Goal: Task Accomplishment & Management: Complete application form

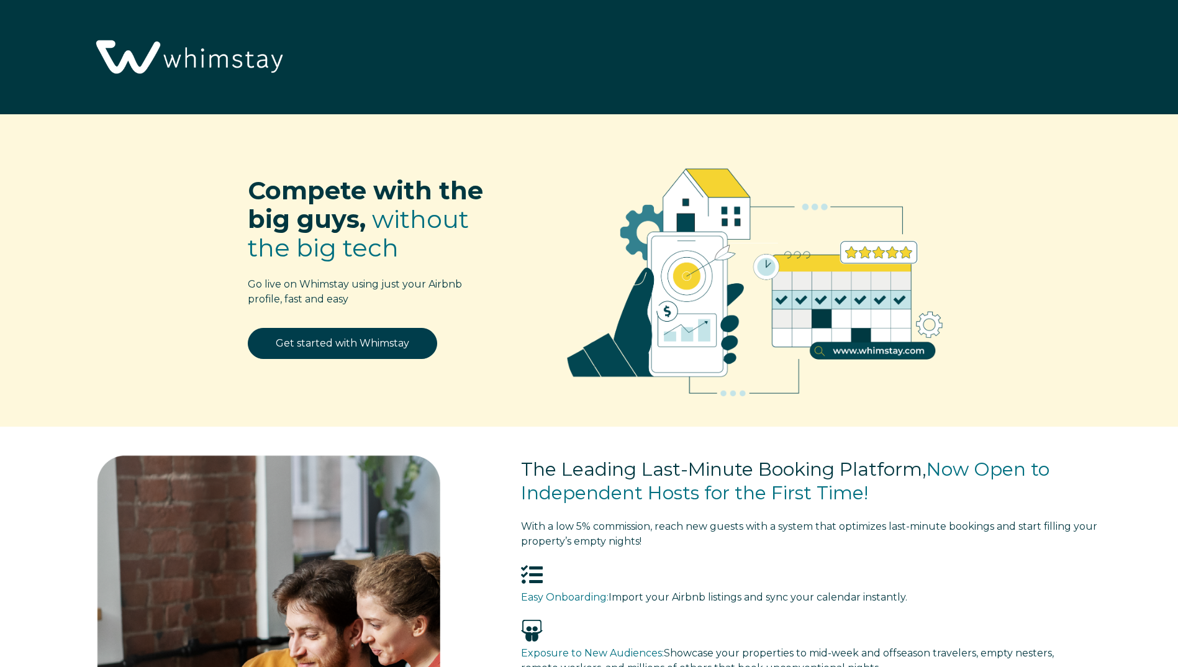
select select "US"
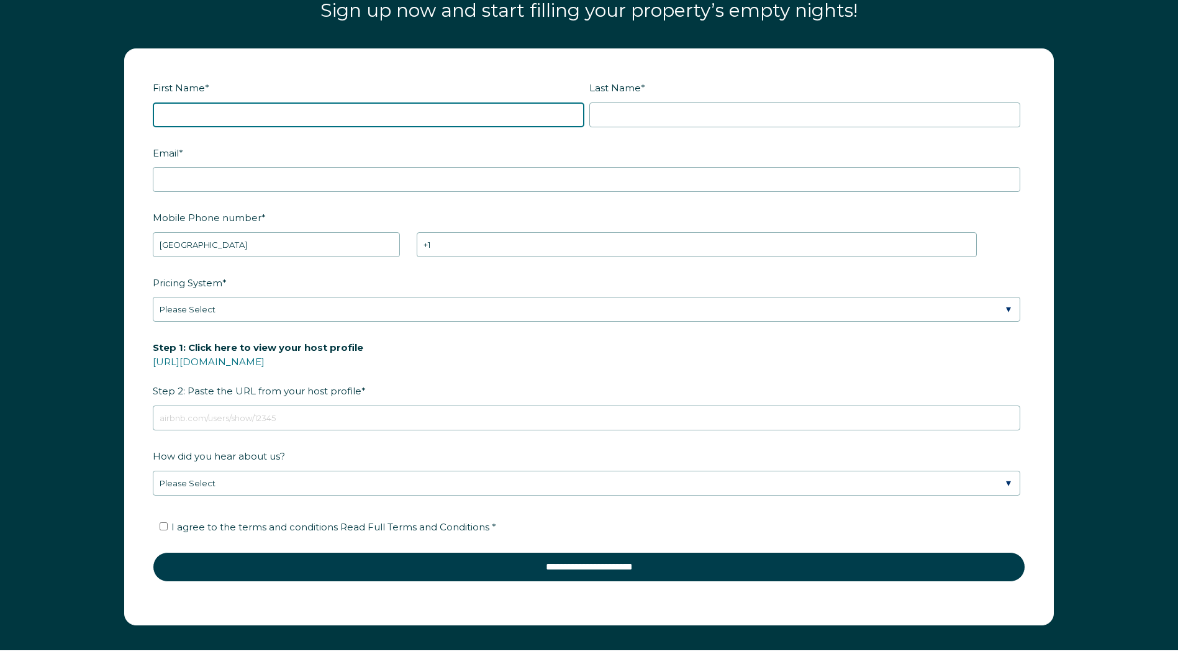
click at [199, 125] on input "First Name *" at bounding box center [369, 114] width 432 height 25
type input "Ruby"
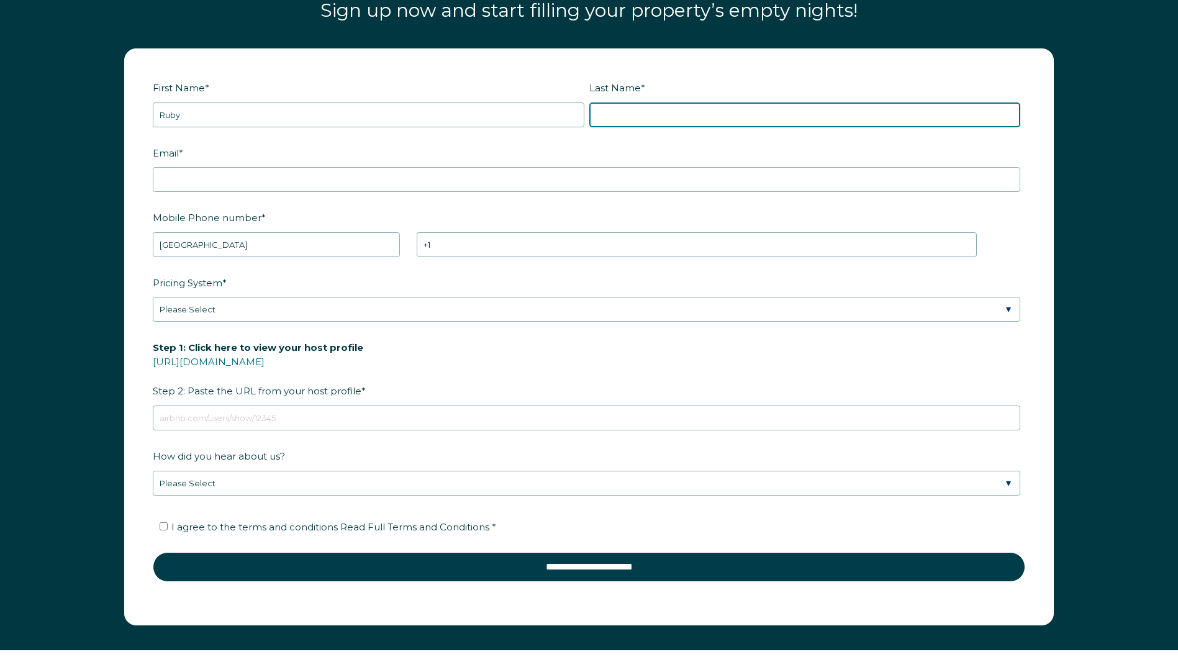
type input "[PERSON_NAME]"
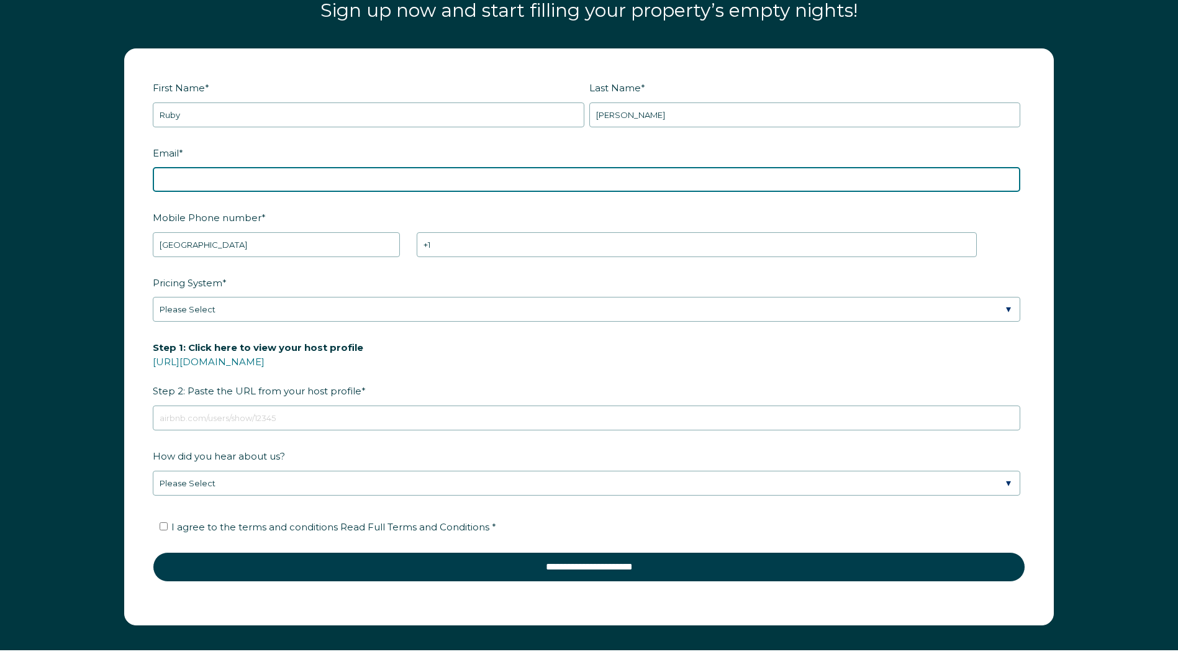
click at [181, 181] on input "Email *" at bounding box center [587, 179] width 868 height 25
type input "[EMAIL_ADDRESS][DOMAIN_NAME]"
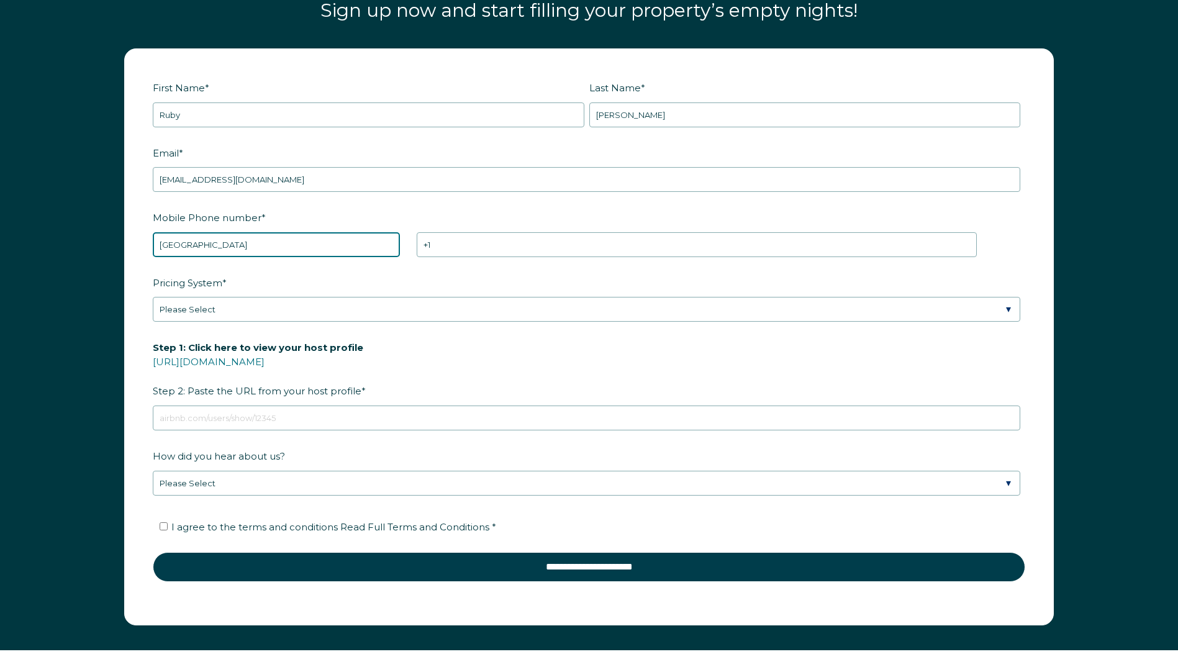
click at [187, 243] on select "* Afghanistan (‫افغانستان‬‎) Albania (Shqipëri) Algeria (‫الجزائر‬‎) American S…" at bounding box center [276, 244] width 247 height 25
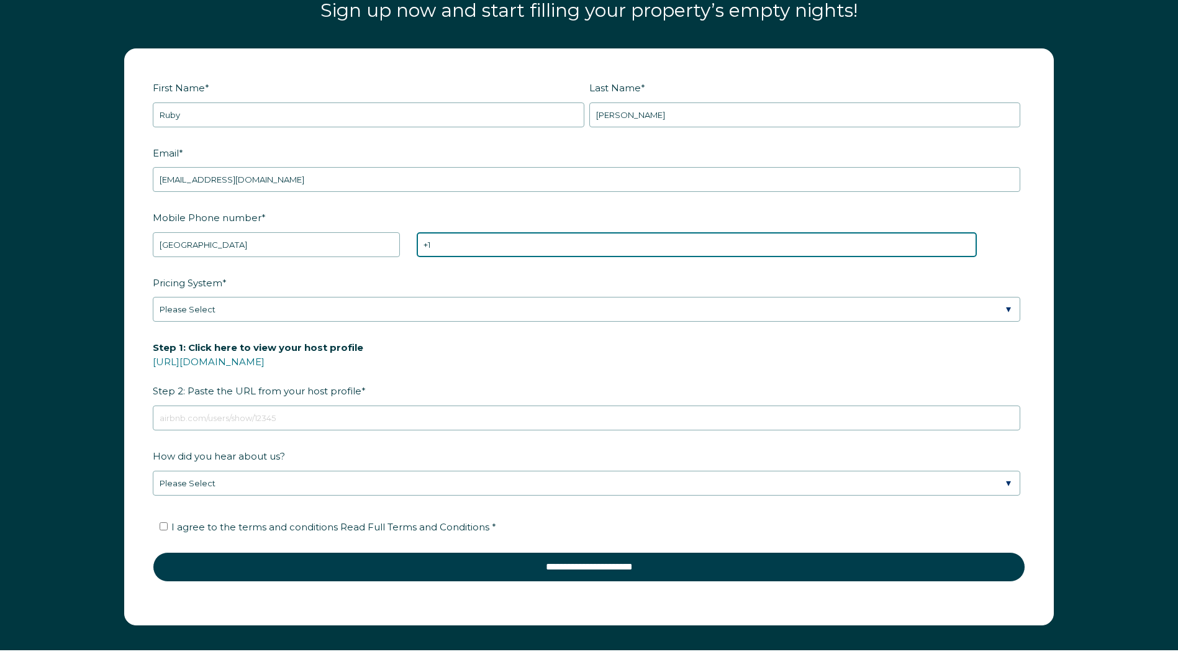
click at [474, 237] on input "+1" at bounding box center [697, 244] width 560 height 25
type input "+1 7076282528"
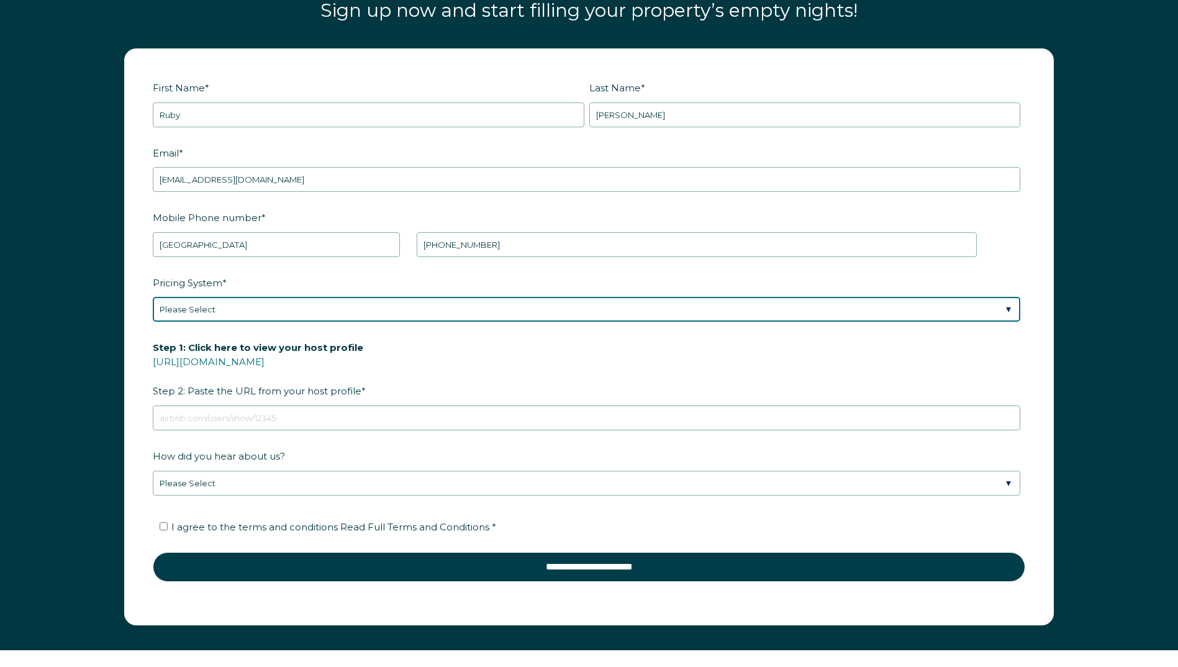
click at [181, 303] on select "Please Select Manual Airbnb Smart Pricing PriceLabs Wheelhouse Beyond Pricing 3…" at bounding box center [587, 309] width 868 height 25
select select "Manual"
click at [153, 297] on select "Please Select Manual Airbnb Smart Pricing PriceLabs Wheelhouse Beyond Pricing 3…" at bounding box center [587, 309] width 868 height 25
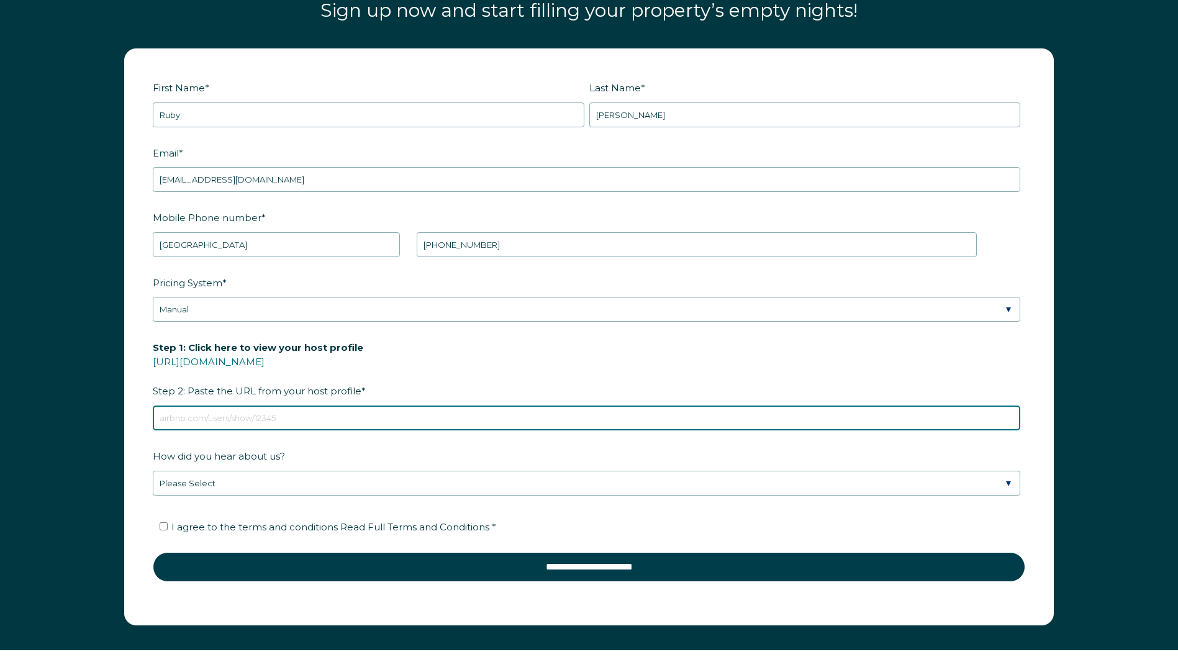
click at [202, 420] on input "Step 1: Click here to view your host profile https://www.airbnb.com/users/show/…" at bounding box center [587, 418] width 868 height 25
type input "www.airbnb.com/l/bi55qfis"
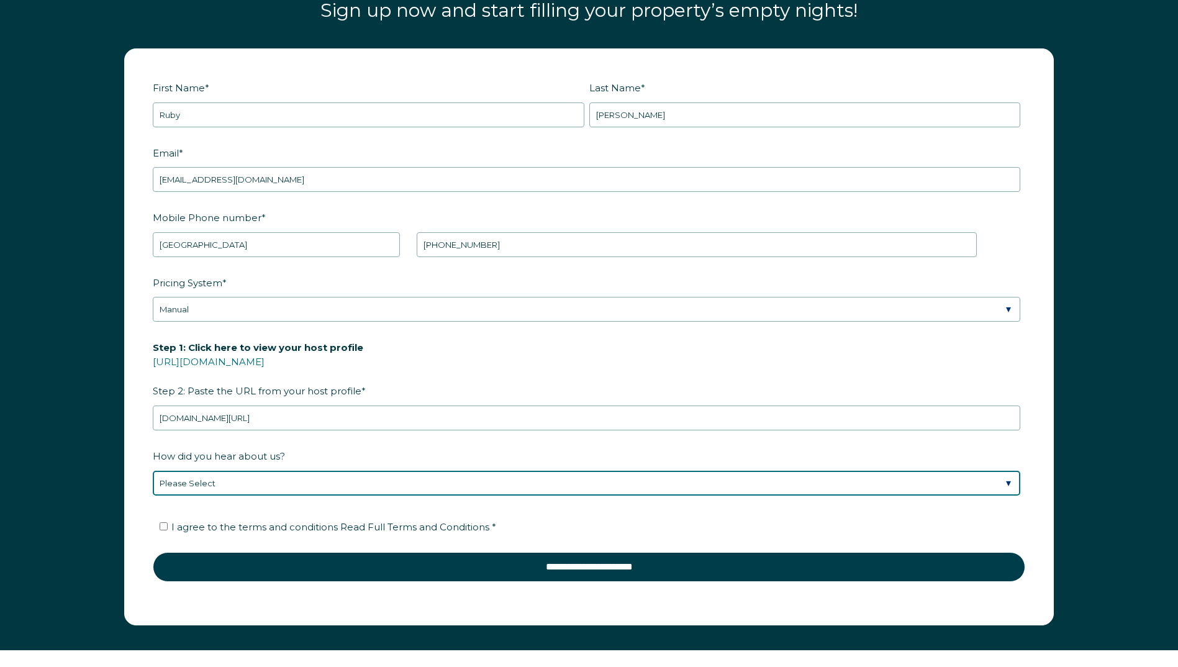
click at [240, 481] on select "Please Select Discovered Whimstay at an event or conference Found Whimstay thro…" at bounding box center [587, 483] width 868 height 25
select select "Podcast"
click at [153, 471] on select "Please Select Discovered Whimstay at an event or conference Found Whimstay thro…" at bounding box center [587, 483] width 868 height 25
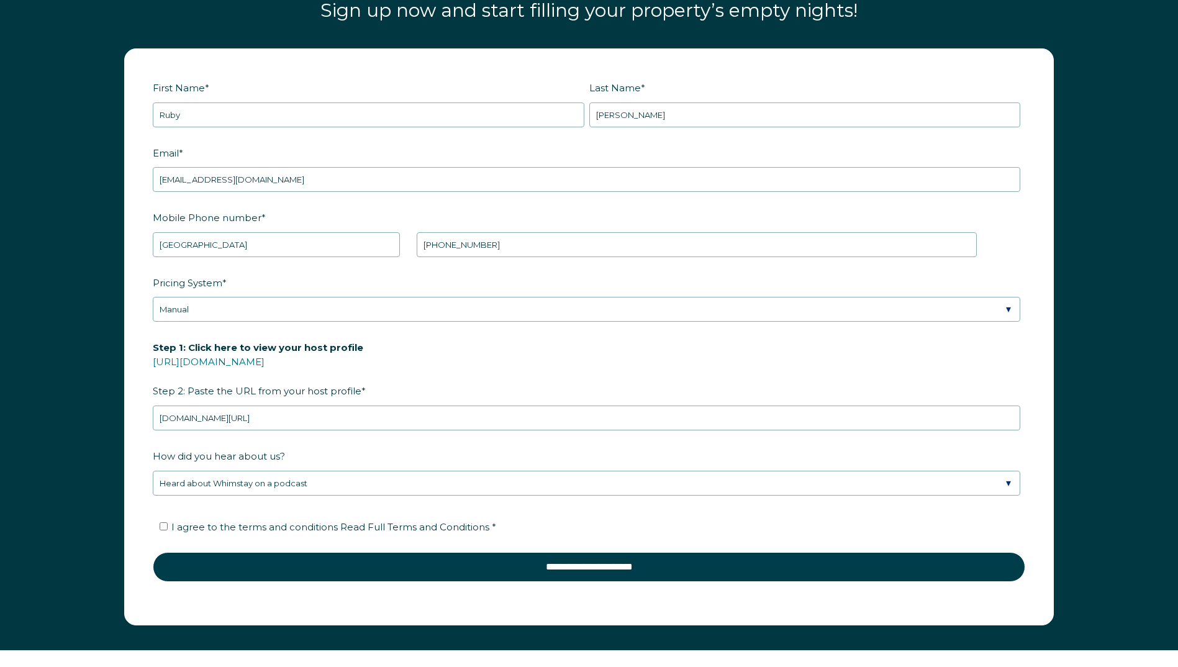
click at [155, 526] on ul "I agree to the terms and conditions Read Full Terms and Conditions *" at bounding box center [587, 527] width 868 height 20
click at [158, 527] on ul "I agree to the terms and conditions Read Full Terms and Conditions *" at bounding box center [587, 527] width 868 height 20
click at [167, 527] on input "I agree to the terms and conditions Read Full Terms and Conditions *" at bounding box center [164, 526] width 8 height 8
checkbox input "true"
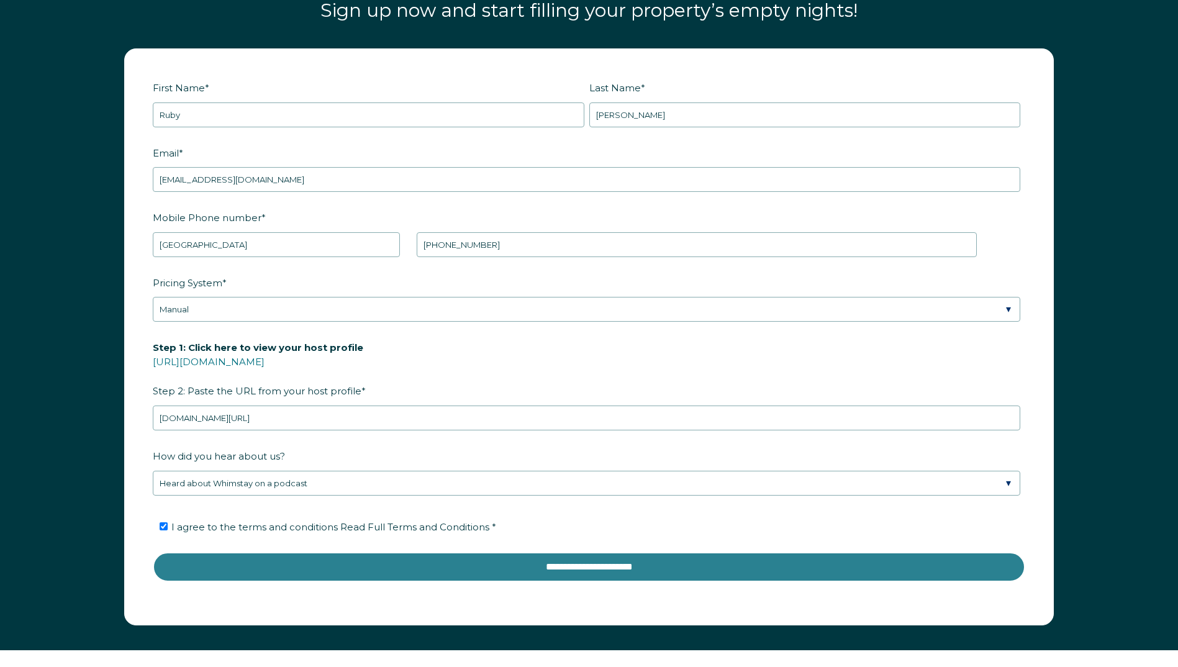
click at [207, 564] on input "**********" at bounding box center [589, 567] width 873 height 30
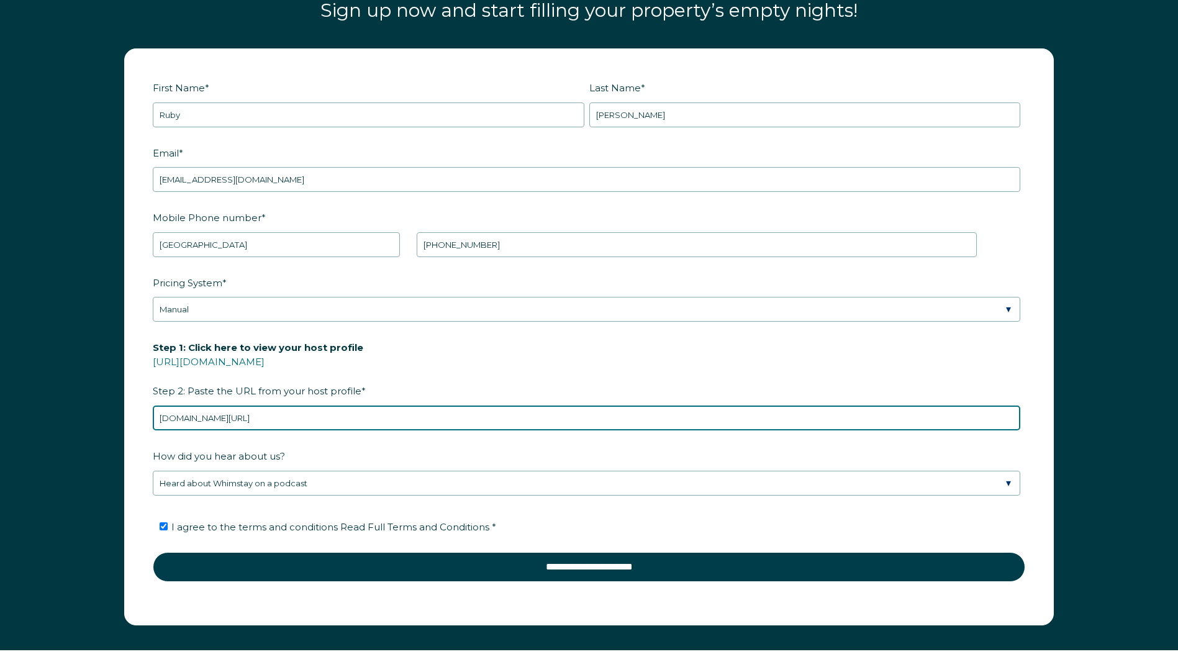
drag, startPoint x: 293, startPoint y: 410, endPoint x: 103, endPoint y: 410, distance: 189.4
click at [103, 410] on div "First Name * Ruby Last Name * Llamas RBO Token Company ID Referrer Code Dialer …" at bounding box center [589, 343] width 1178 height 614
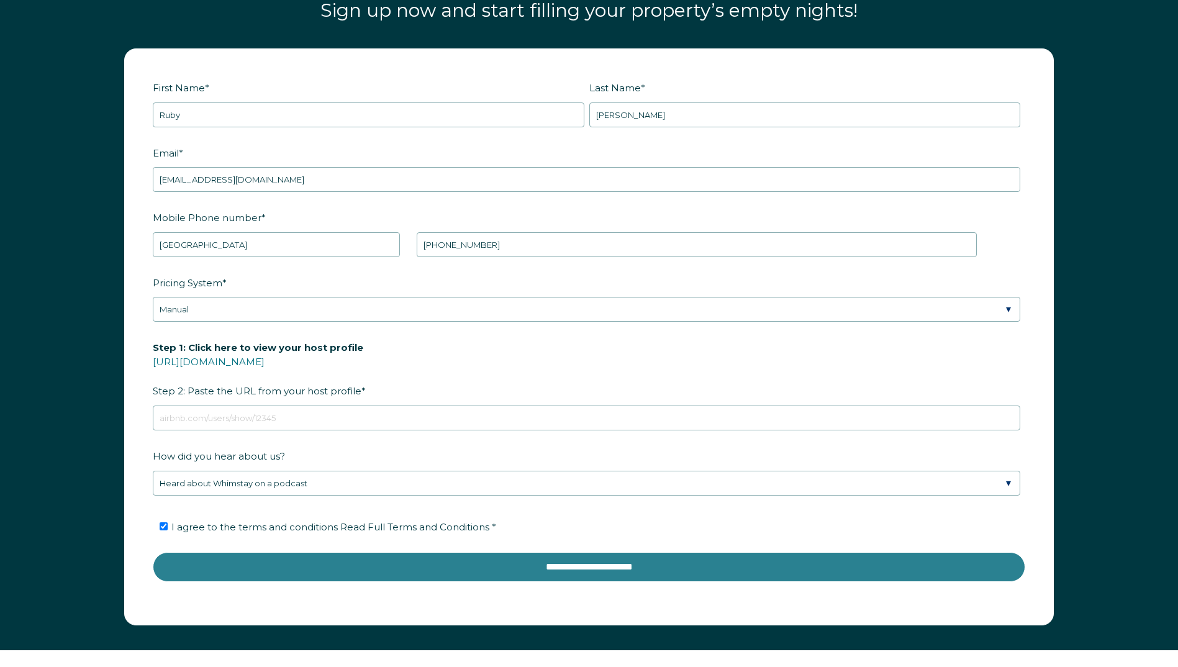
click at [609, 552] on fieldset "I agree to the terms and conditions Read Full Terms and Conditions *" at bounding box center [589, 532] width 873 height 42
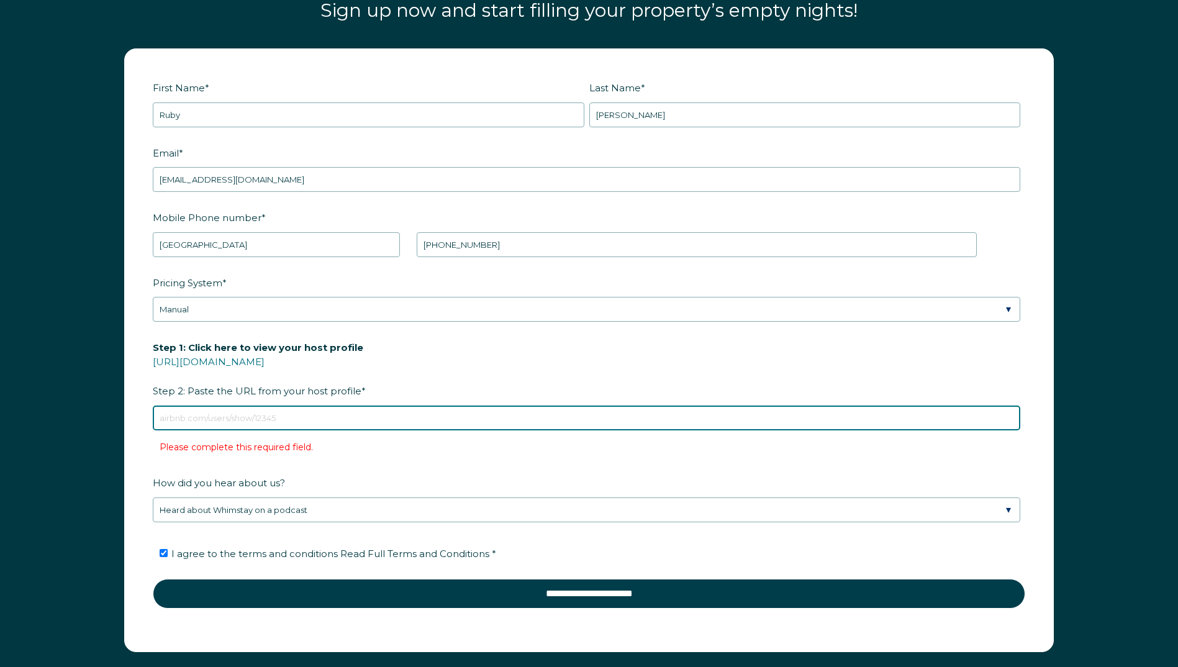
click at [242, 412] on input "Step 1: Click here to view your host profile https://www.airbnb.com/users/show/…" at bounding box center [587, 418] width 868 height 25
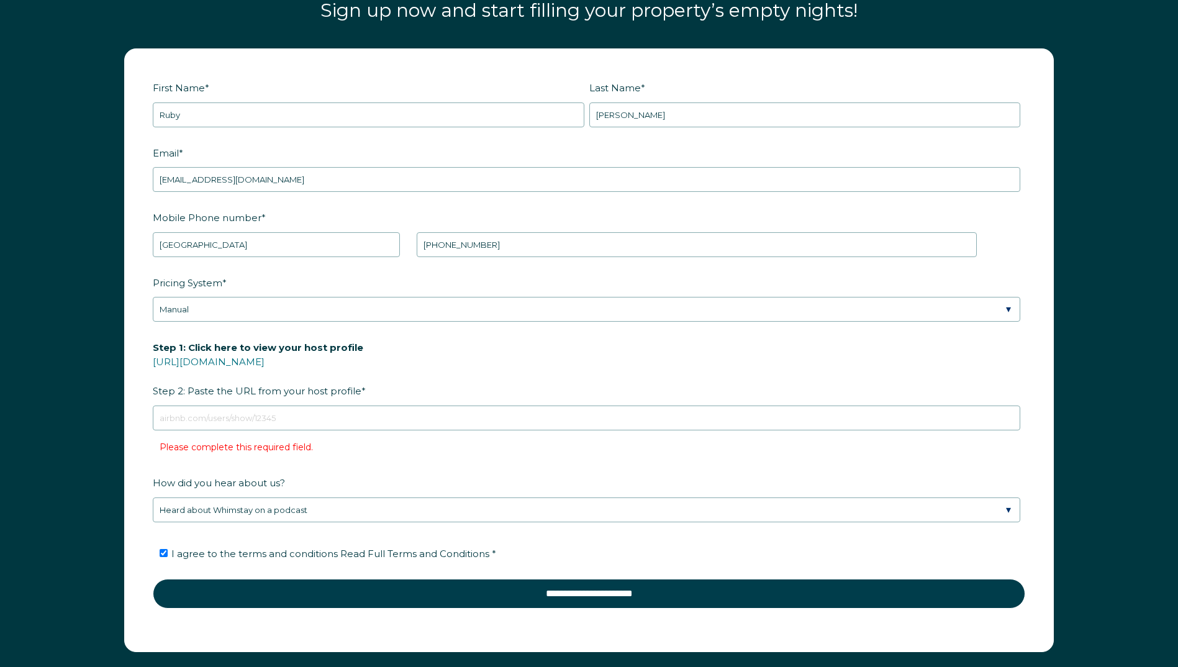
click at [355, 388] on span "Step 1: Click here to view your host profile https://www.airbnb.com/users/show/…" at bounding box center [258, 369] width 211 height 63
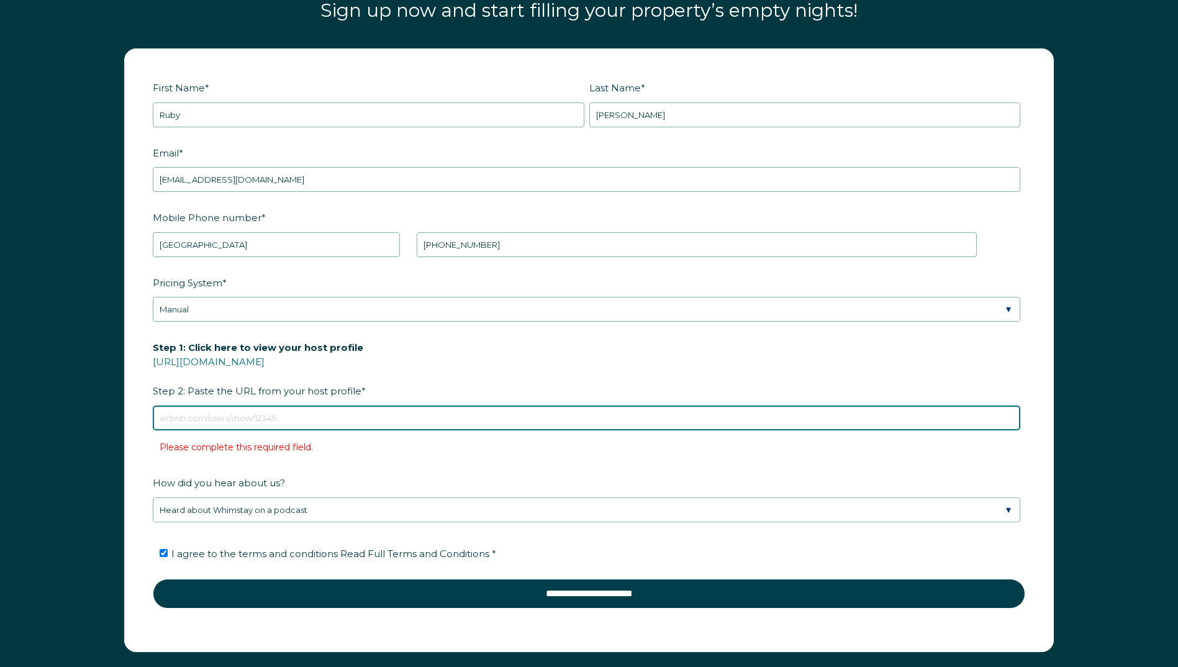
click at [355, 406] on input "Step 1: Click here to view your host profile https://www.airbnb.com/users/show/…" at bounding box center [587, 418] width 868 height 25
click at [184, 420] on input "Step 1: Click here to view your host profile https://www.airbnb.com/users/show/…" at bounding box center [587, 418] width 868 height 25
paste input "www.airbnb.com/p/stargazer"
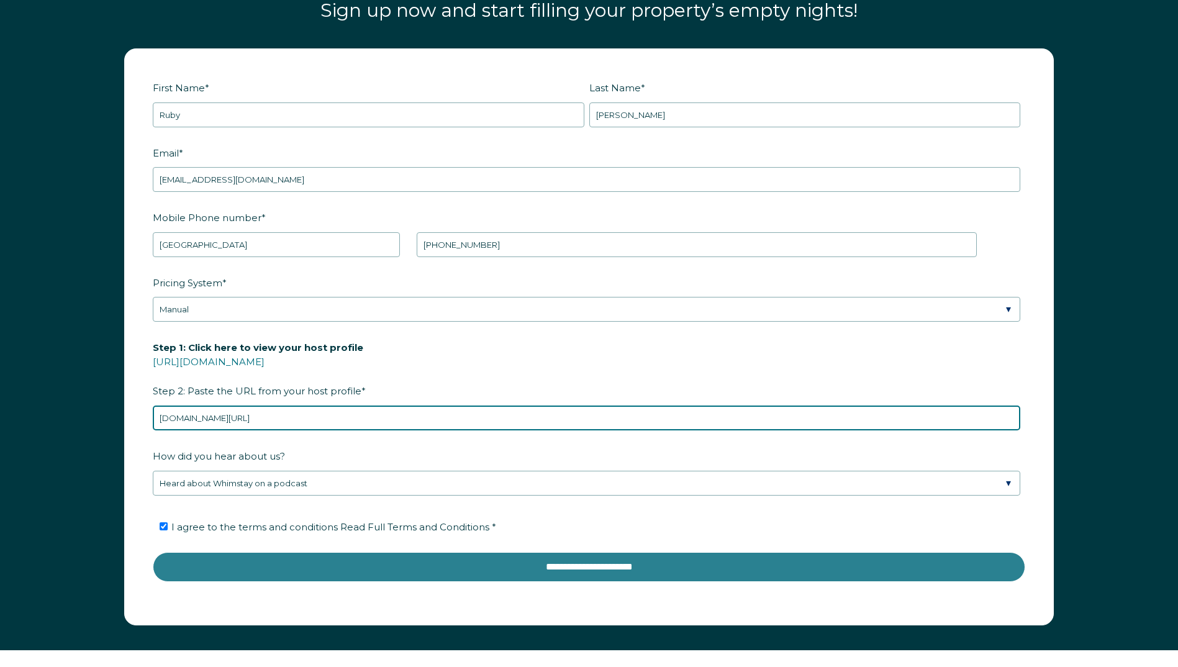
type input "www.airbnb.com/p/stargazer"
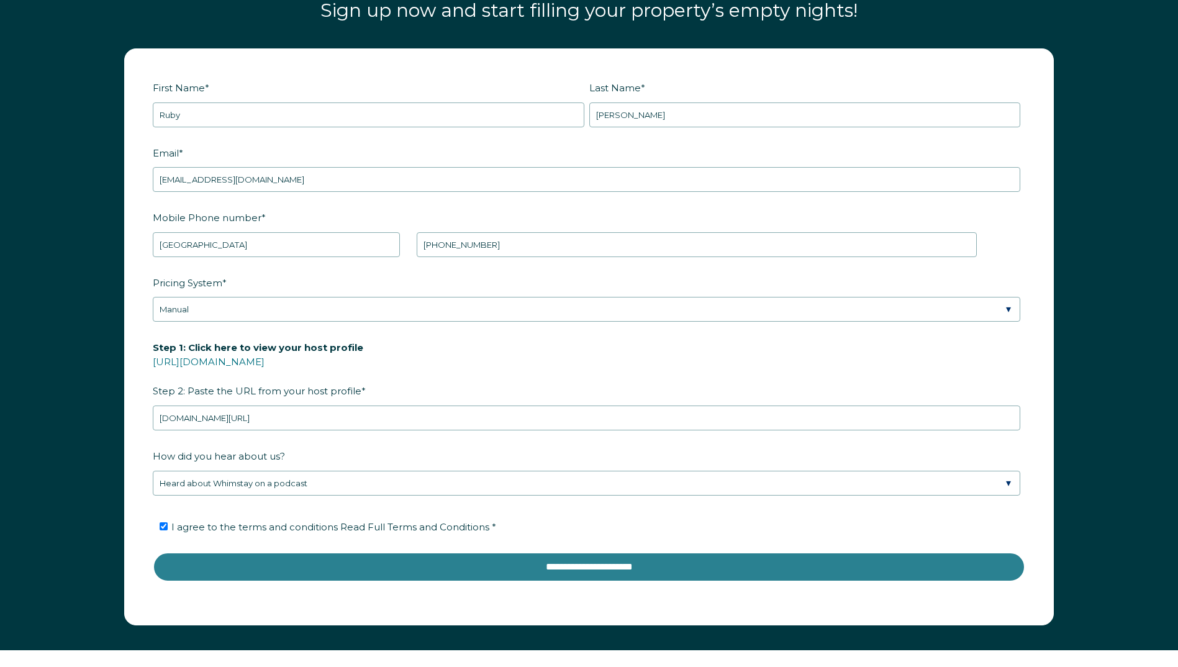
click at [509, 571] on input "**********" at bounding box center [589, 567] width 873 height 30
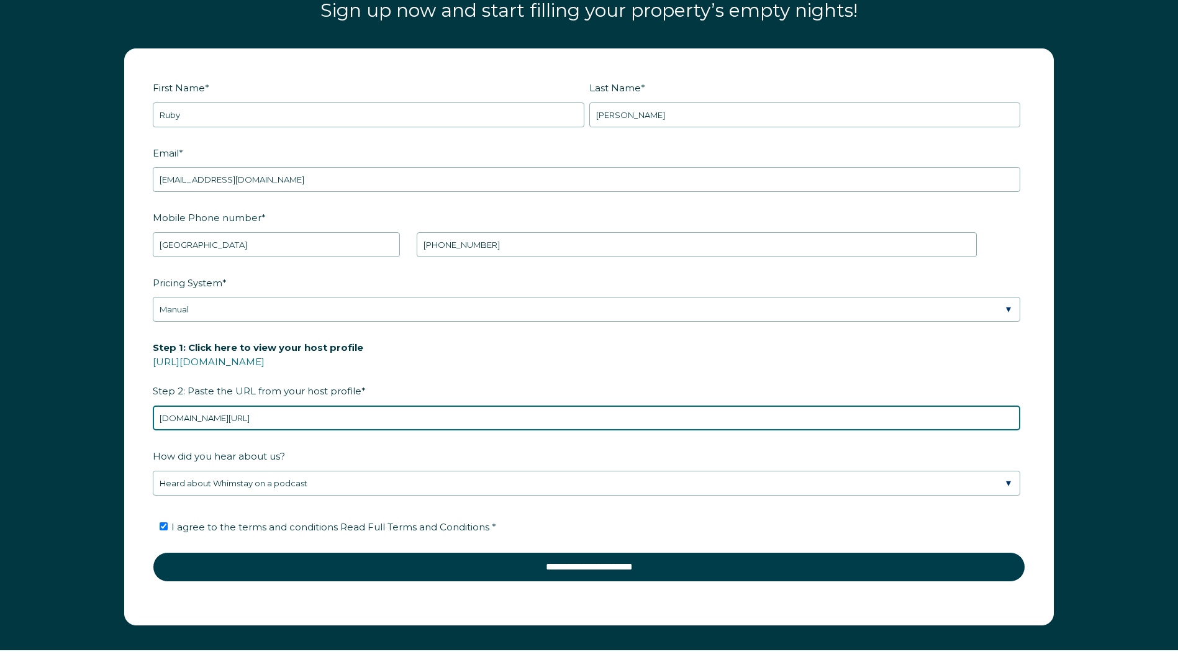
drag, startPoint x: 301, startPoint y: 420, endPoint x: 63, endPoint y: 415, distance: 237.9
click at [63, 415] on div "First Name * Ruby Last Name * Llamas RBO Token Company ID Referrer Code Dialer …" at bounding box center [589, 343] width 1178 height 614
paste input "www.airbnb.com/p/stargazer"
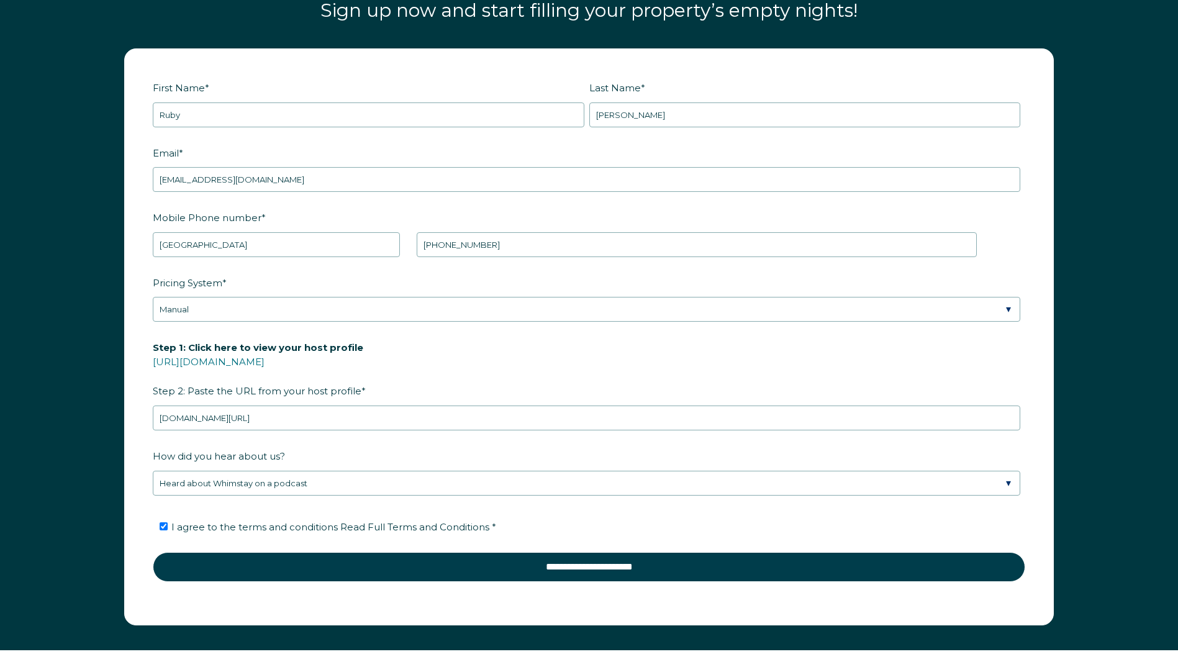
click at [591, 515] on fieldset "I agree to the terms and conditions Read Full Terms and Conditions *" at bounding box center [589, 532] width 873 height 42
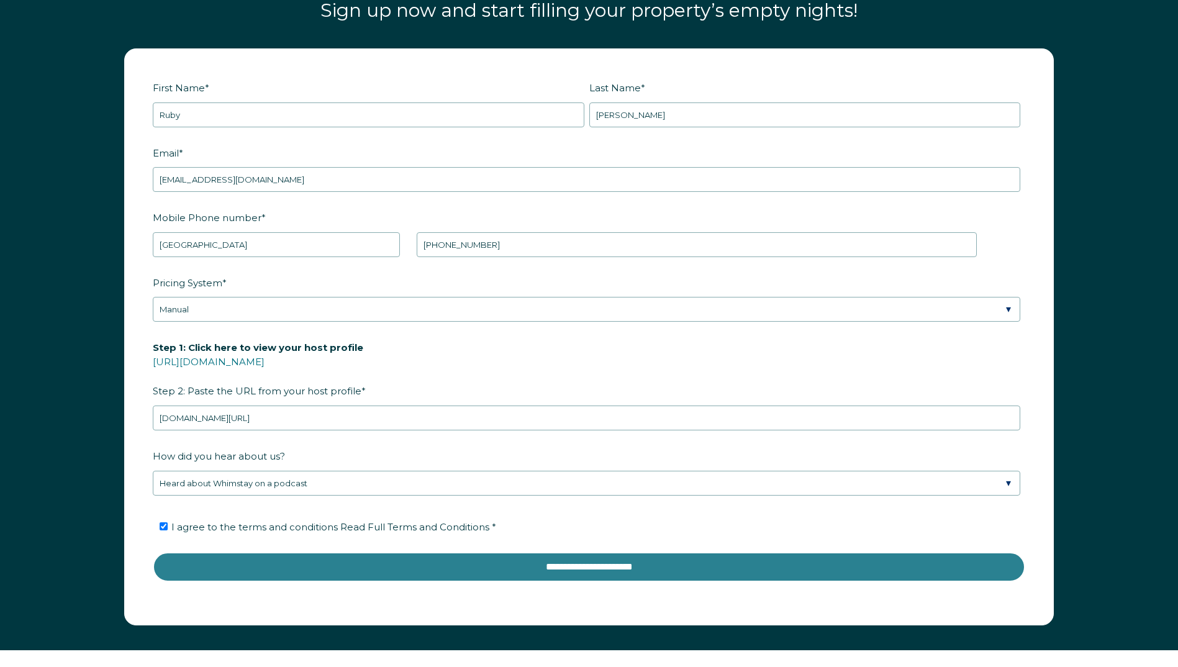
click at [573, 565] on input "**********" at bounding box center [589, 567] width 873 height 30
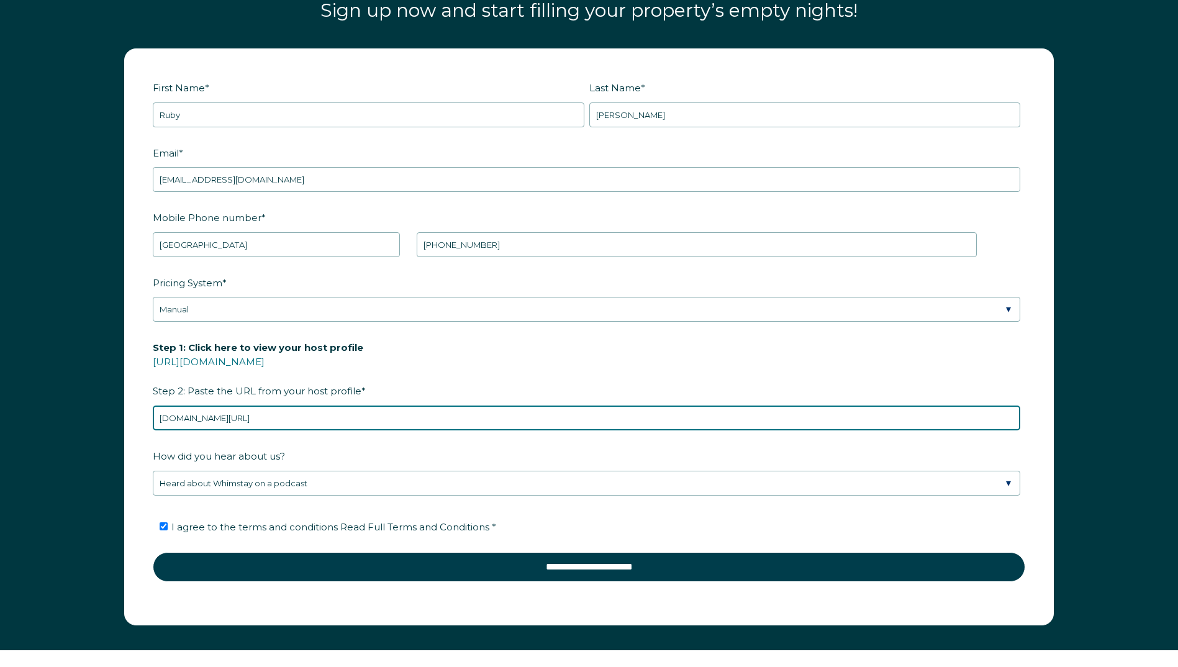
click at [158, 422] on input "www.airbnb.com/p/stargazer" at bounding box center [587, 418] width 868 height 25
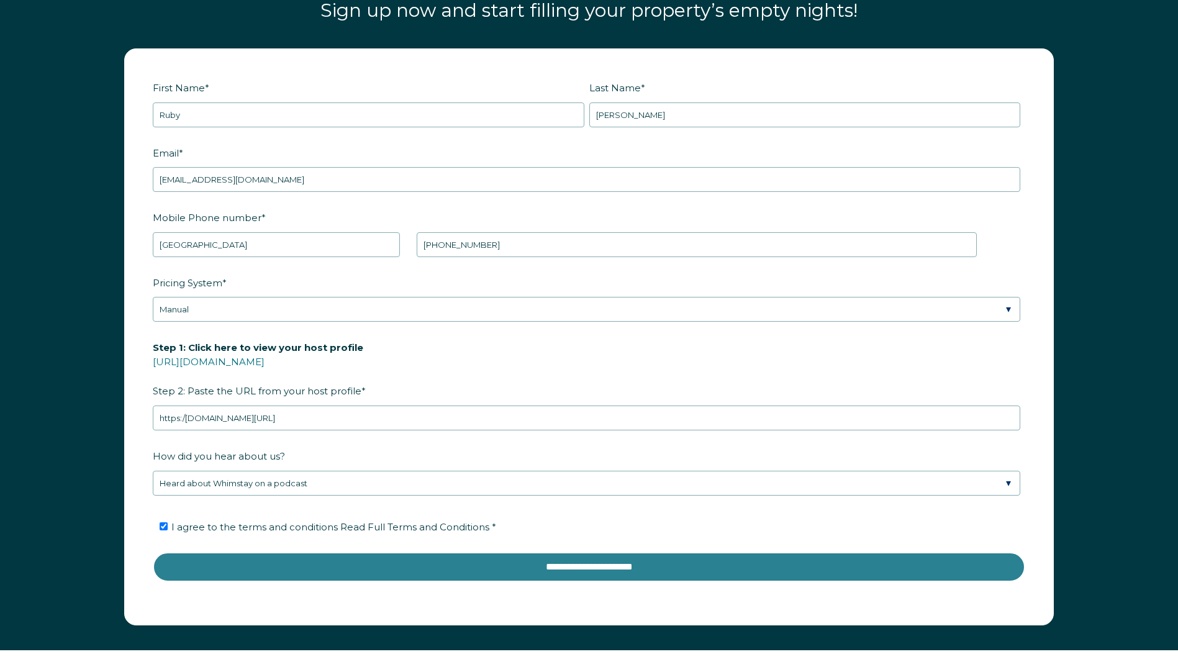
click at [242, 565] on input "**********" at bounding box center [589, 567] width 873 height 30
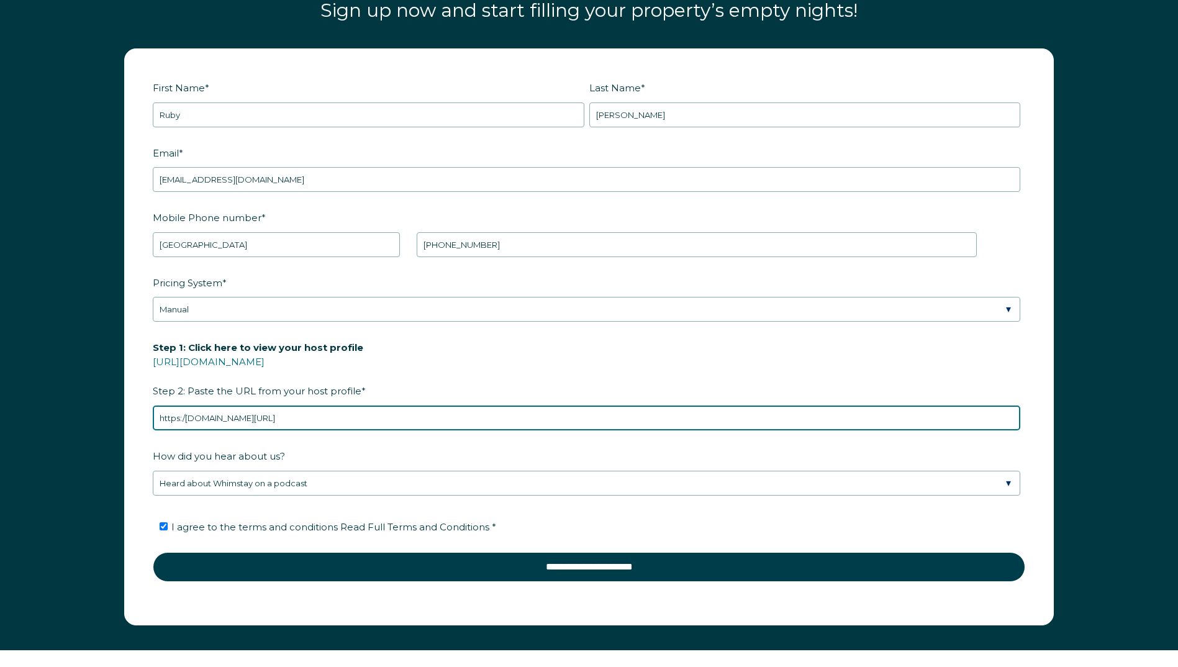
click at [185, 417] on input "https:/www.airbnb.com/p/stargazer" at bounding box center [587, 418] width 868 height 25
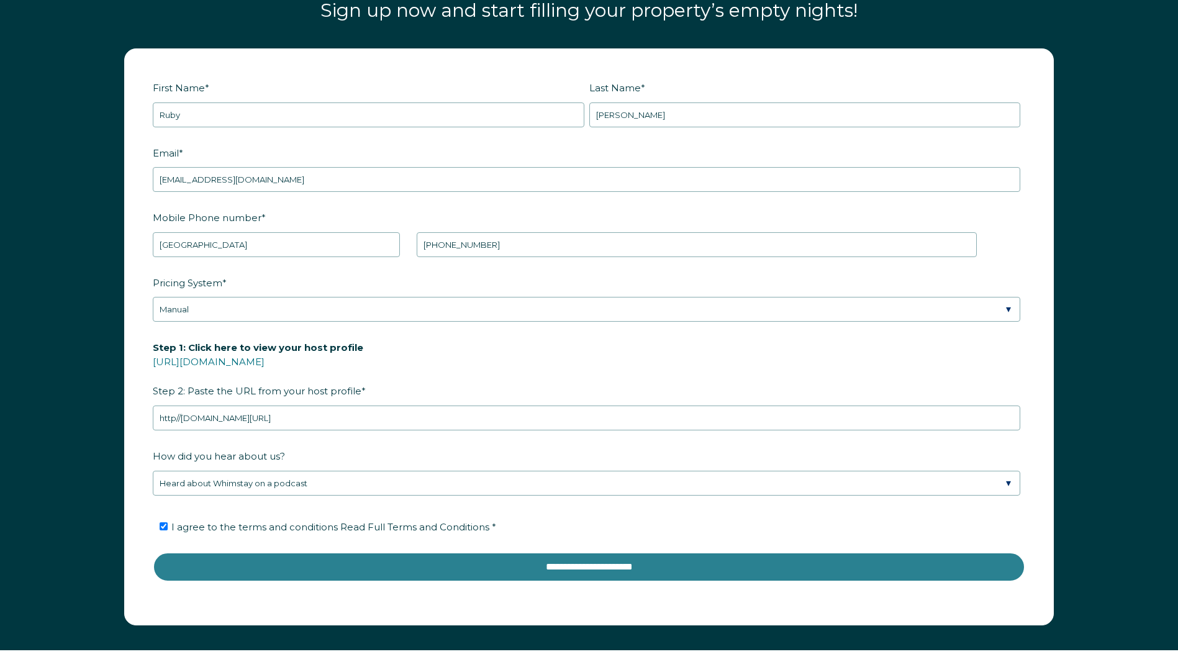
click at [228, 576] on input "**********" at bounding box center [589, 567] width 873 height 30
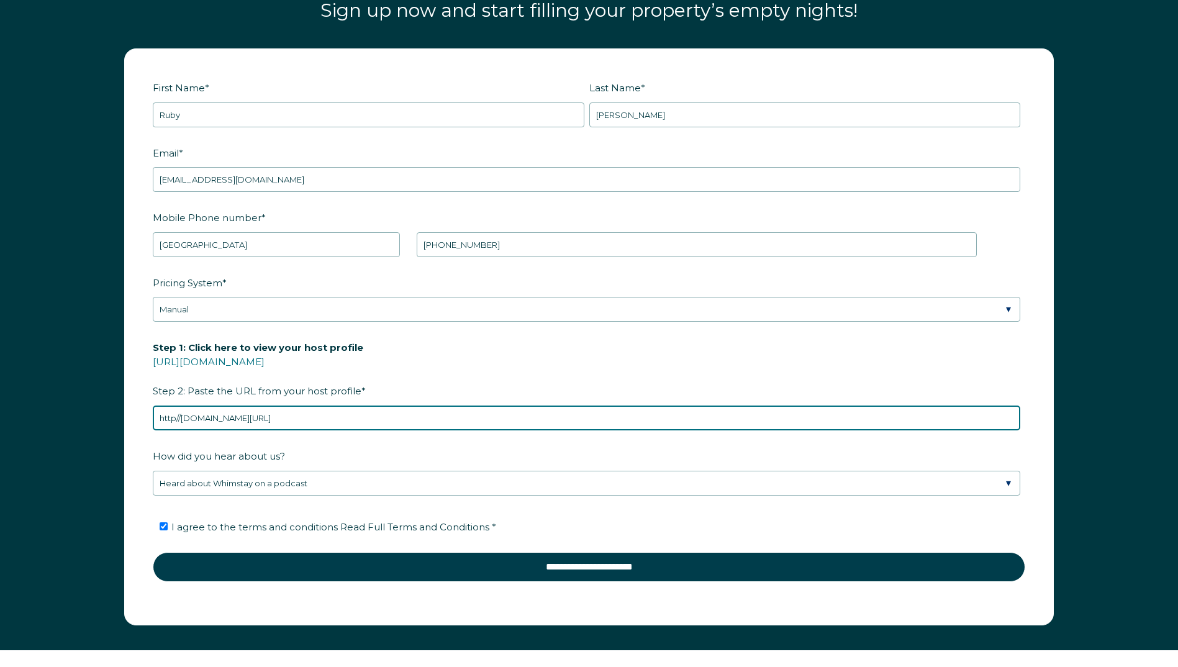
click at [175, 419] on input "http//www.airbnb.com/p/stargazer" at bounding box center [587, 418] width 868 height 25
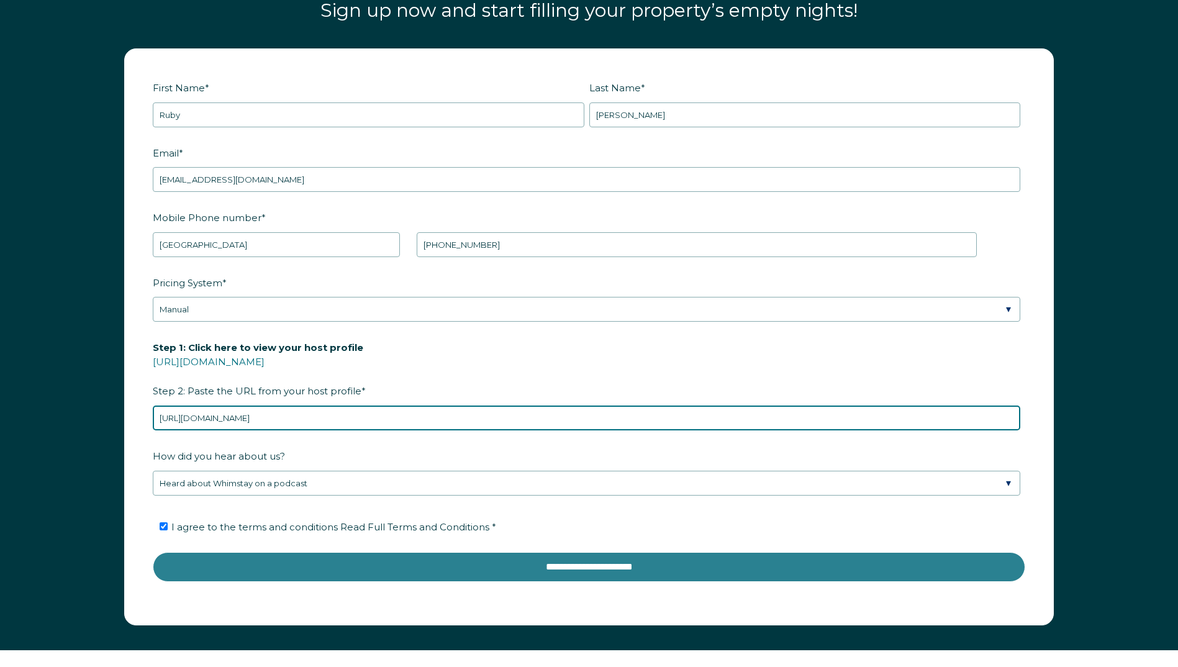
type input "https://www.airbnb.com/p/stargazer"
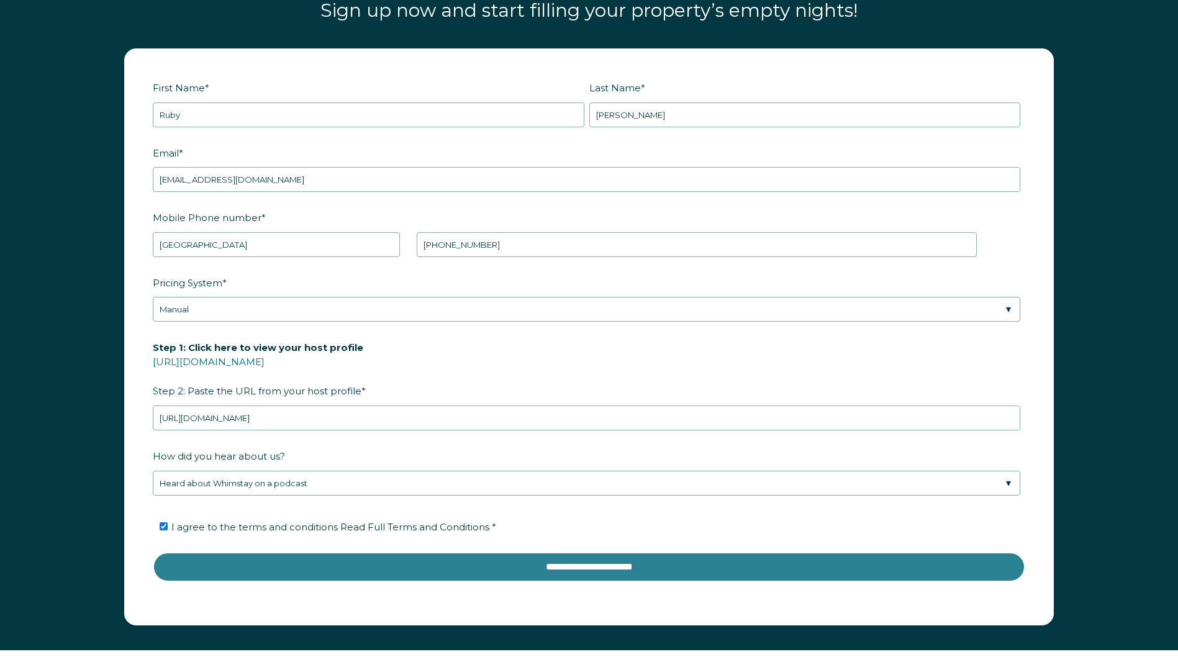
click at [288, 570] on input "**********" at bounding box center [589, 567] width 873 height 30
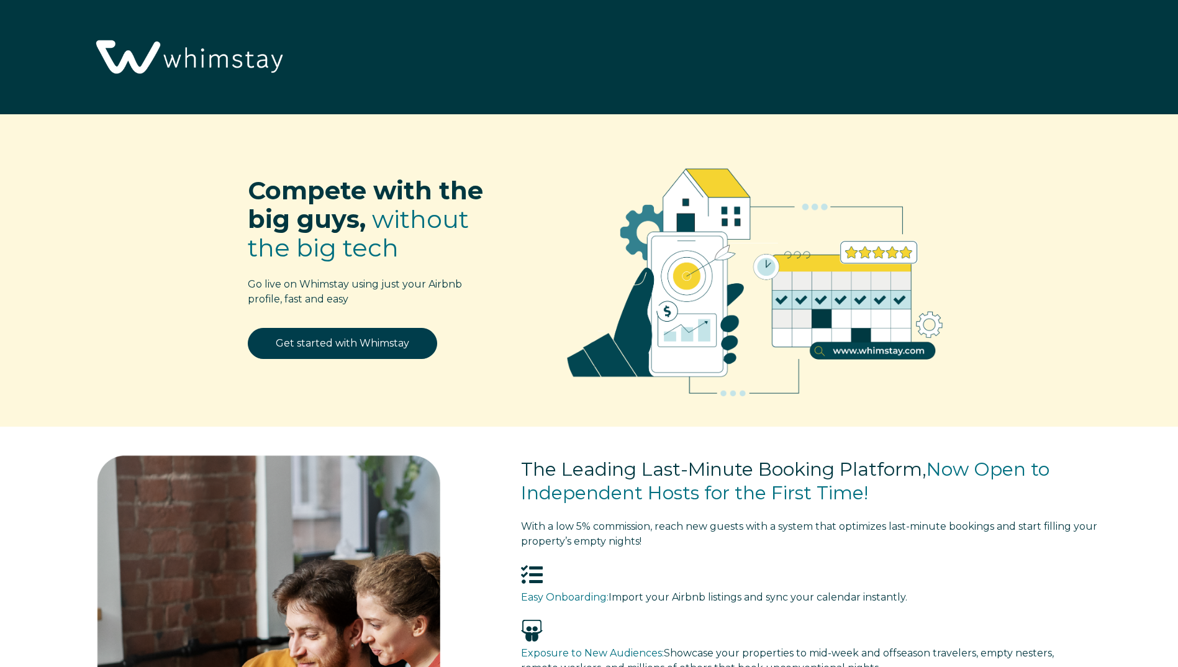
select select "US"
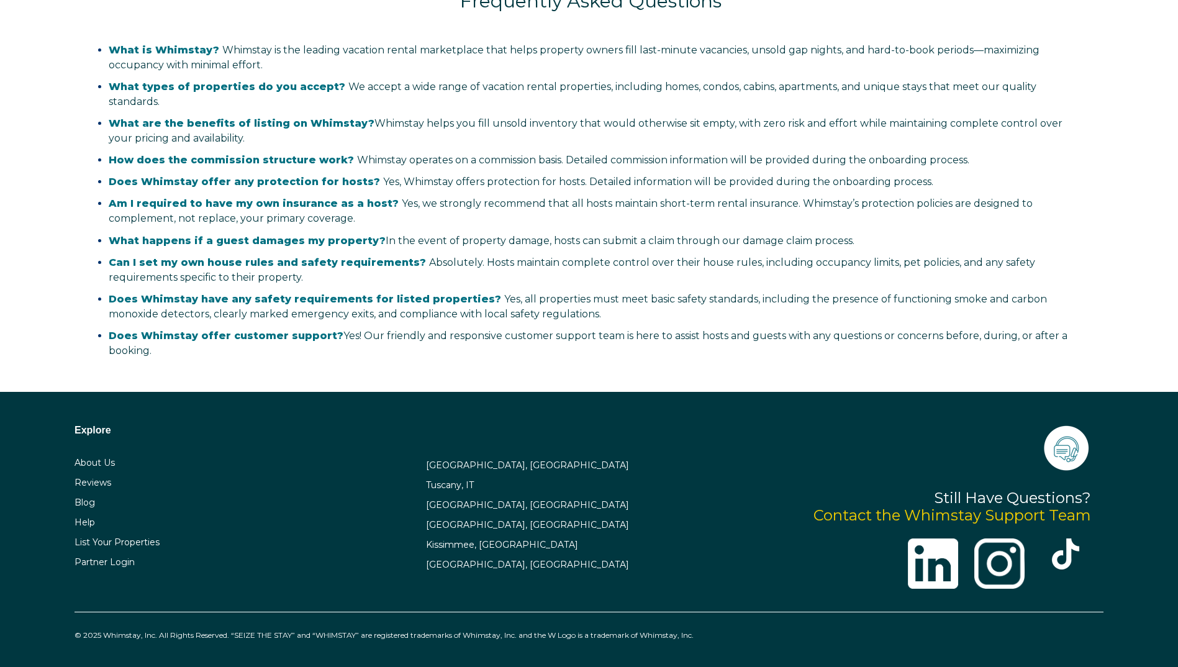
select select "US"
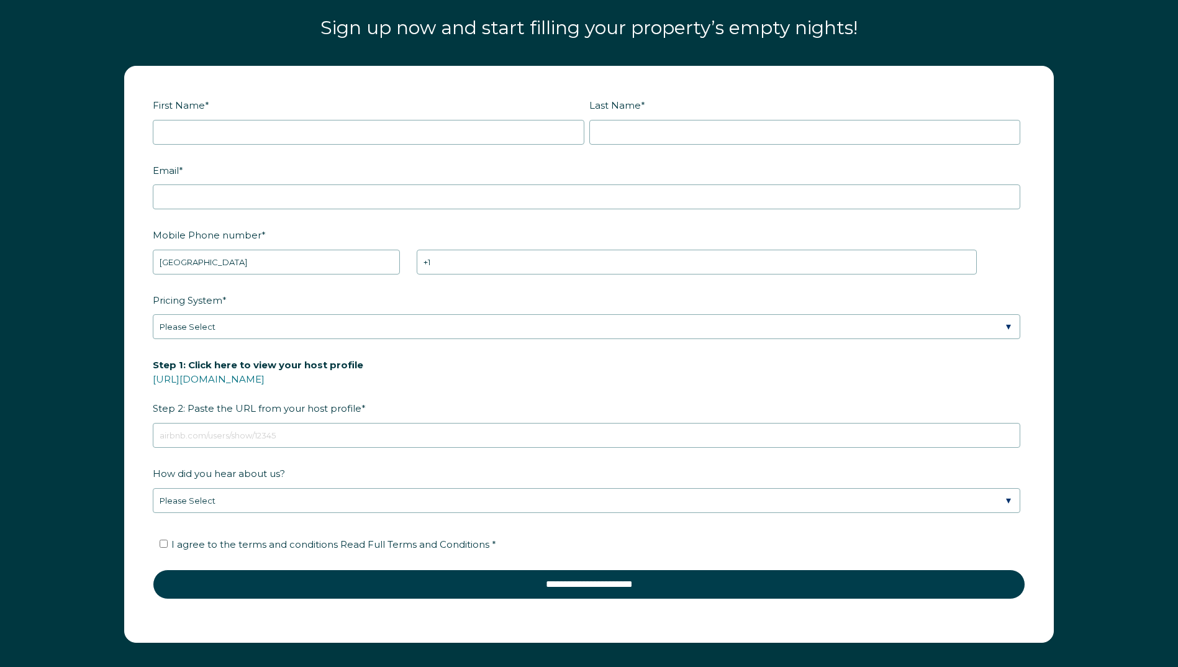
scroll to position [1643, 0]
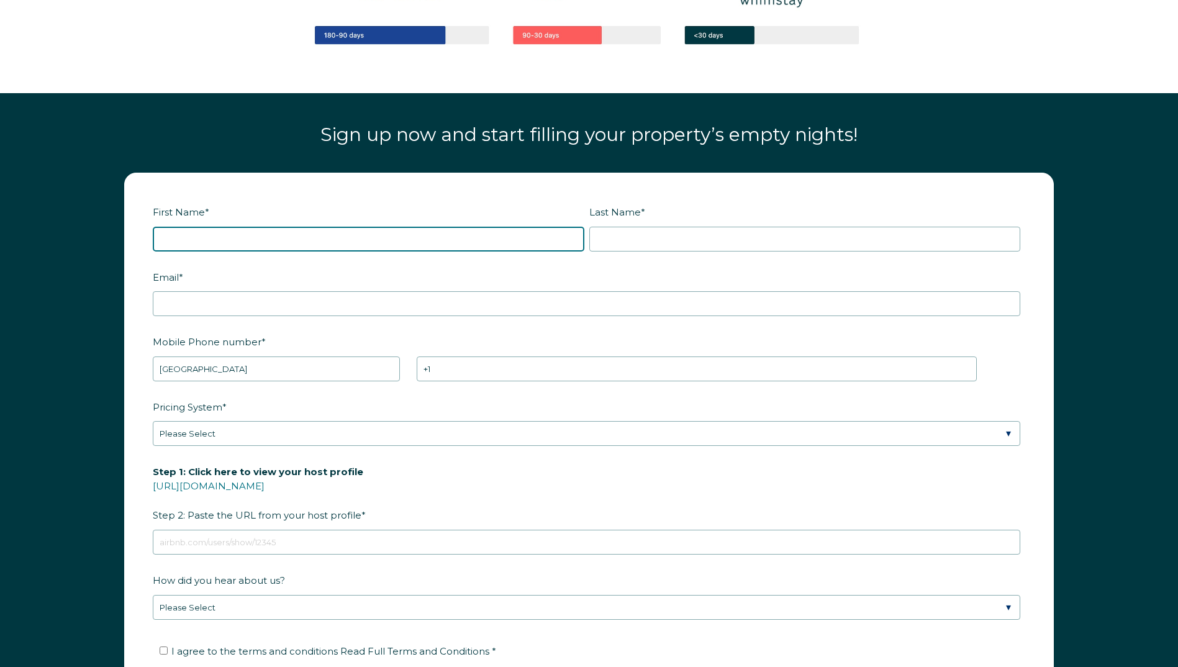
click at [188, 234] on input "First Name *" at bounding box center [369, 239] width 432 height 25
type input "Ruby"
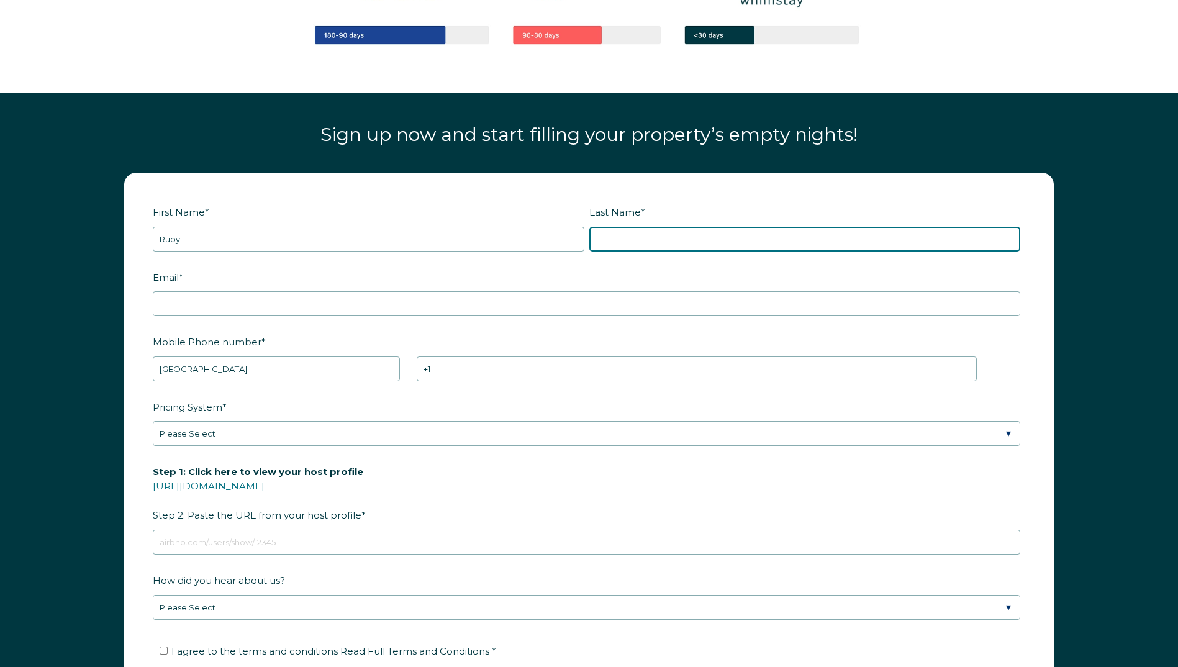
type input "Llamas"
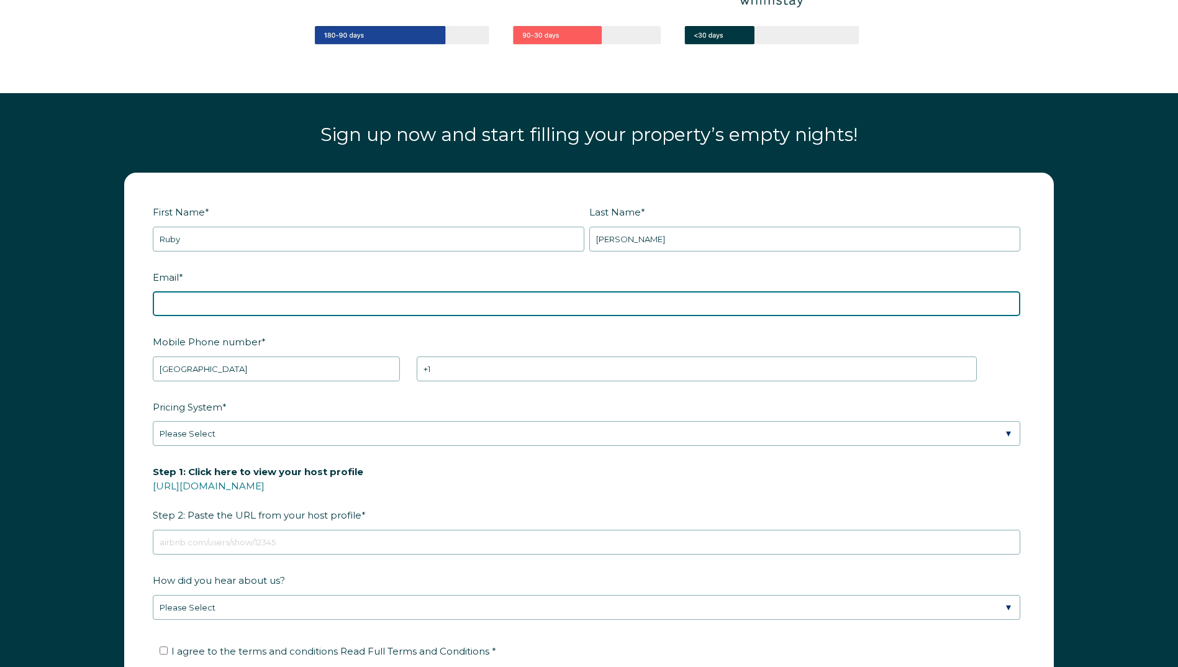
type input "[EMAIL_ADDRESS][DOMAIN_NAME]"
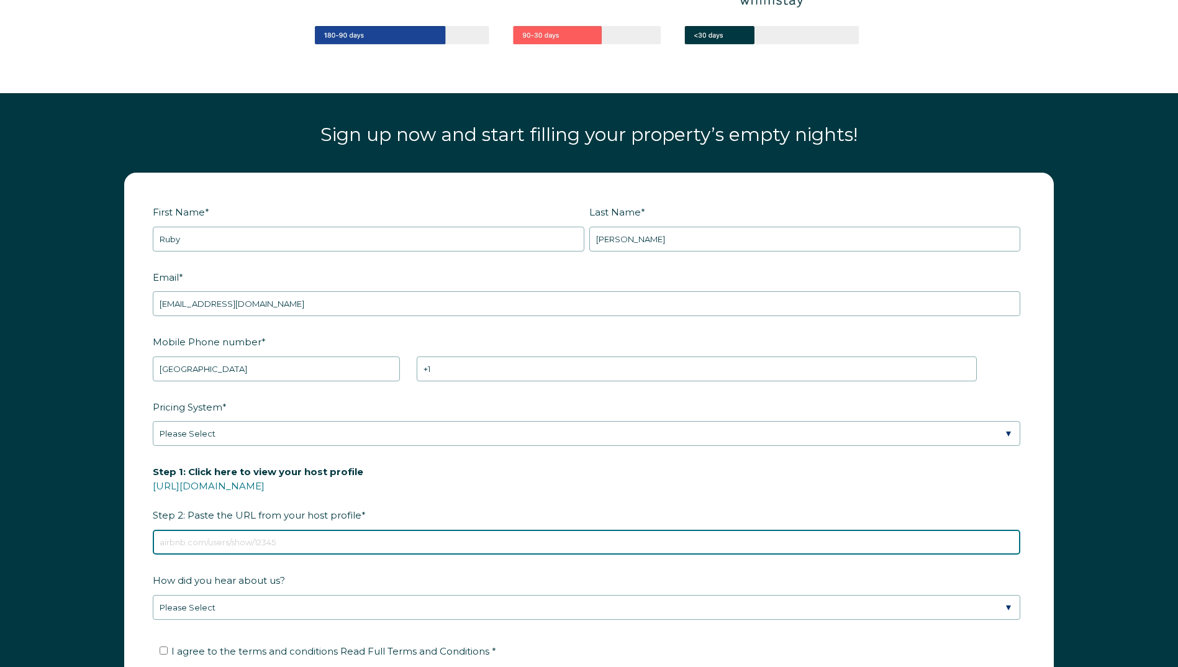
type input "https://www.airbnb.com/p/stargazer"
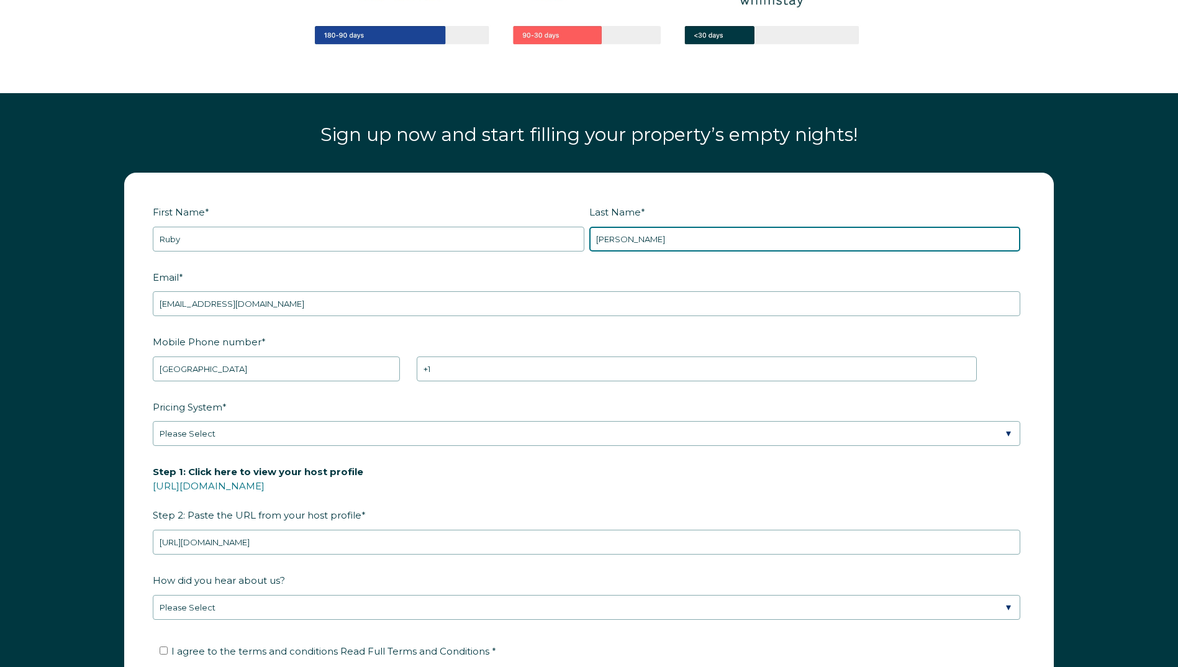
drag, startPoint x: 644, startPoint y: 243, endPoint x: 519, endPoint y: 245, distance: 125.5
click at [519, 245] on fieldset "First Name * Ruby Last Name * Llamas" at bounding box center [589, 233] width 873 height 65
type input "Sandoval"
click at [433, 339] on label "Mobile Phone number *" at bounding box center [589, 342] width 873 height 22
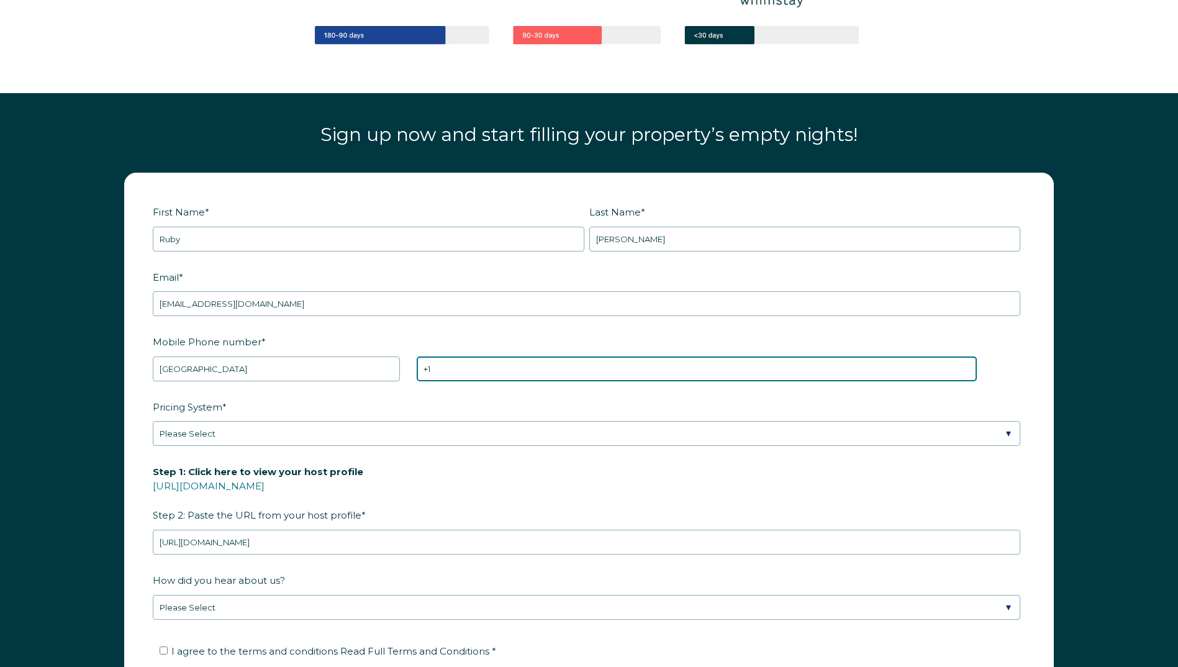
click at [433, 356] on input "+1" at bounding box center [697, 368] width 560 height 25
click at [455, 363] on input "+1" at bounding box center [697, 368] width 560 height 25
type input "+1 7076282528"
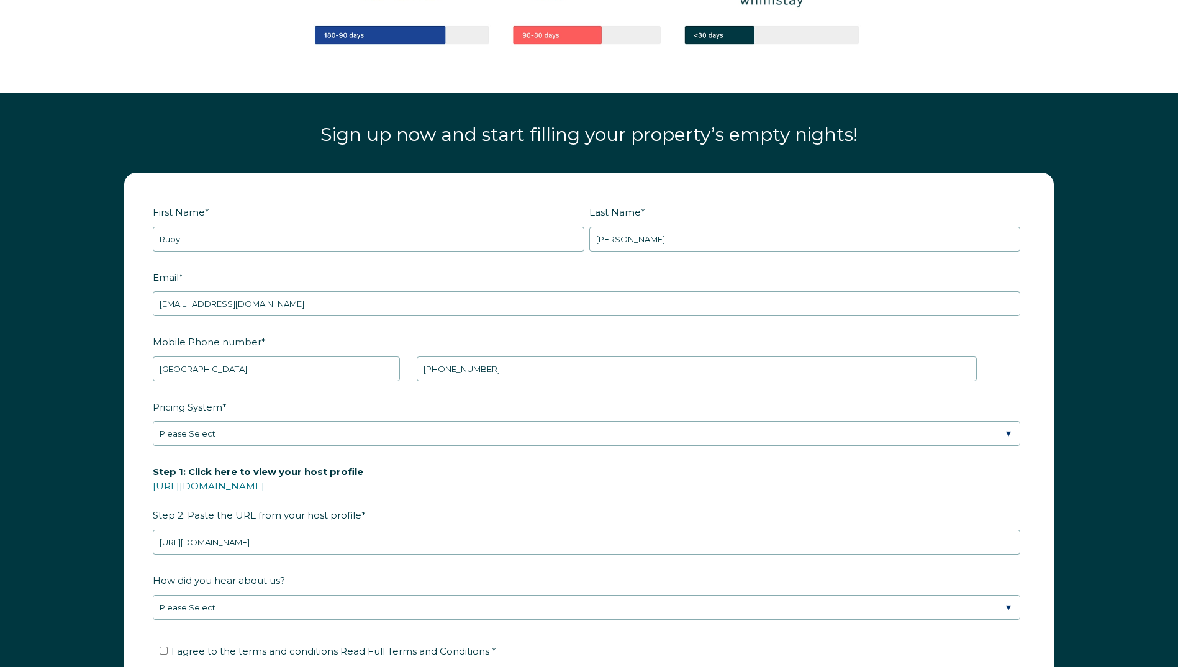
drag, startPoint x: 374, startPoint y: 408, endPoint x: 360, endPoint y: 408, distance: 14.9
click at [374, 407] on label "Pricing System *" at bounding box center [589, 407] width 873 height 22
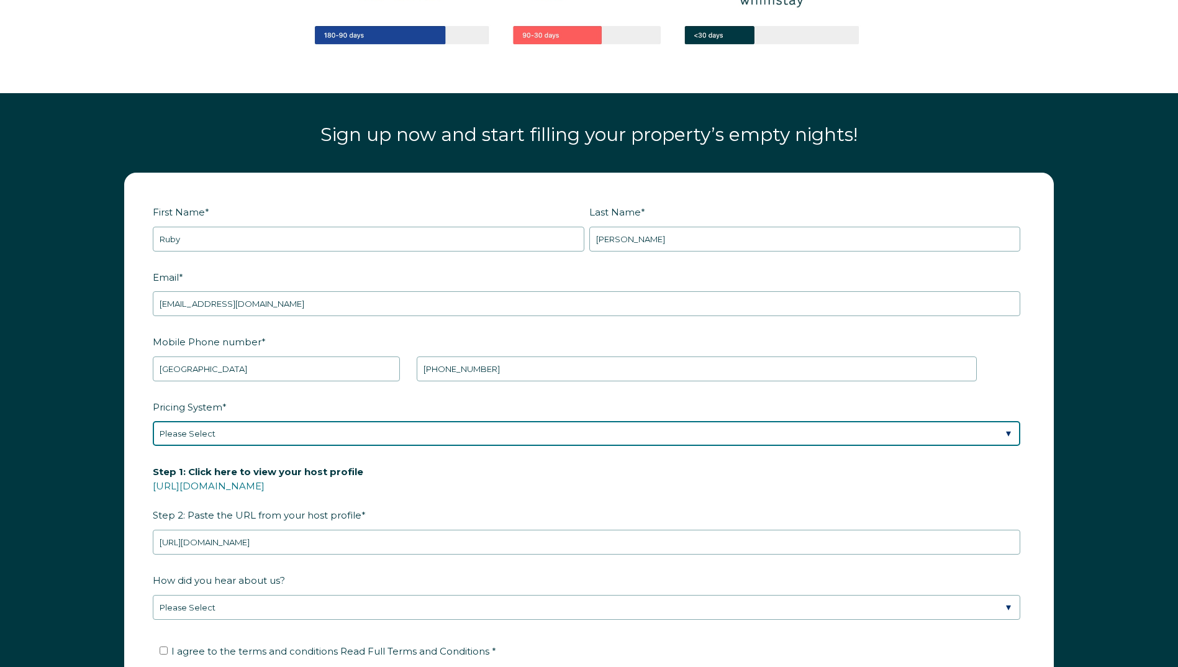
click at [374, 421] on select "Please Select Manual Airbnb Smart Pricing PriceLabs Wheelhouse Beyond Pricing 3…" at bounding box center [587, 433] width 868 height 25
click at [189, 435] on select "Please Select Manual Airbnb Smart Pricing PriceLabs Wheelhouse Beyond Pricing 3…" at bounding box center [587, 433] width 868 height 25
select select "Manual"
click at [153, 421] on select "Please Select Manual Airbnb Smart Pricing PriceLabs Wheelhouse Beyond Pricing 3…" at bounding box center [587, 433] width 868 height 25
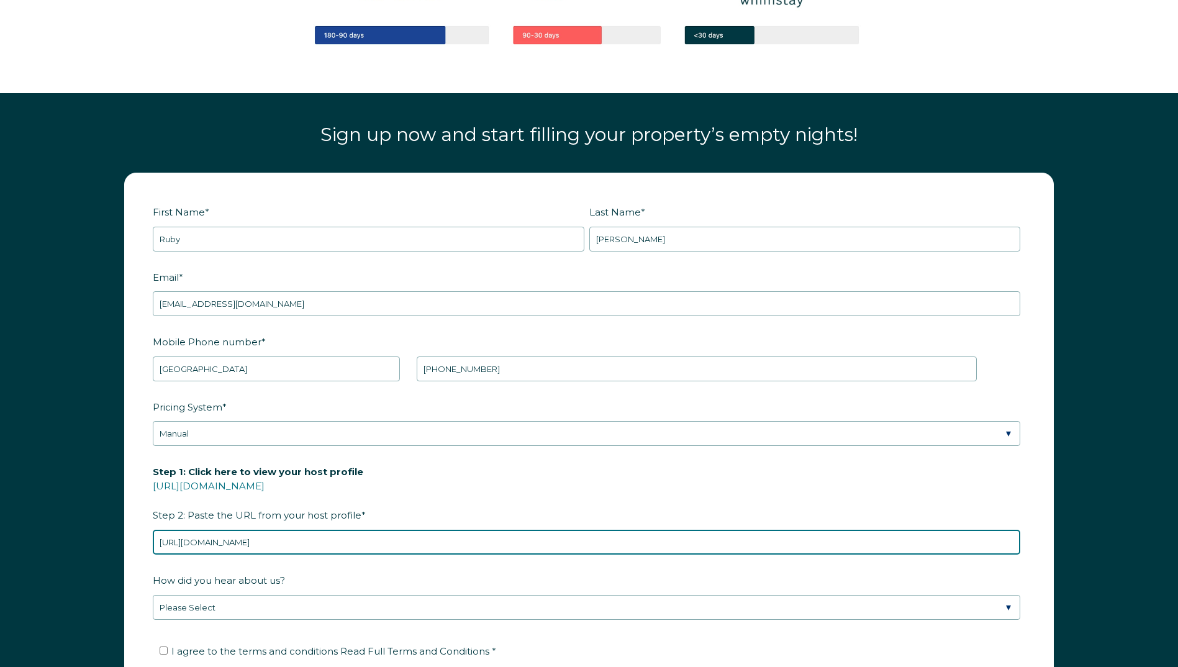
drag, startPoint x: 336, startPoint y: 545, endPoint x: -32, endPoint y: 534, distance: 367.8
paste input "https://www.airbnb.com/users/profile/about?context=host"
type input "https://www.airbnb.com/users/profile/about?context=host"
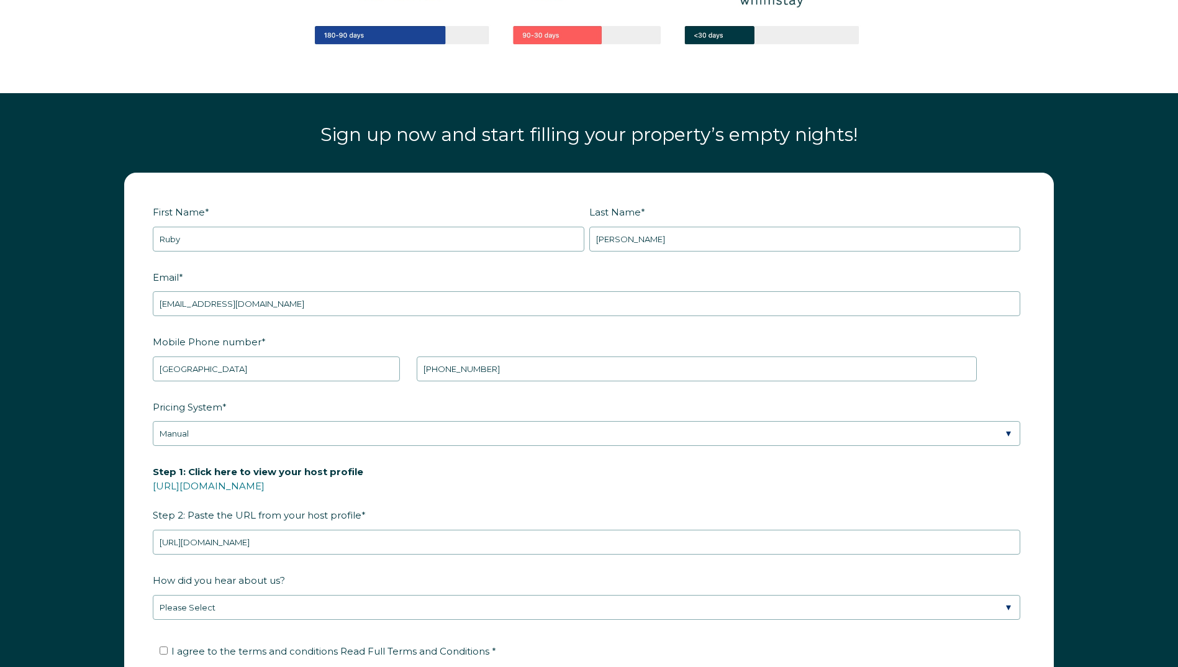
click at [404, 588] on label "How did you hear about us?" at bounding box center [589, 581] width 873 height 22
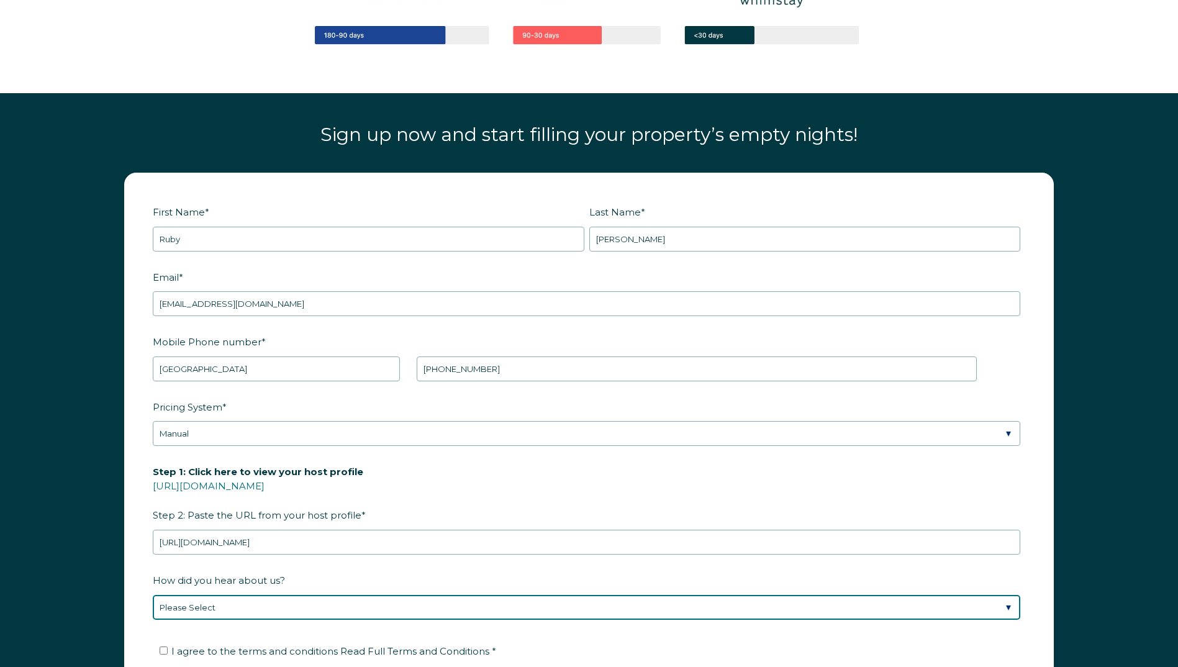
click at [404, 595] on select "Please Select Discovered Whimstay at an event or conference Found Whimstay thro…" at bounding box center [587, 607] width 868 height 25
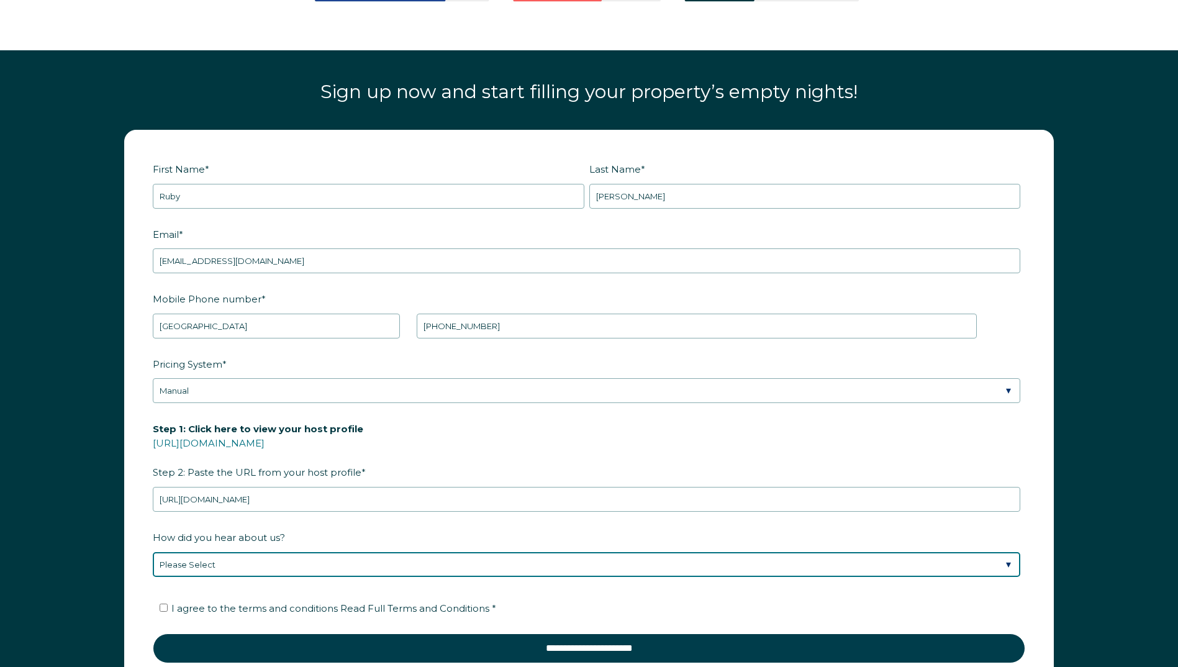
scroll to position [1705, 0]
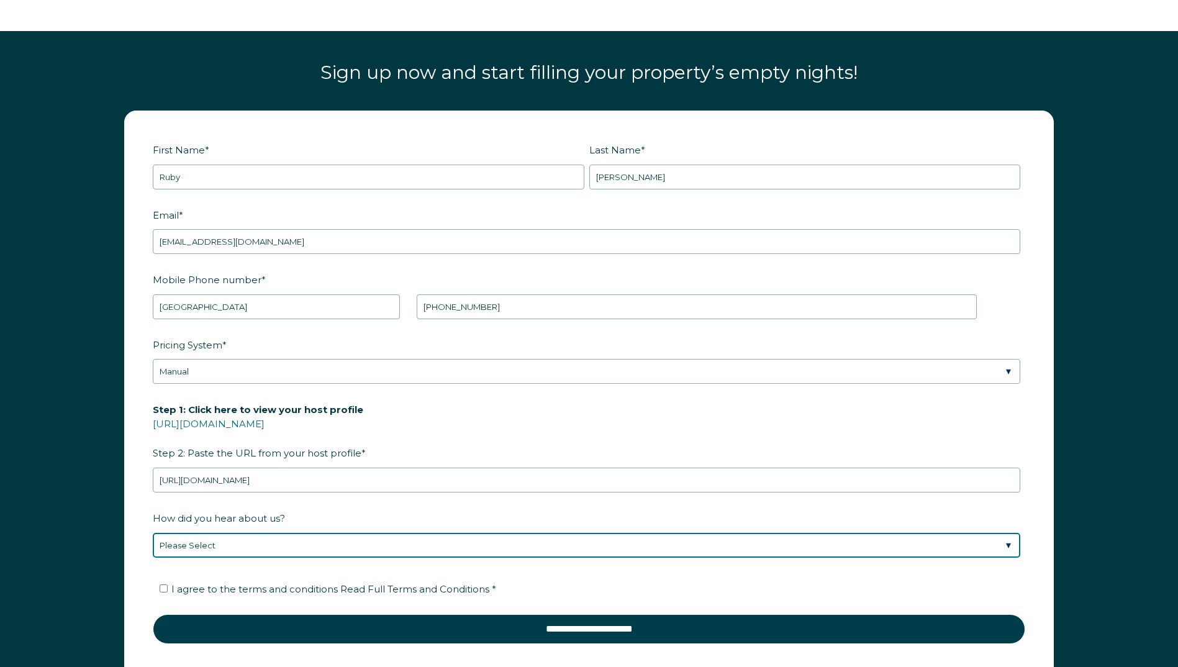
click at [254, 548] on select "Please Select Discovered Whimstay at an event or conference Found Whimstay thro…" at bounding box center [587, 545] width 868 height 25
select select "Podcast"
click at [153, 533] on select "Please Select Discovered Whimstay at an event or conference Found Whimstay thro…" at bounding box center [587, 545] width 868 height 25
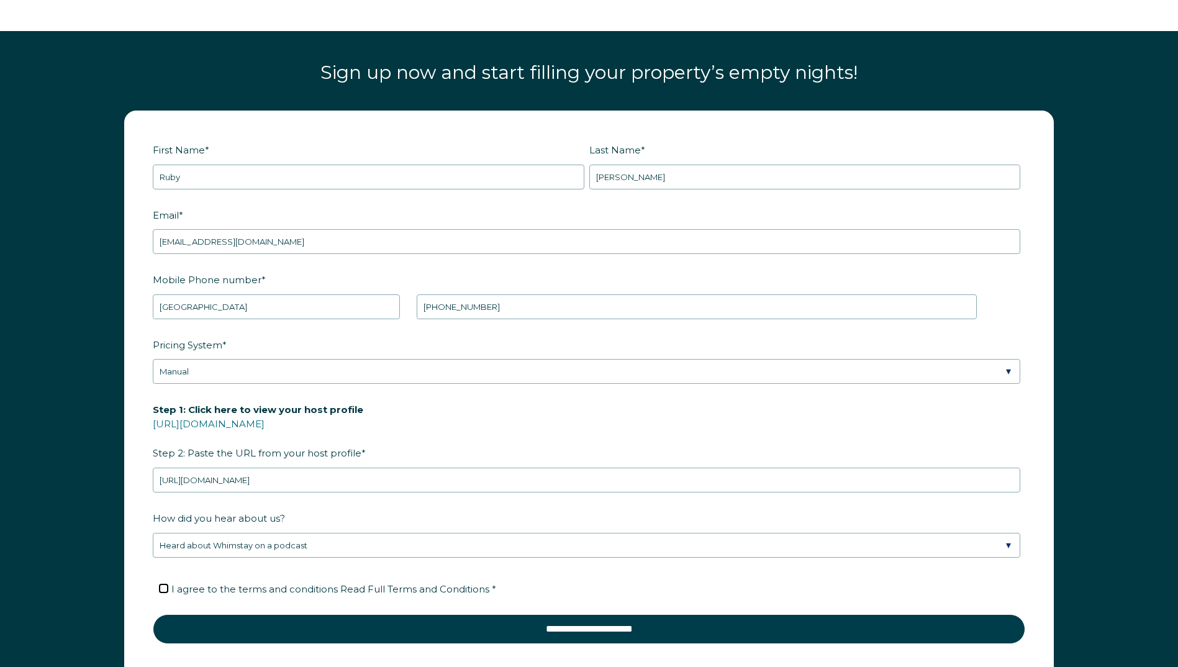
click at [163, 590] on input "I agree to the terms and conditions Read Full Terms and Conditions *" at bounding box center [164, 588] width 8 height 8
checkbox input "true"
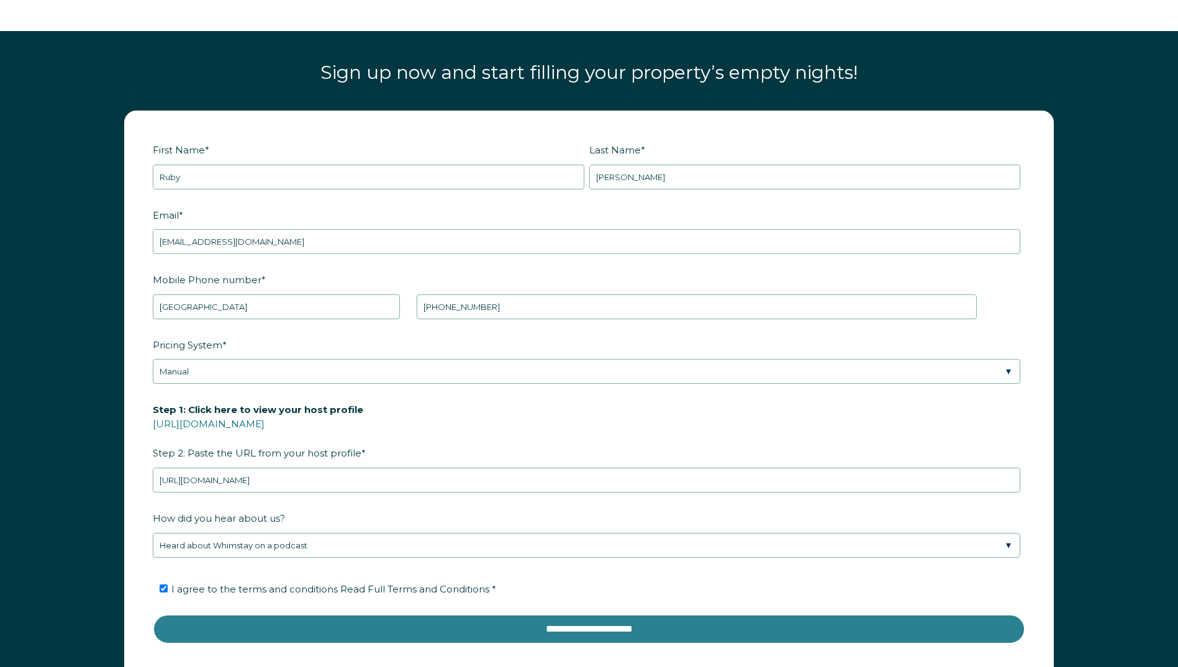
click at [184, 619] on input "**********" at bounding box center [589, 629] width 873 height 30
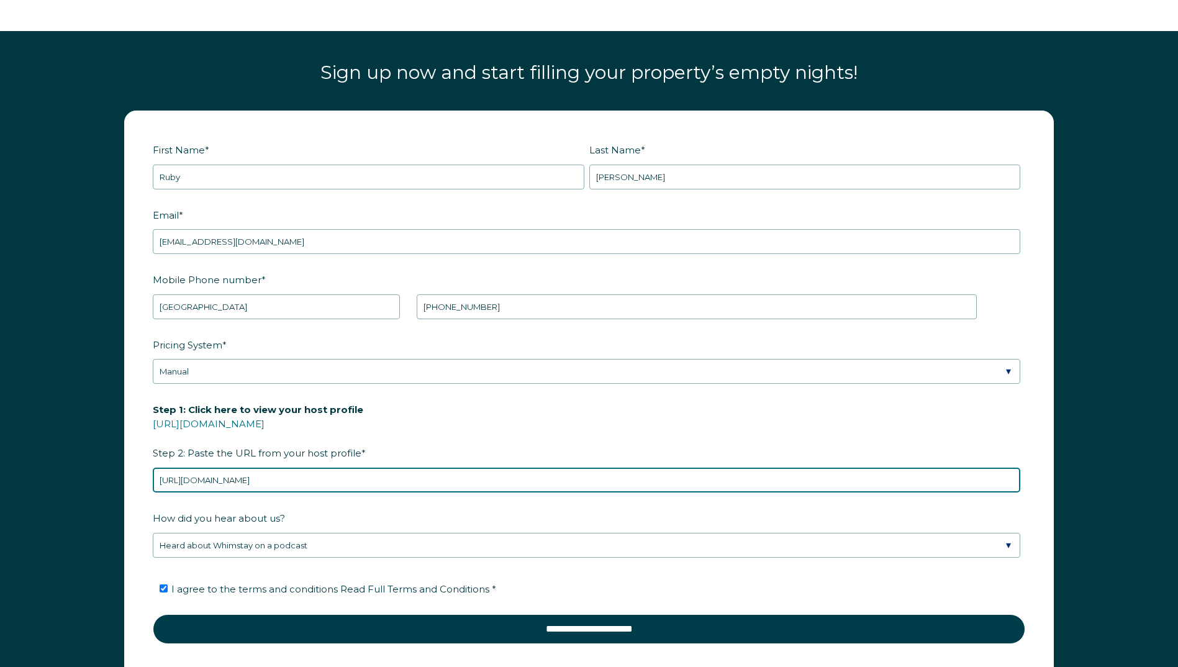
drag, startPoint x: 295, startPoint y: 480, endPoint x: -46, endPoint y: 478, distance: 341.0
paste input "https://www.airbnb.com/users/profile"
type input "https://www.airbnb.com/users/profile"
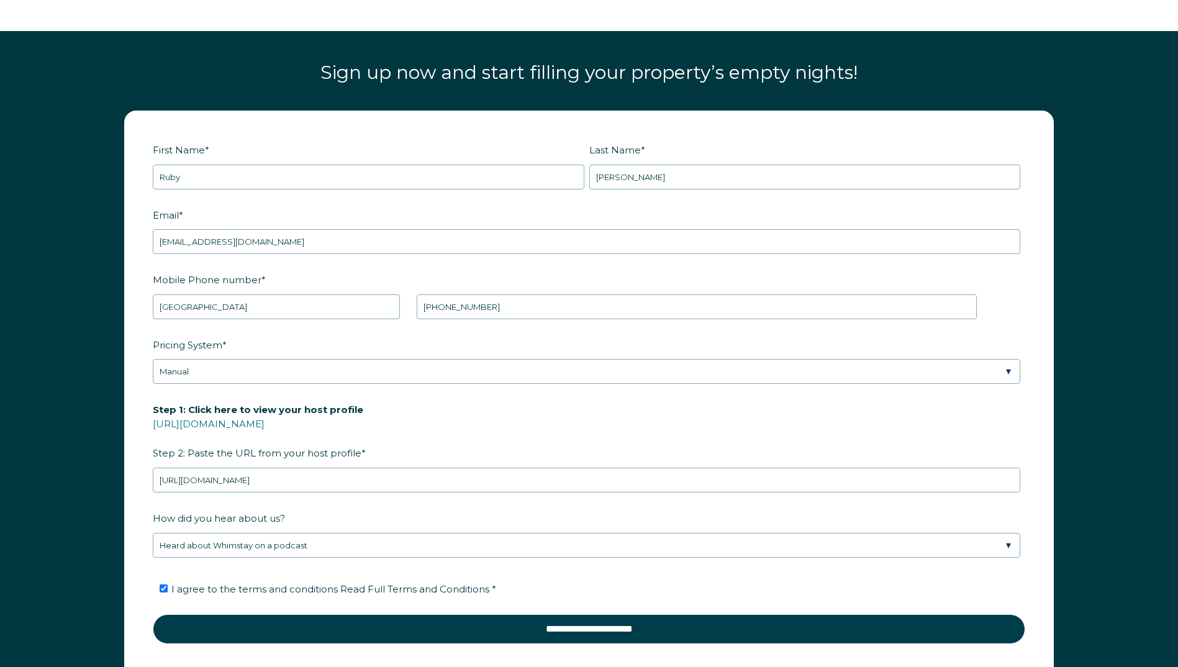
click at [499, 516] on label "How did you hear about us?" at bounding box center [589, 518] width 873 height 22
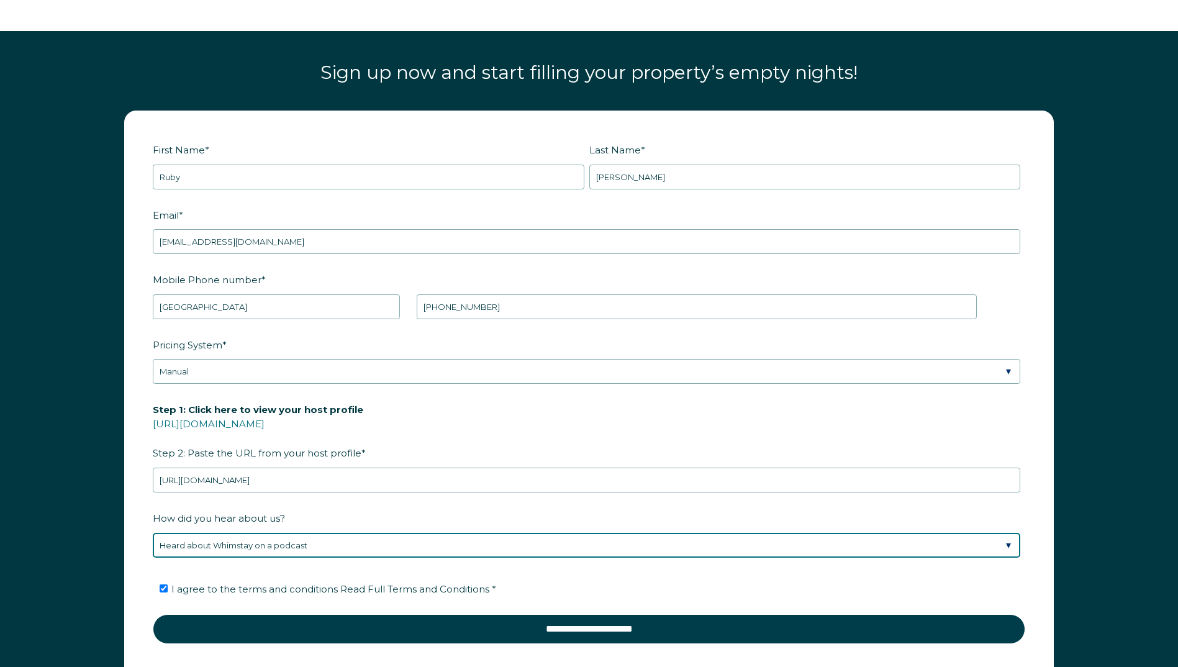
click at [499, 533] on select "Please Select Discovered Whimstay at an event or conference Found Whimstay thro…" at bounding box center [587, 545] width 868 height 25
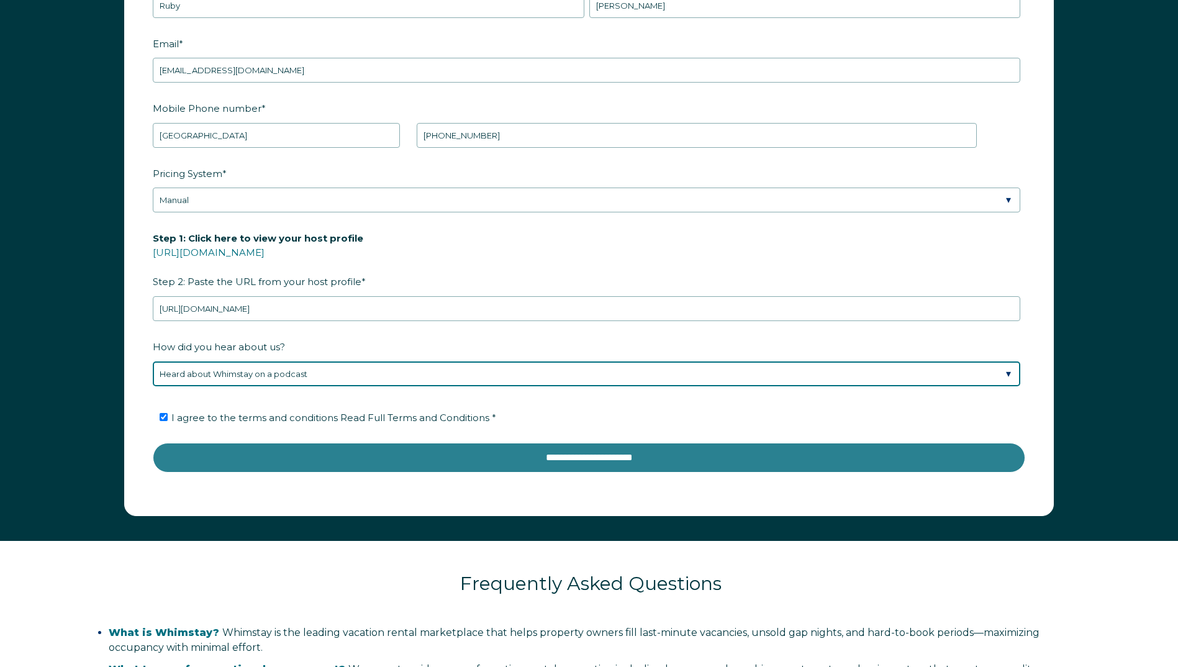
scroll to position [1892, 0]
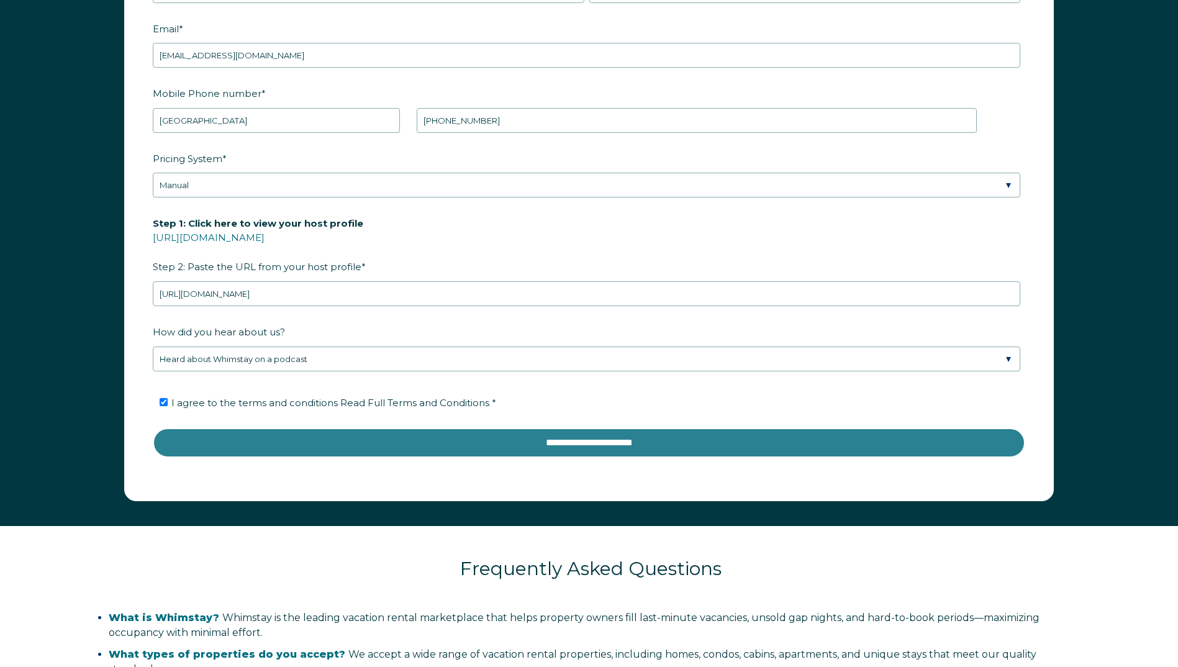
click at [509, 445] on input "**********" at bounding box center [589, 443] width 873 height 30
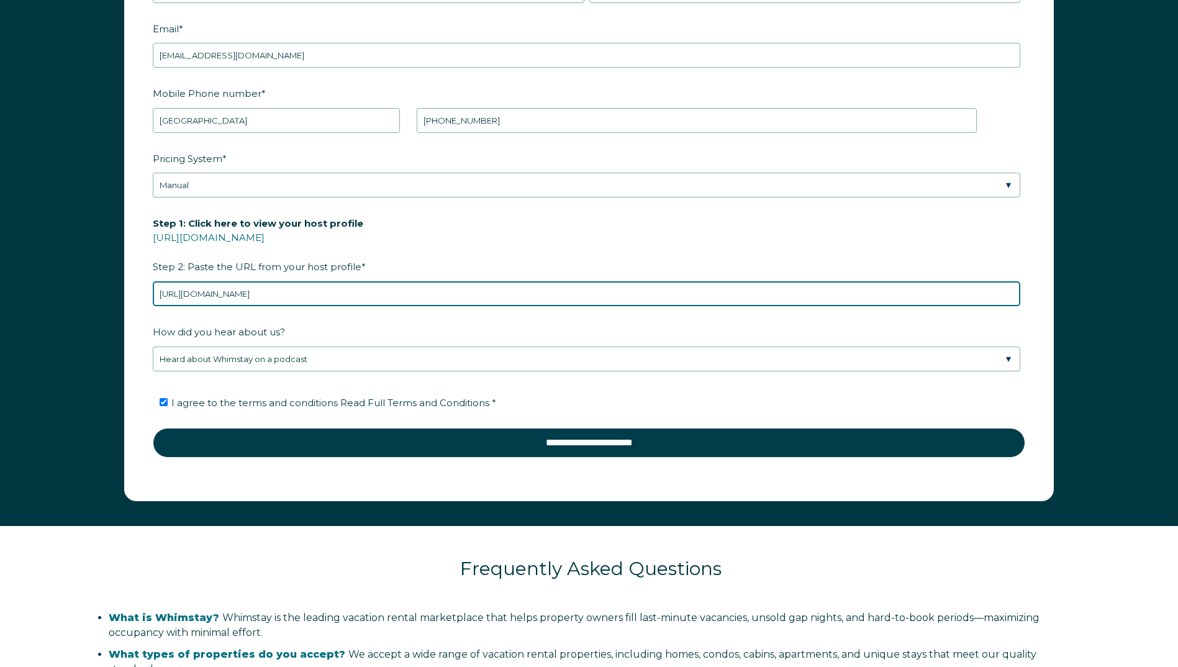
drag, startPoint x: 320, startPoint y: 291, endPoint x: -139, endPoint y: 308, distance: 459.9
paste input "https://www.airbnb.com/users/profile"
type input "https://www.airbnb.com/users/profile"
click at [153, 428] on input "**********" at bounding box center [589, 443] width 873 height 30
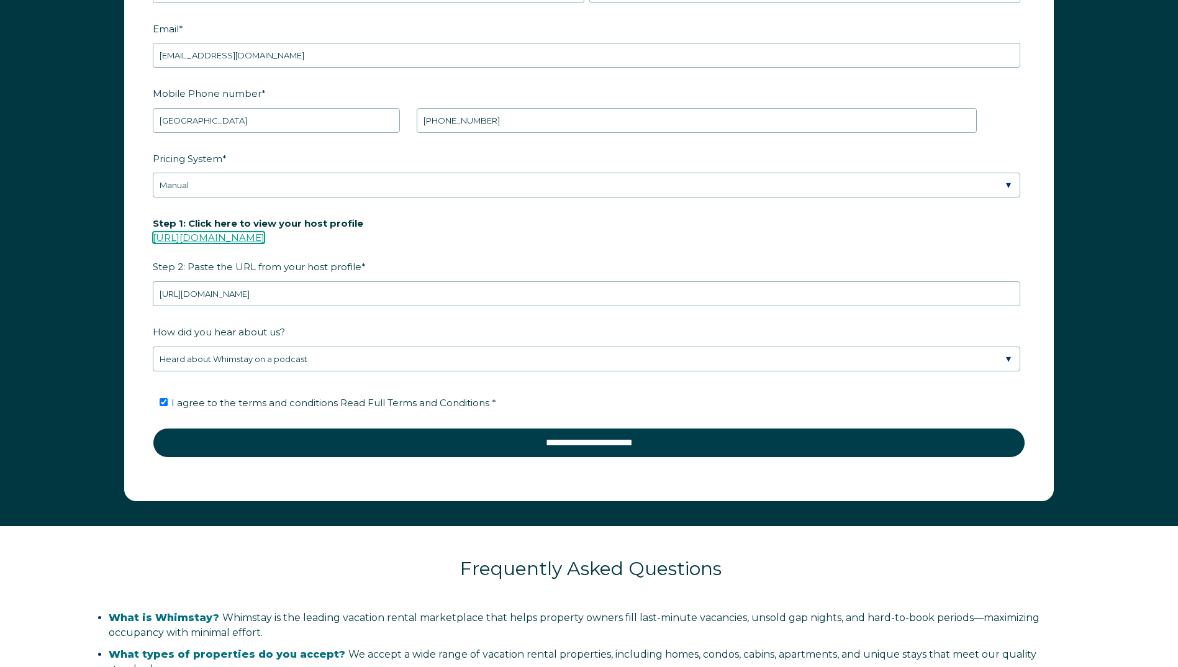
click at [243, 240] on link "https://www.airbnb.com/users/show/" at bounding box center [209, 238] width 112 height 12
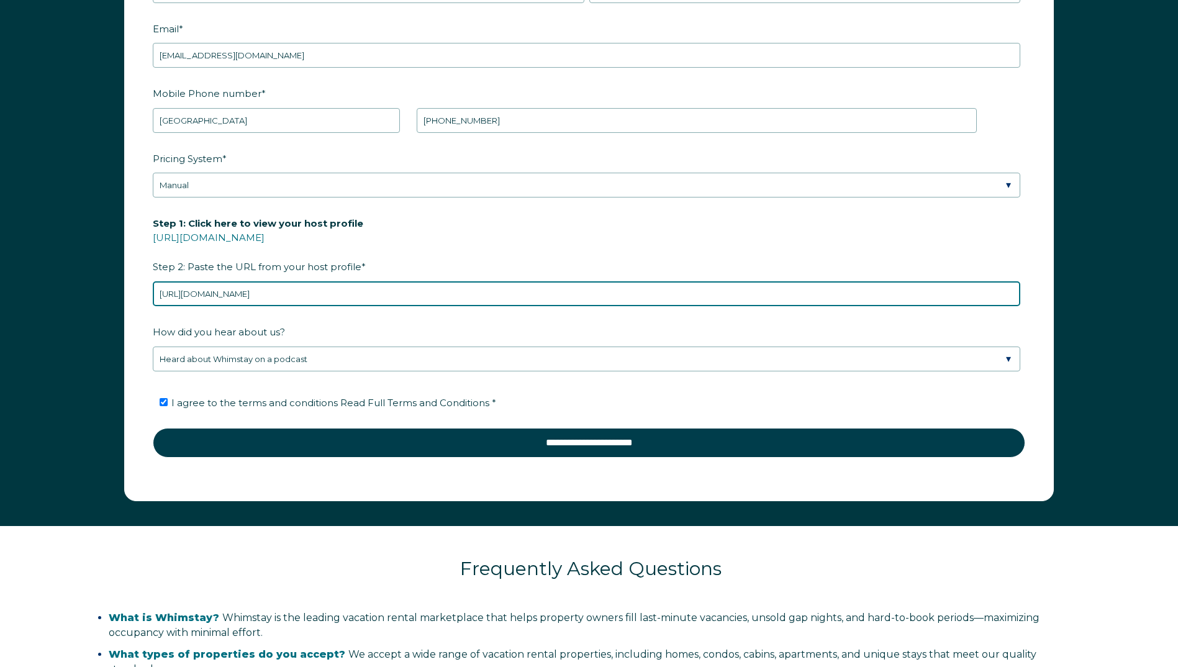
drag, startPoint x: 314, startPoint y: 303, endPoint x: -81, endPoint y: 313, distance: 394.5
paste input "https://www.airbnb.com/users/show/27867166"
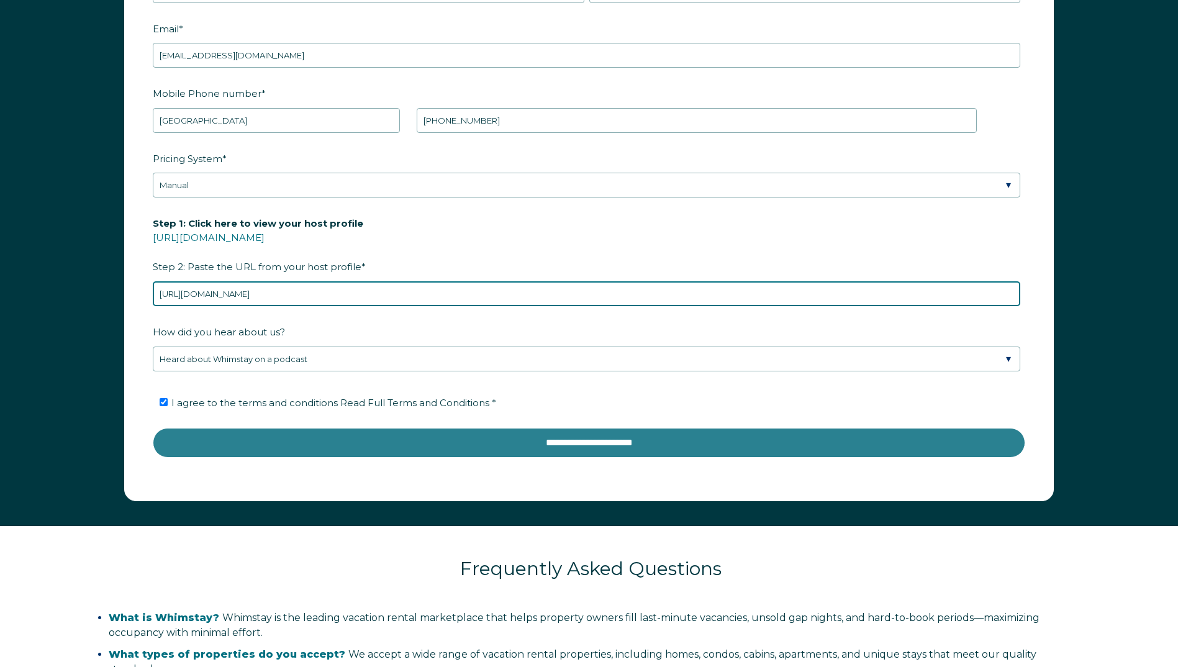
type input "https://www.airbnb.com/users/show/27867166"
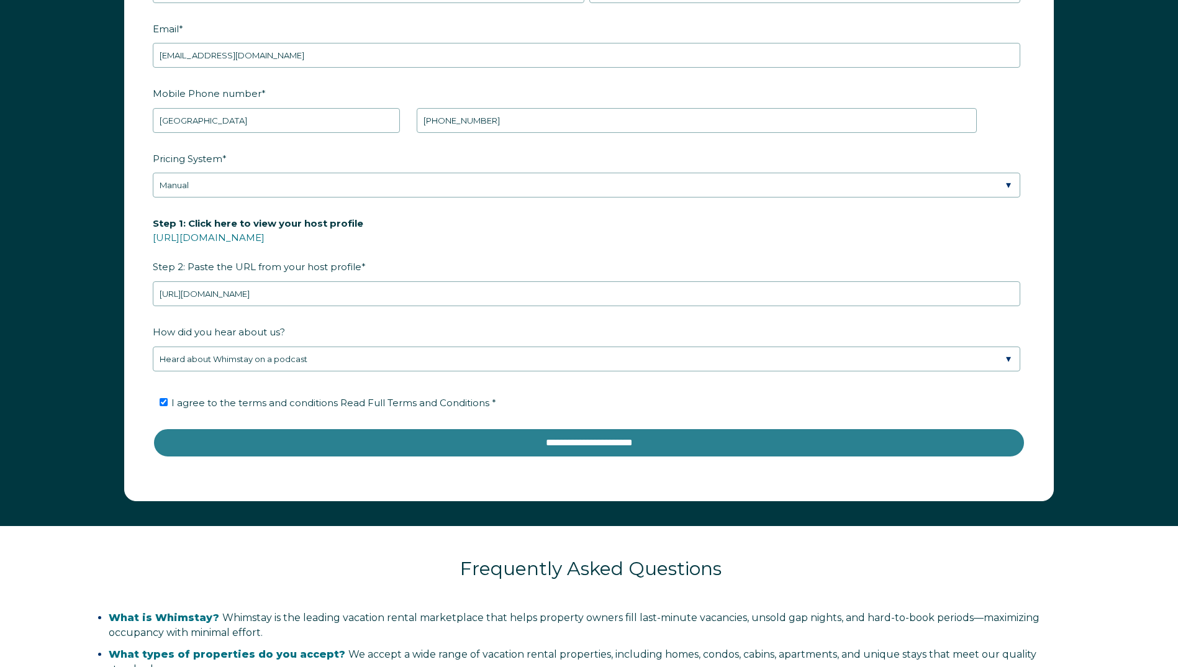
click at [212, 440] on input "**********" at bounding box center [589, 443] width 873 height 30
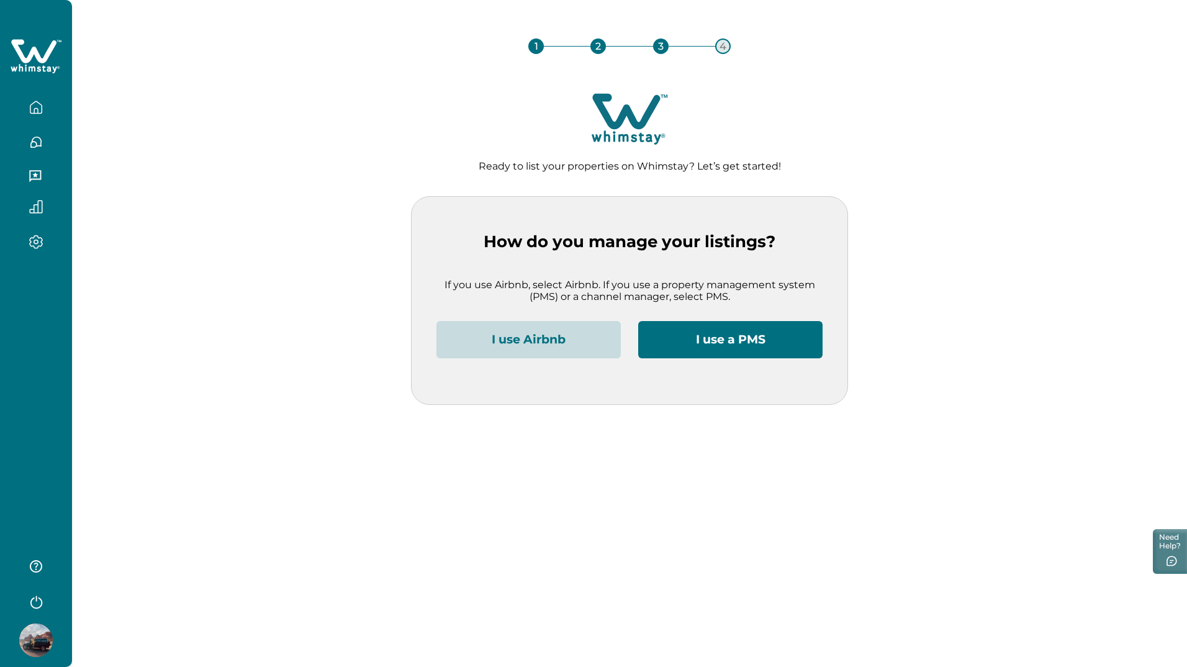
click at [543, 338] on button "I use Airbnb" at bounding box center [529, 339] width 184 height 37
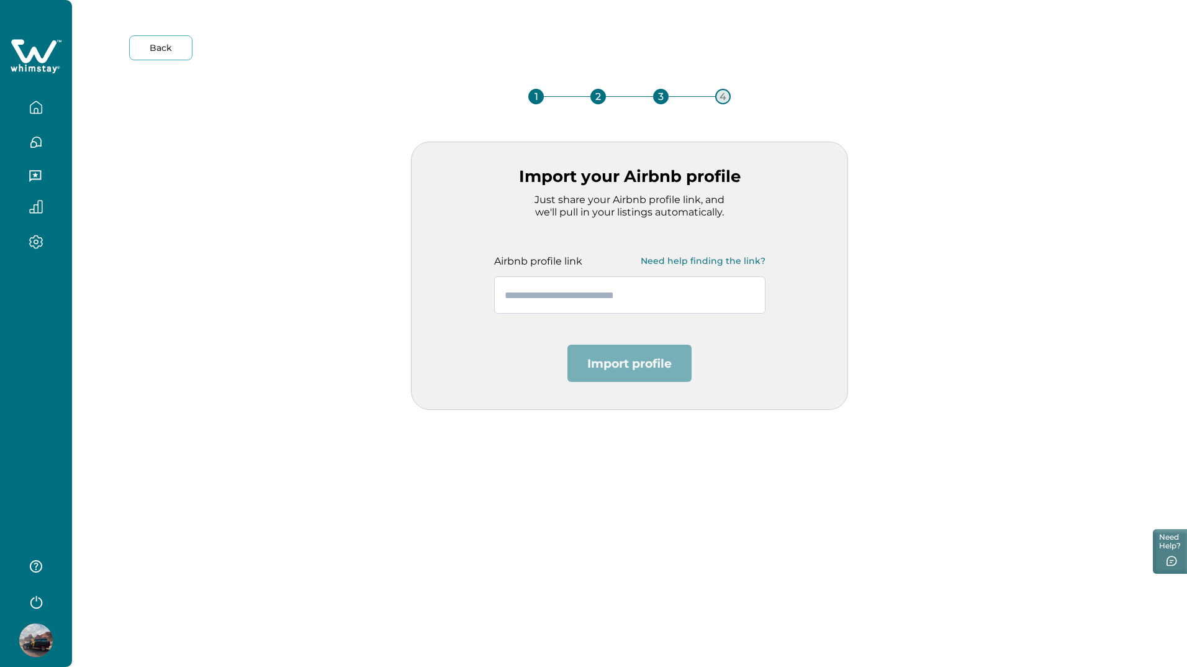
click at [540, 293] on input "text" at bounding box center [629, 294] width 271 height 37
paste input "**********"
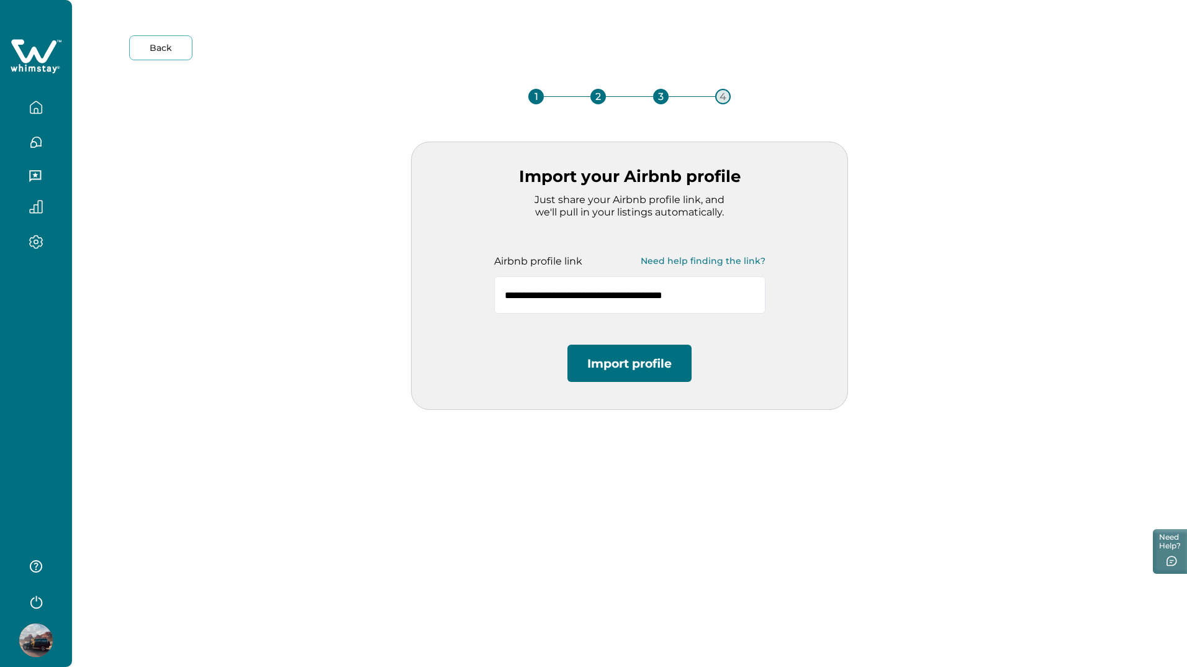
type input "**********"
click at [613, 370] on button "Import profile" at bounding box center [630, 363] width 124 height 37
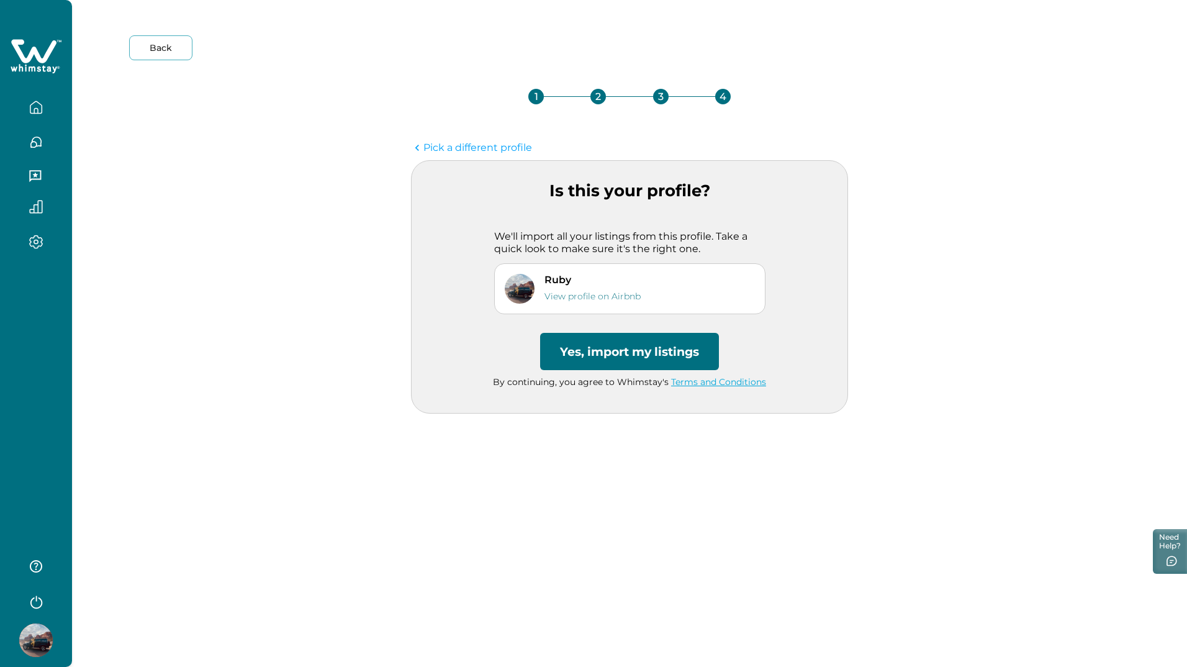
click at [618, 350] on button "Yes, import my listings" at bounding box center [629, 351] width 179 height 37
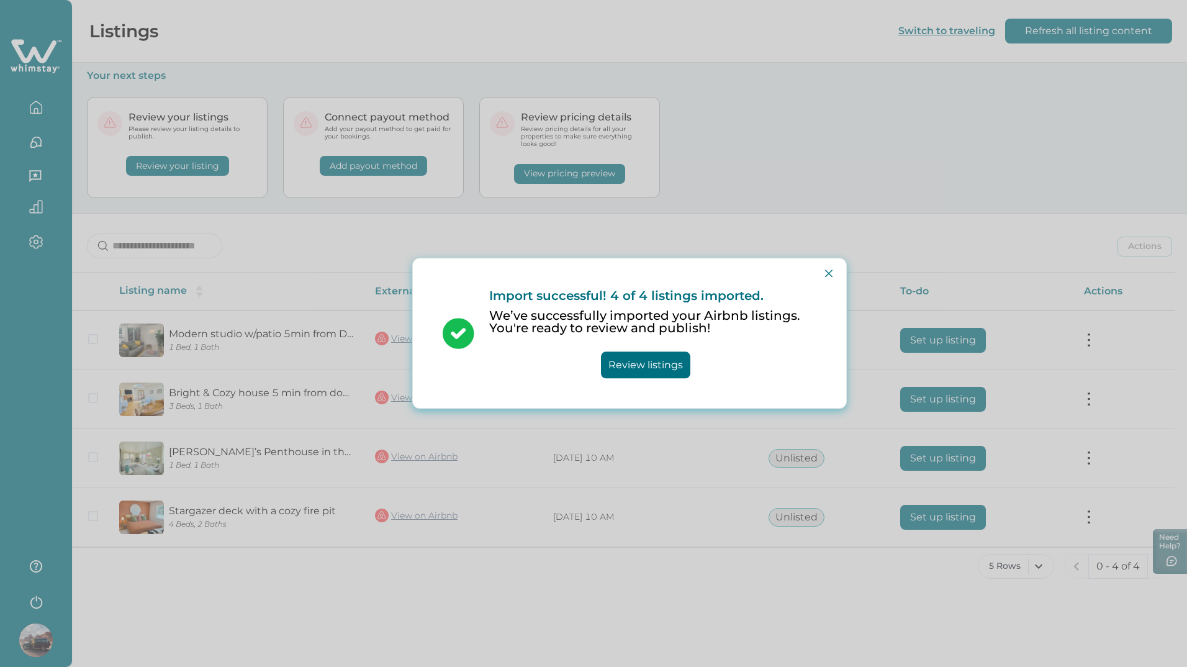
click at [660, 358] on button "Review listings" at bounding box center [645, 365] width 89 height 27
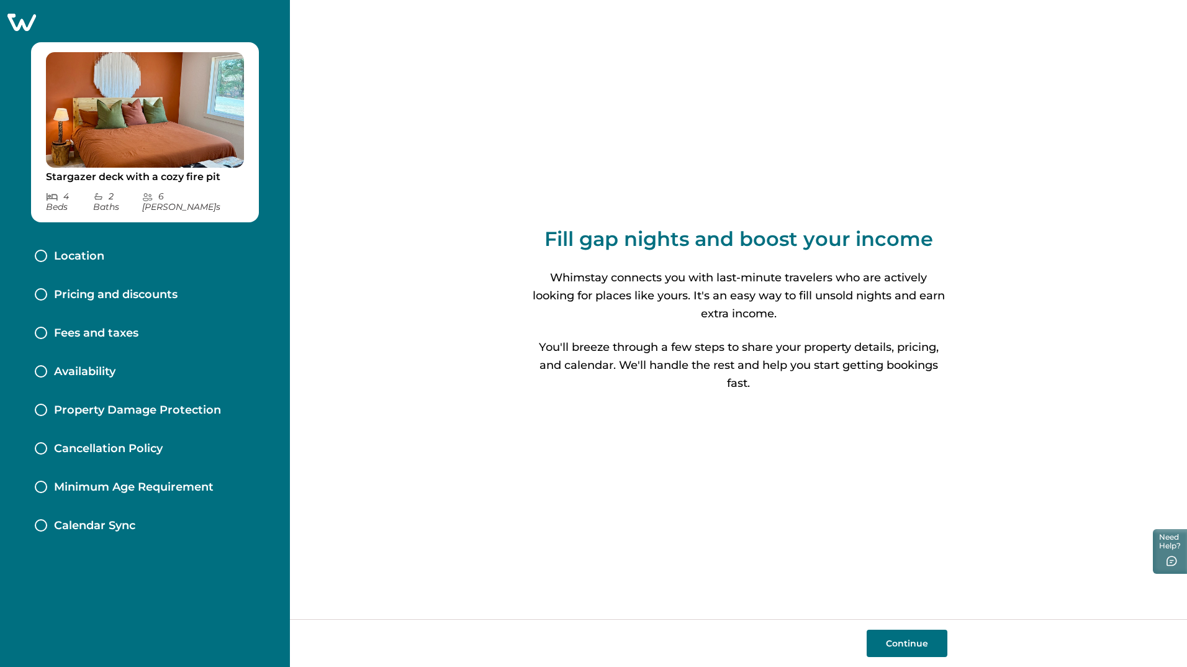
click at [884, 634] on button "Continue" at bounding box center [907, 643] width 81 height 27
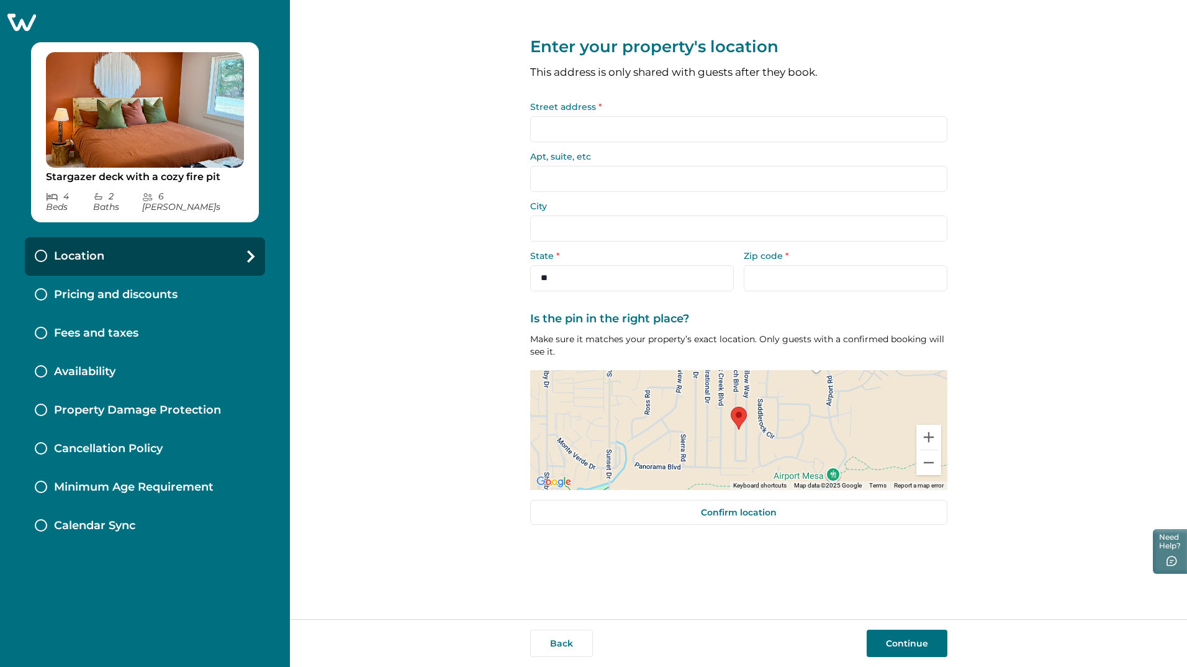
click at [555, 129] on input "Street address *" at bounding box center [738, 129] width 417 height 26
type input "**********"
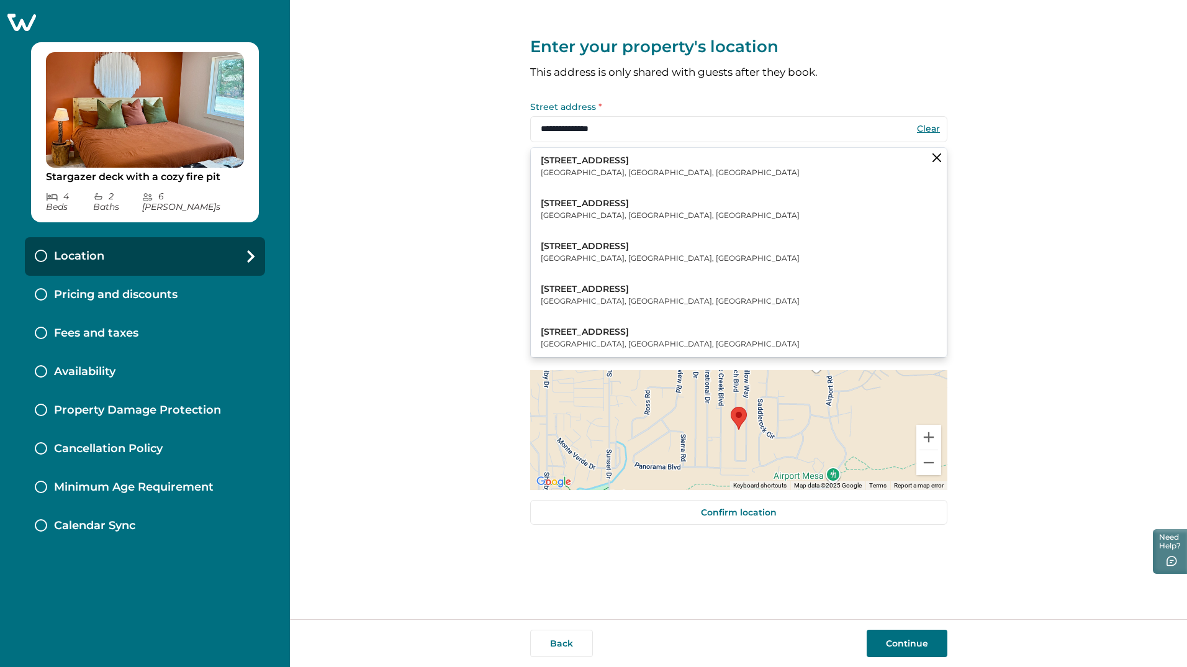
click at [463, 250] on div "**********" at bounding box center [738, 309] width 897 height 619
click at [936, 155] on icon "Clear suggestions" at bounding box center [937, 157] width 9 height 9
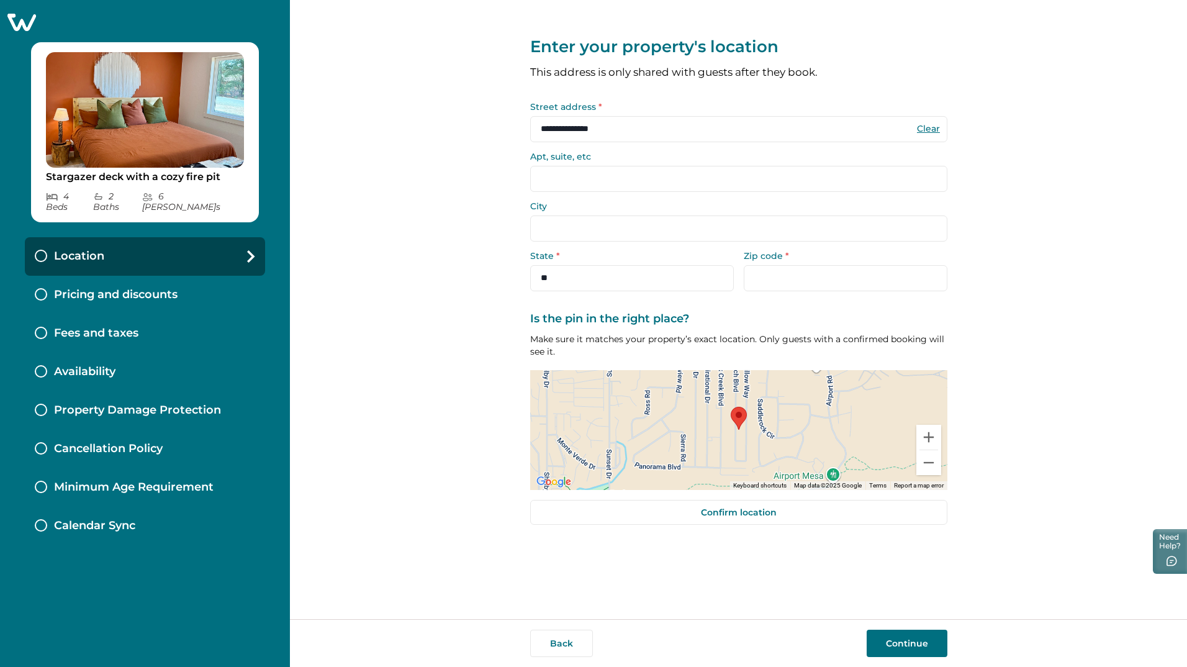
click at [579, 231] on input "City" at bounding box center [738, 229] width 417 height 26
drag, startPoint x: 578, startPoint y: 231, endPoint x: 596, endPoint y: 165, distance: 68.3
click at [578, 230] on input "City" at bounding box center [738, 229] width 417 height 26
drag, startPoint x: 608, startPoint y: 129, endPoint x: 498, endPoint y: 129, distance: 109.9
click at [503, 131] on div "**********" at bounding box center [738, 309] width 897 height 619
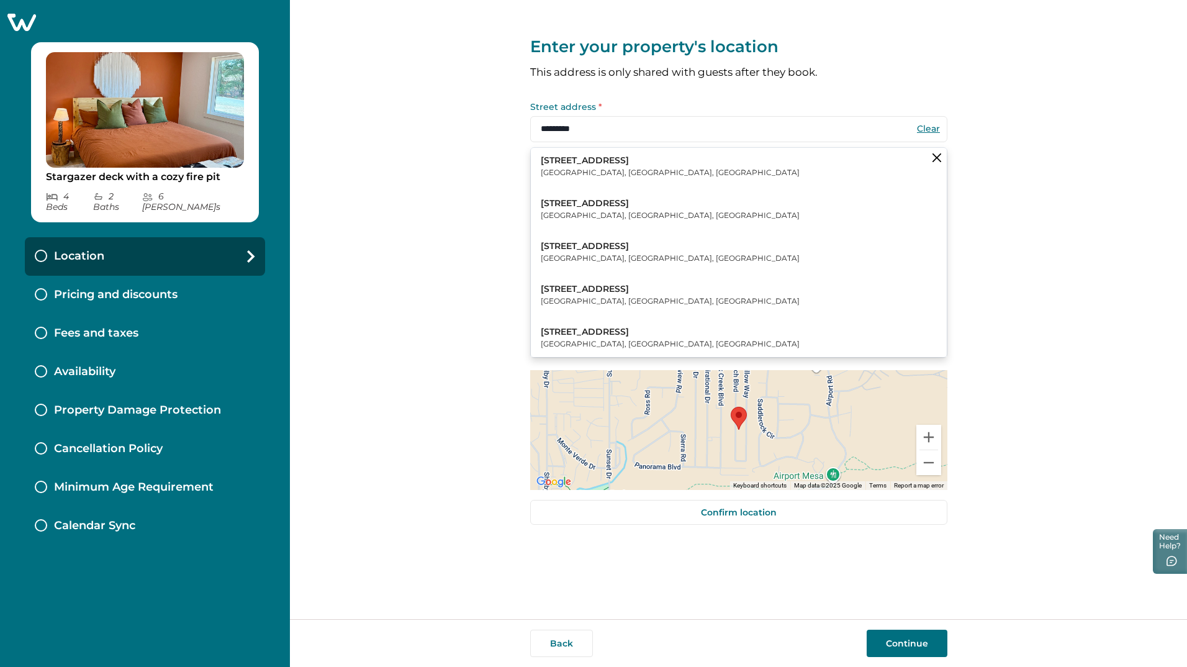
type input "*********"
click at [461, 179] on div "Enter your property's location This address is only shared with guests after th…" at bounding box center [738, 309] width 897 height 619
drag, startPoint x: 701, startPoint y: 95, endPoint x: 748, endPoint y: 99, distance: 47.3
click at [702, 97] on div "Enter your property's location This address is only shared with guests after th…" at bounding box center [738, 271] width 417 height 542
click at [927, 129] on button "Clear" at bounding box center [929, 128] width 25 height 11
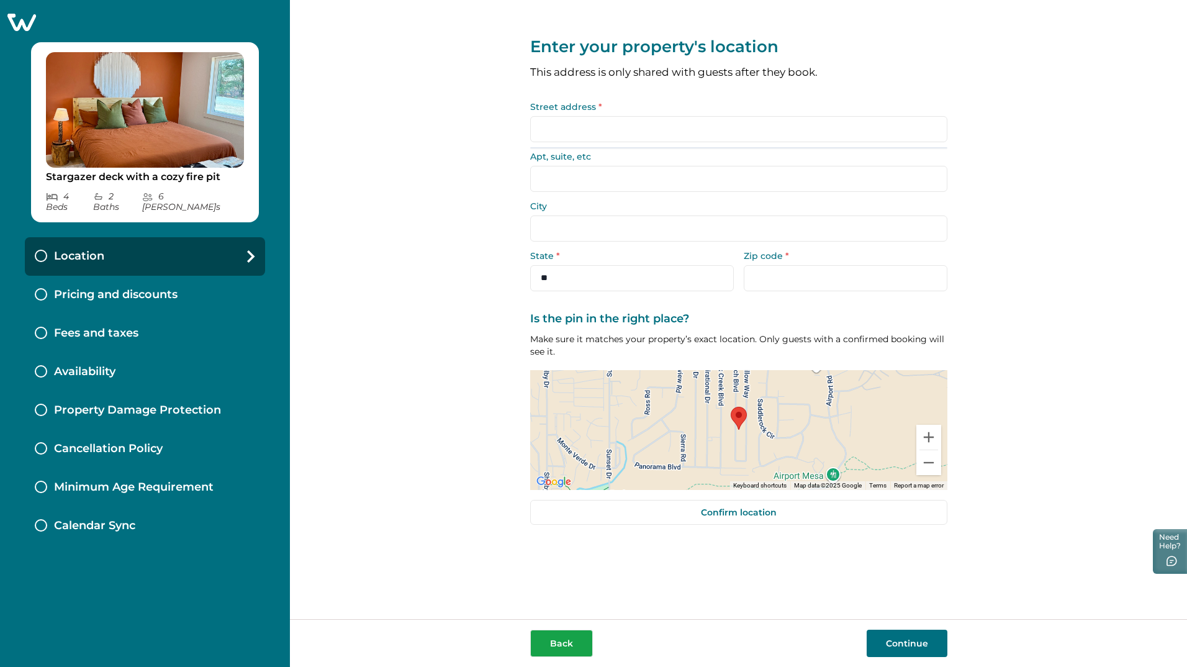
click at [567, 637] on button "Back" at bounding box center [561, 643] width 63 height 27
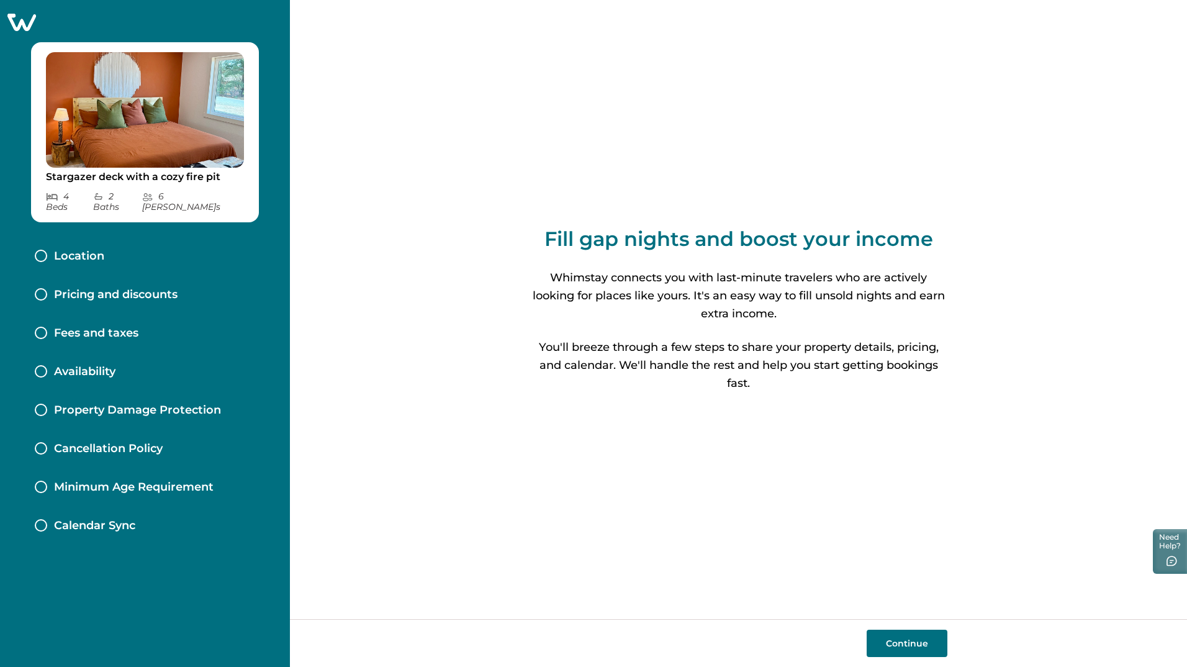
click at [895, 640] on button "Continue" at bounding box center [907, 643] width 81 height 27
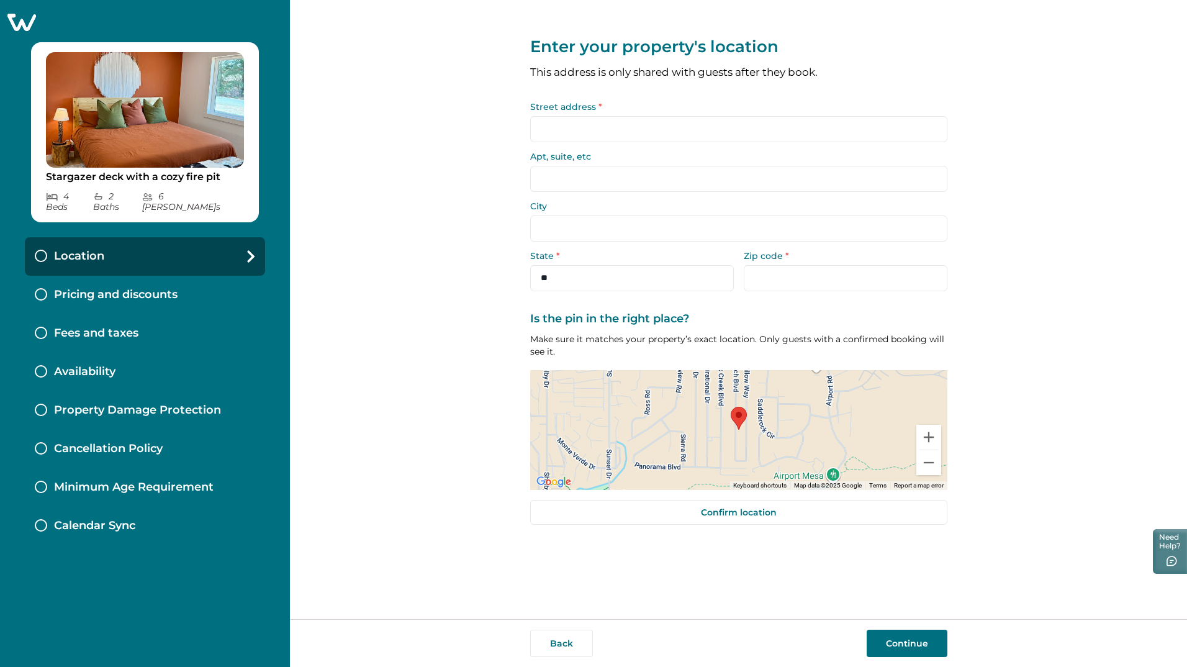
click at [786, 273] on input "Zip code *" at bounding box center [846, 278] width 204 height 26
click at [784, 280] on input "Zip code *" at bounding box center [846, 278] width 204 height 26
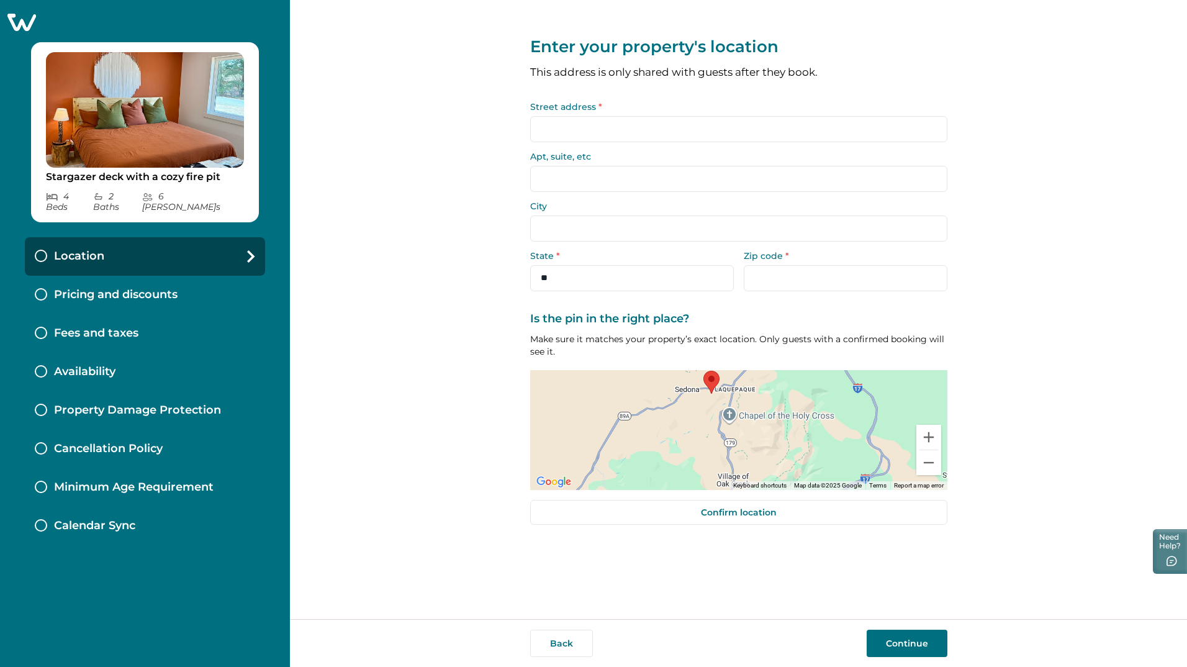
drag, startPoint x: 674, startPoint y: 429, endPoint x: 763, endPoint y: 411, distance: 90.6
click at [763, 411] on div at bounding box center [738, 430] width 417 height 120
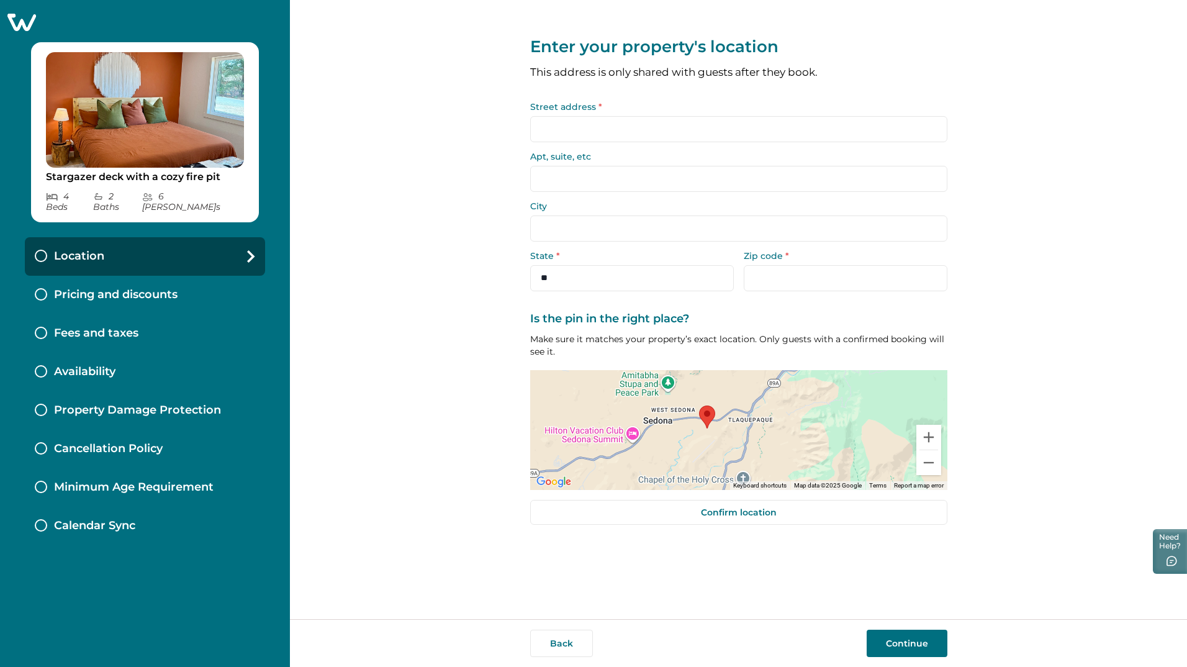
drag, startPoint x: 697, startPoint y: 427, endPoint x: 722, endPoint y: 452, distance: 35.6
click at [722, 452] on div at bounding box center [738, 430] width 417 height 120
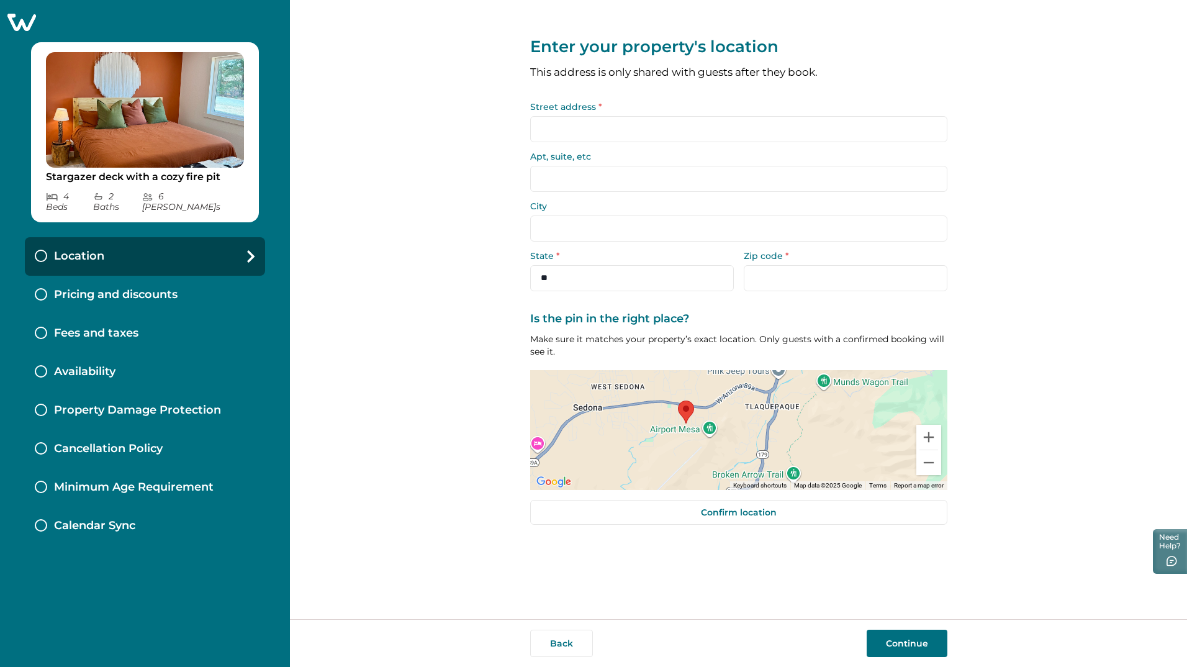
drag, startPoint x: 720, startPoint y: 432, endPoint x: 765, endPoint y: 433, distance: 44.1
click at [765, 433] on div at bounding box center [738, 430] width 417 height 120
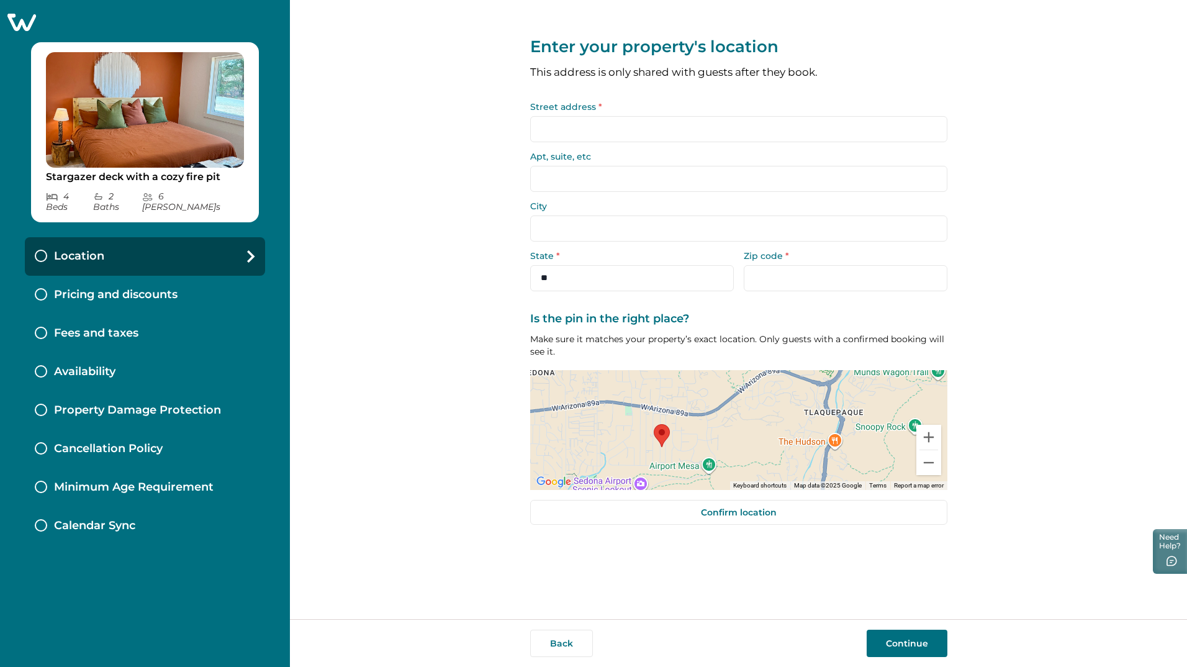
drag, startPoint x: 804, startPoint y: 402, endPoint x: 836, endPoint y: 433, distance: 44.8
click at [836, 433] on div at bounding box center [738, 430] width 417 height 120
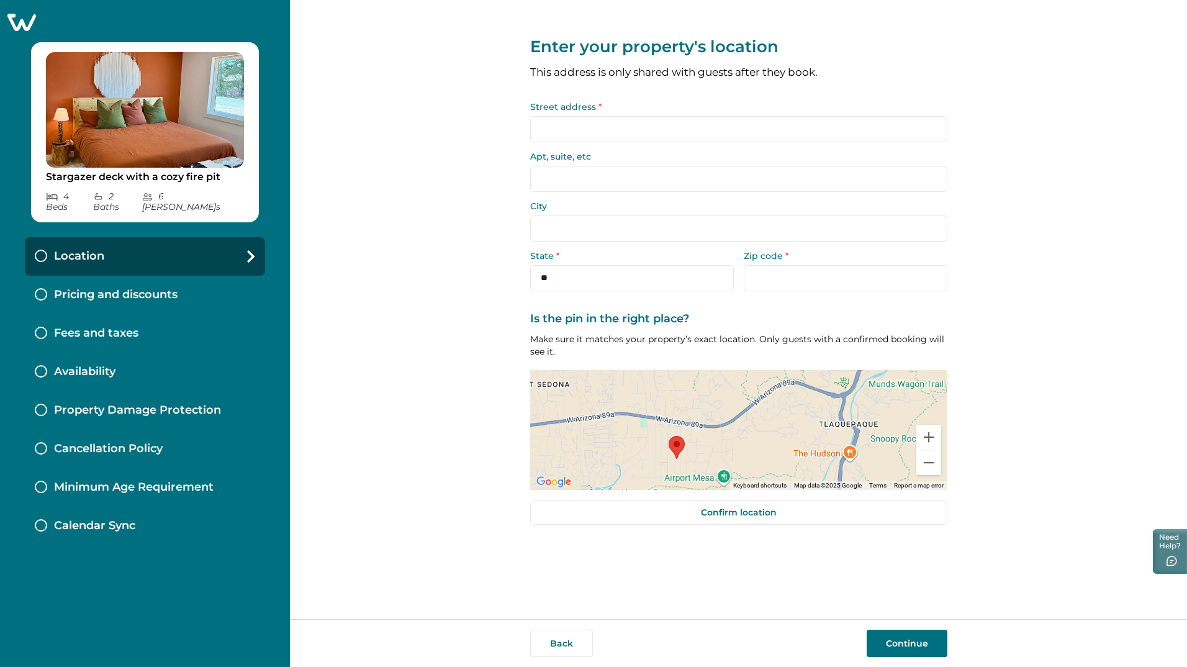
click at [715, 419] on div at bounding box center [738, 430] width 417 height 120
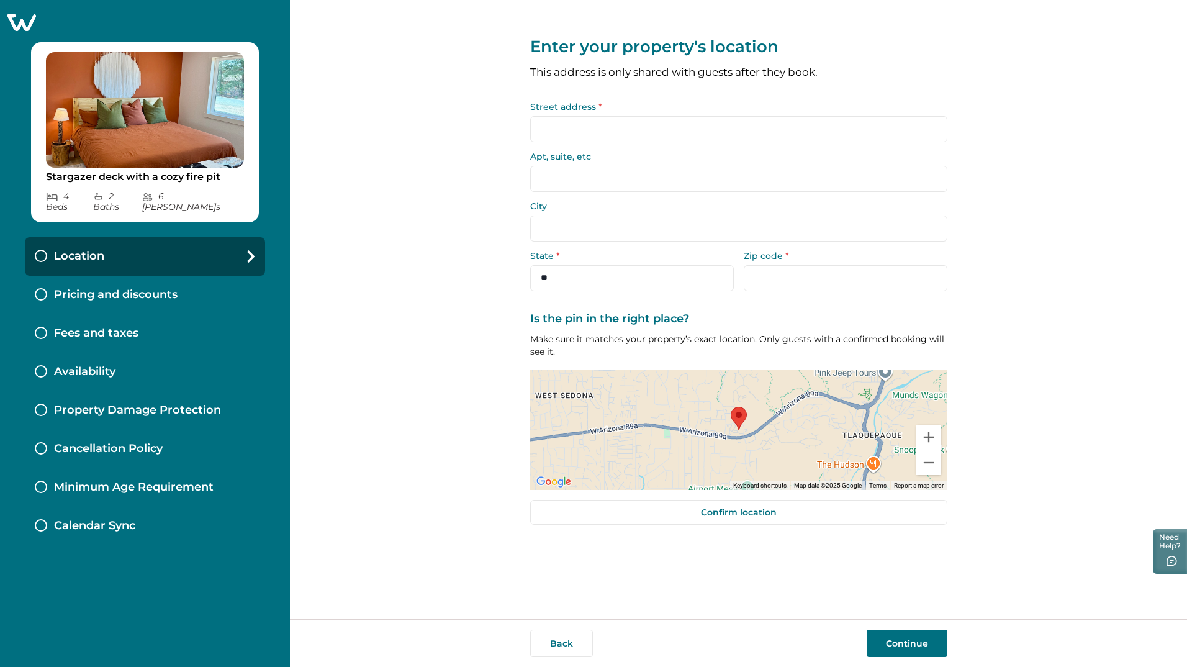
drag, startPoint x: 556, startPoint y: 278, endPoint x: 557, endPoint y: 166, distance: 111.8
click at [557, 170] on input "Apt, suite, etc" at bounding box center [738, 179] width 417 height 26
click at [554, 118] on input "Street address *" at bounding box center [738, 129] width 417 height 26
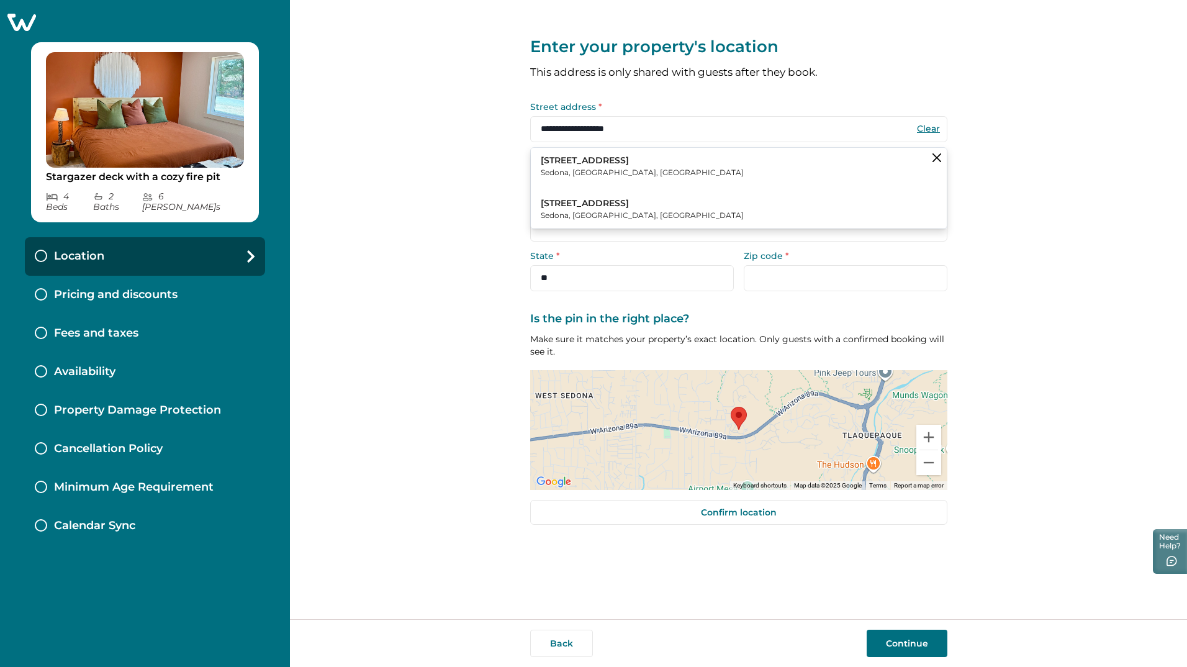
click at [583, 174] on p "Sedona, AZ, USA" at bounding box center [642, 172] width 203 height 12
type input "**********"
type input "******"
select select "**"
type input "*****"
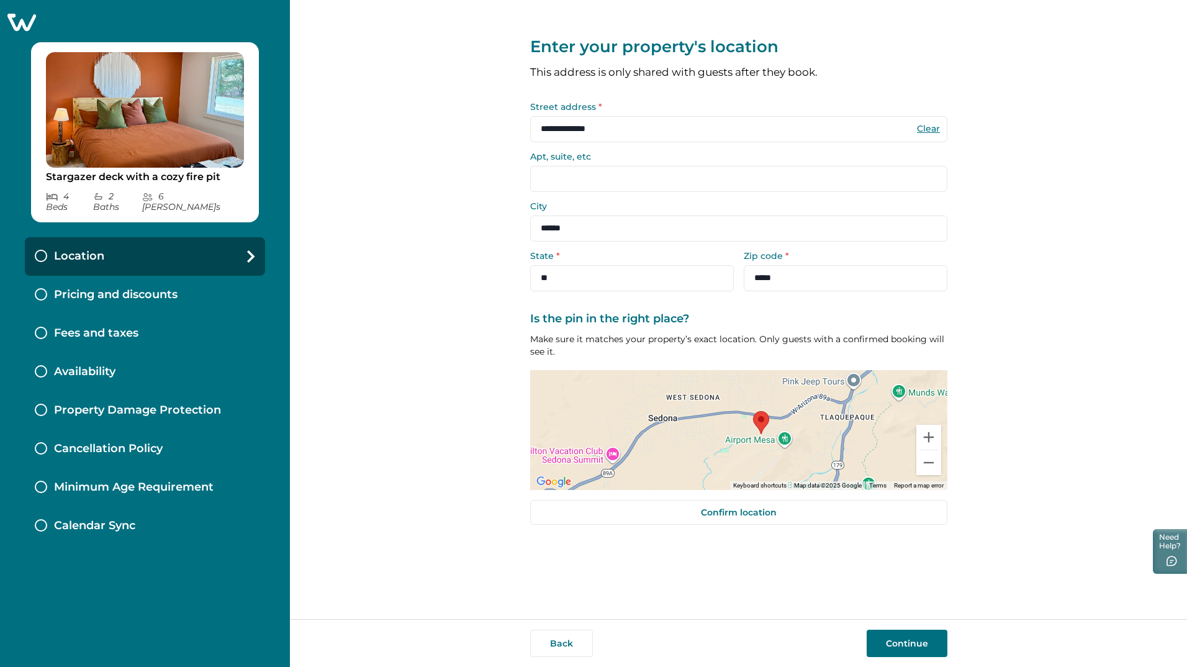
click at [907, 632] on button "Continue" at bounding box center [907, 643] width 81 height 27
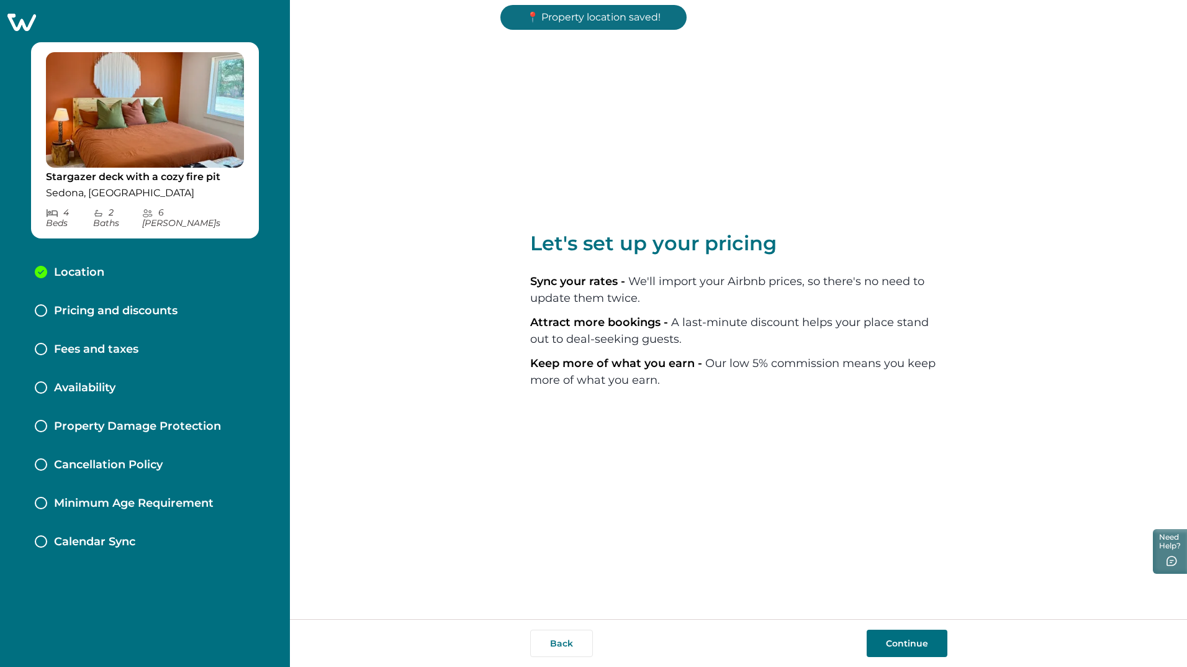
click at [922, 643] on button "Continue" at bounding box center [907, 643] width 81 height 27
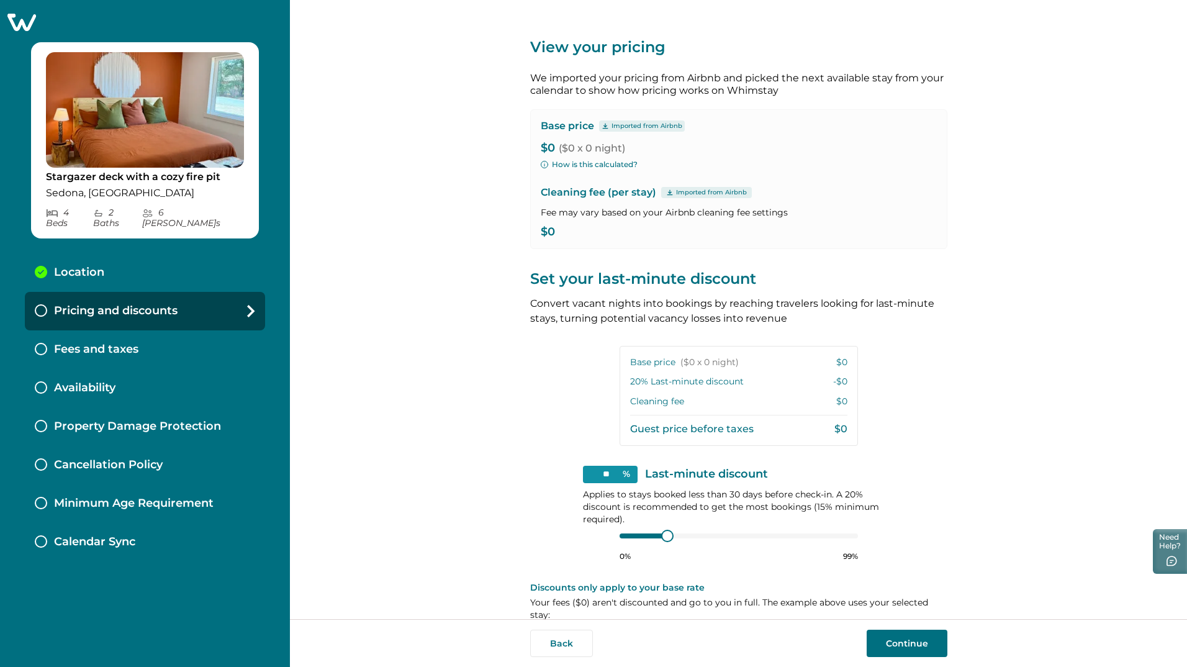
click at [738, 359] on div "Base price ($0 x 0 night) $0" at bounding box center [738, 362] width 217 height 12
click at [681, 361] on span "($0 x 0 night)" at bounding box center [710, 362] width 58 height 12
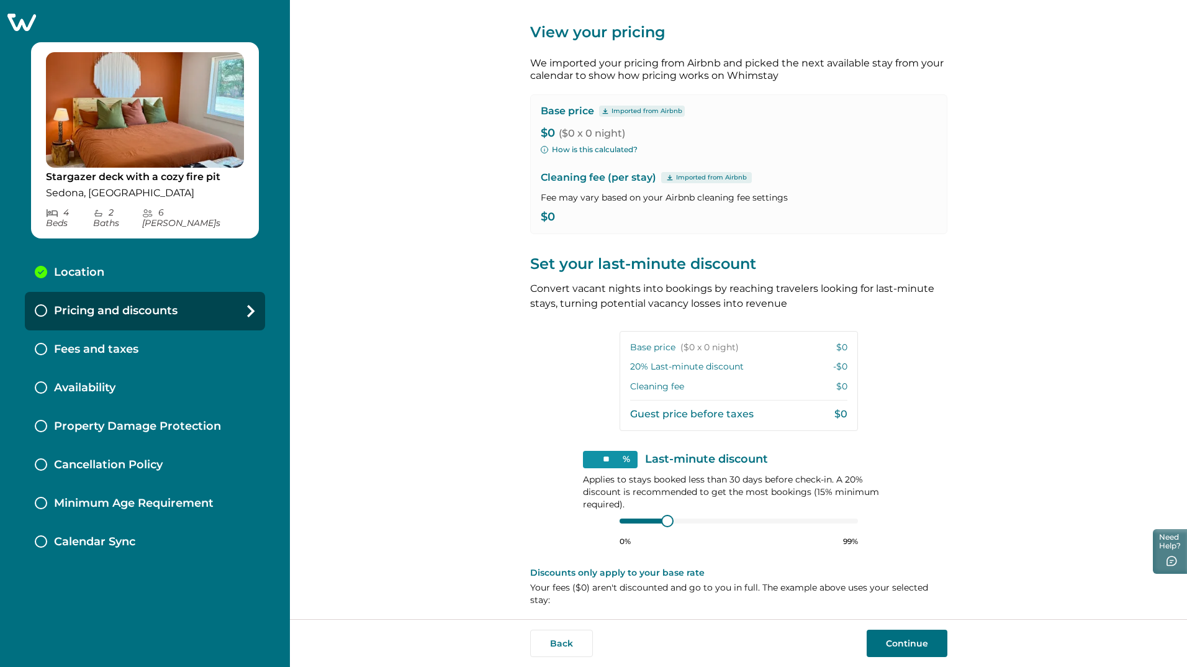
scroll to position [19, 0]
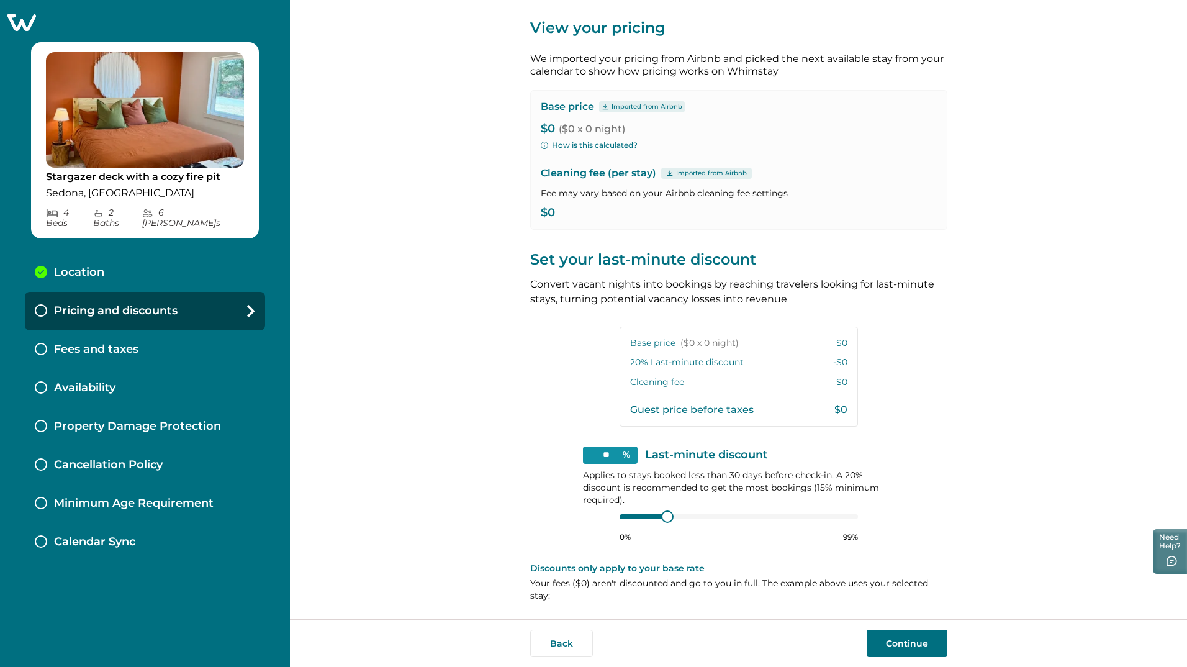
click at [585, 145] on button "How is this calculated?" at bounding box center [589, 145] width 97 height 11
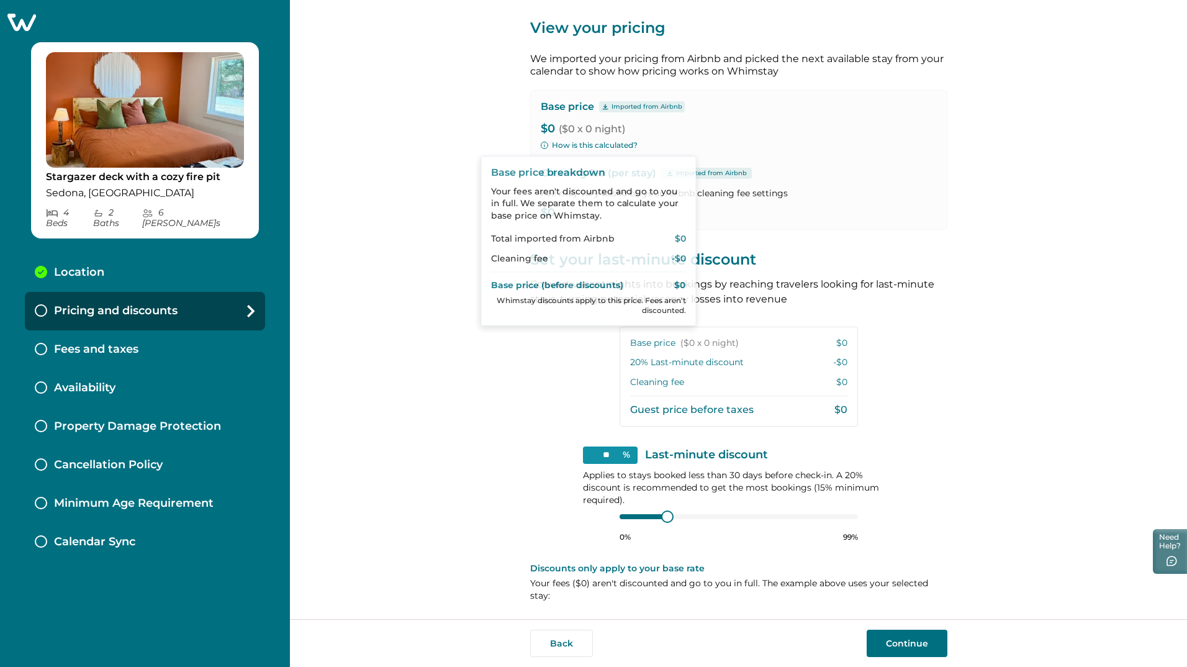
click at [432, 147] on div "View your pricing We imported your pricing from Airbnb and picked the next avai…" at bounding box center [738, 309] width 897 height 619
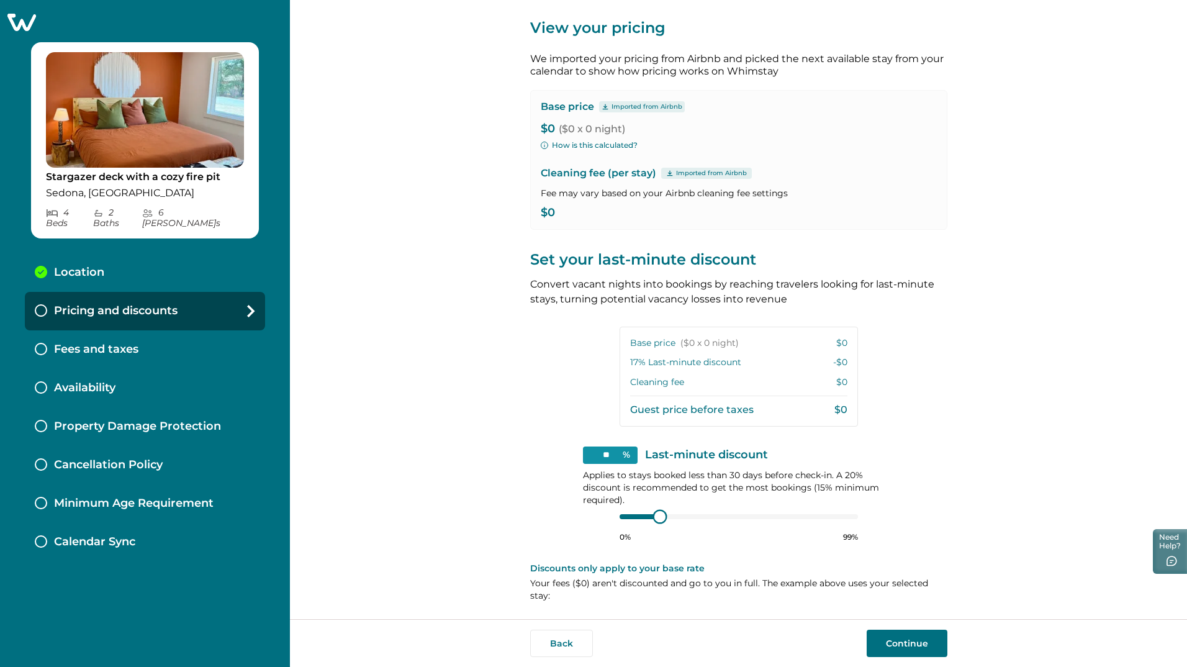
type input "**"
click at [653, 517] on div at bounding box center [655, 516] width 11 height 11
click at [901, 643] on button "Continue" at bounding box center [907, 643] width 81 height 27
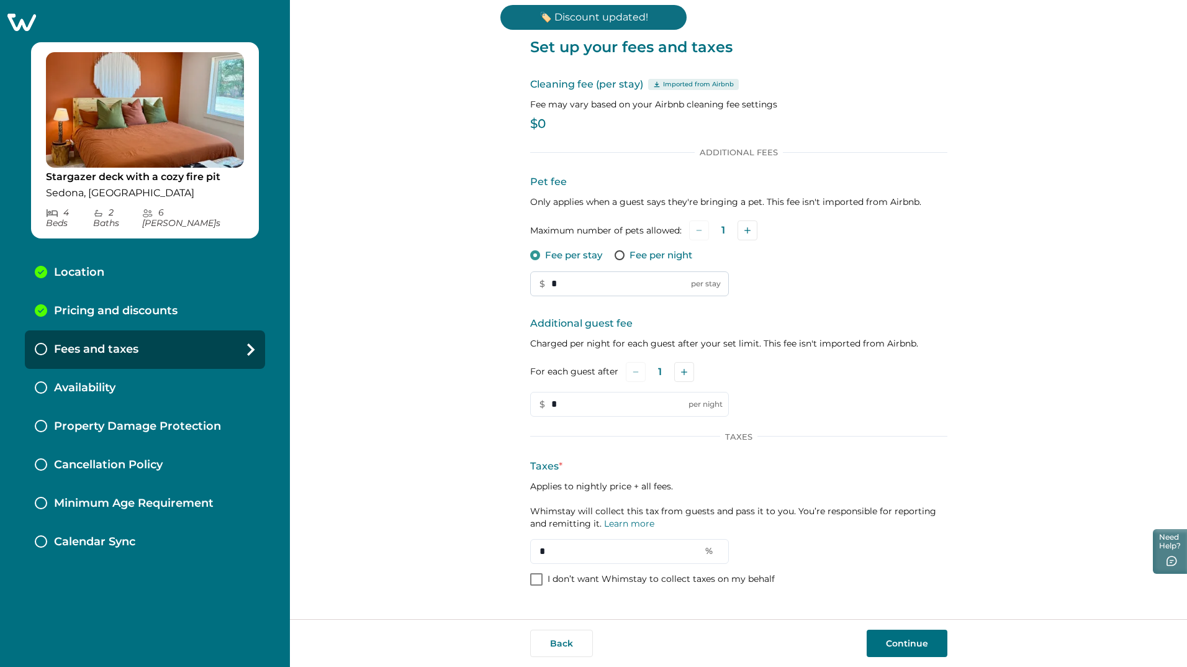
click at [589, 283] on input "*" at bounding box center [629, 283] width 199 height 25
type input "**"
click at [480, 345] on div "Set up your fees and taxes Cleaning fee (per stay) Imported from Airbnb Fee may…" at bounding box center [738, 309] width 897 height 619
click at [682, 374] on icon "Add" at bounding box center [684, 372] width 6 height 6
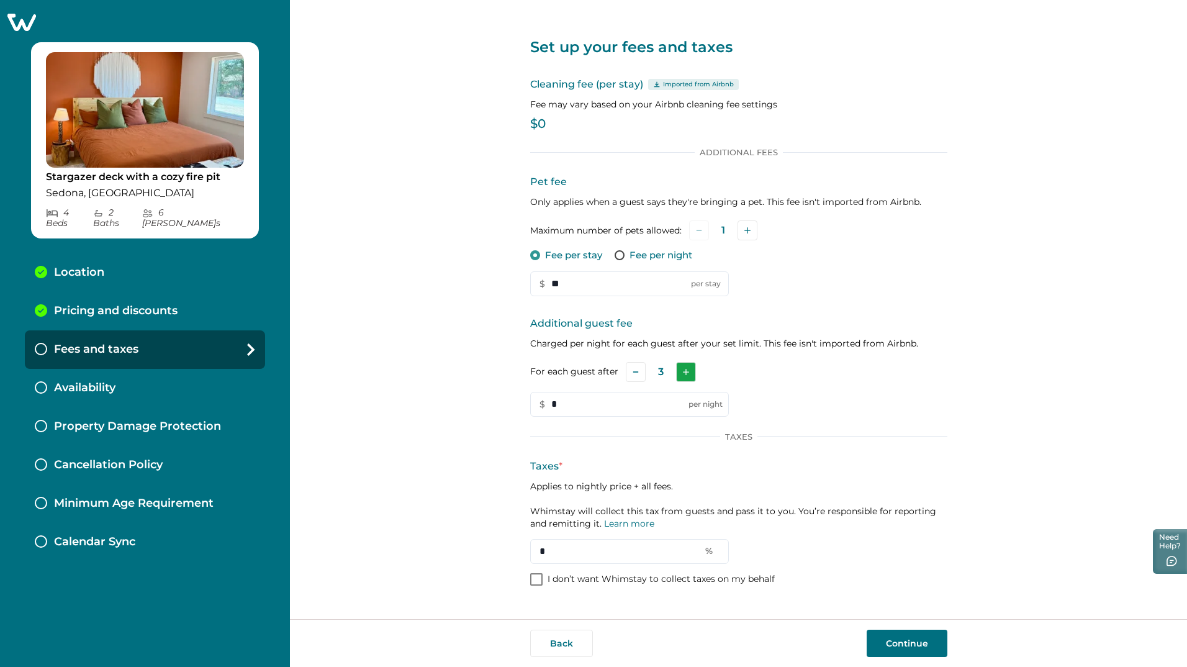
click at [683, 374] on icon "Add" at bounding box center [686, 372] width 6 height 6
click at [619, 404] on input "*" at bounding box center [629, 404] width 199 height 25
type input "**"
click at [416, 438] on div "Set up your fees and taxes Cleaning fee (per stay) Imported from Airbnb Fee may…" at bounding box center [738, 309] width 897 height 619
drag, startPoint x: 571, startPoint y: 137, endPoint x: 563, endPoint y: 140, distance: 8.1
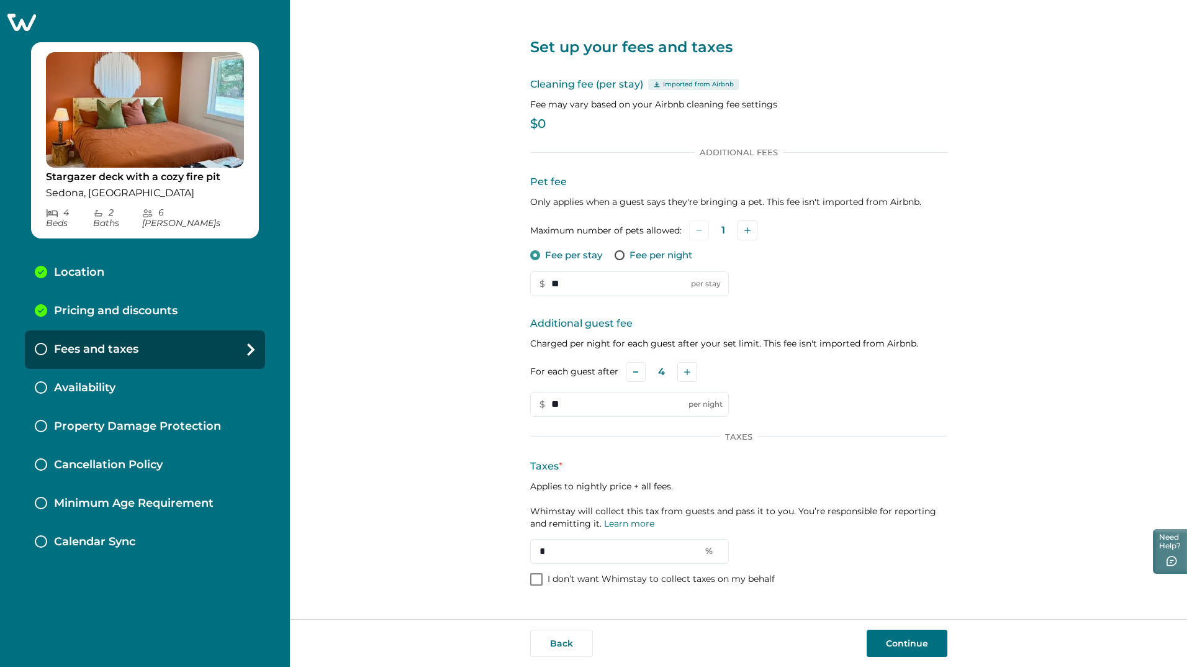
click at [563, 141] on div "Set up your fees and taxes Cleaning fee (per stay) Imported from Airbnb Fee may…" at bounding box center [738, 303] width 417 height 606
click at [556, 125] on p "$0" at bounding box center [738, 124] width 417 height 12
click at [682, 599] on div "Set up your fees and taxes Cleaning fee (per stay) Imported from Airbnb Fee may…" at bounding box center [738, 303] width 417 height 606
click at [902, 643] on button "Continue" at bounding box center [907, 643] width 81 height 27
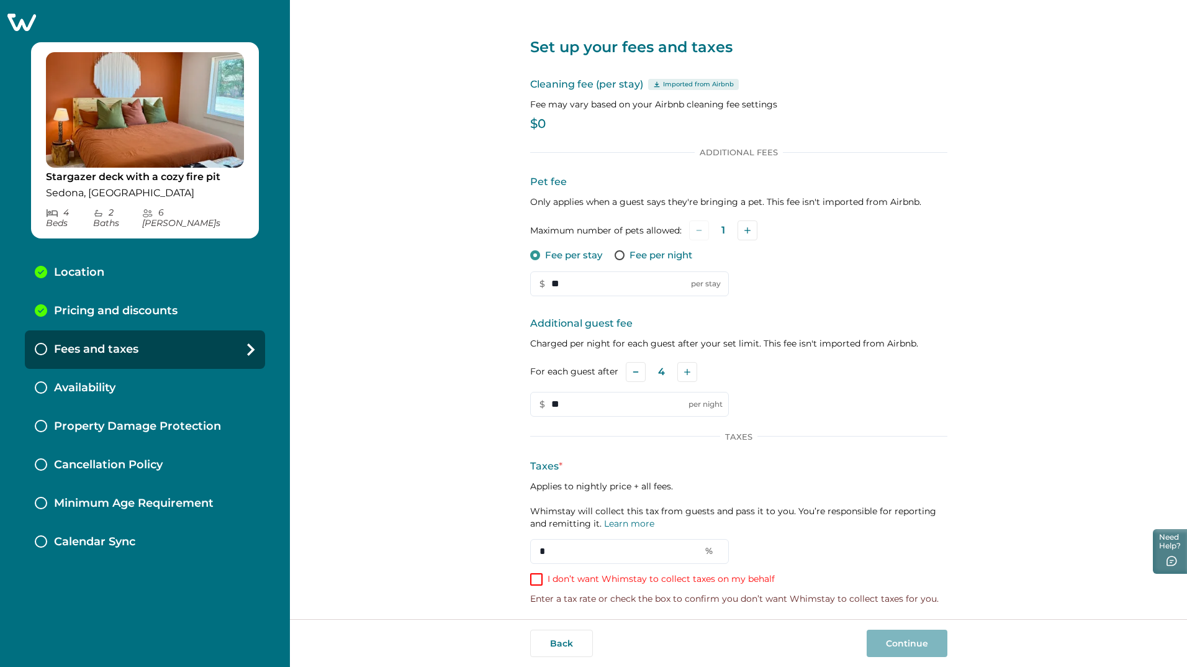
scroll to position [3, 0]
click at [545, 552] on input "*" at bounding box center [629, 548] width 199 height 25
click at [584, 601] on p "Enter a tax rate or check the box to confirm you don’t want Whimstay to collect…" at bounding box center [738, 596] width 417 height 12
click at [557, 551] on input "*" at bounding box center [629, 548] width 199 height 25
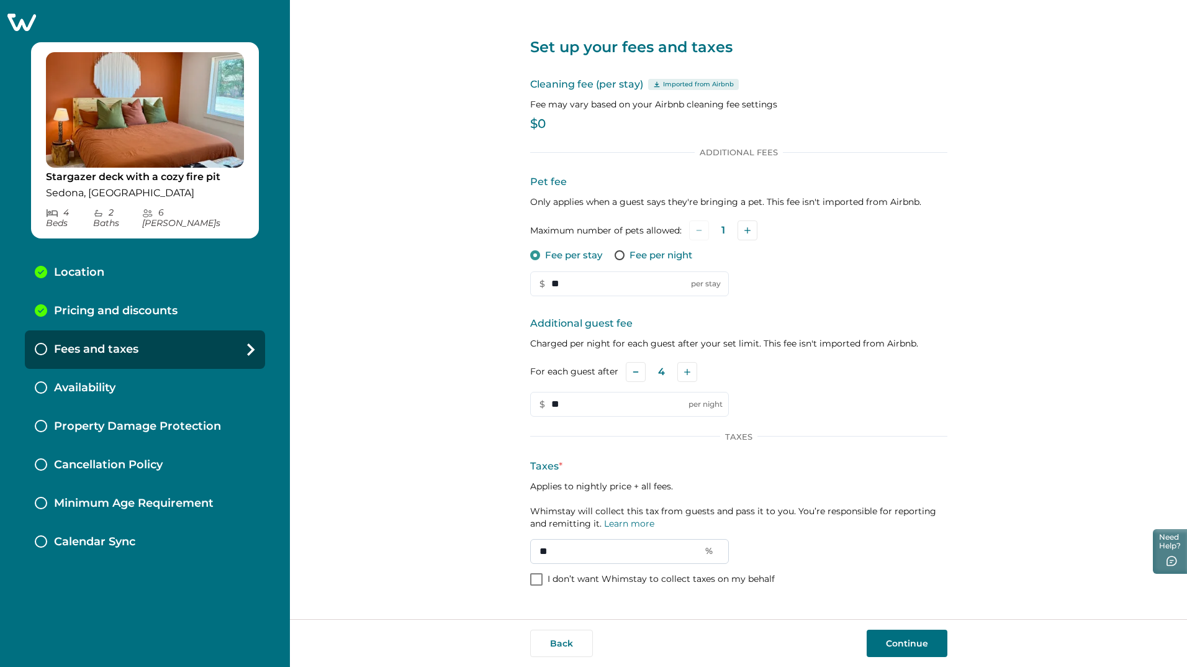
scroll to position [0, 0]
type input "**"
click at [881, 643] on button "Continue" at bounding box center [907, 643] width 81 height 27
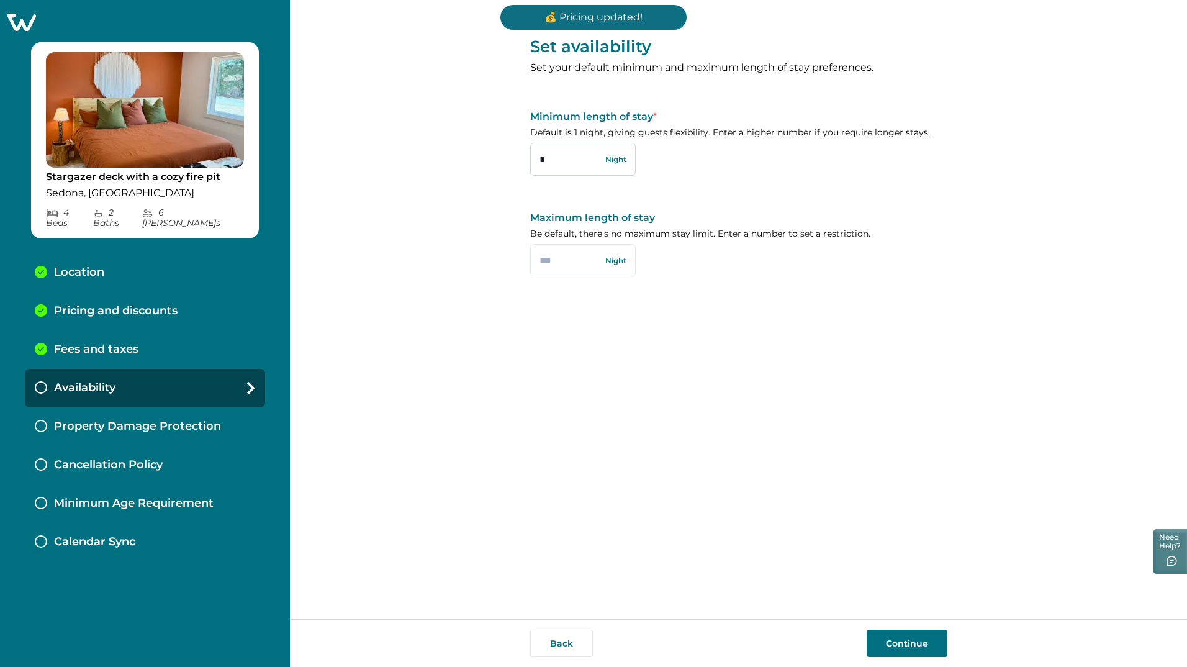
click at [573, 162] on input "*" at bounding box center [583, 159] width 106 height 32
type input "*"
click at [577, 269] on input "text" at bounding box center [583, 260] width 106 height 32
click at [921, 645] on button "Continue" at bounding box center [907, 643] width 81 height 27
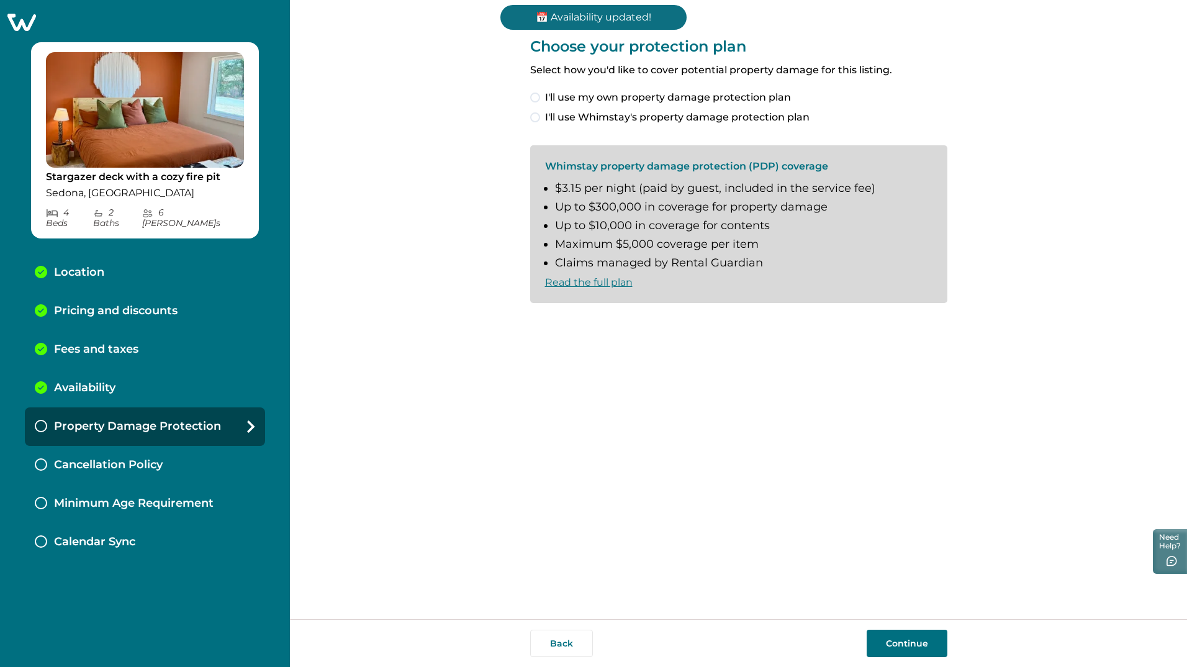
click at [562, 121] on span "I'll use Whimstay's property damage protection plan" at bounding box center [677, 117] width 265 height 15
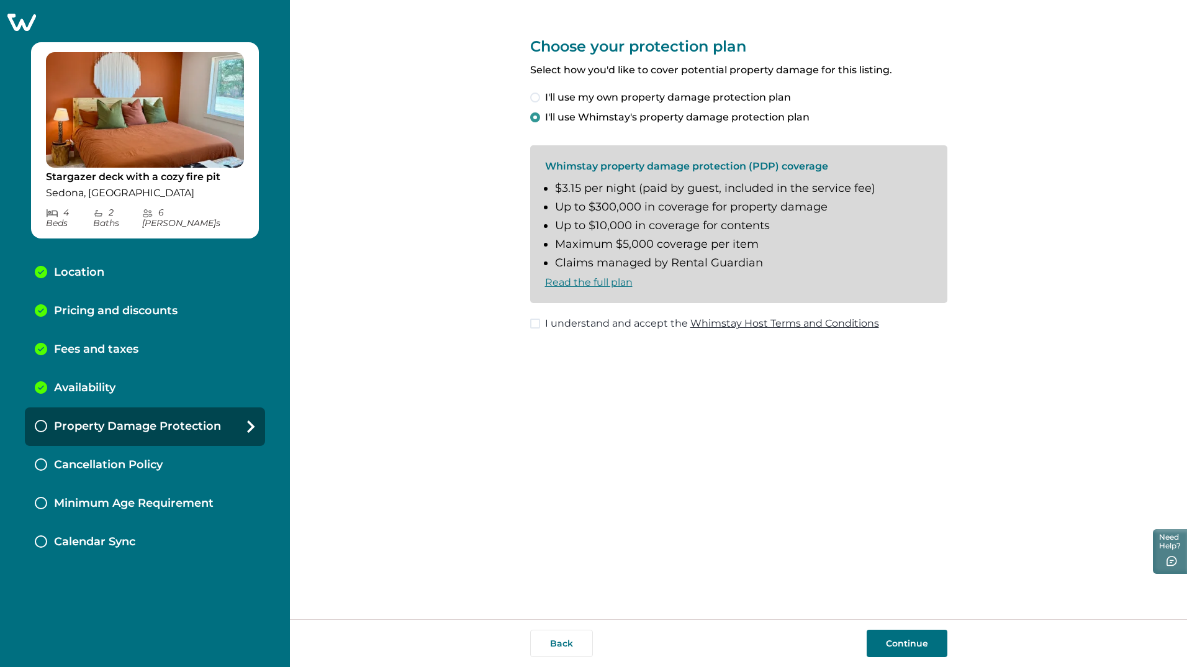
click at [907, 635] on button "Continue" at bounding box center [907, 643] width 81 height 27
click at [573, 326] on span "I understand and accept the Whimstay Host Terms and Conditions" at bounding box center [712, 323] width 334 height 15
click at [915, 644] on button "Continue" at bounding box center [907, 643] width 81 height 27
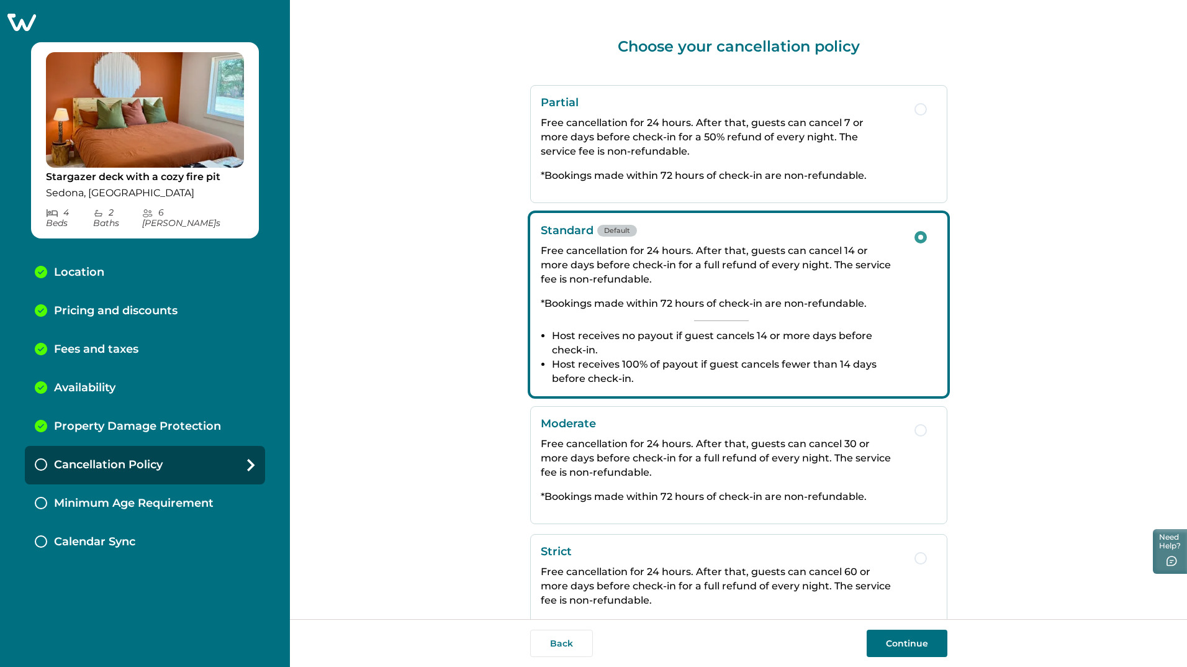
click at [898, 645] on button "Continue" at bounding box center [907, 643] width 81 height 27
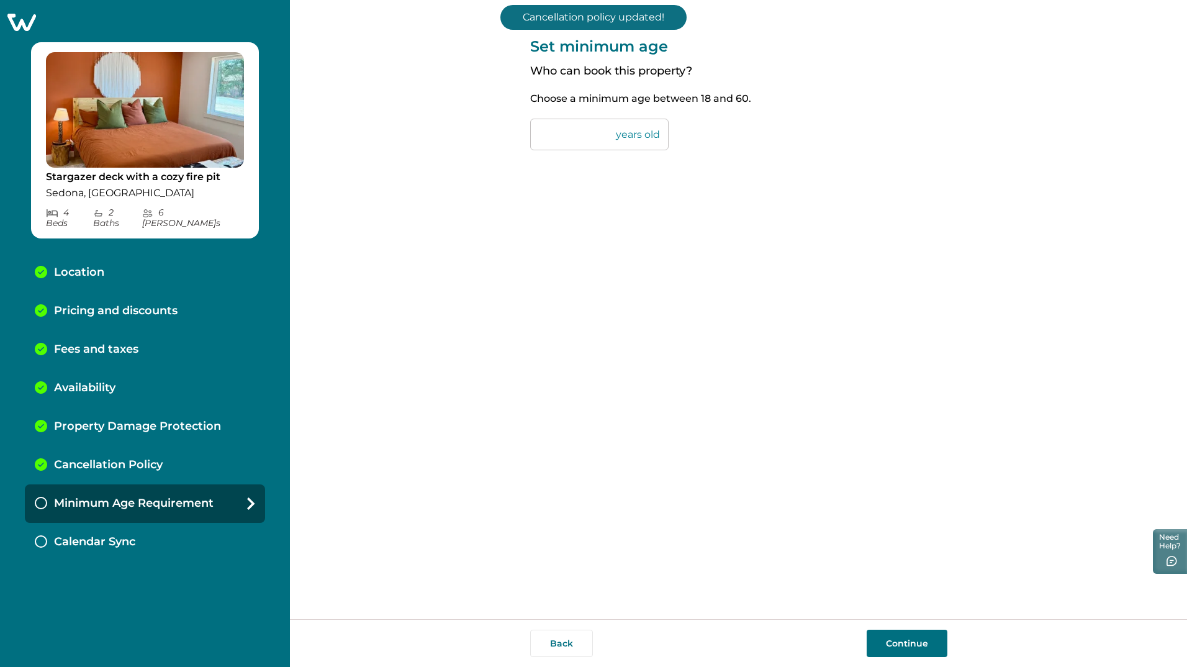
click at [892, 643] on button "Continue" at bounding box center [907, 643] width 81 height 27
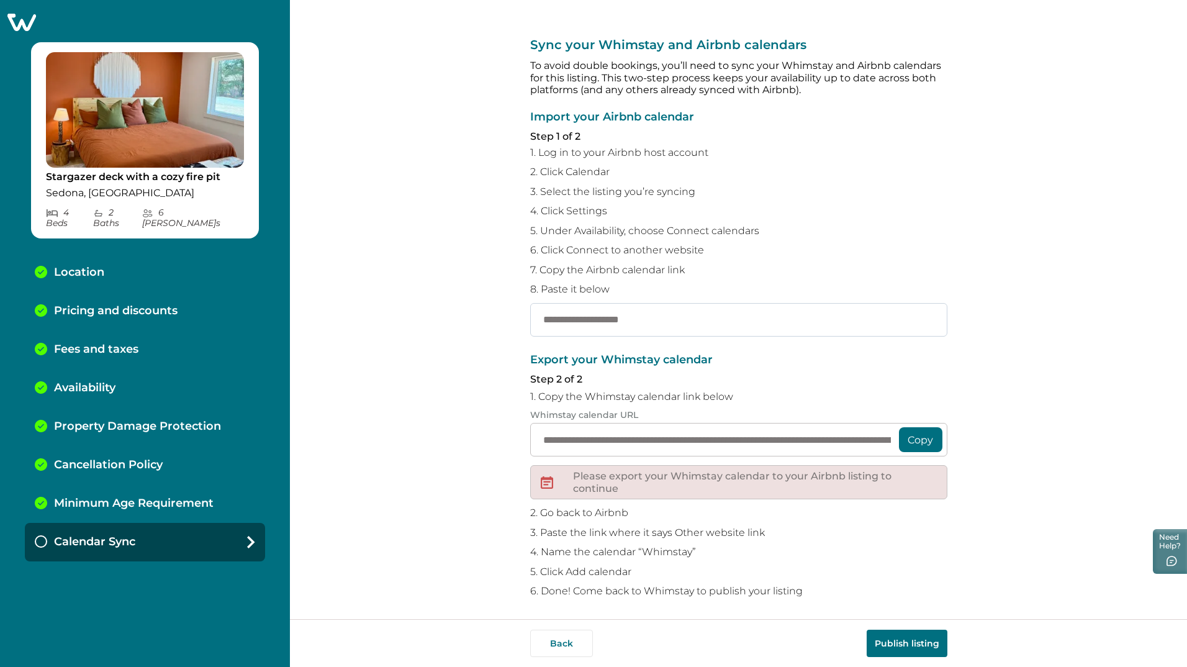
click at [583, 334] on input "text" at bounding box center [738, 320] width 417 height 34
click at [583, 323] on input "text" at bounding box center [738, 320] width 417 height 34
paste input "**********"
type input "**********"
click at [763, 369] on div "**********" at bounding box center [738, 475] width 417 height 243
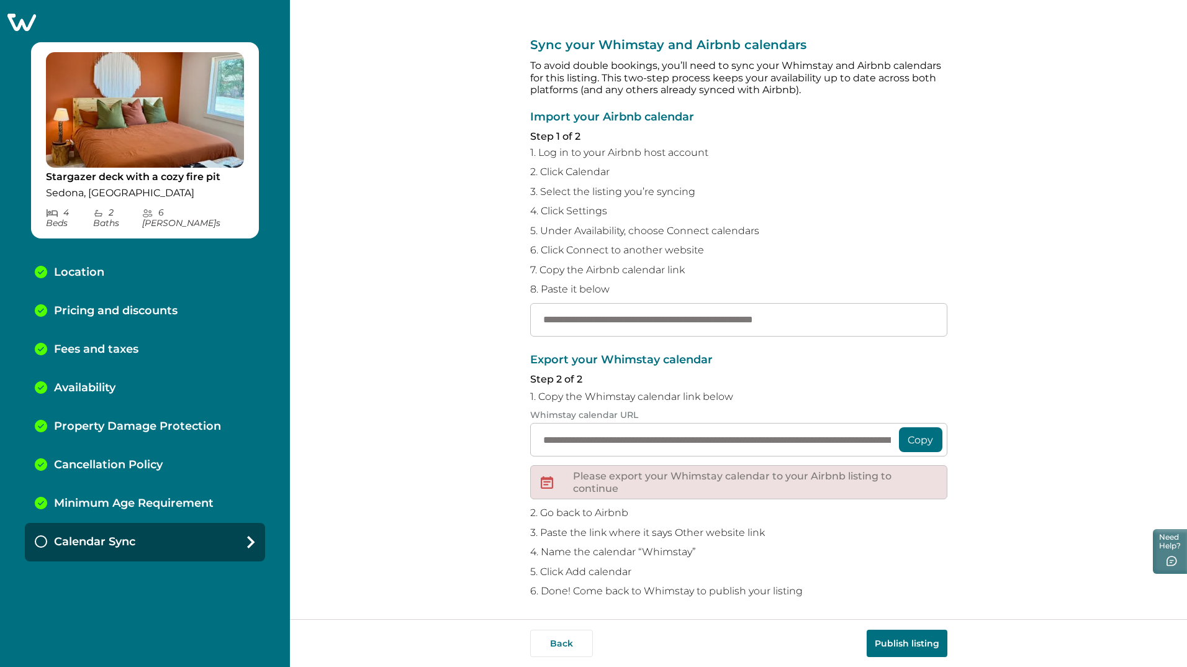
click at [922, 438] on button "Copy" at bounding box center [920, 439] width 43 height 25
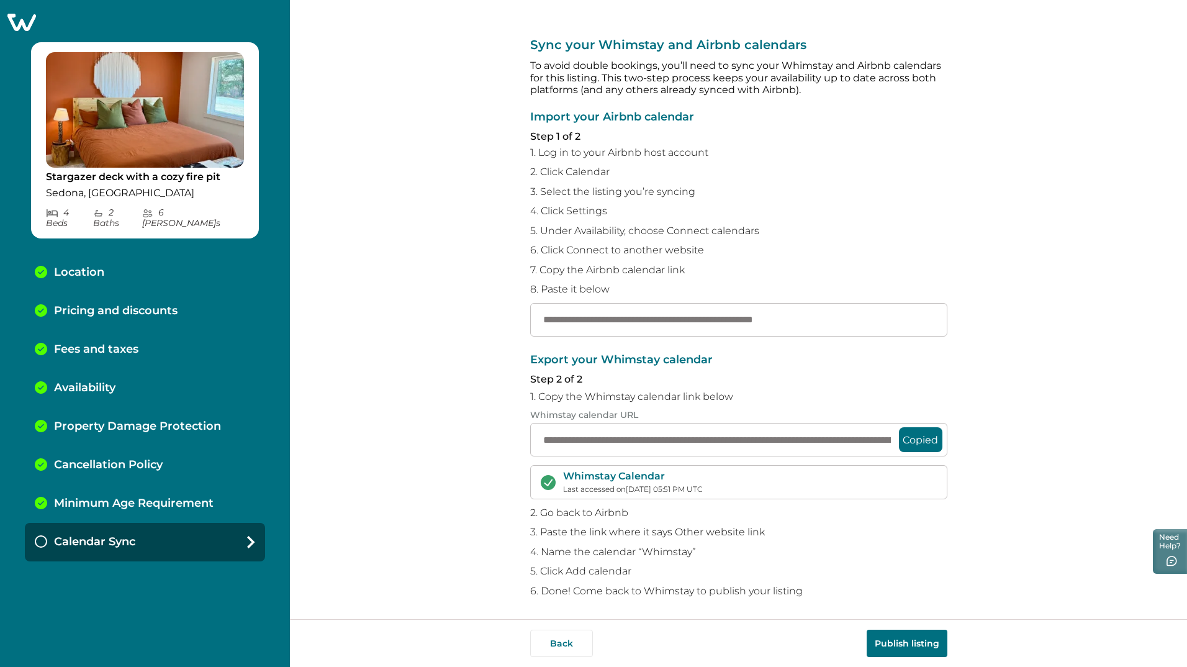
click at [904, 637] on button "Publish listing" at bounding box center [907, 643] width 81 height 27
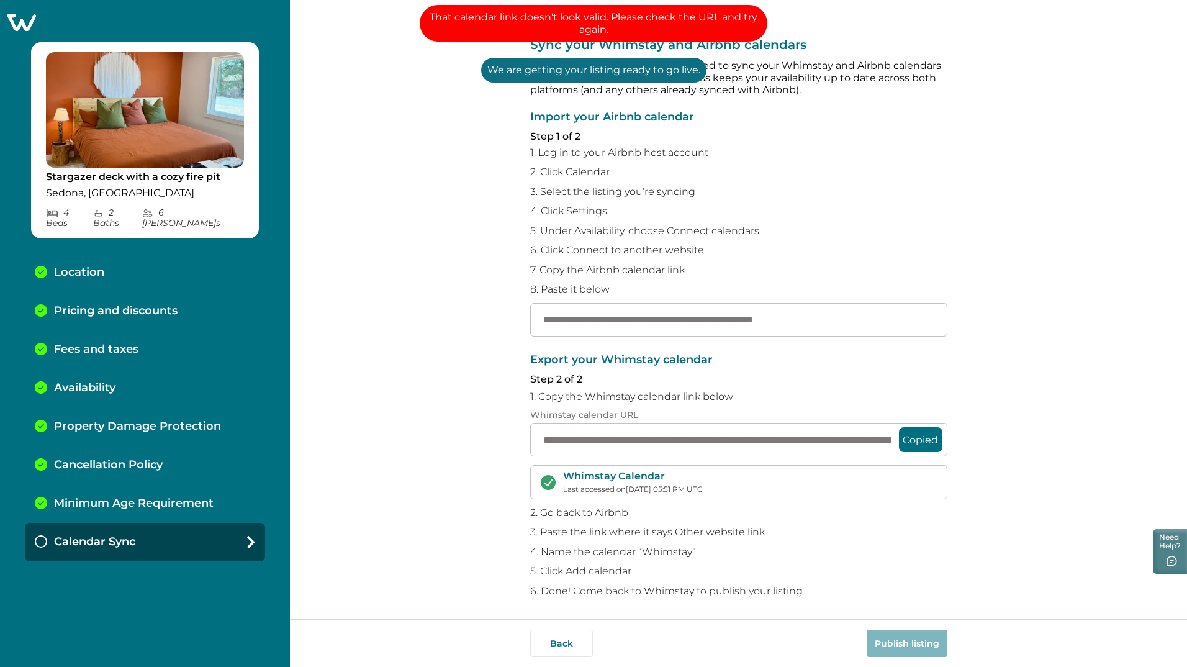
click at [805, 147] on p "1. Log in to your Airbnb host account" at bounding box center [738, 153] width 417 height 12
click at [852, 315] on input "**********" at bounding box center [738, 320] width 417 height 34
drag, startPoint x: 870, startPoint y: 317, endPoint x: 133, endPoint y: 327, distance: 737.3
click at [134, 335] on div "**********" at bounding box center [593, 333] width 1187 height 667
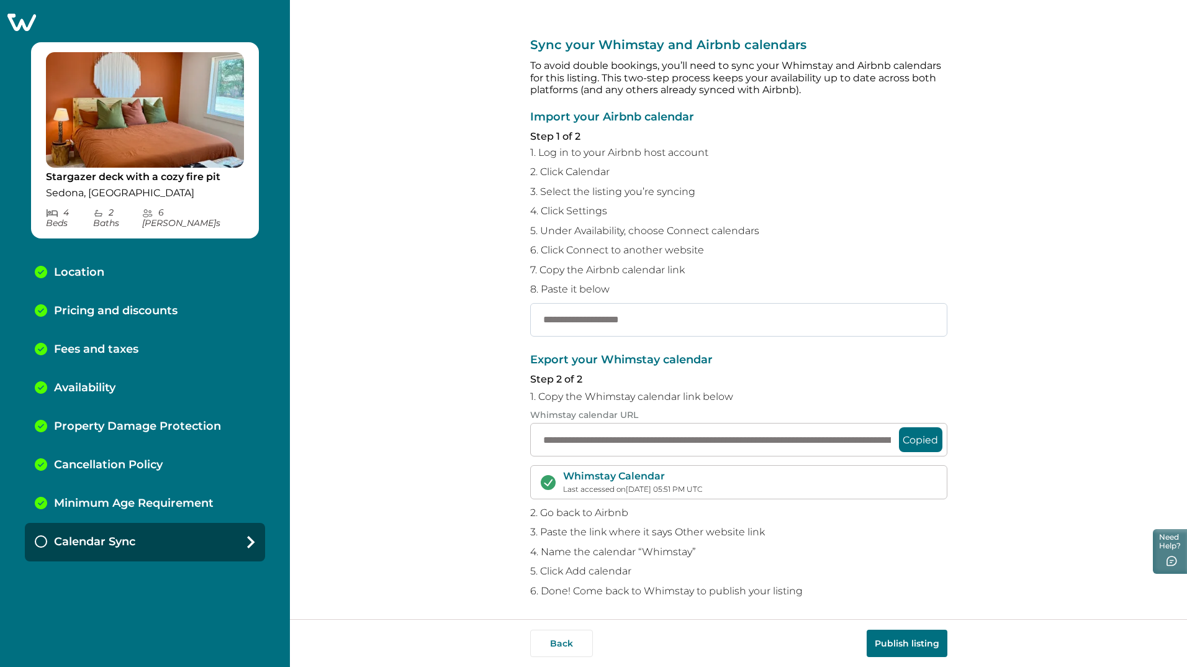
click at [544, 332] on input "text" at bounding box center [738, 320] width 417 height 34
paste input "**********"
type input "**********"
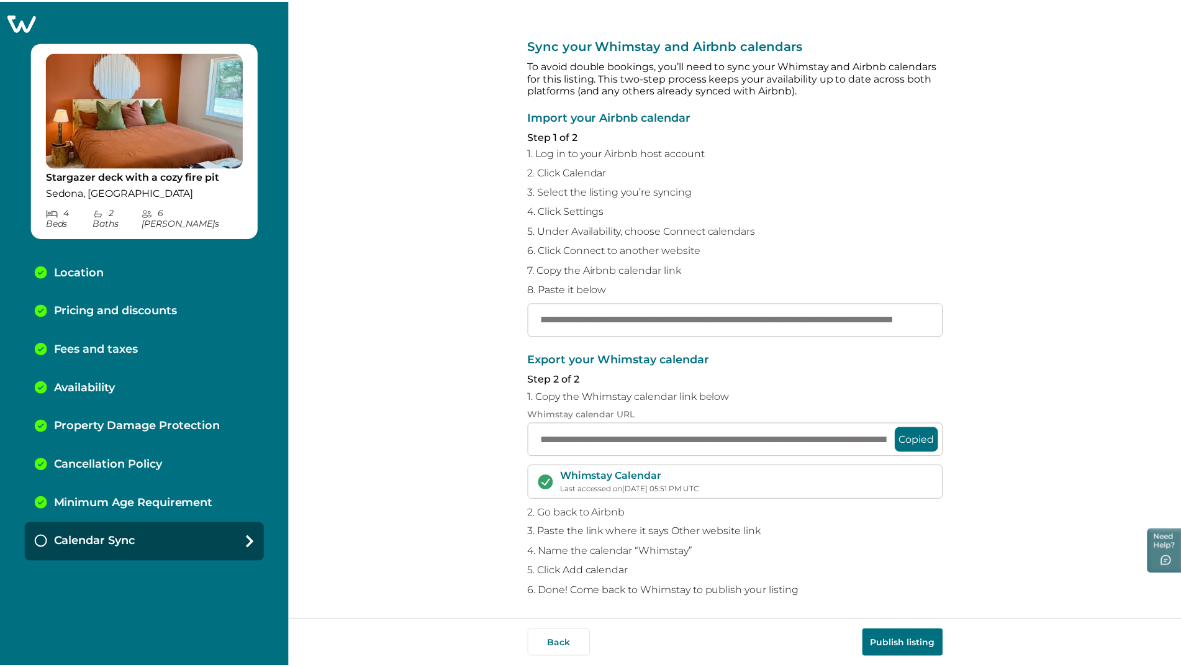
scroll to position [0, 0]
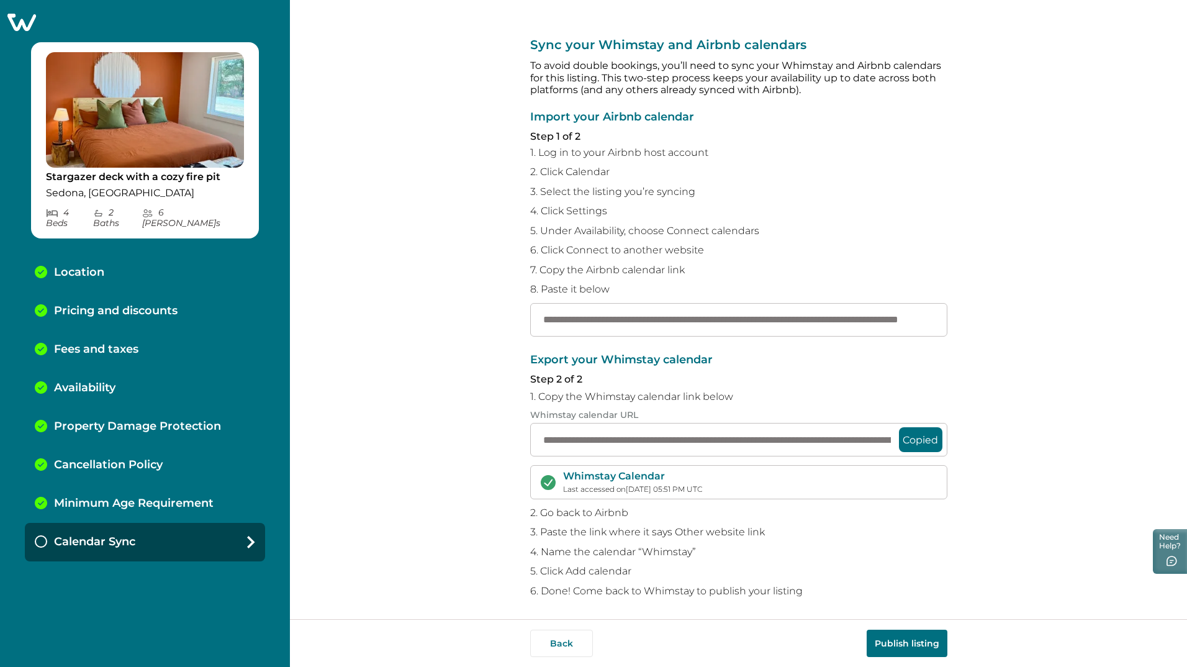
click at [893, 643] on button "Publish listing" at bounding box center [907, 643] width 81 height 27
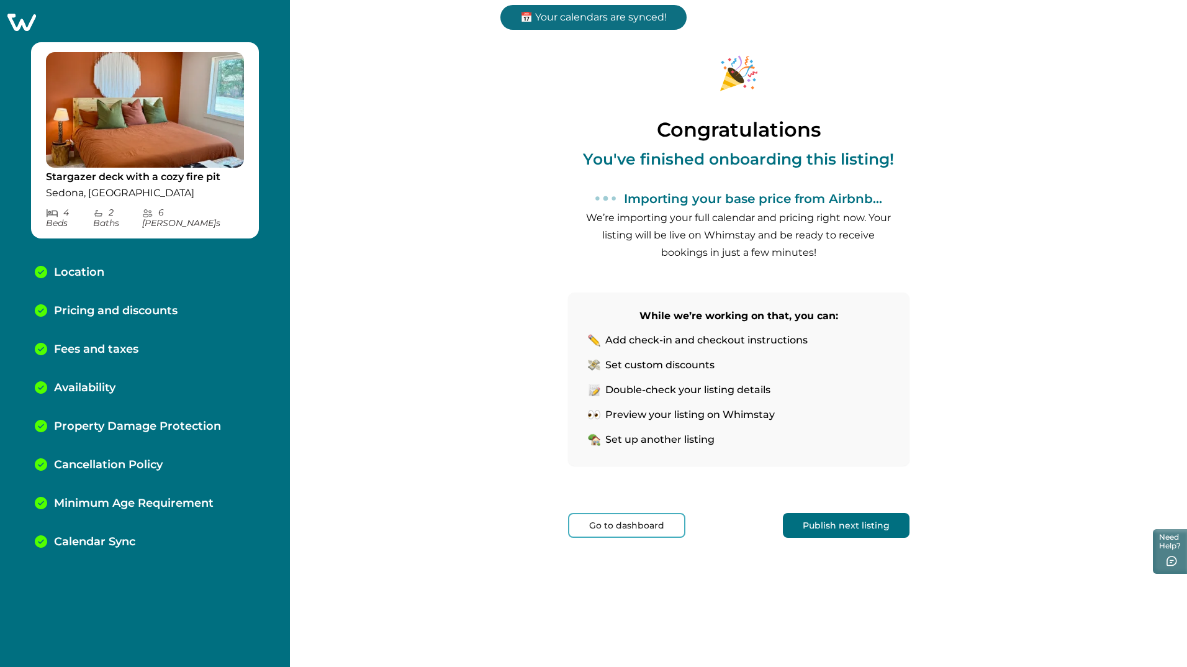
click at [648, 525] on button "Go to dashboard" at bounding box center [626, 525] width 117 height 25
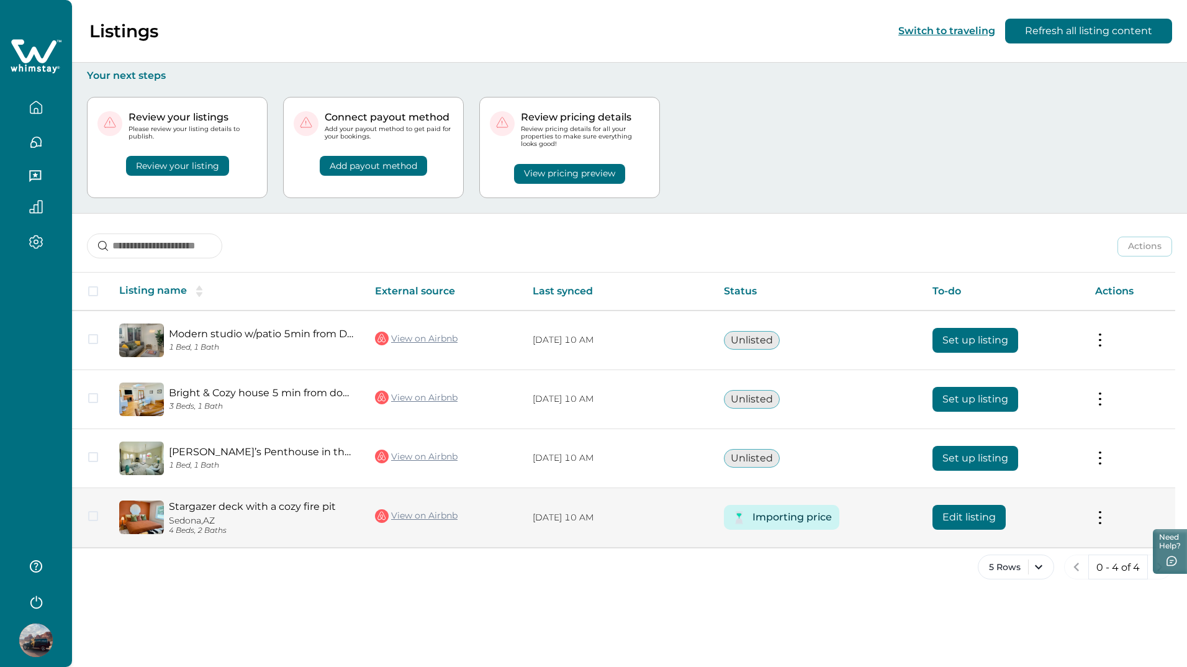
click at [91, 514] on span at bounding box center [93, 516] width 10 height 10
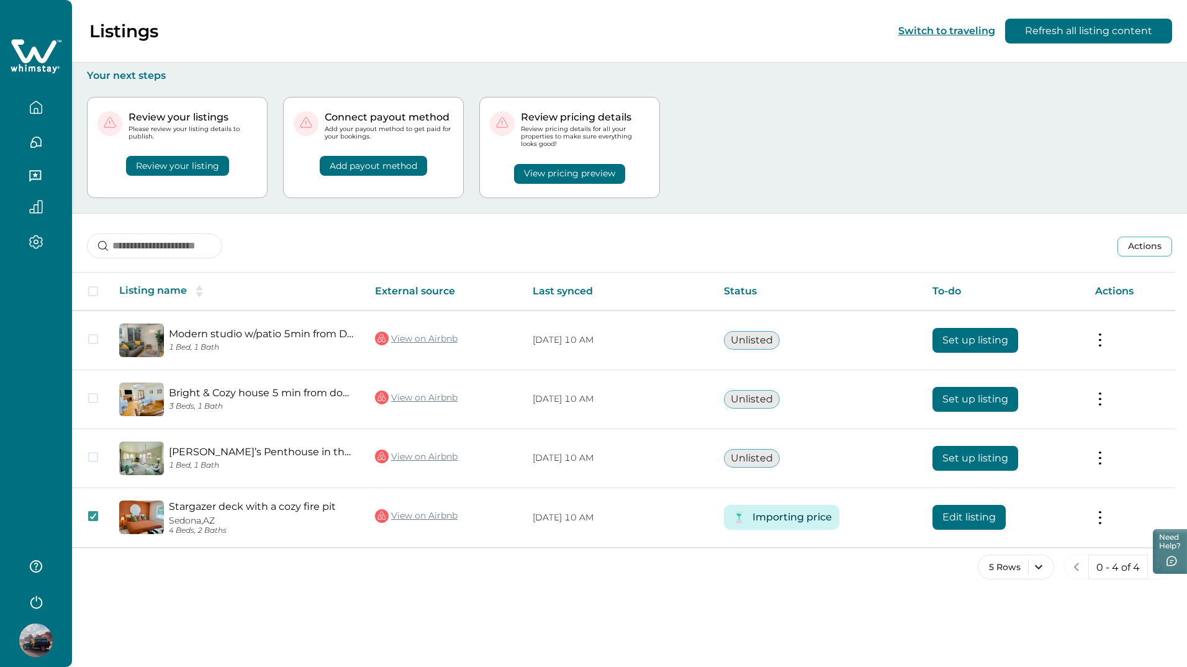
click at [689, 604] on div "Listings Switch to traveling Refresh all listing content Your next steps Review…" at bounding box center [629, 333] width 1115 height 667
click at [814, 614] on div "Listings Switch to traveling Refresh all listing content Your next steps Review…" at bounding box center [629, 333] width 1115 height 667
click at [446, 599] on div "5 Rows 0 - 4 of 4" at bounding box center [629, 577] width 1115 height 45
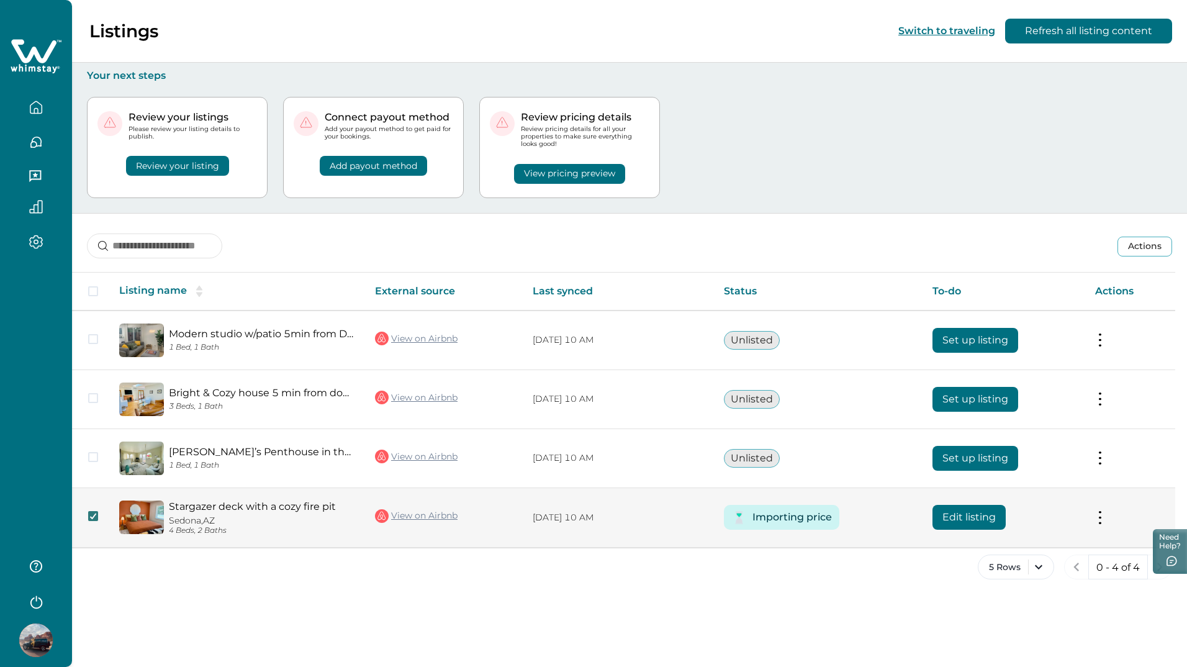
click at [96, 517] on icon at bounding box center [92, 516] width 7 height 6
click at [201, 612] on div "Listings Switch to traveling Refresh all listing content Your next steps Review…" at bounding box center [629, 333] width 1115 height 667
click at [964, 525] on button "Edit listing" at bounding box center [969, 517] width 73 height 25
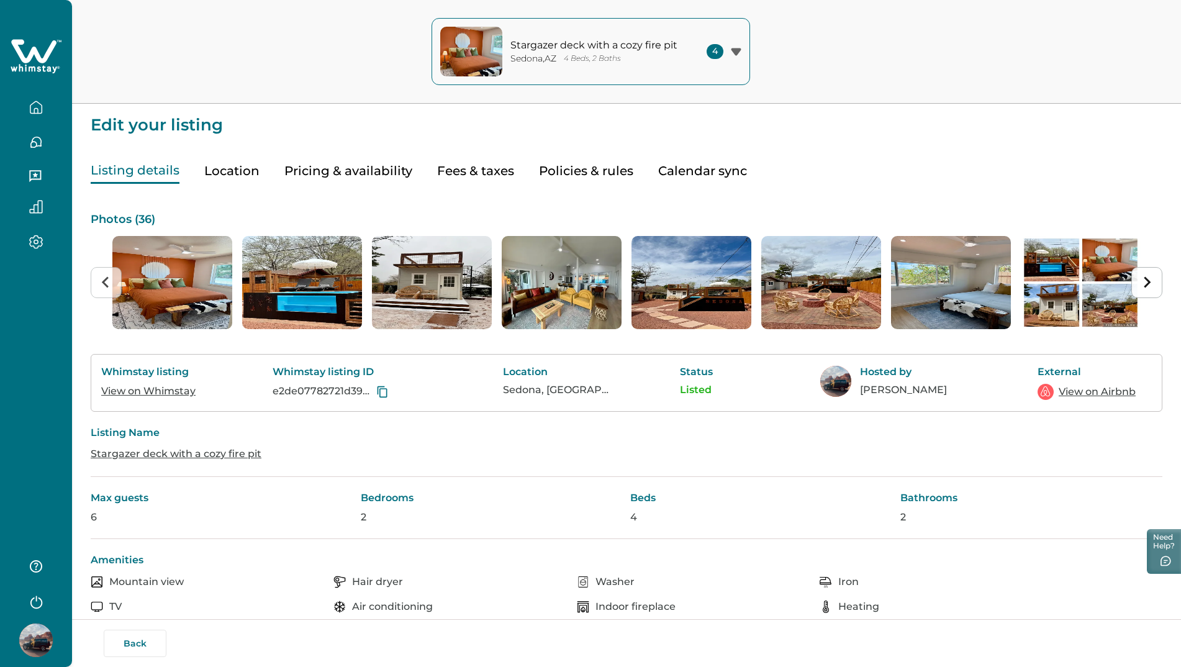
click at [1150, 281] on icon "Next slide" at bounding box center [1148, 281] width 7 height 11
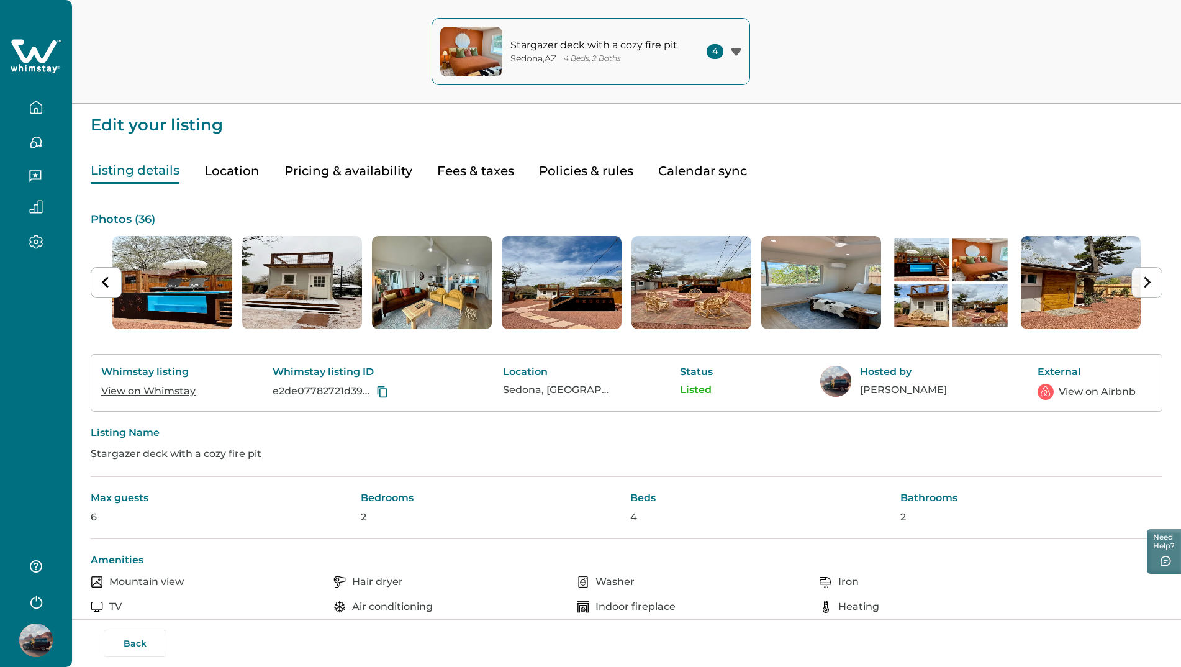
click at [1150, 281] on icon "Next slide" at bounding box center [1148, 281] width 7 height 11
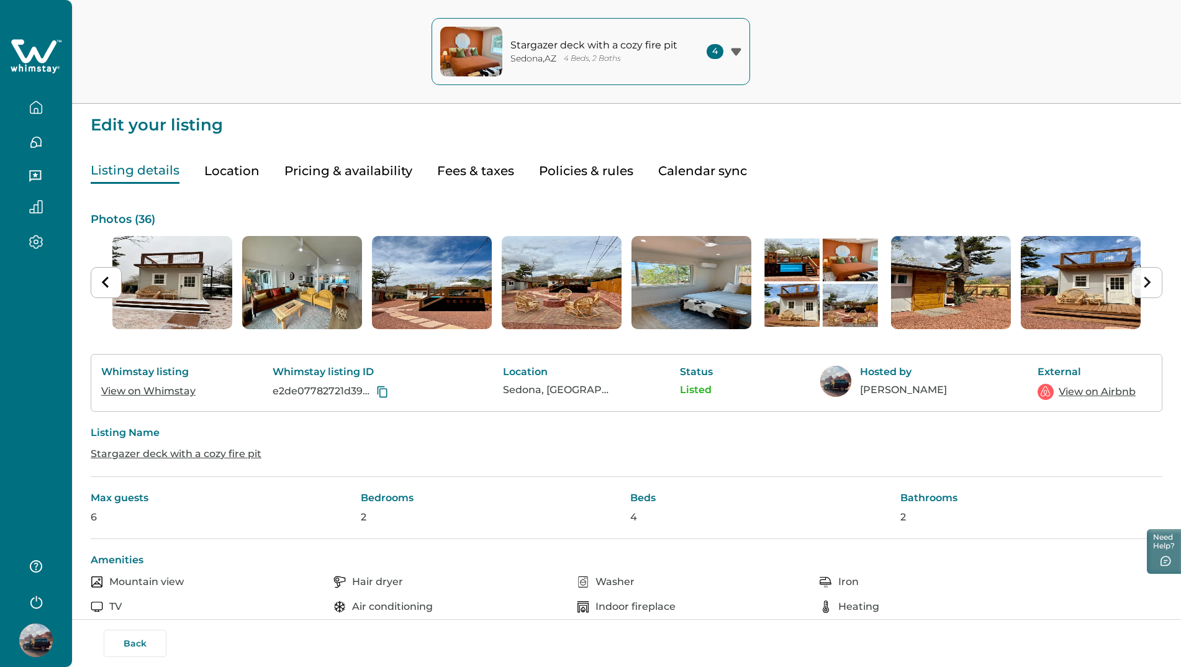
click at [1150, 281] on icon "Next slide" at bounding box center [1148, 281] width 7 height 11
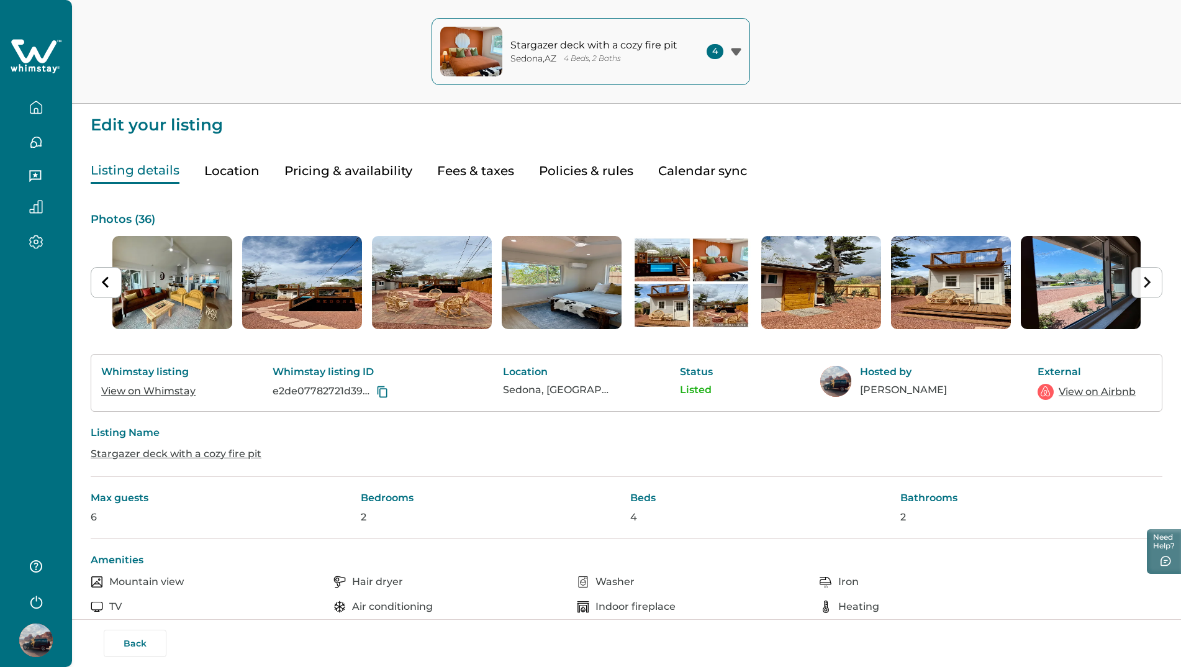
click at [1150, 281] on icon "Next slide" at bounding box center [1148, 281] width 7 height 11
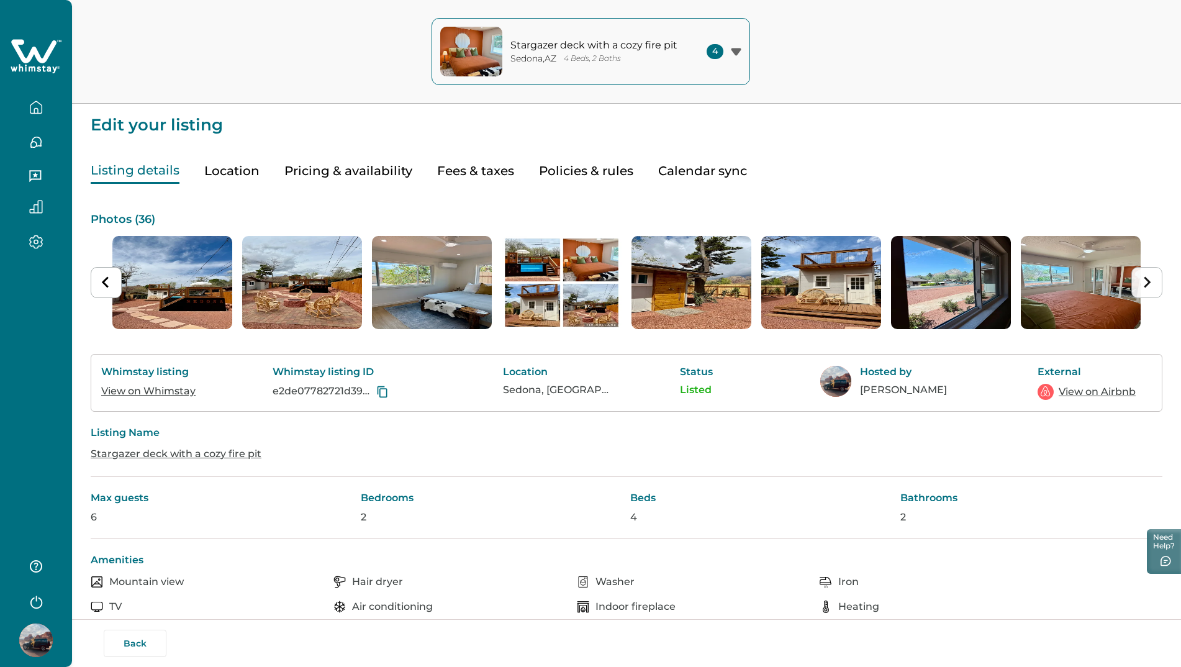
click at [1150, 281] on icon "Next slide" at bounding box center [1148, 281] width 7 height 11
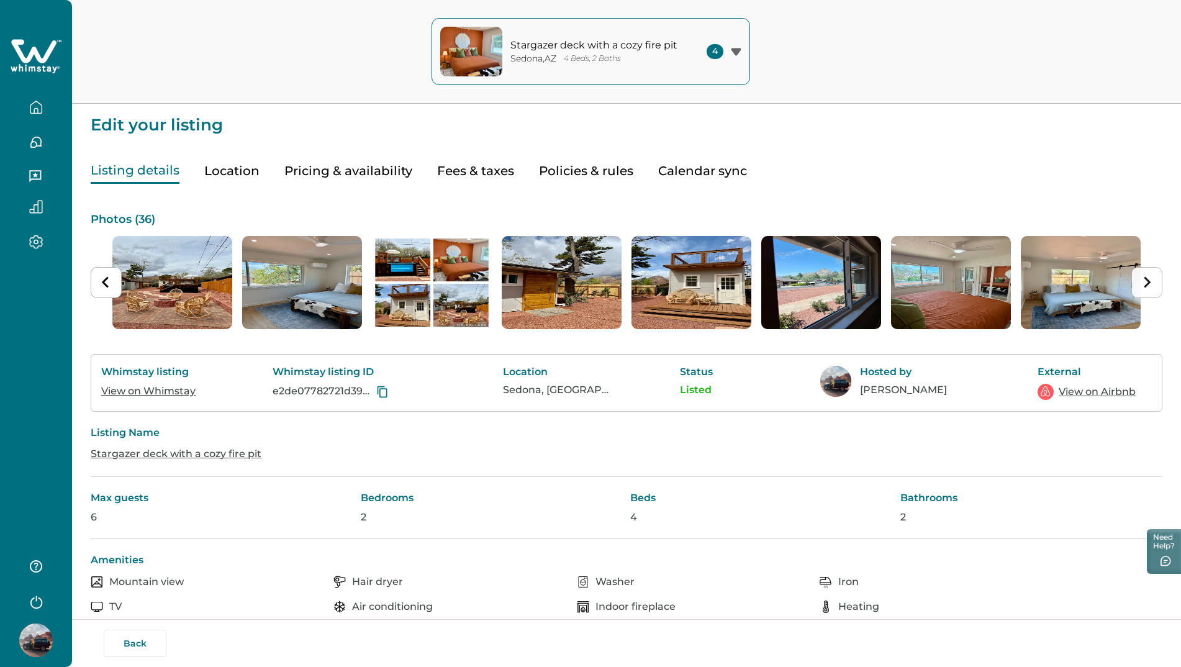
click at [1150, 281] on icon "Next slide" at bounding box center [1148, 281] width 7 height 11
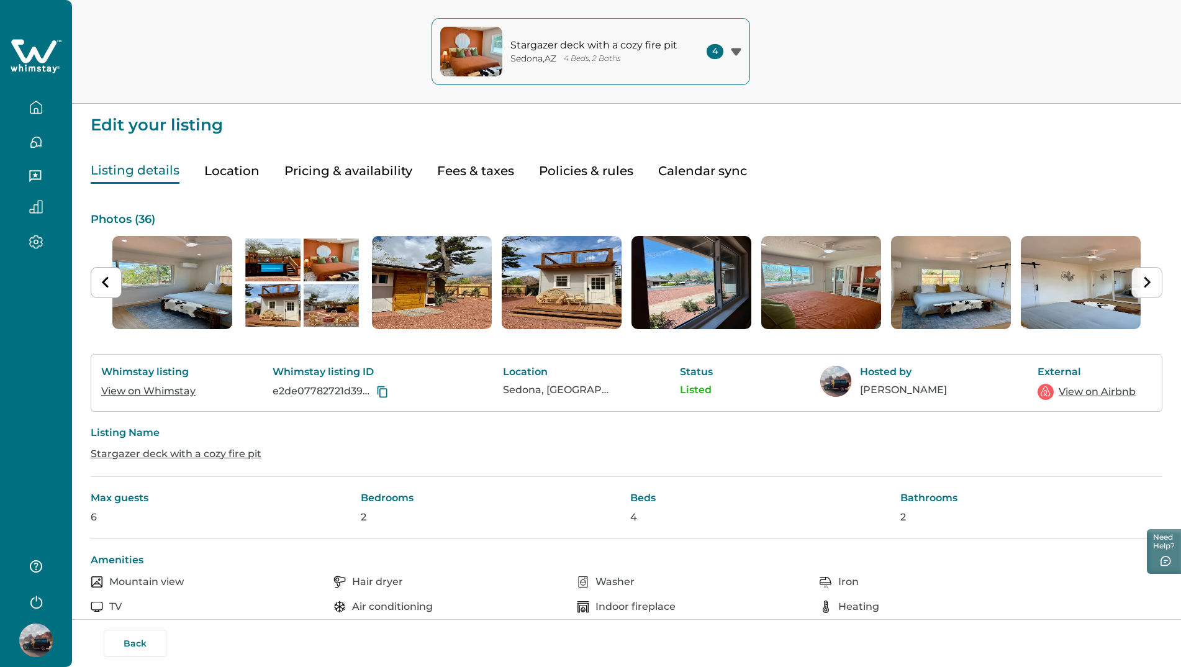
click at [1150, 281] on icon "Next slide" at bounding box center [1148, 281] width 7 height 11
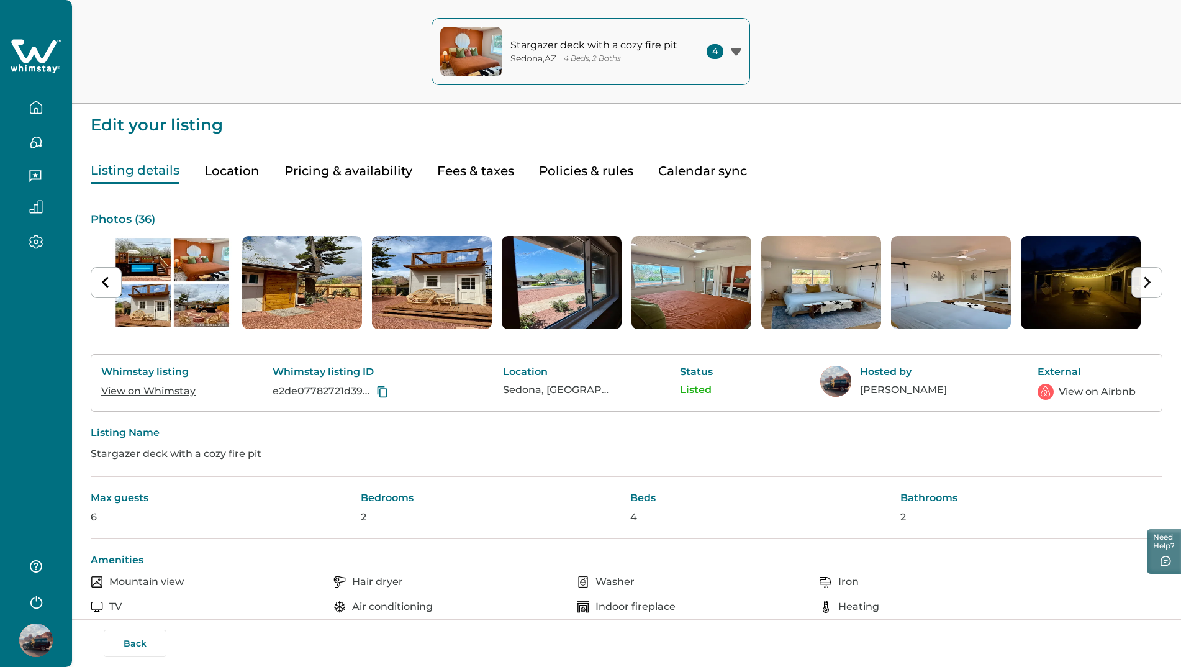
click at [1150, 281] on icon "Next slide" at bounding box center [1148, 281] width 7 height 11
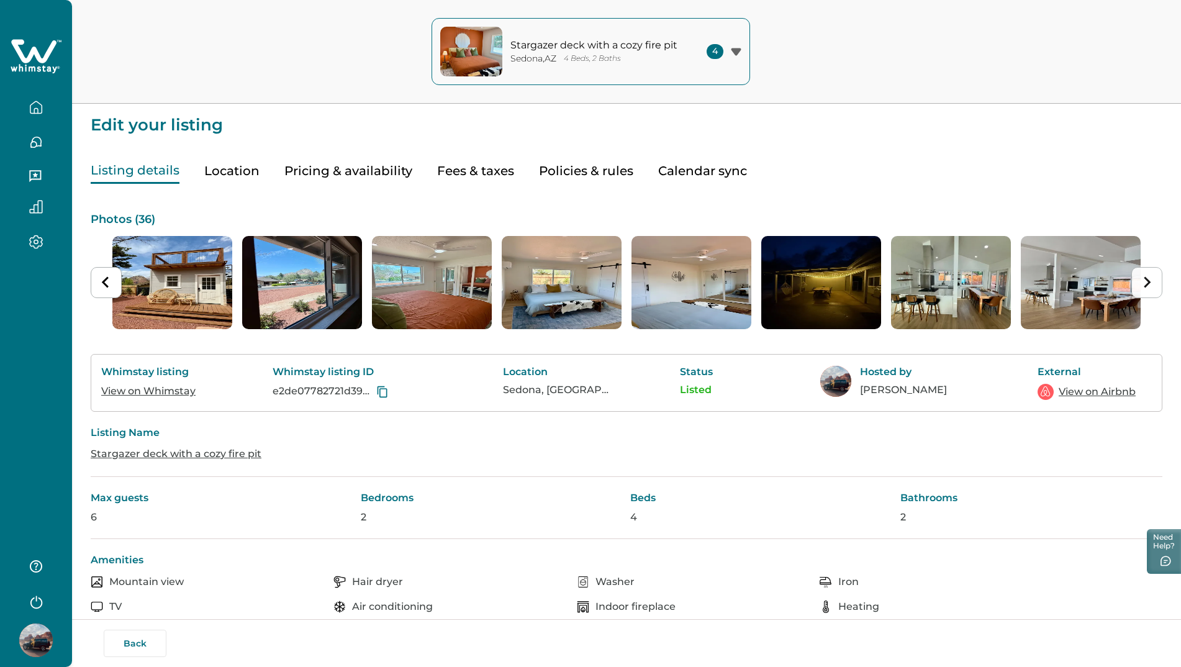
click at [1150, 281] on icon "Next slide" at bounding box center [1148, 281] width 7 height 11
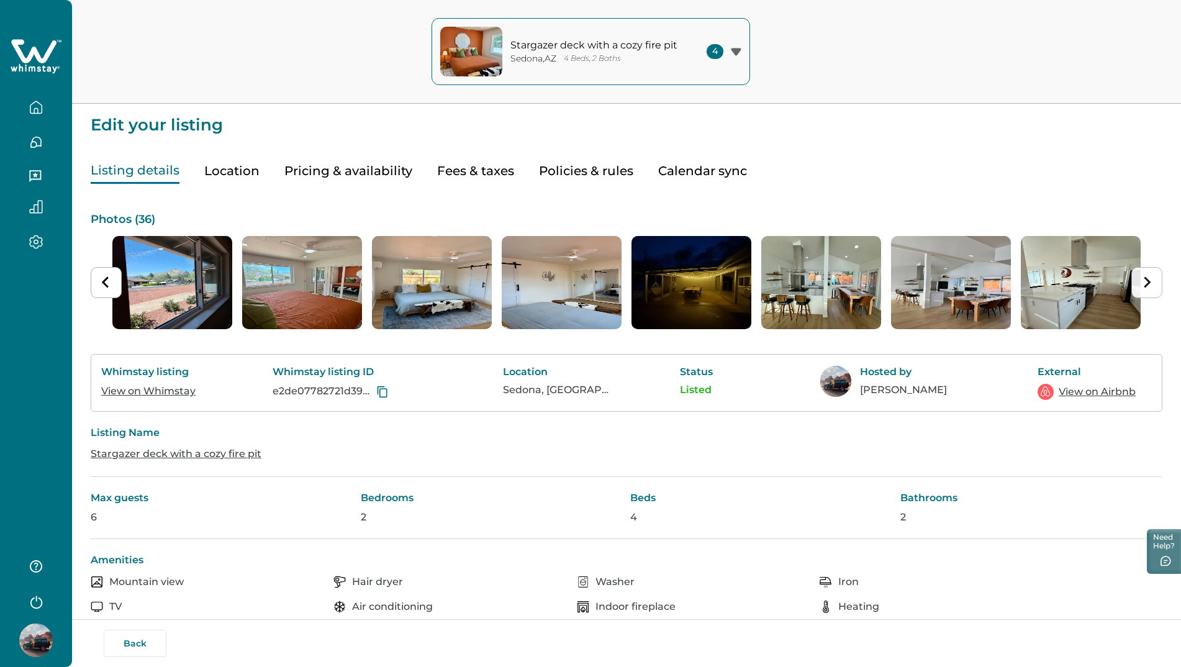
click at [1150, 282] on icon "Next slide" at bounding box center [1148, 281] width 7 height 11
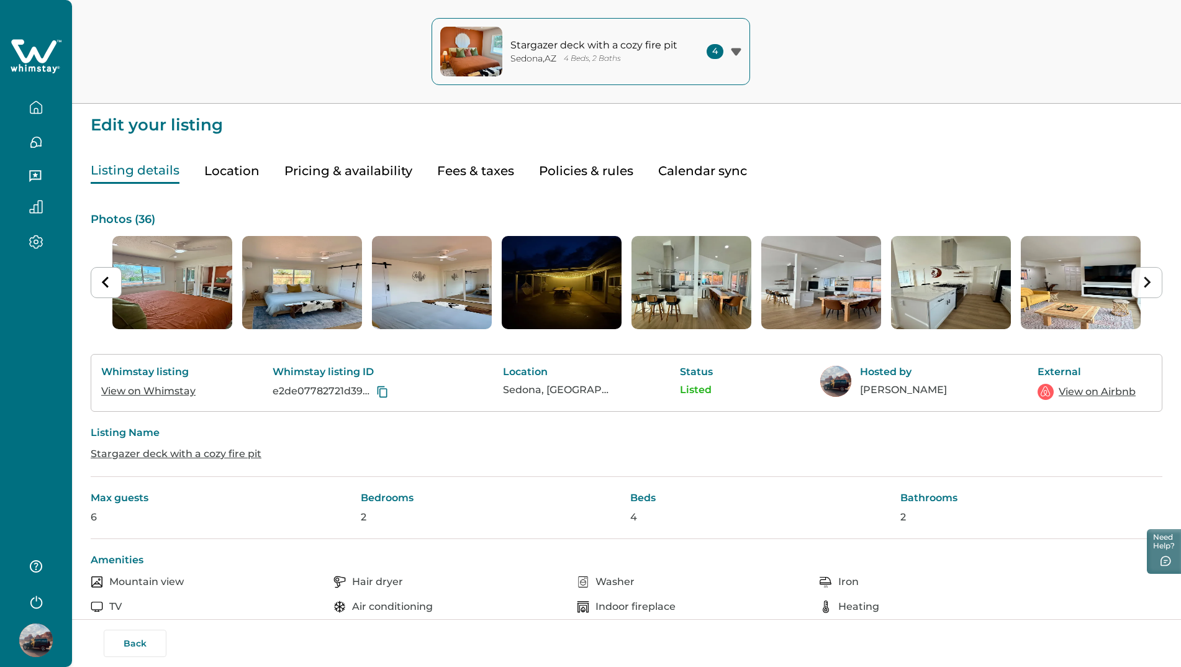
click at [1150, 283] on icon "Next slide" at bounding box center [1148, 281] width 7 height 11
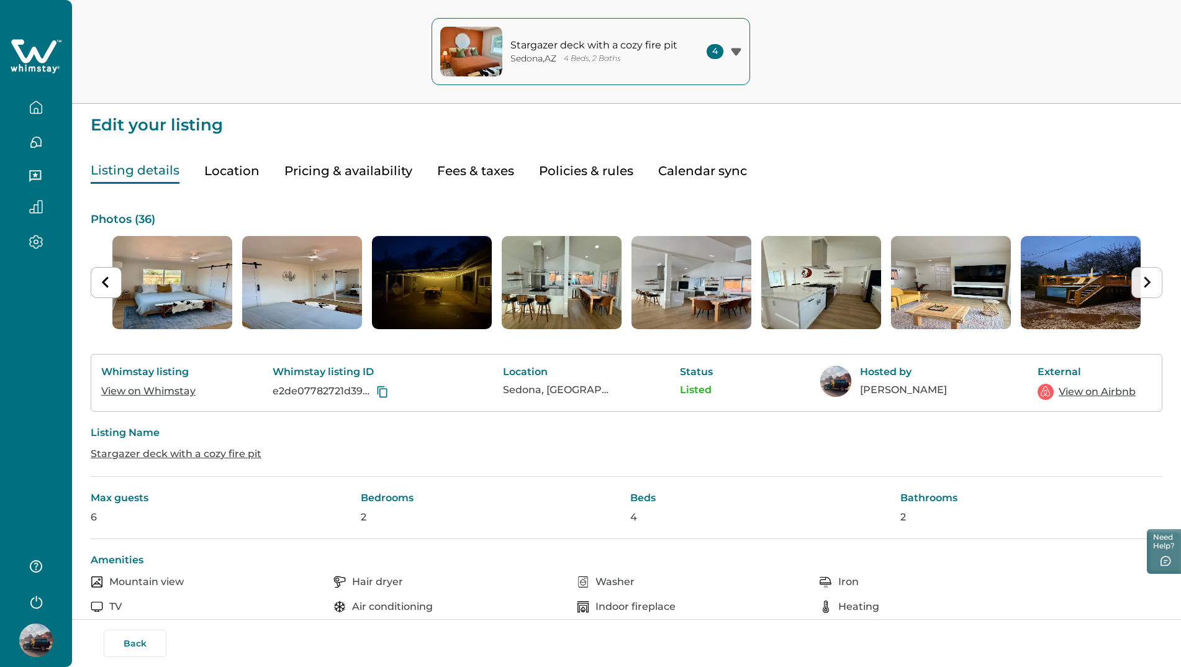
click at [1150, 283] on icon "Next slide" at bounding box center [1148, 281] width 7 height 11
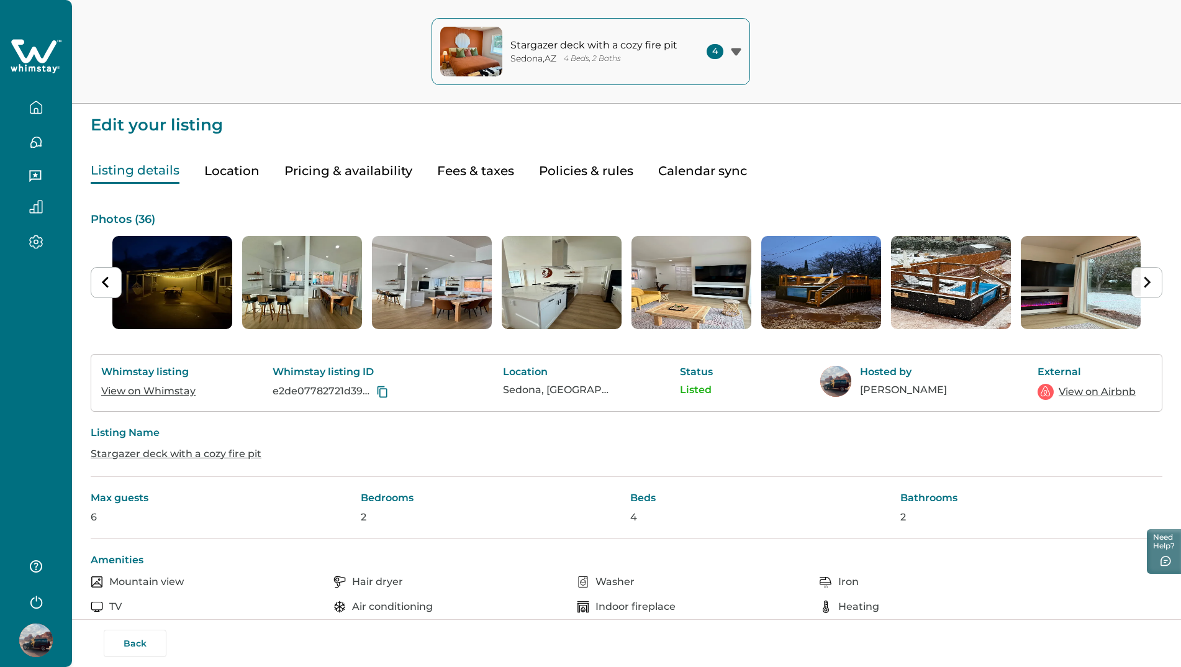
click at [1151, 283] on icon "Next slide" at bounding box center [1147, 282] width 12 height 12
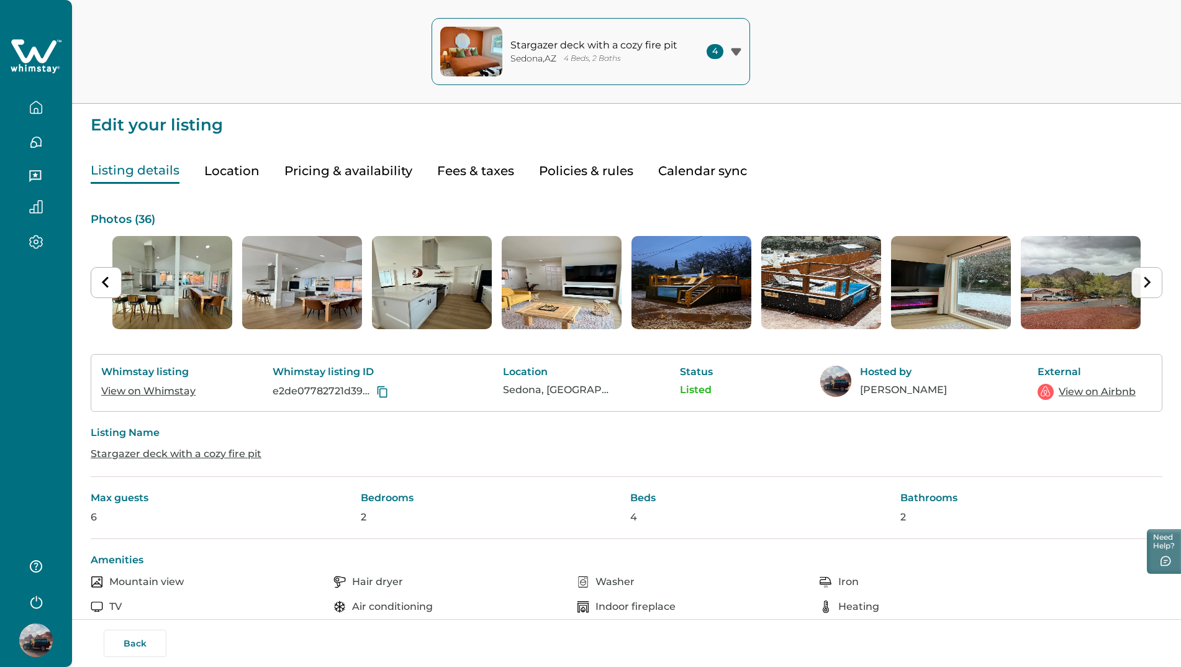
click at [1152, 284] on icon "Next slide" at bounding box center [1147, 282] width 12 height 12
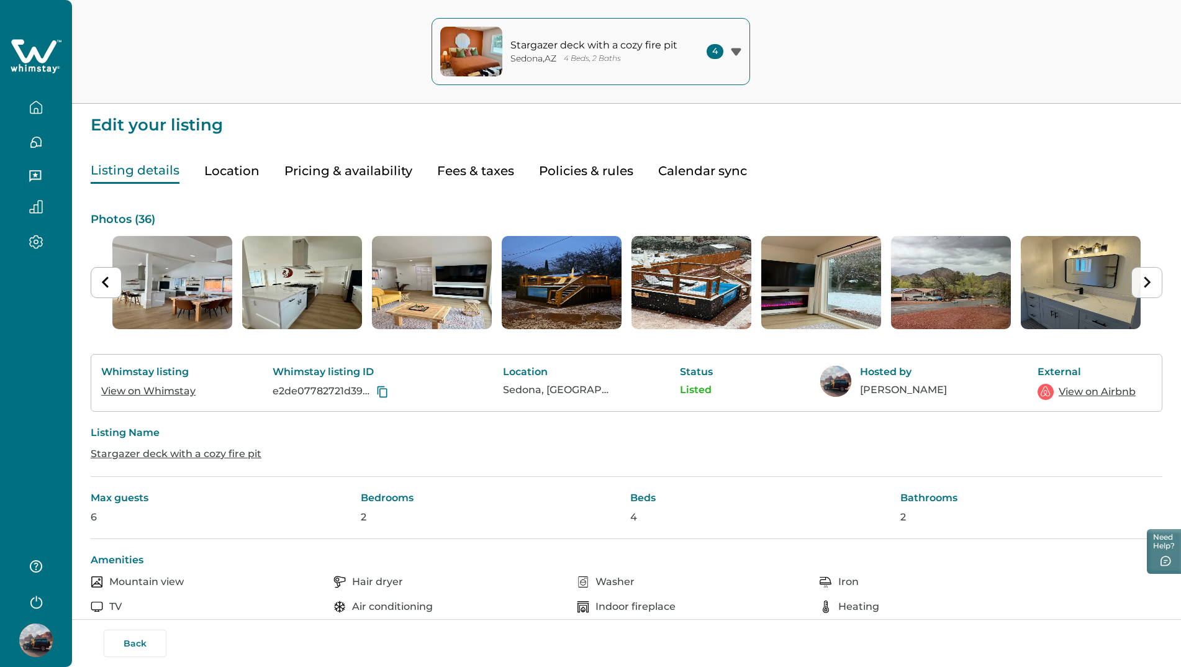
click at [1152, 285] on icon "Next slide" at bounding box center [1147, 282] width 12 height 12
click at [1153, 285] on icon "Next slide" at bounding box center [1147, 282] width 12 height 12
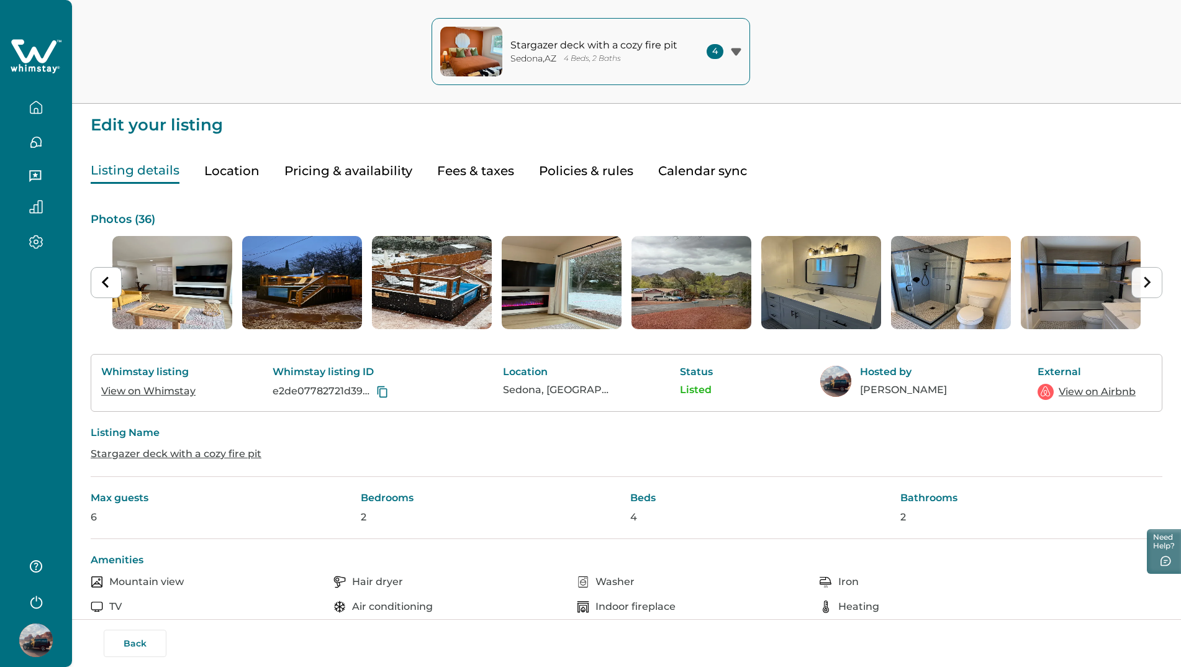
click at [1154, 286] on button "Next slide" at bounding box center [1147, 282] width 31 height 31
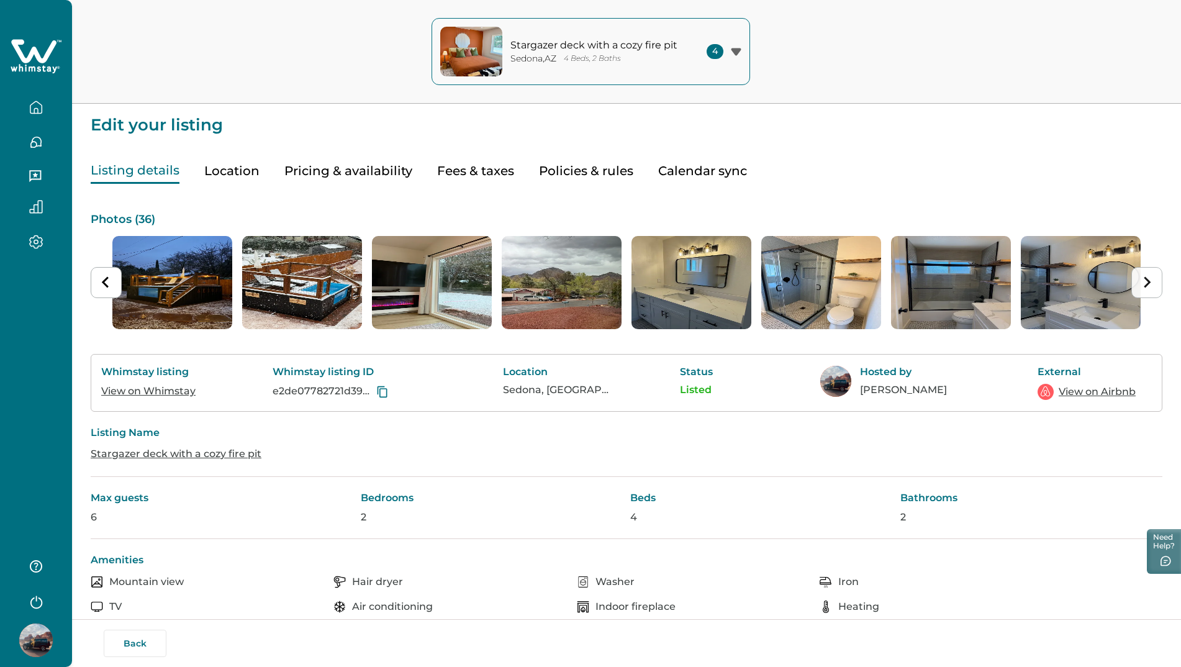
click at [1154, 286] on button "Next slide" at bounding box center [1147, 282] width 31 height 31
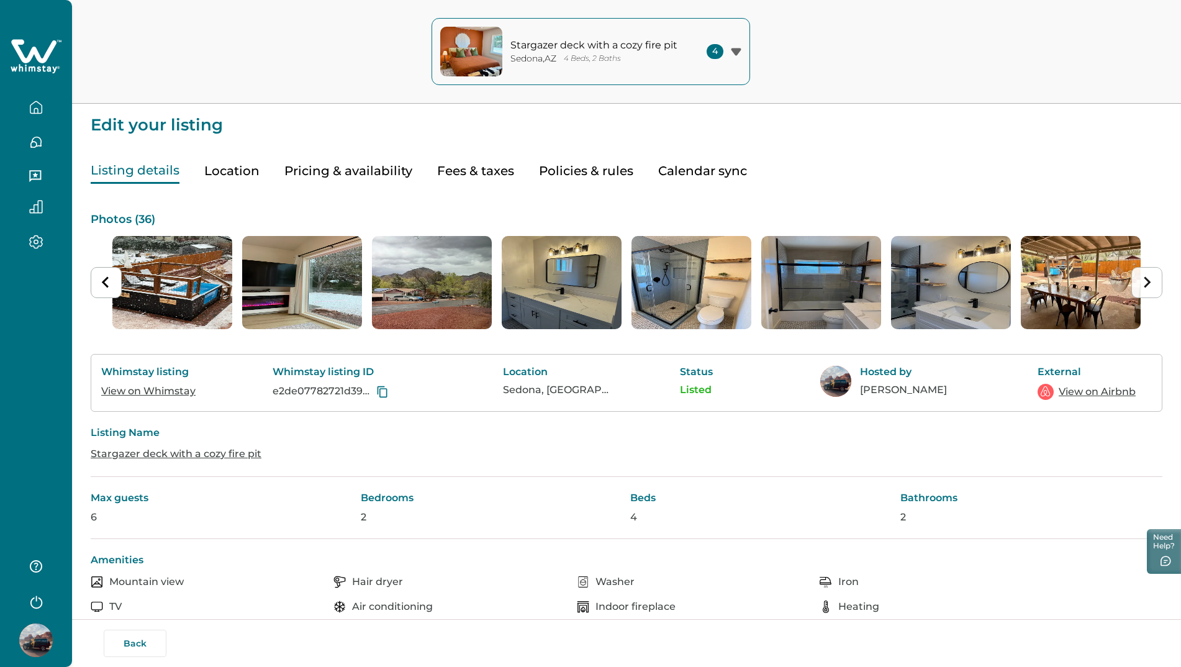
click at [1154, 286] on button "Next slide" at bounding box center [1147, 282] width 31 height 31
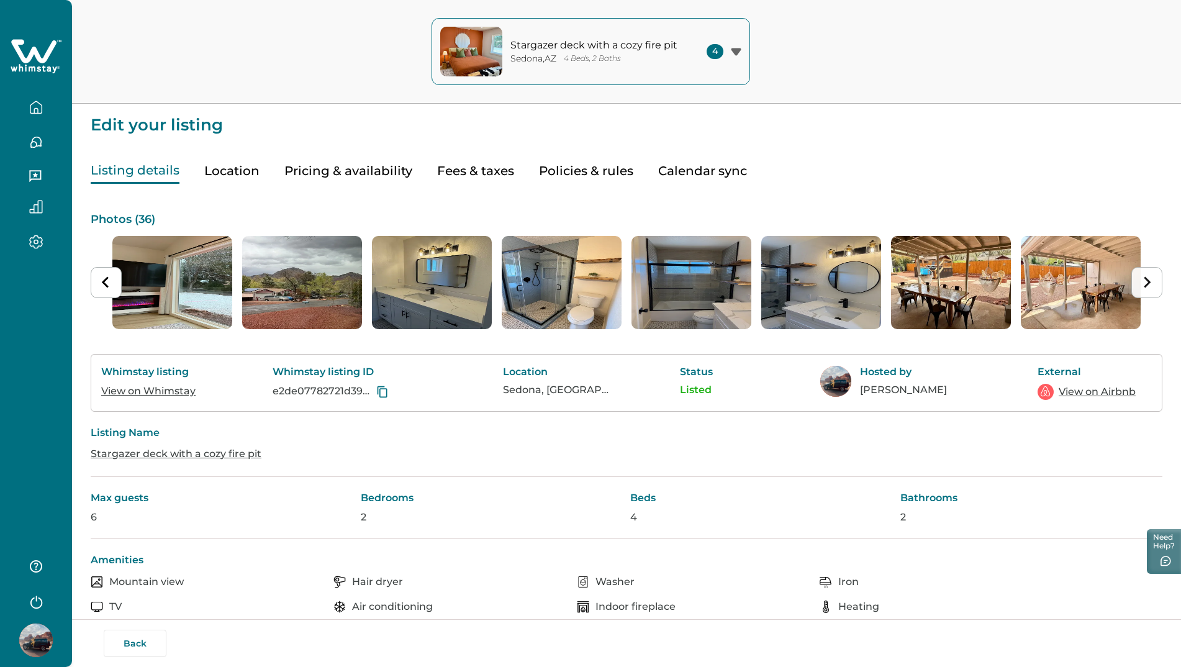
click at [1154, 286] on button "Next slide" at bounding box center [1147, 282] width 31 height 31
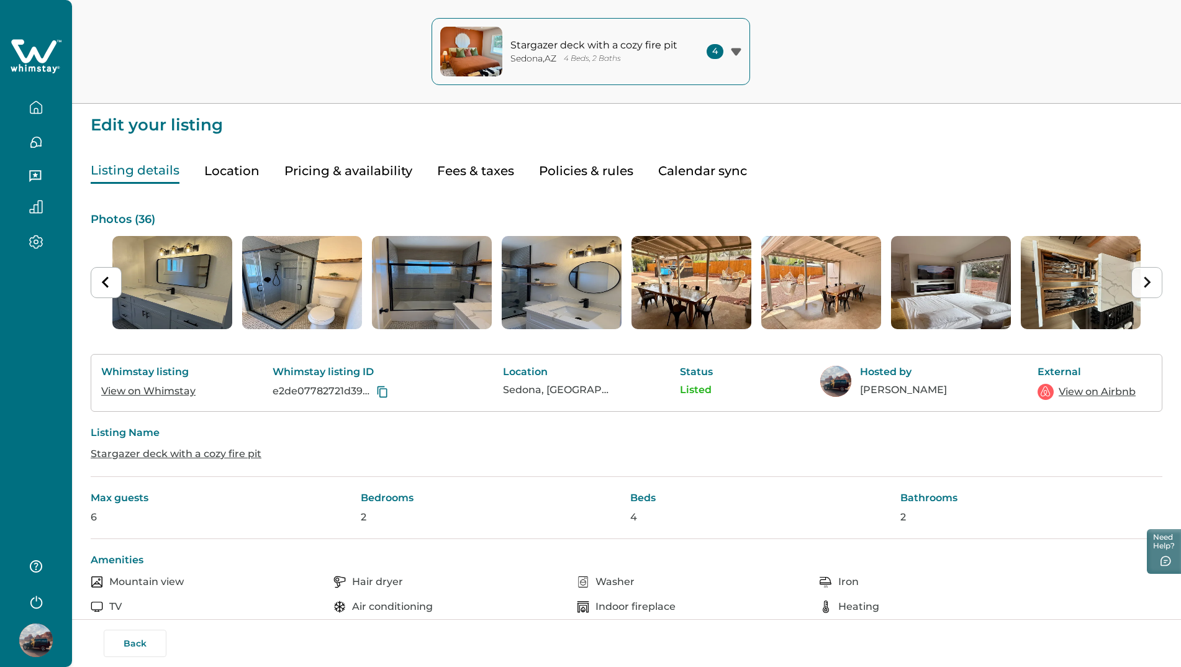
click at [1154, 286] on button "Next slide" at bounding box center [1147, 282] width 31 height 31
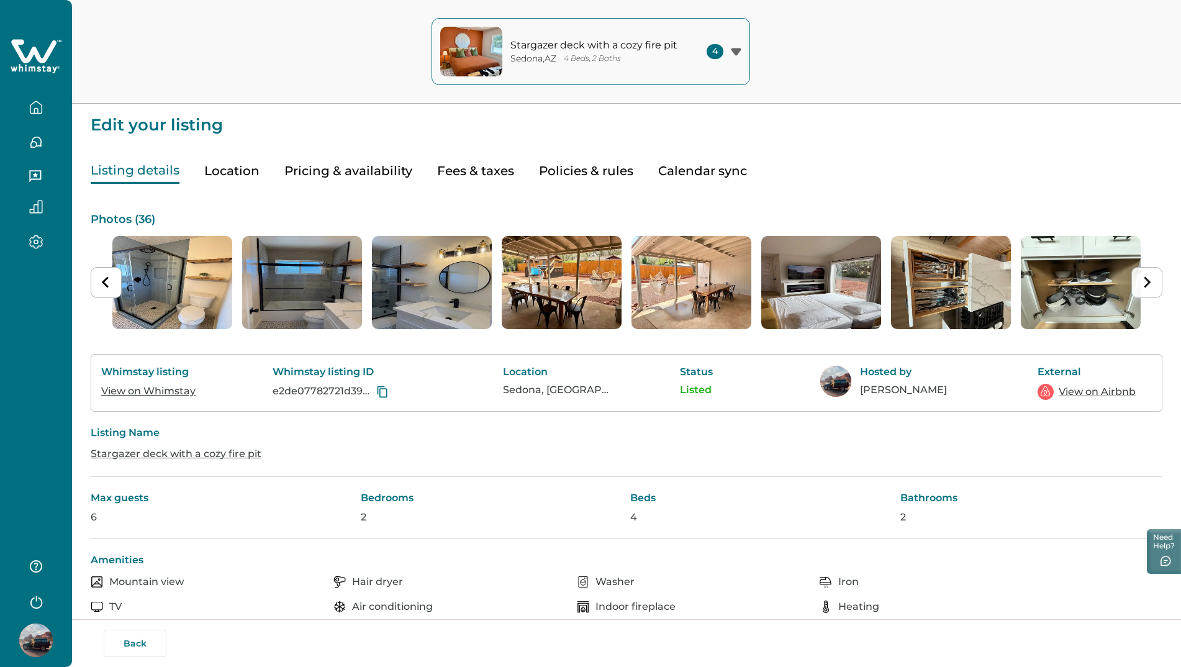
click at [1154, 286] on button "Next slide" at bounding box center [1147, 282] width 31 height 31
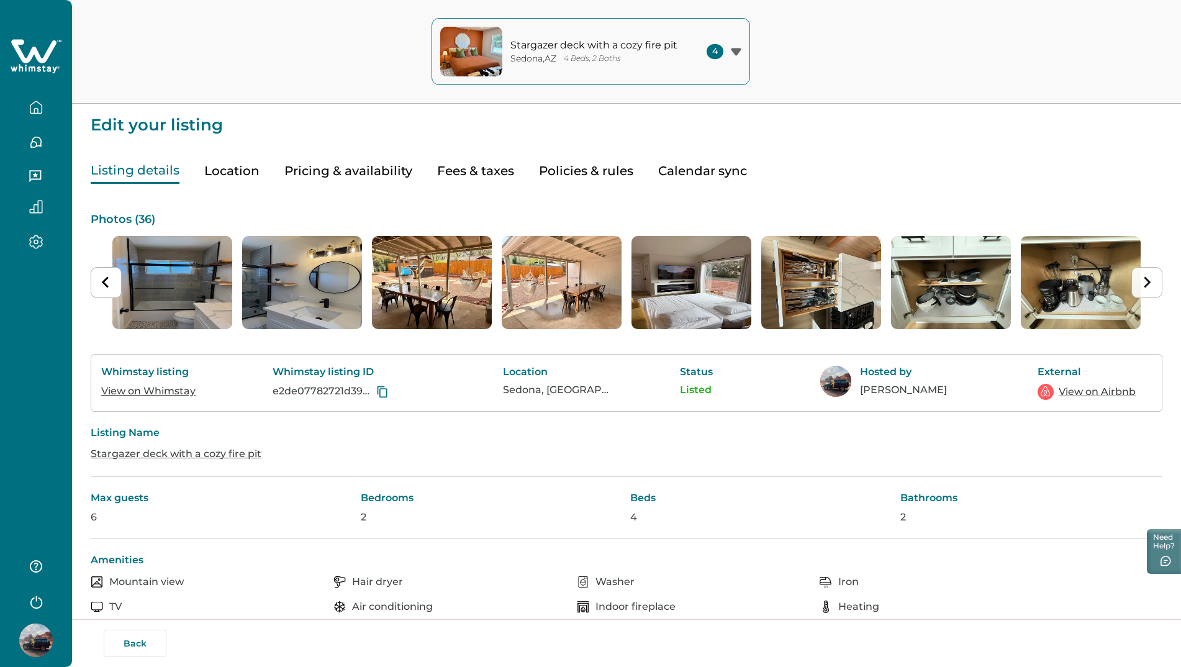
click at [1154, 286] on button "Next slide" at bounding box center [1147, 282] width 31 height 31
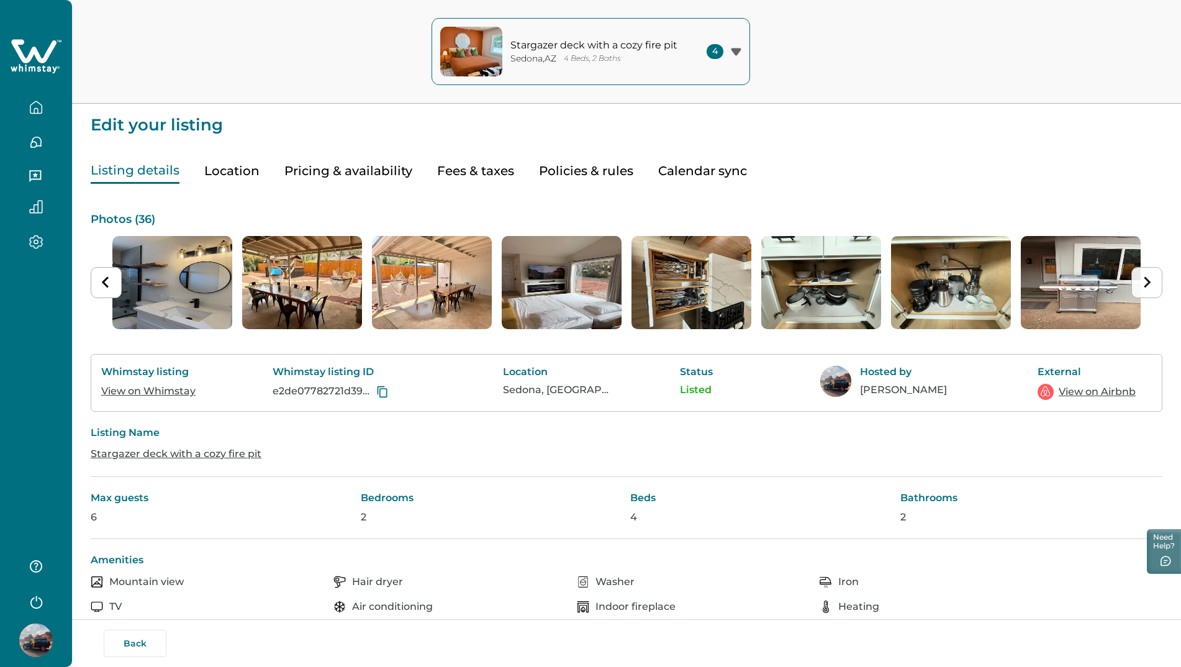
click at [1154, 286] on button "Next slide" at bounding box center [1147, 282] width 31 height 31
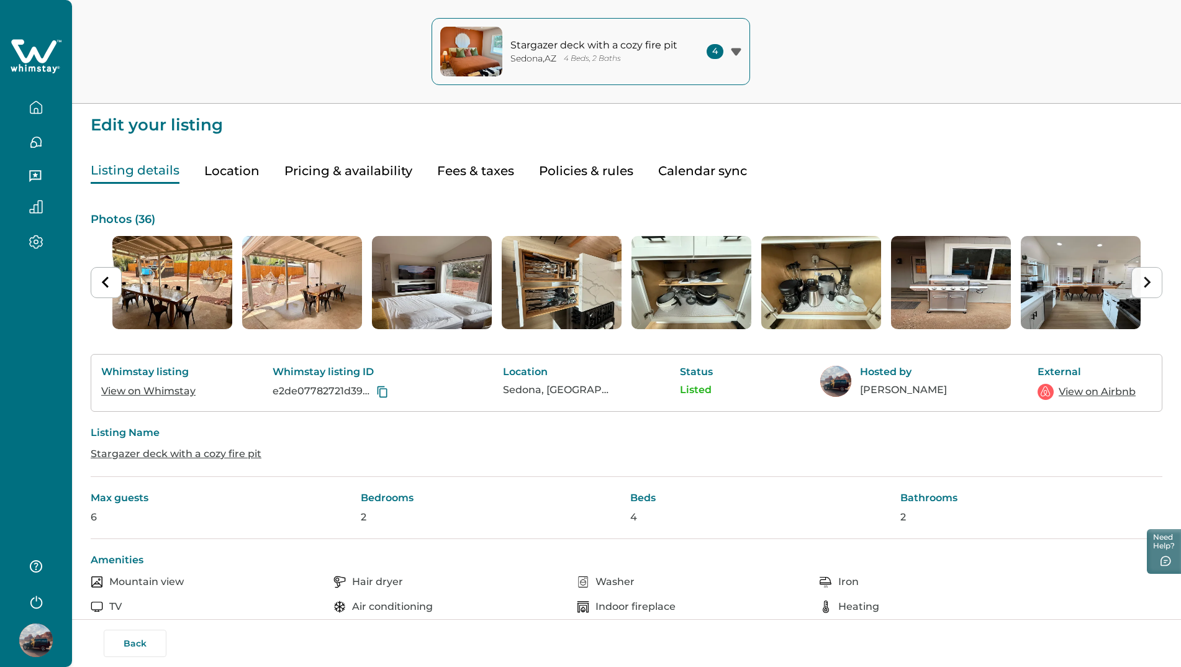
click at [1154, 286] on button "Next slide" at bounding box center [1147, 282] width 31 height 31
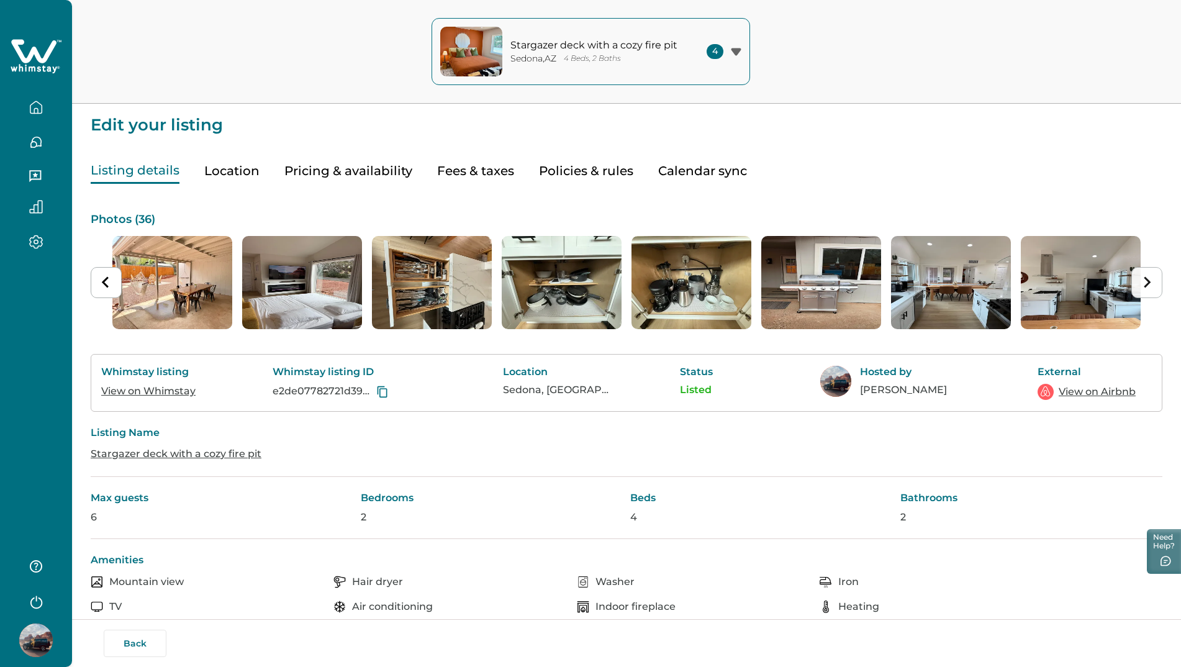
click at [1154, 286] on button "Next slide" at bounding box center [1147, 282] width 31 height 31
click at [227, 166] on button "Location" at bounding box center [231, 170] width 55 height 25
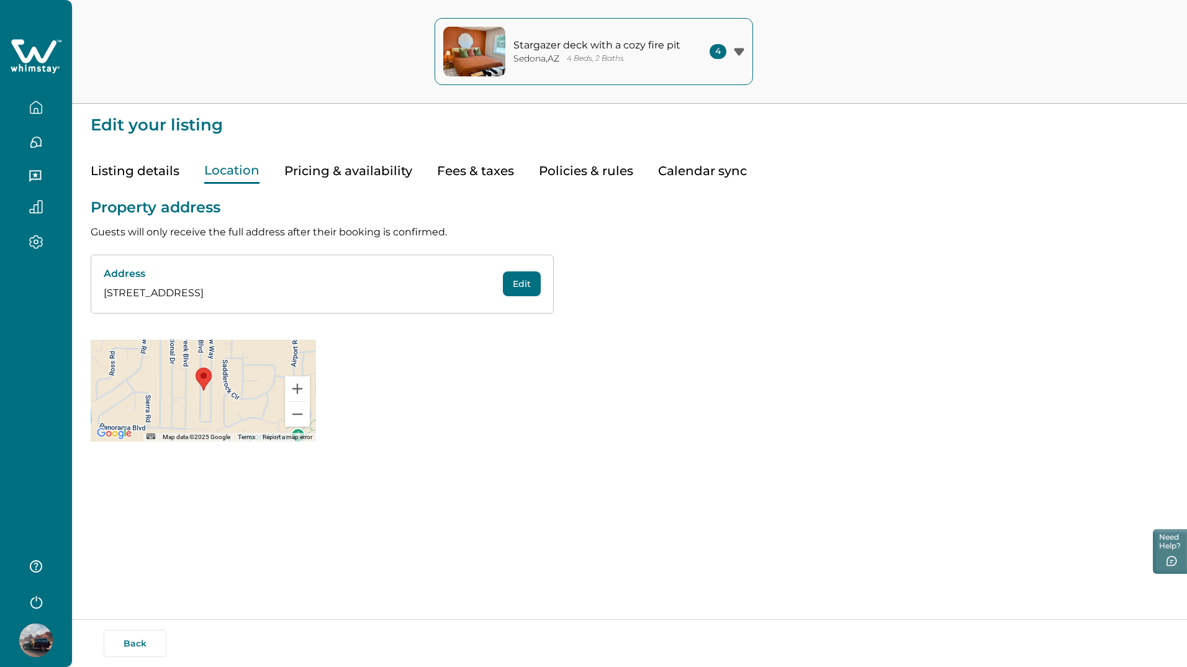
click at [359, 173] on button "Pricing & availability" at bounding box center [348, 170] width 128 height 25
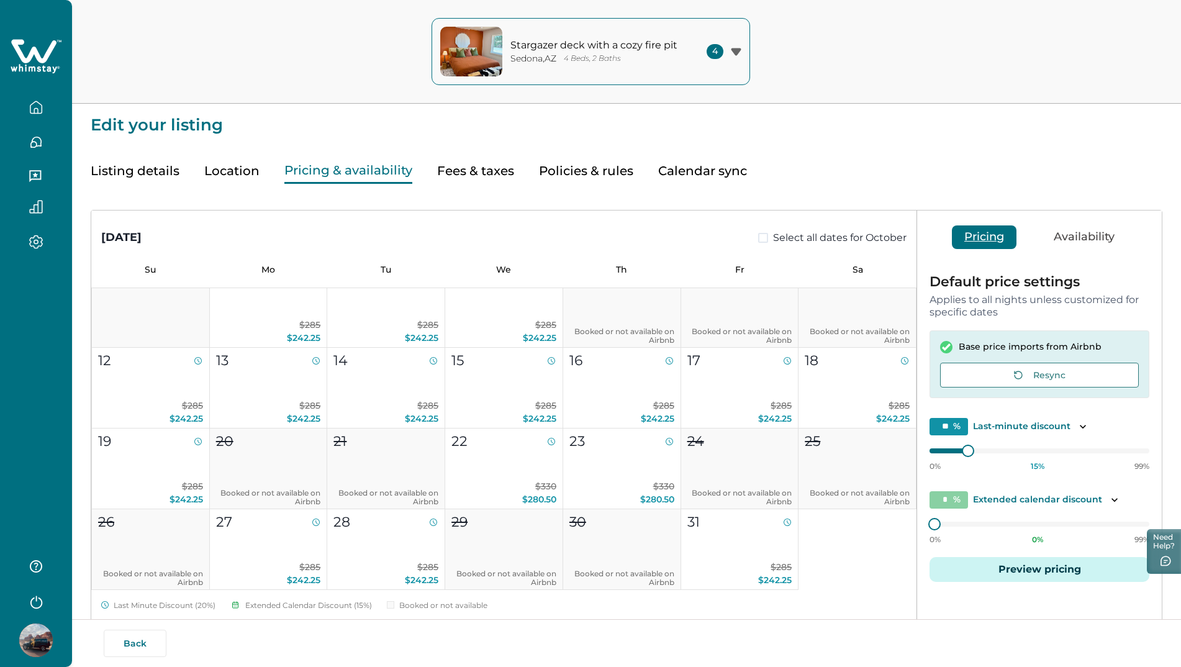
scroll to position [124, 0]
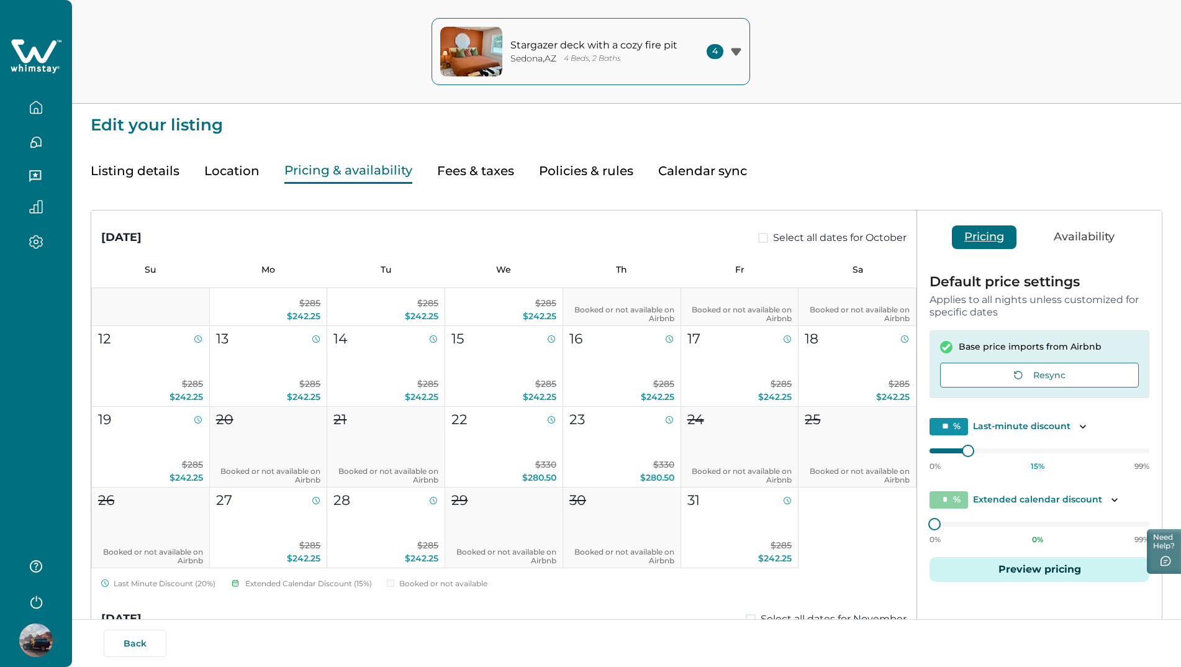
click at [479, 173] on button "Fees & taxes" at bounding box center [475, 170] width 77 height 25
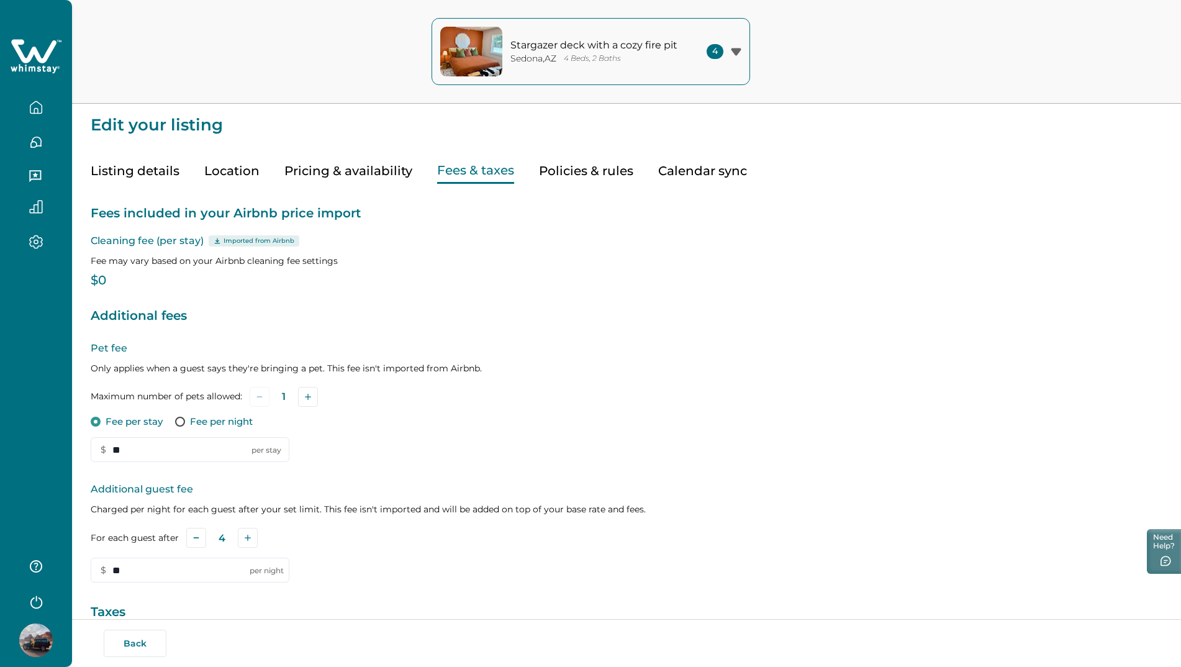
click at [128, 279] on p "$0" at bounding box center [627, 281] width 1072 height 12
click at [105, 277] on p "$0" at bounding box center [627, 281] width 1072 height 12
click at [129, 255] on p "Fee may vary based on your Airbnb cleaning fee settings" at bounding box center [627, 261] width 1072 height 12
click at [135, 246] on p "Cleaning fee (per stay) Imported from Airbnb" at bounding box center [627, 241] width 1072 height 15
click at [138, 240] on p "Cleaning fee (per stay) Imported from Airbnb" at bounding box center [627, 241] width 1072 height 15
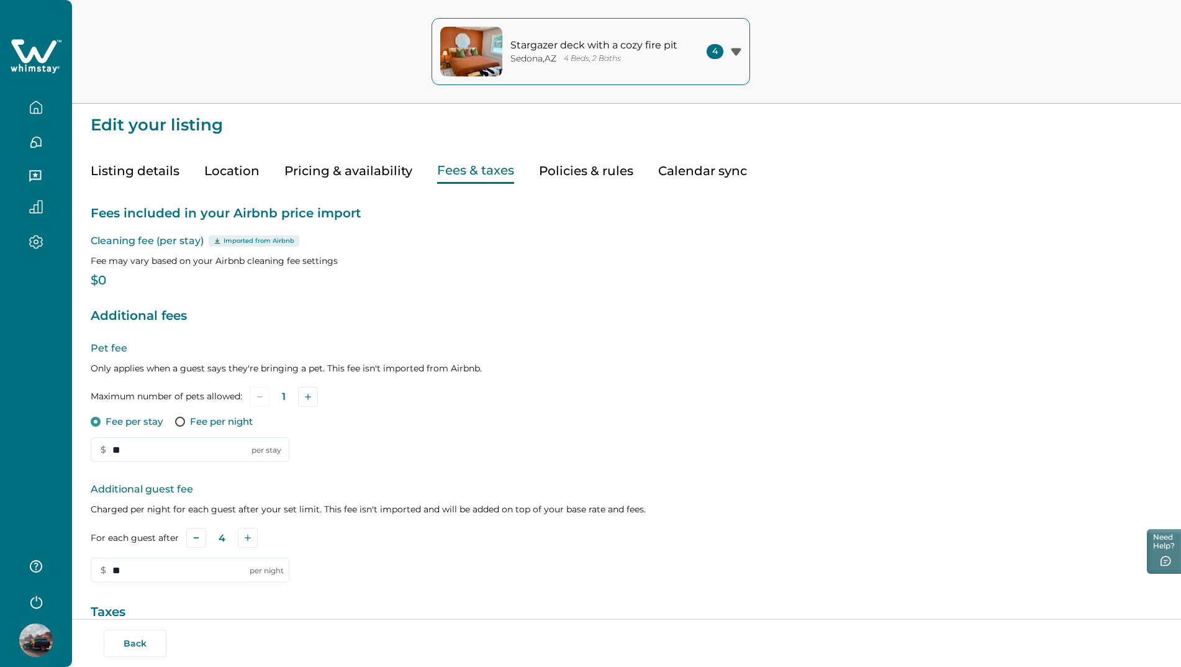
drag, startPoint x: 216, startPoint y: 239, endPoint x: 236, endPoint y: 243, distance: 20.2
click at [216, 240] on icon at bounding box center [217, 241] width 7 height 6
click at [236, 243] on p "Imported from Airbnb" at bounding box center [259, 241] width 71 height 10
drag, startPoint x: 236, startPoint y: 243, endPoint x: 112, endPoint y: 274, distance: 128.0
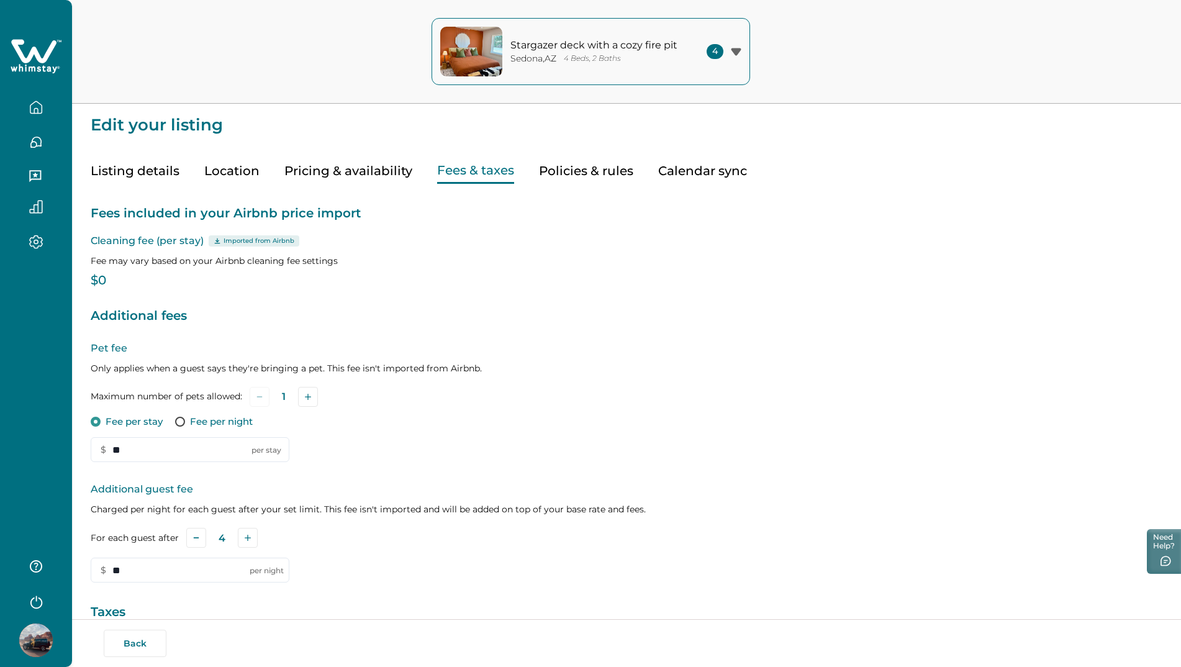
click at [112, 274] on div "Fees included in your Airbnb price import Cleaning fee (per stay) Imported from…" at bounding box center [627, 478] width 1072 height 588
click at [108, 280] on p "$0" at bounding box center [627, 281] width 1072 height 12
drag, startPoint x: 108, startPoint y: 280, endPoint x: 115, endPoint y: 261, distance: 19.8
click at [115, 261] on p "Fee may vary based on your Airbnb cleaning fee settings" at bounding box center [627, 261] width 1072 height 12
click at [124, 262] on p "Fee may vary based on your Airbnb cleaning fee settings" at bounding box center [627, 261] width 1072 height 12
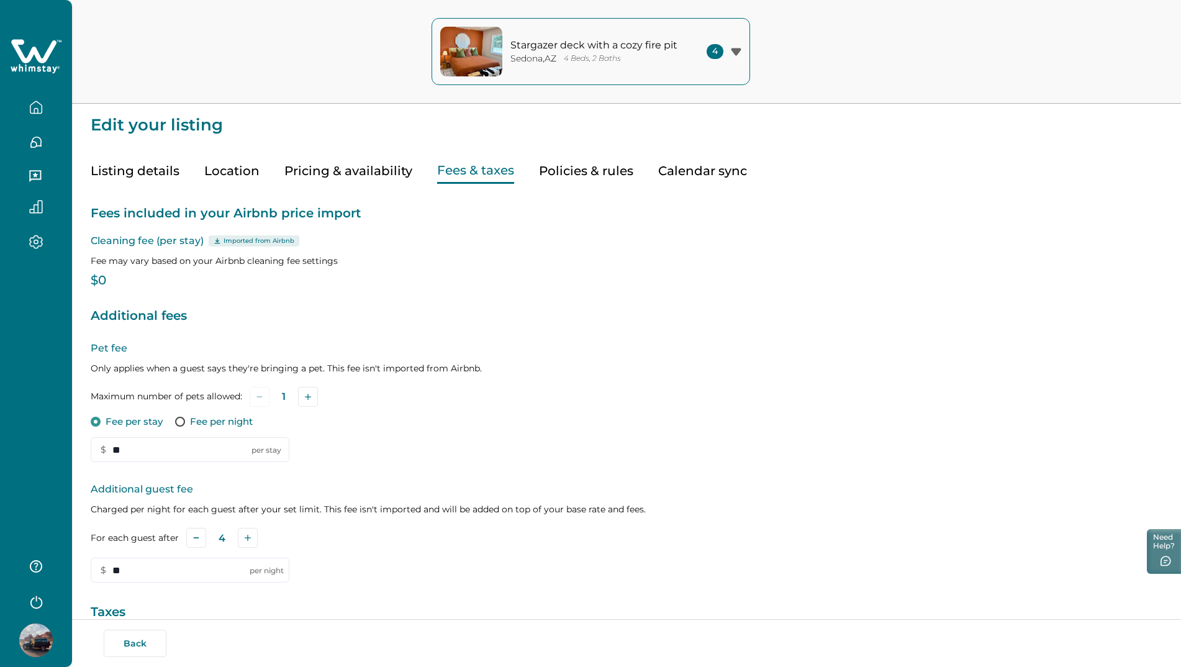
click at [116, 240] on p "Cleaning fee (per stay) Imported from Airbnb" at bounding box center [627, 241] width 1072 height 15
click at [127, 209] on p "Fees included in your Airbnb price import" at bounding box center [627, 214] width 1072 height 20
click at [562, 163] on button "Policies & rules" at bounding box center [586, 170] width 94 height 25
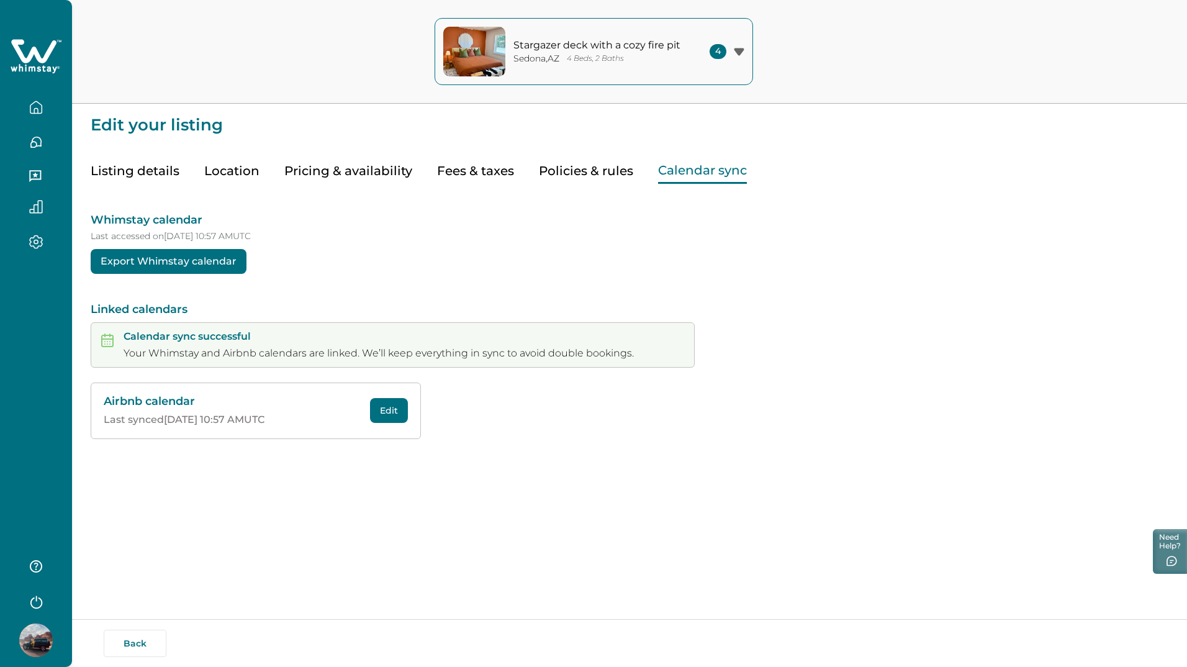
click at [673, 174] on button "Calendar sync" at bounding box center [702, 170] width 89 height 25
click at [358, 172] on button "Pricing & availability" at bounding box center [348, 170] width 128 height 25
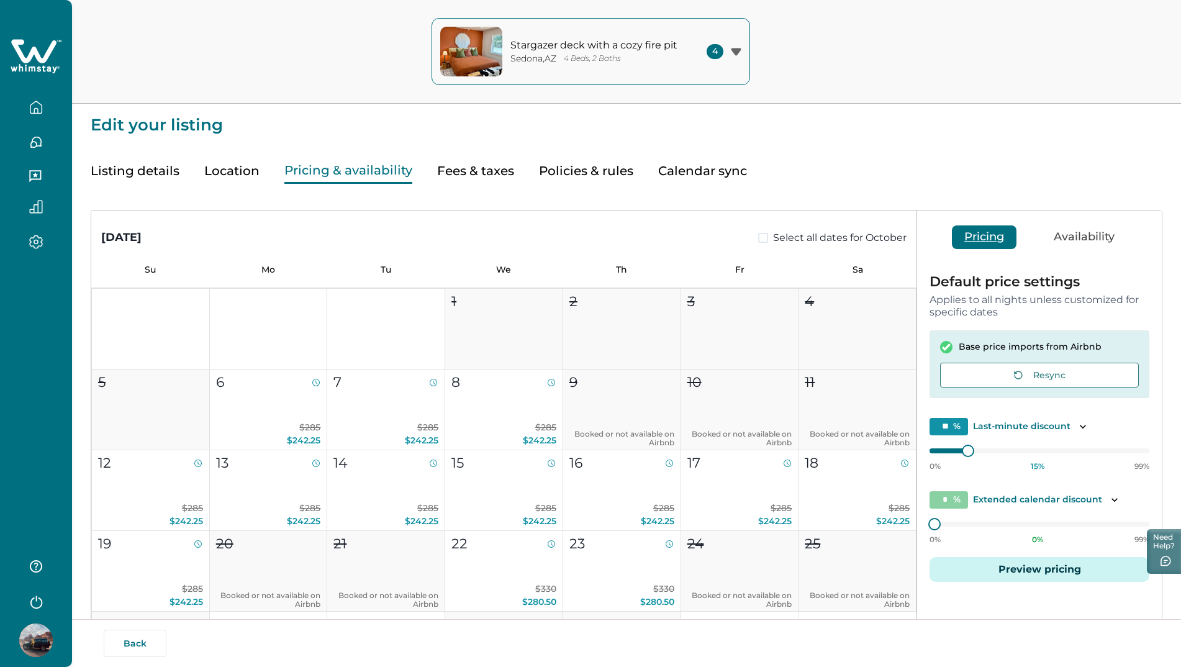
click at [1078, 241] on button "Availability" at bounding box center [1084, 237] width 86 height 24
click at [981, 238] on button "Pricing" at bounding box center [984, 237] width 65 height 24
click at [464, 173] on button "Fees & taxes" at bounding box center [475, 170] width 77 height 25
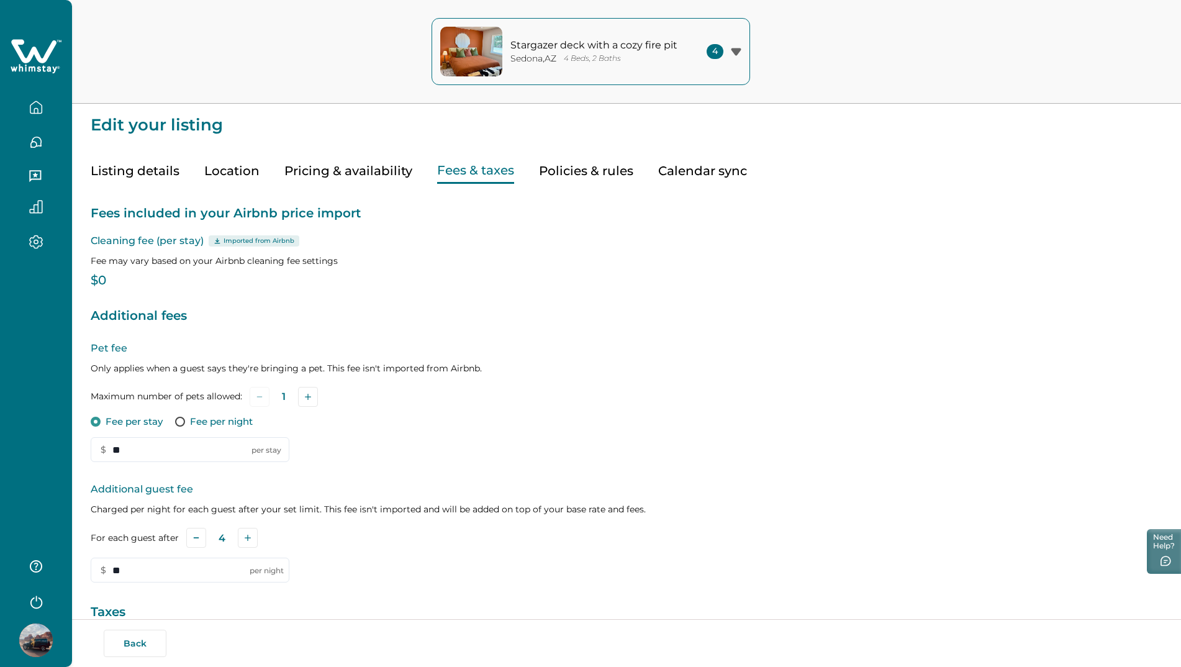
drag, startPoint x: 238, startPoint y: 240, endPoint x: 34, endPoint y: 107, distance: 244.3
click at [34, 107] on icon "button" at bounding box center [36, 108] width 14 height 14
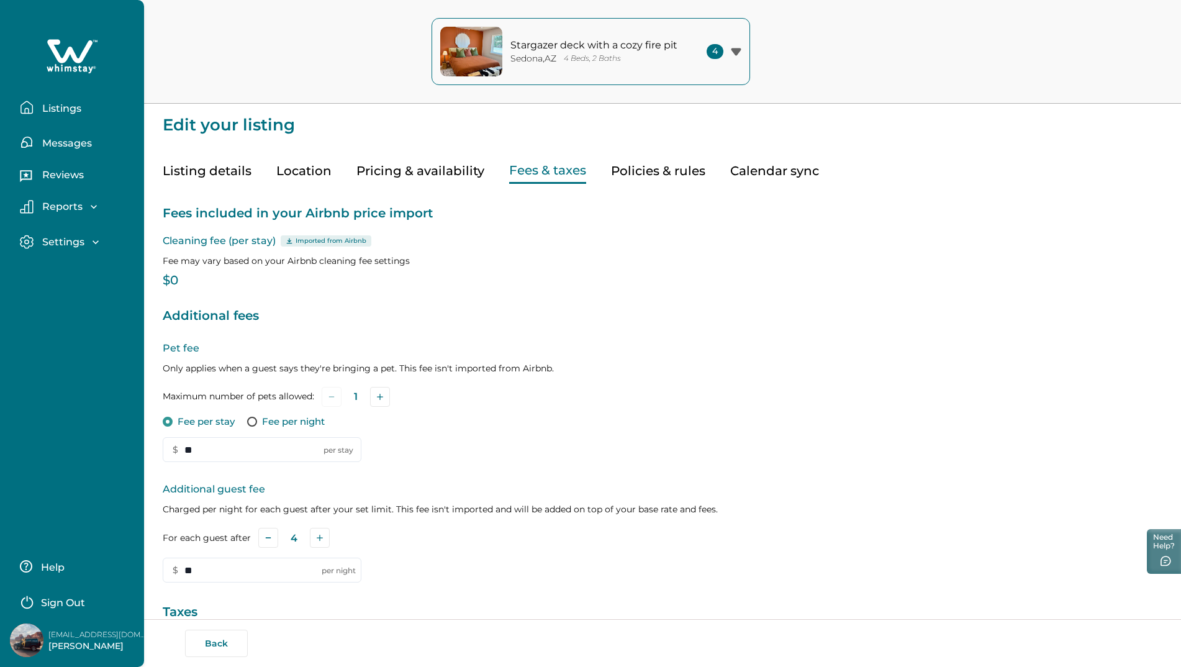
click at [73, 104] on p "Listings" at bounding box center [60, 108] width 43 height 12
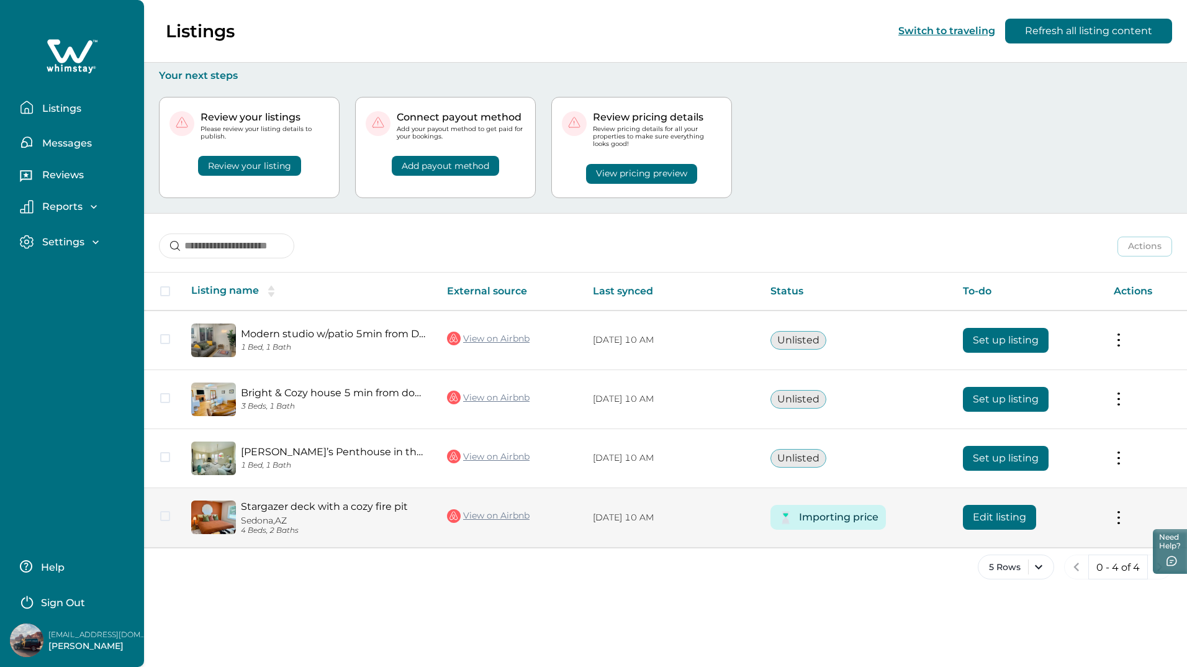
click at [609, 517] on p "[DATE] 10 AM" at bounding box center [671, 518] width 157 height 12
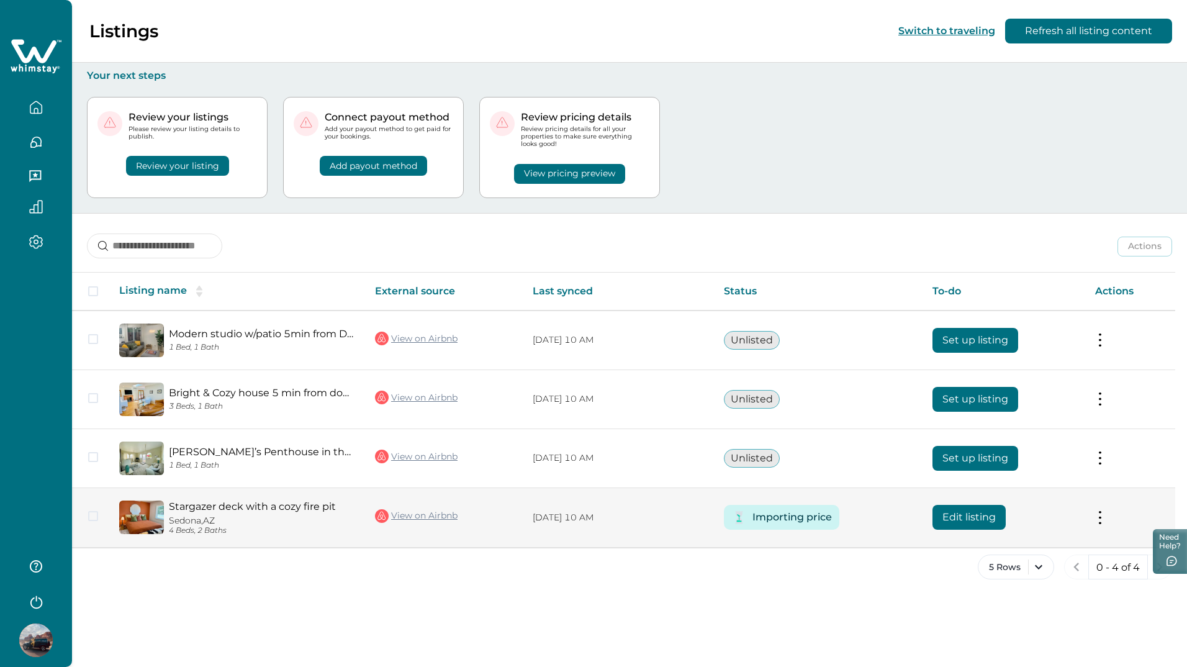
click at [94, 519] on span at bounding box center [93, 516] width 10 height 10
click at [963, 518] on button "Edit listing" at bounding box center [969, 517] width 73 height 25
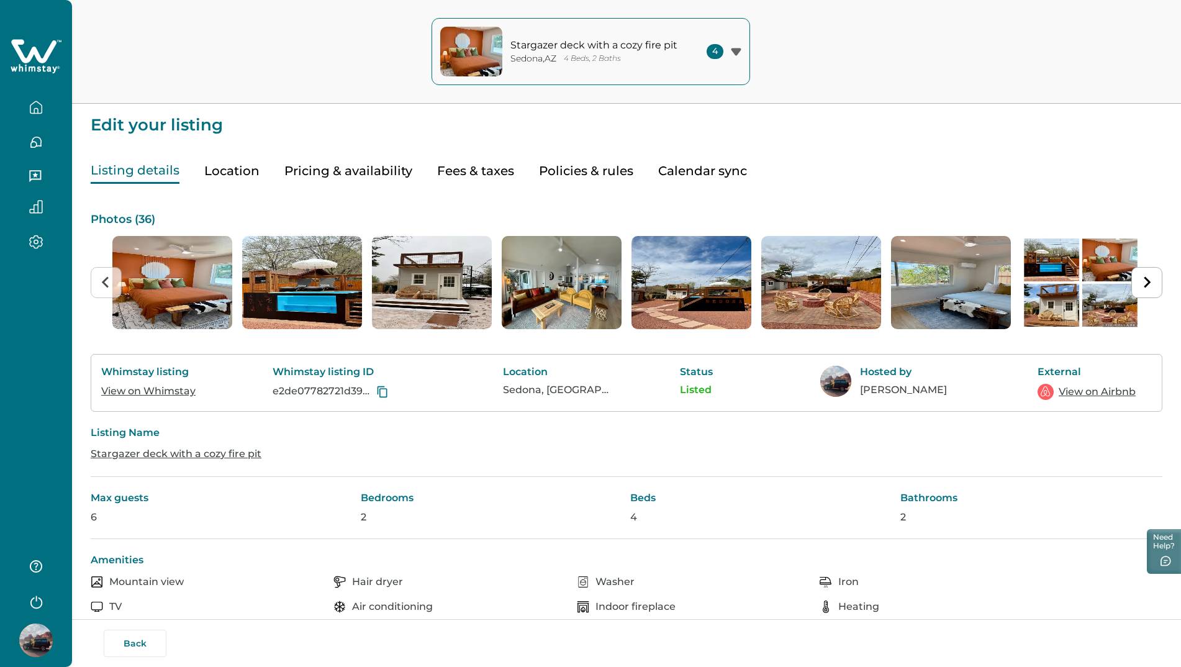
click at [676, 168] on button "Calendar sync" at bounding box center [702, 170] width 89 height 25
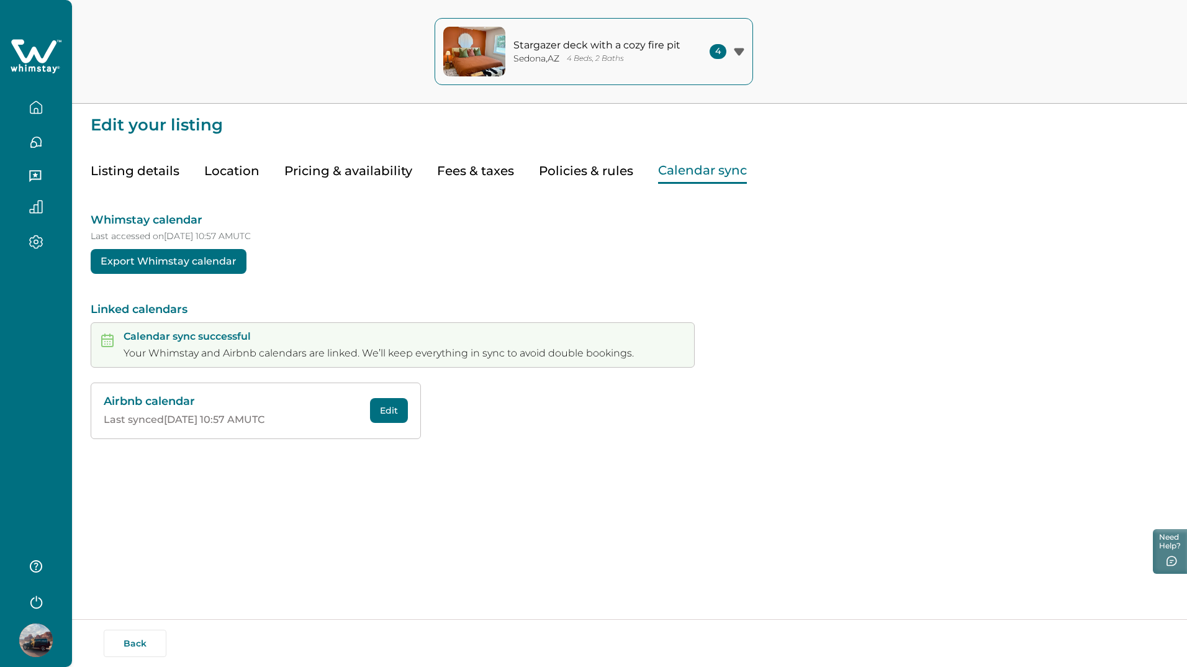
click at [188, 261] on button "Export Whimstay calendar" at bounding box center [169, 261] width 156 height 25
click at [202, 547] on div "Stargazer deck with a cozy fire pit Sedona , AZ 4 Beds, 2 Baths 4 Stargazer dec…" at bounding box center [629, 333] width 1115 height 667
click at [700, 173] on button "Calendar sync" at bounding box center [702, 170] width 89 height 25
click at [187, 347] on p "Your Whimstay and Airbnb calendars are linked. We’ll keep everything in sync to…" at bounding box center [379, 353] width 511 height 12
click at [192, 339] on p "Calendar sync successful" at bounding box center [379, 336] width 511 height 12
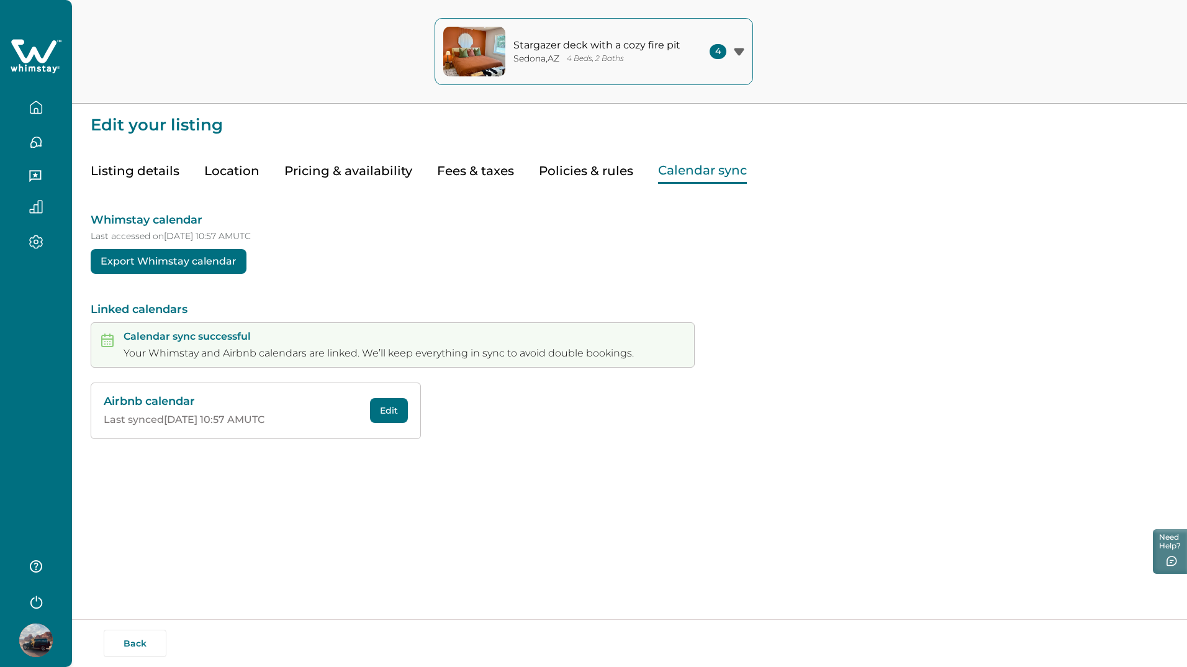
click at [225, 419] on p "Last synced 10/06/2025 at 10:57 AM UTC" at bounding box center [233, 420] width 259 height 12
click at [191, 440] on div "Edit your listing Listing details Location Pricing & availability Fees & taxes …" at bounding box center [629, 254] width 1115 height 509
click at [388, 413] on button "Edit" at bounding box center [389, 410] width 38 height 25
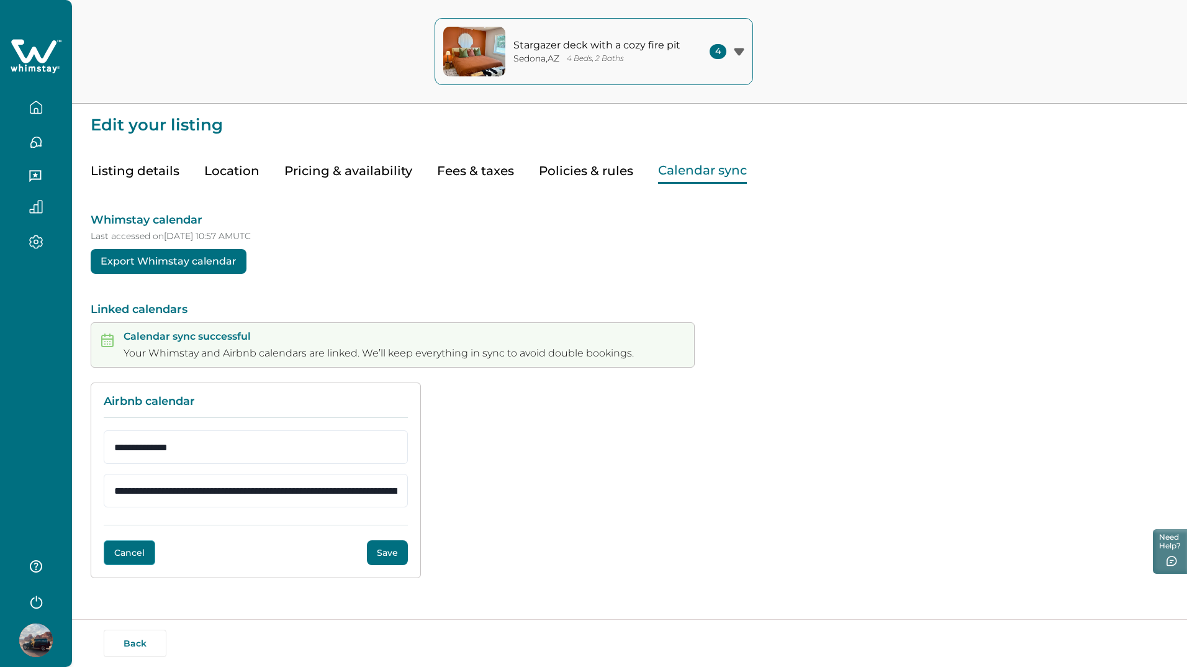
click at [117, 551] on button "Cancel" at bounding box center [130, 552] width 52 height 25
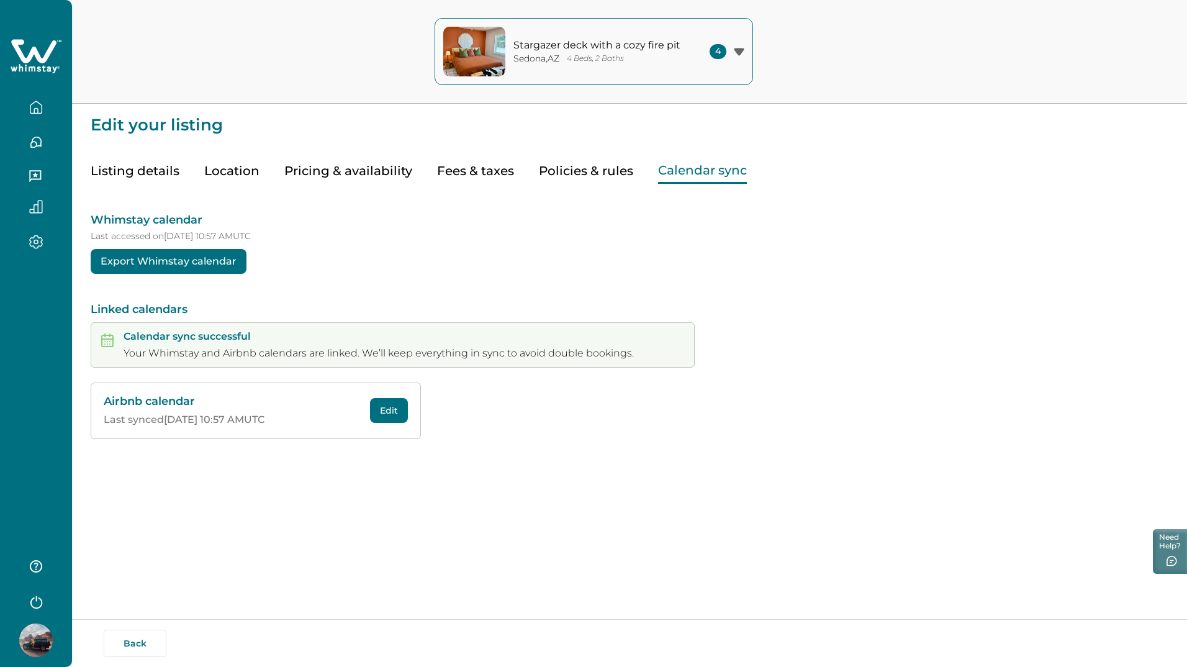
click at [190, 522] on div "Stargazer deck with a cozy fire pit Sedona , AZ 4 Beds, 2 Baths 4 Stargazer dec…" at bounding box center [629, 333] width 1115 height 667
click at [147, 645] on button "Back" at bounding box center [135, 643] width 63 height 27
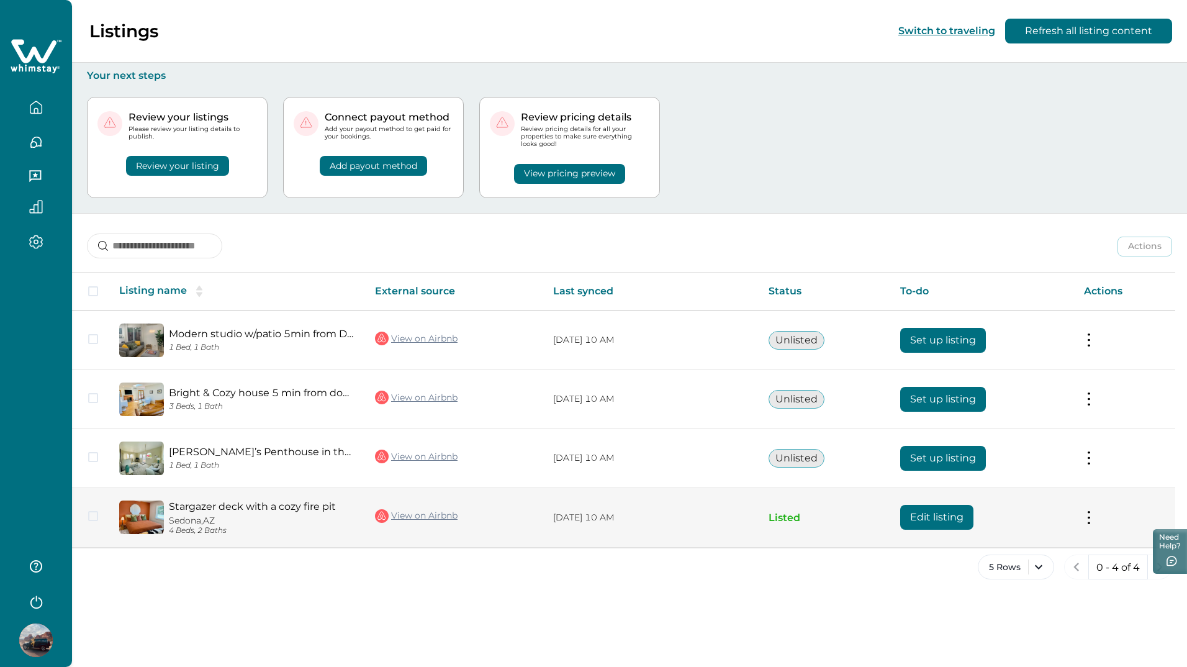
click at [1096, 514] on td "Actions View listing on Whimstay Unlist listing View listing details" at bounding box center [1124, 518] width 101 height 60
click at [1091, 517] on button at bounding box center [1089, 517] width 10 height 13
click at [938, 519] on button "Edit listing" at bounding box center [937, 517] width 73 height 25
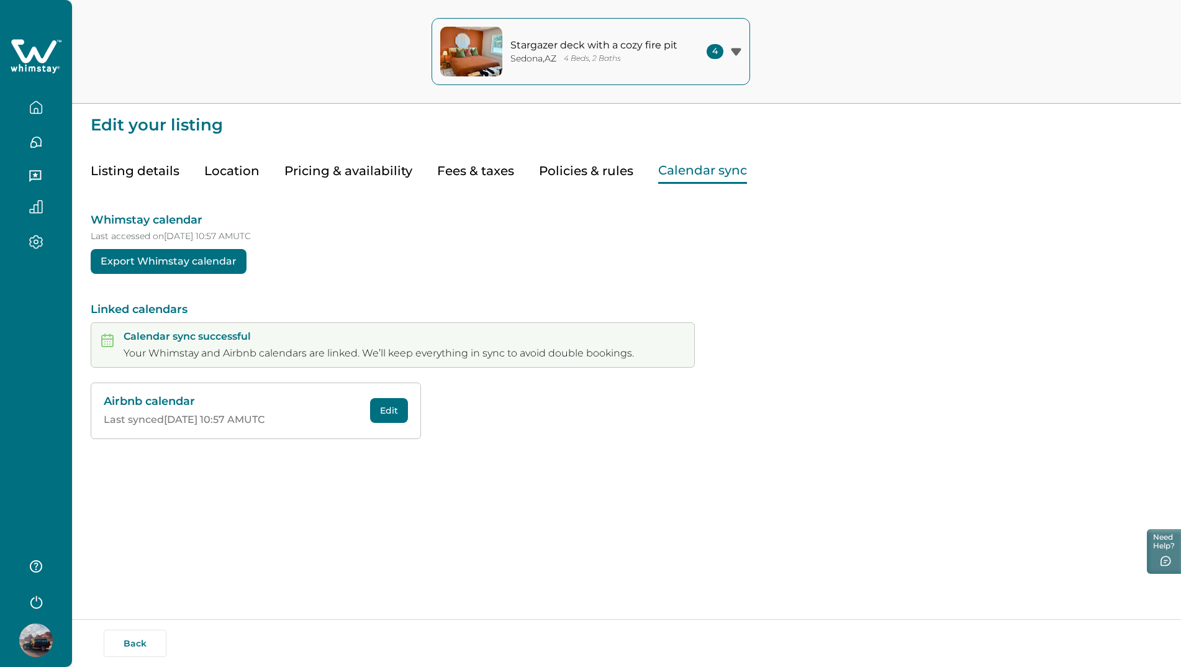
click at [702, 175] on button "Calendar sync" at bounding box center [702, 170] width 89 height 25
click at [162, 302] on div "Whimstay calendar Last accessed on 10/06/2025 at 10:57 AM UTC Export Whimstay c…" at bounding box center [630, 311] width 1078 height 255
click at [175, 261] on button "Export Whimstay calendar" at bounding box center [169, 261] width 156 height 25
click at [169, 565] on div "Stargazer deck with a cozy fire pit Sedona , AZ 4 Beds, 2 Baths 4 Stargazer dec…" at bounding box center [629, 333] width 1115 height 667
click at [347, 158] on button "Pricing & availability" at bounding box center [348, 170] width 128 height 25
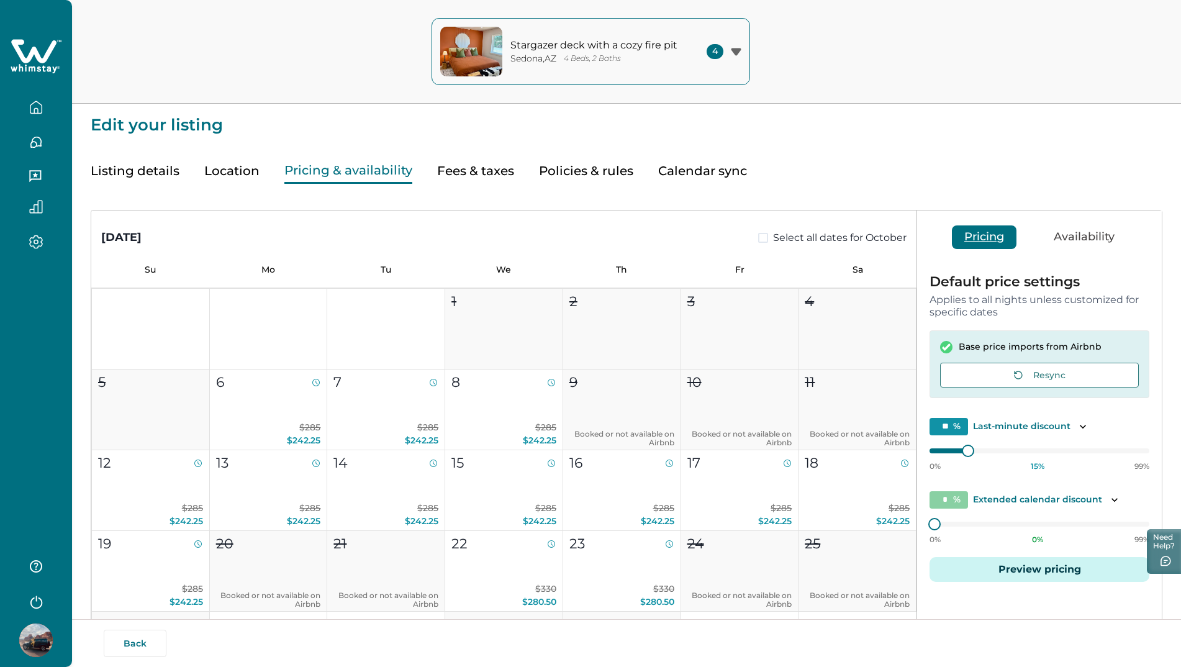
click at [490, 172] on button "Fees & taxes" at bounding box center [475, 170] width 77 height 25
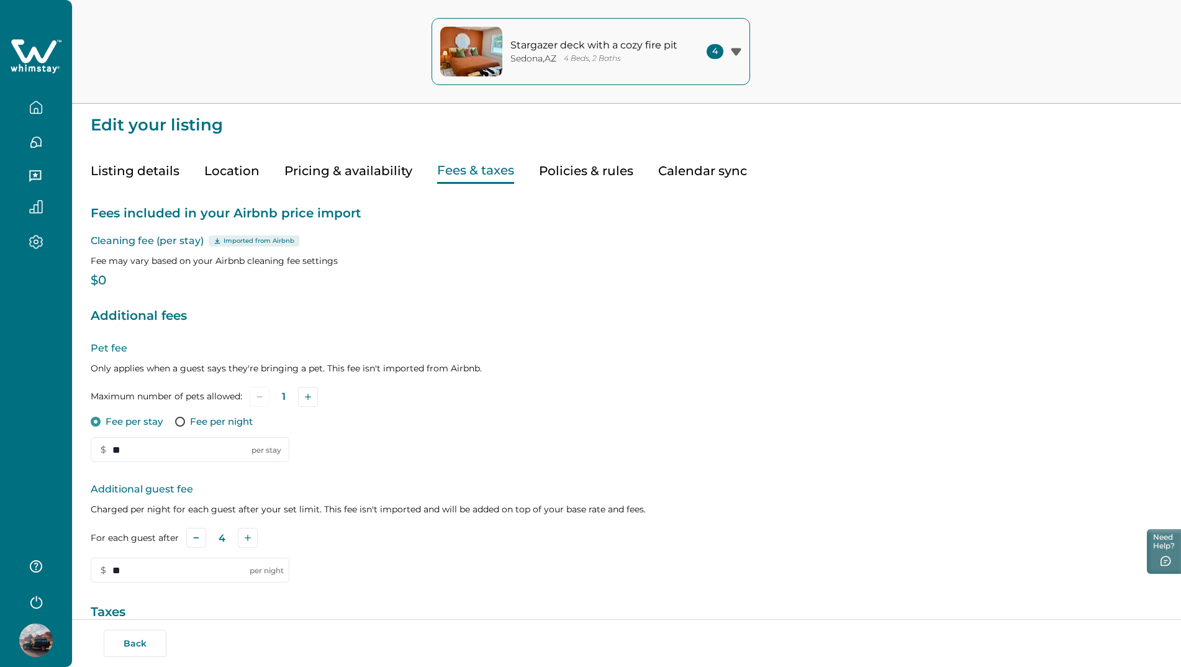
click at [97, 277] on p "$0" at bounding box center [627, 281] width 1072 height 12
drag, startPoint x: 108, startPoint y: 281, endPoint x: 217, endPoint y: 229, distance: 120.8
click at [109, 281] on p "$0" at bounding box center [627, 281] width 1072 height 12
click at [239, 235] on div "Imported from Airbnb" at bounding box center [254, 240] width 91 height 11
click at [231, 242] on p "Imported from Airbnb" at bounding box center [259, 241] width 71 height 10
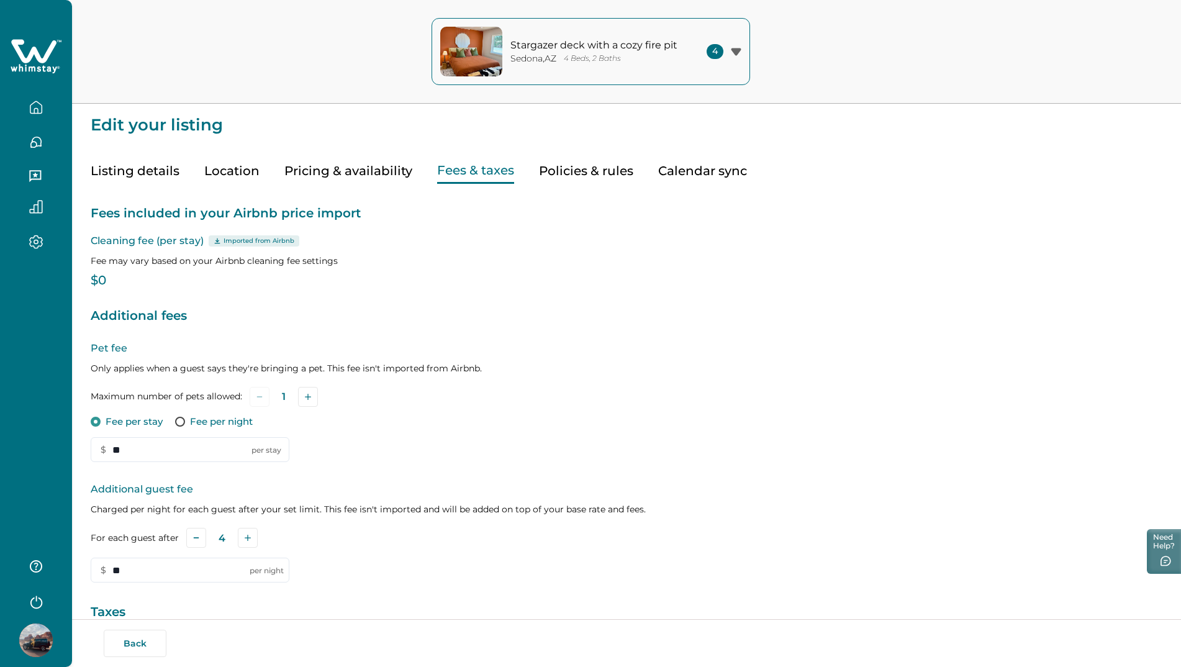
click at [365, 170] on button "Pricing & availability" at bounding box center [348, 170] width 128 height 25
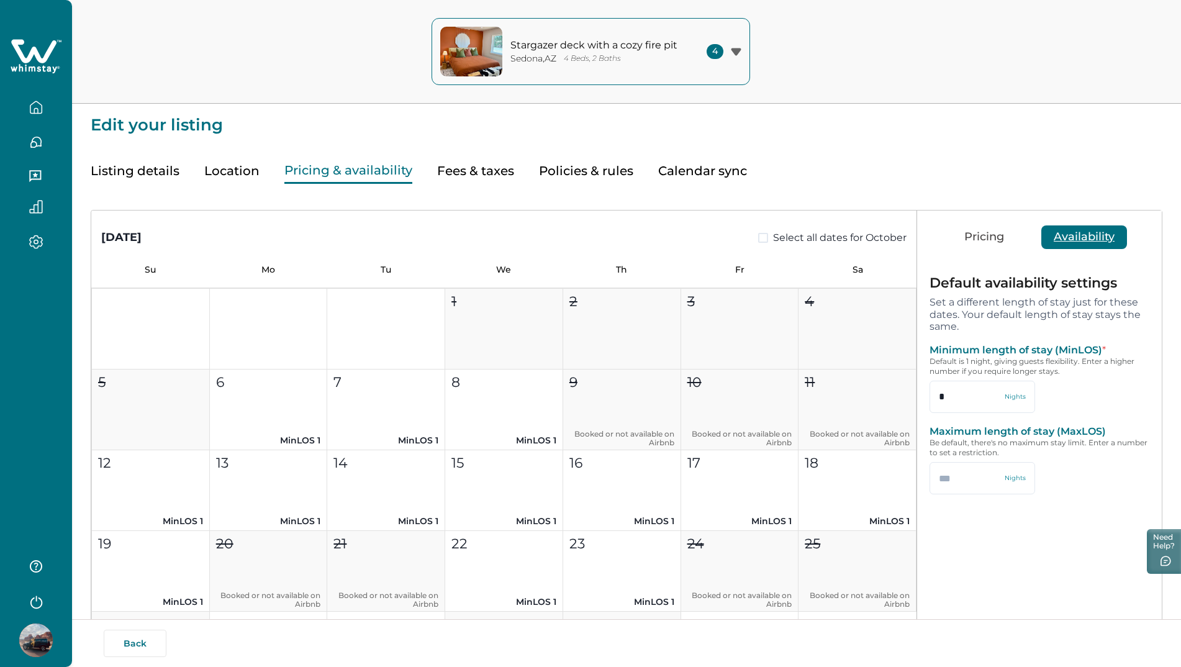
click at [1114, 236] on button "Availability" at bounding box center [1084, 237] width 86 height 24
click at [602, 170] on button "Policies & rules" at bounding box center [586, 170] width 94 height 25
click at [365, 177] on button "Pricing & availability" at bounding box center [348, 170] width 128 height 25
click at [442, 172] on button "Fees & taxes" at bounding box center [475, 170] width 77 height 25
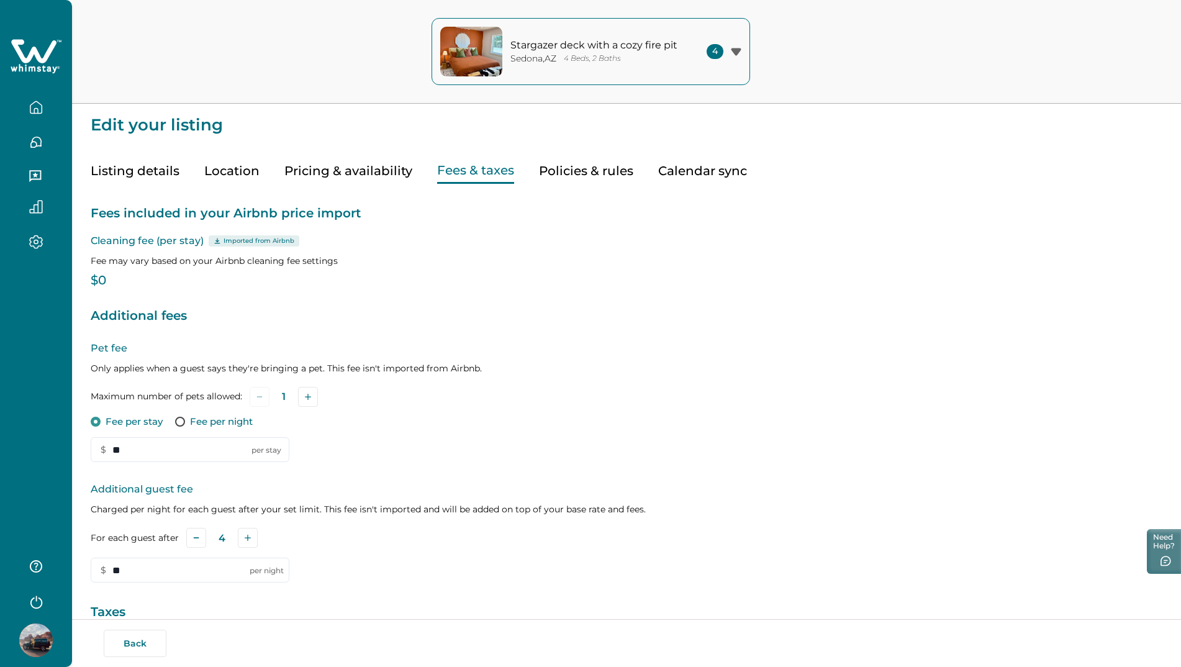
click at [160, 307] on p "Additional fees" at bounding box center [627, 316] width 1072 height 20
click at [130, 312] on p "Additional fees" at bounding box center [627, 316] width 1072 height 20
click at [160, 168] on button "Listing details" at bounding box center [135, 170] width 89 height 25
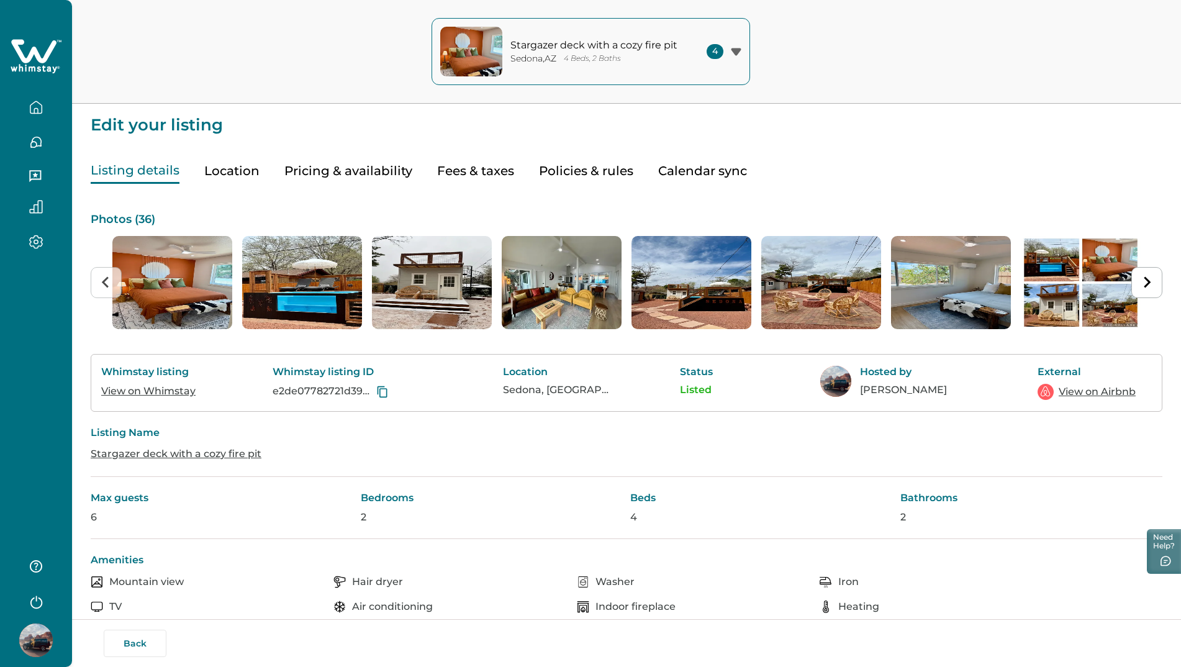
click at [354, 168] on button "Pricing & availability" at bounding box center [348, 170] width 128 height 25
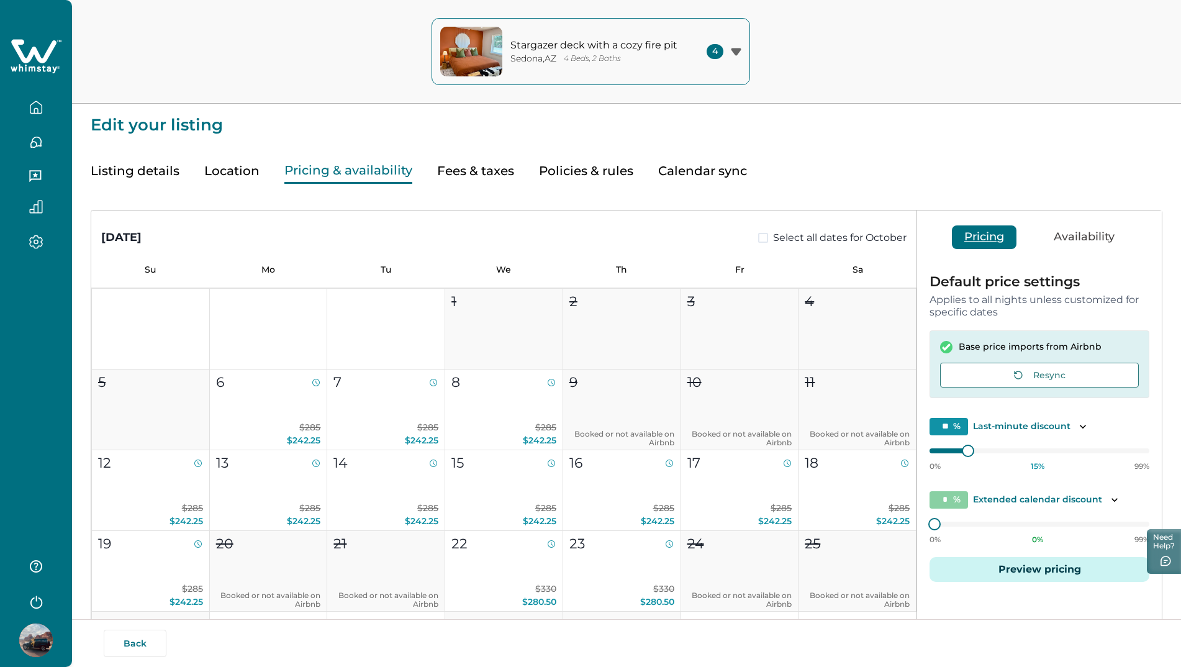
click at [974, 240] on button "Pricing" at bounding box center [984, 237] width 65 height 24
click at [998, 376] on button "Resync" at bounding box center [1039, 375] width 199 height 25
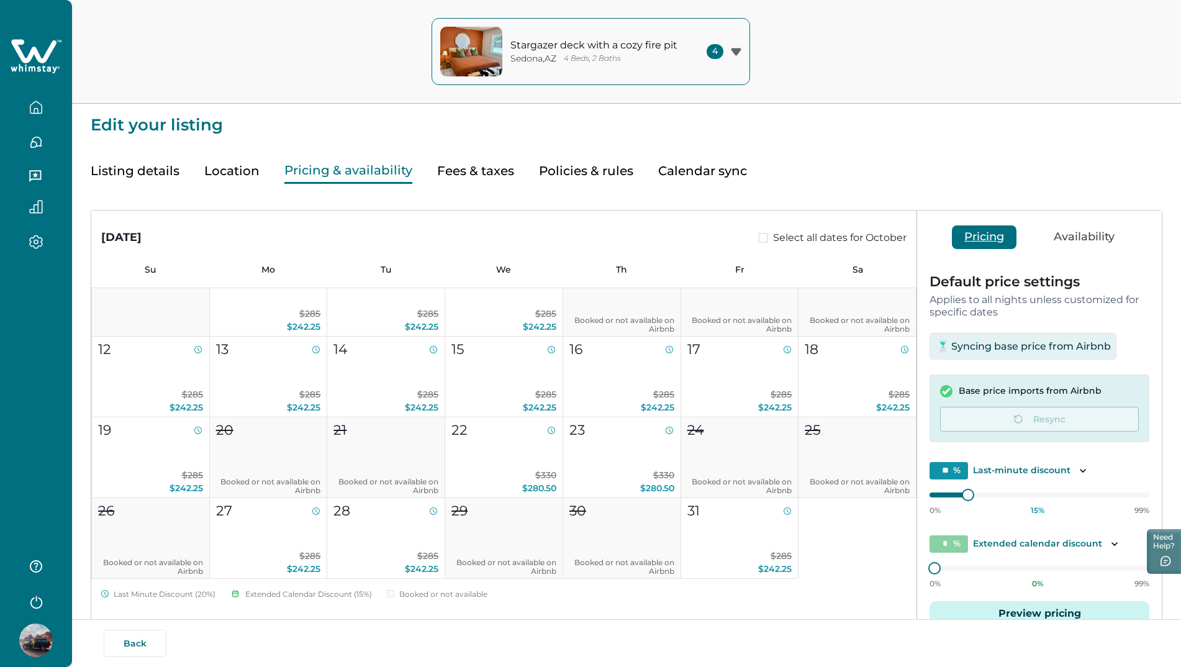
scroll to position [124, 0]
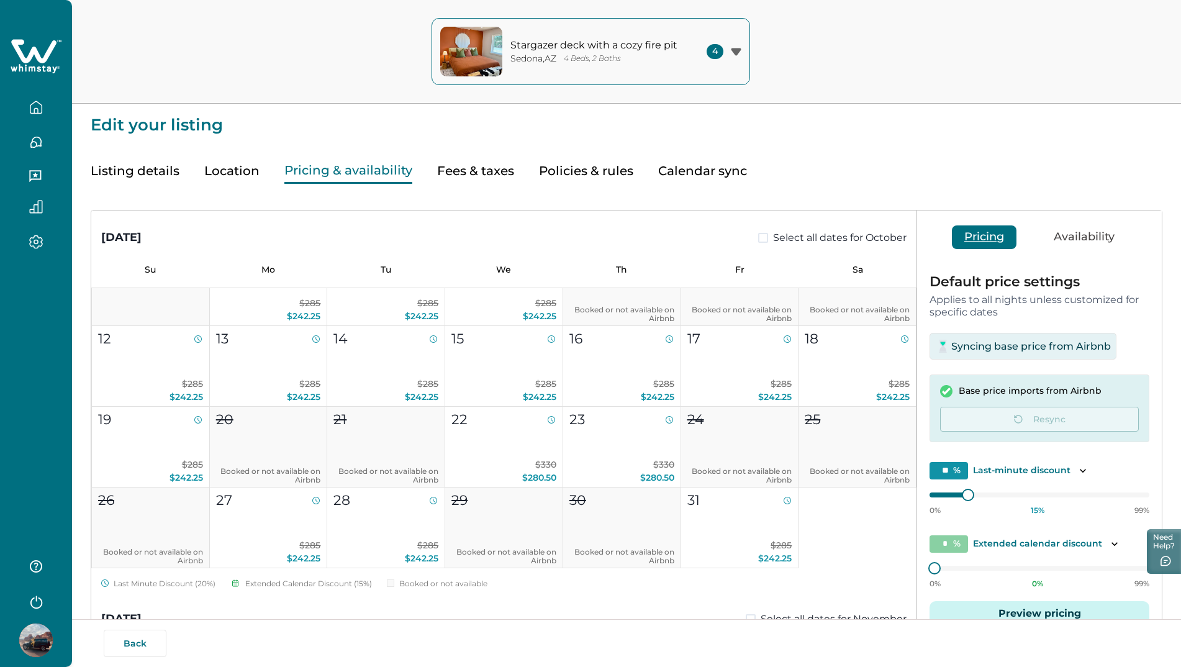
click at [453, 173] on button "Fees & taxes" at bounding box center [475, 170] width 77 height 25
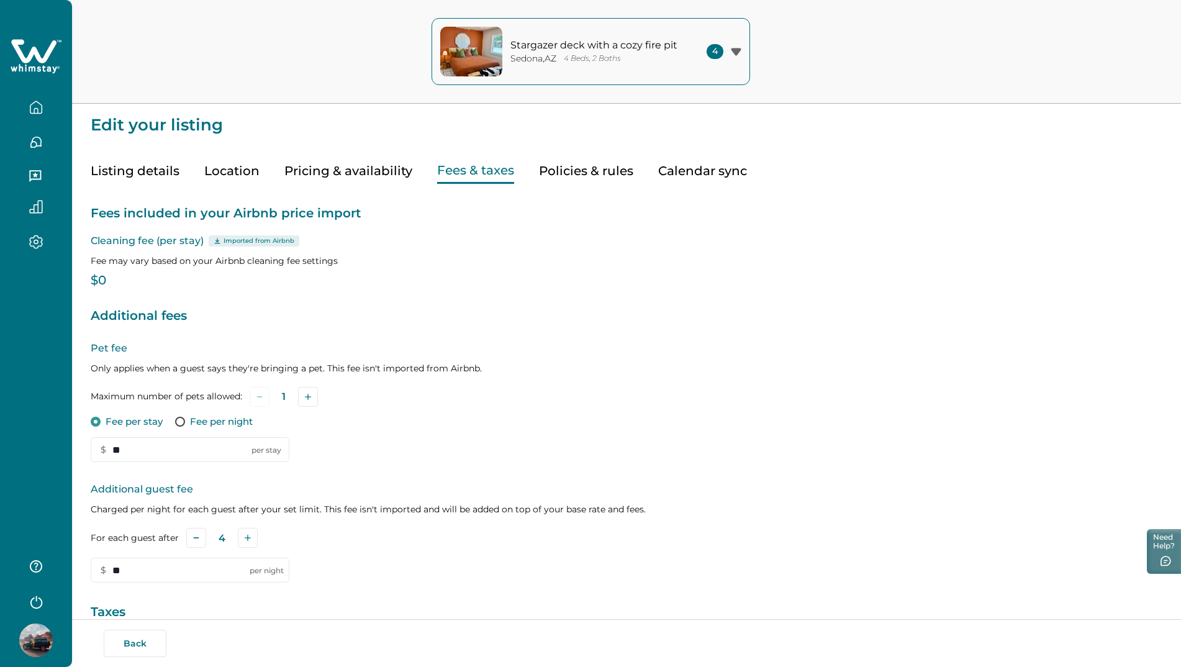
click at [230, 243] on p "Imported from Airbnb" at bounding box center [259, 241] width 71 height 10
drag, startPoint x: 219, startPoint y: 240, endPoint x: 124, endPoint y: 273, distance: 100.6
click at [127, 271] on div "Fees included in your Airbnb price import Cleaning fee (per stay) Imported from…" at bounding box center [627, 478] width 1072 height 588
click at [104, 277] on p "$0" at bounding box center [627, 281] width 1072 height 12
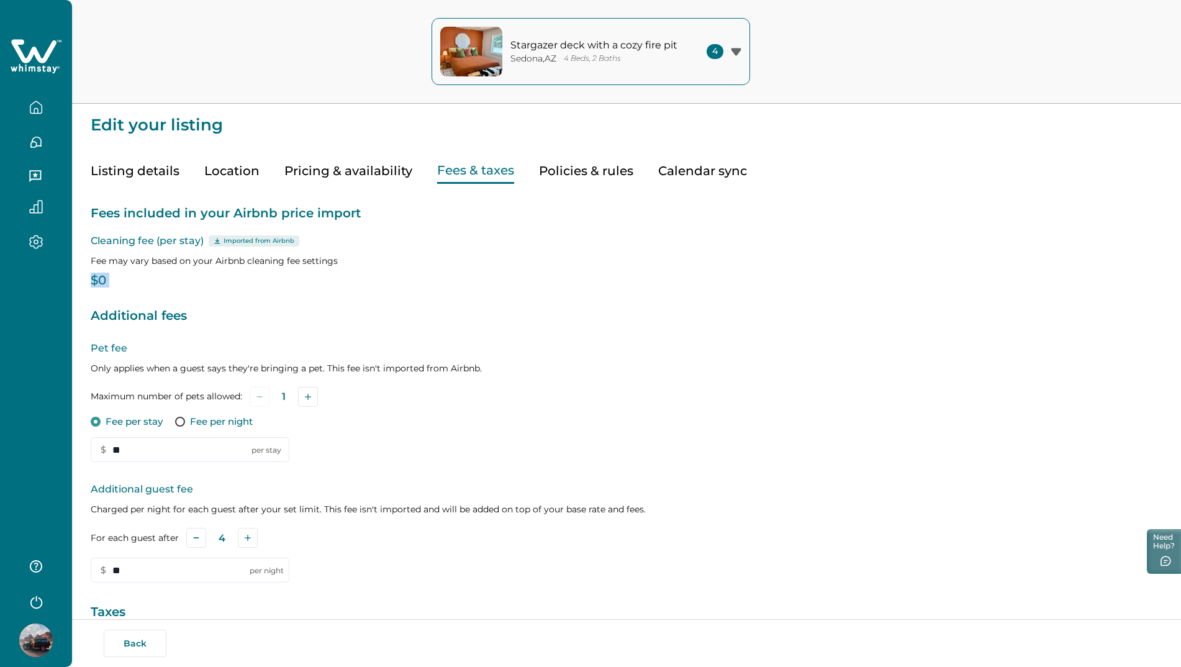
click at [104, 277] on p "$0" at bounding box center [627, 281] width 1072 height 12
drag, startPoint x: 104, startPoint y: 277, endPoint x: 113, endPoint y: 278, distance: 8.8
click at [113, 278] on p "$0" at bounding box center [627, 281] width 1072 height 12
click at [143, 246] on p "Cleaning fee (per stay) Imported from Airbnb" at bounding box center [627, 241] width 1072 height 15
click at [144, 243] on p "Cleaning fee (per stay) Imported from Airbnb" at bounding box center [627, 241] width 1072 height 15
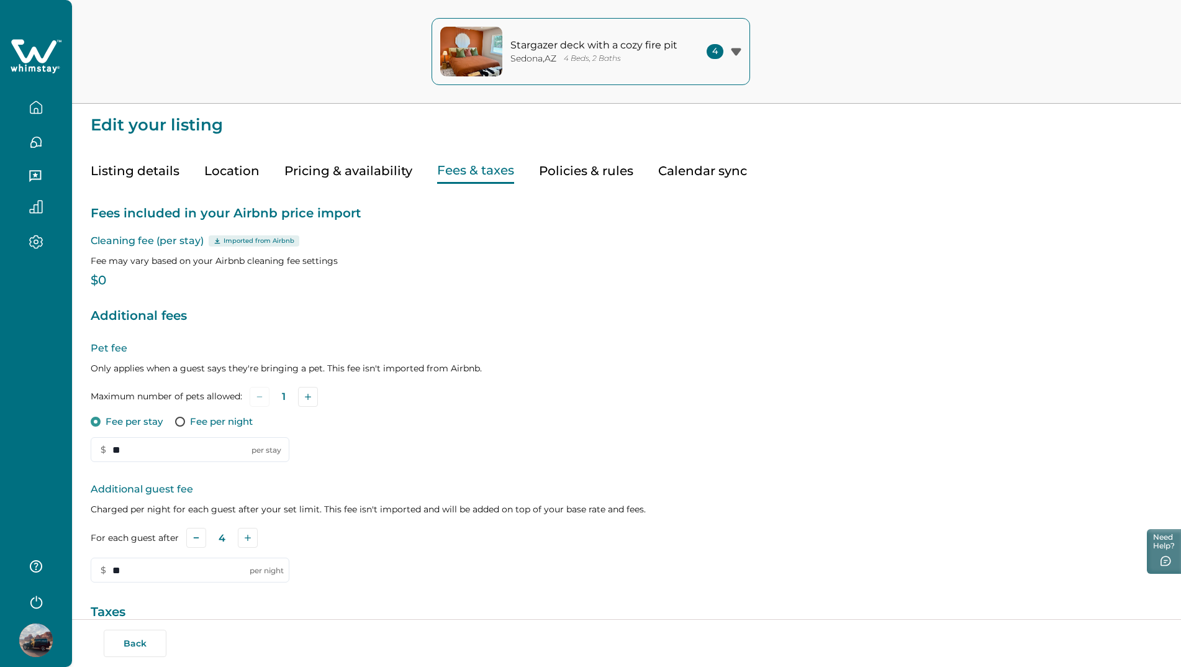
click at [146, 219] on p "Fees included in your Airbnb price import" at bounding box center [627, 214] width 1072 height 20
click at [243, 201] on div "Fees included in your Airbnb price import Cleaning fee (per stay) Imported from…" at bounding box center [627, 478] width 1072 height 588
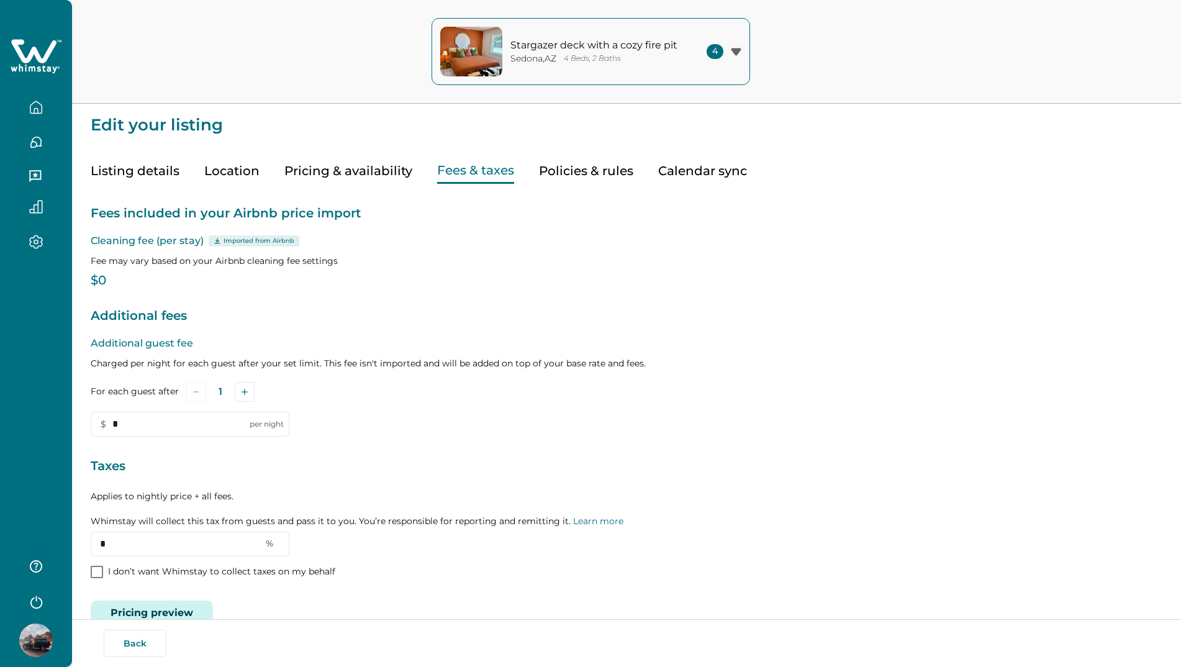
type input "**"
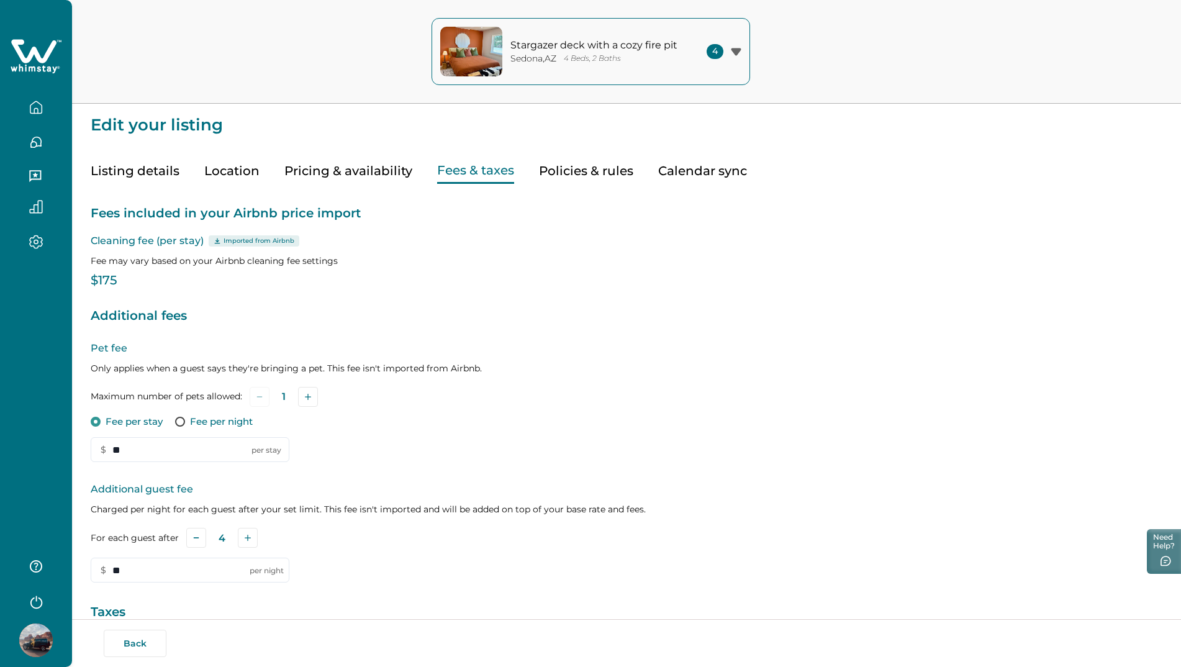
click at [1100, 183] on div "Listing details Location Pricing & availability Fees & taxes Policies & rules C…" at bounding box center [627, 159] width 1072 height 50
click at [35, 104] on button "button" at bounding box center [36, 107] width 52 height 25
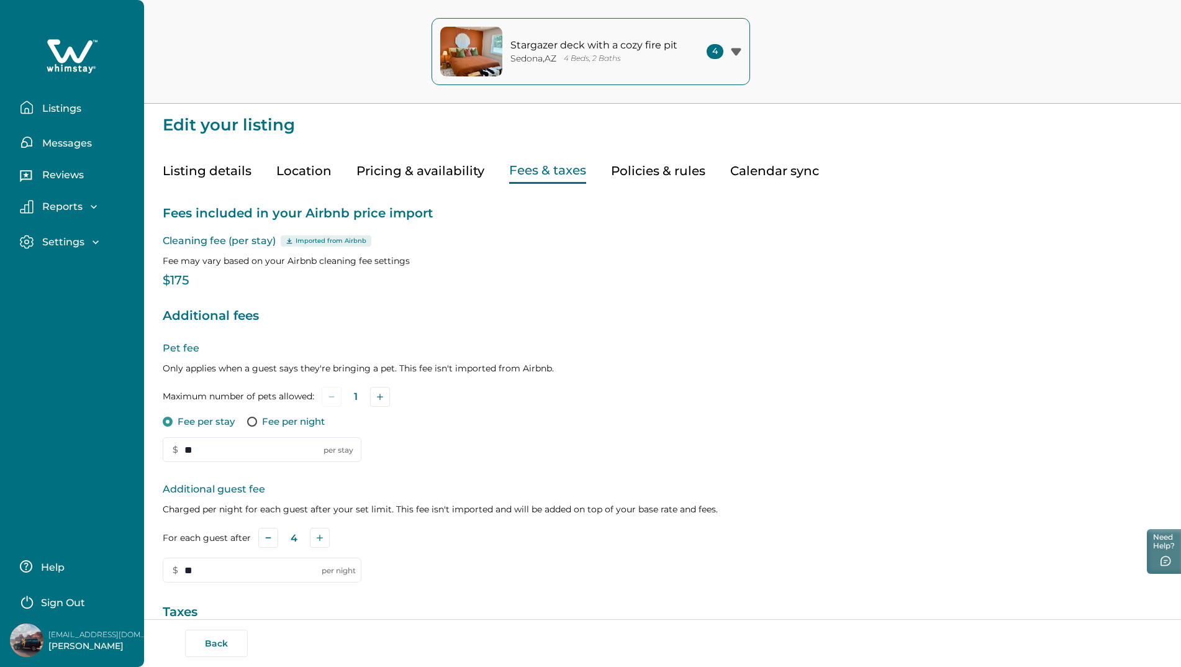
click at [662, 133] on p "Edit your listing" at bounding box center [663, 119] width 1000 height 30
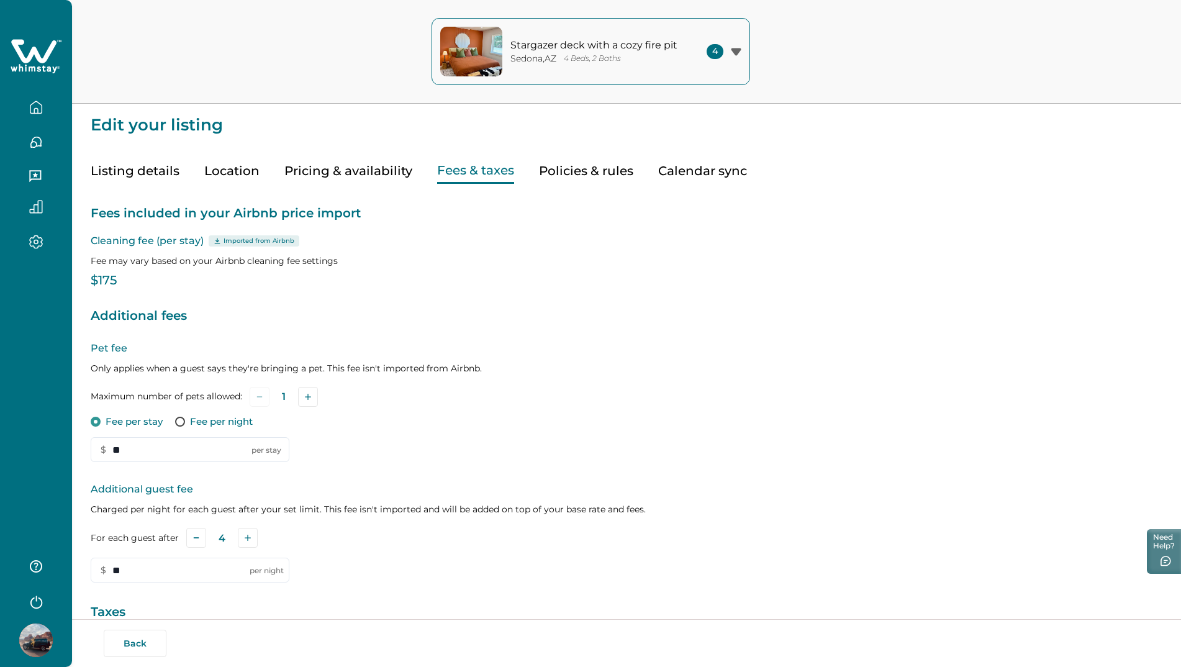
click at [40, 104] on icon "button" at bounding box center [35, 107] width 11 height 12
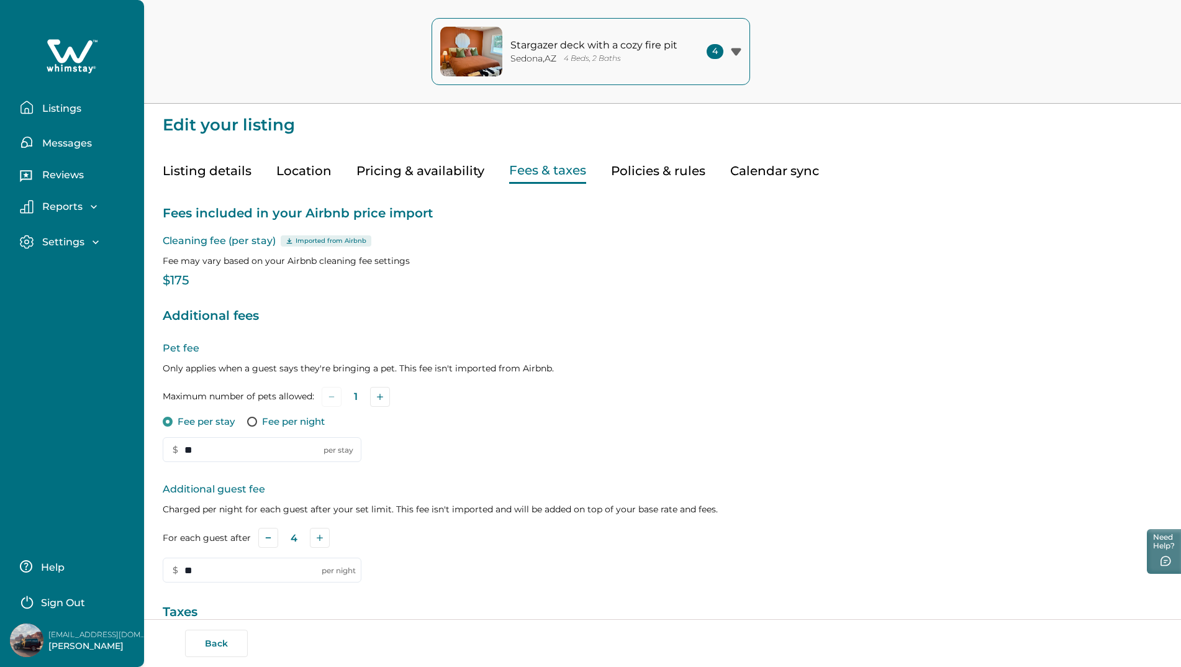
click at [68, 109] on p "Listings" at bounding box center [60, 108] width 43 height 12
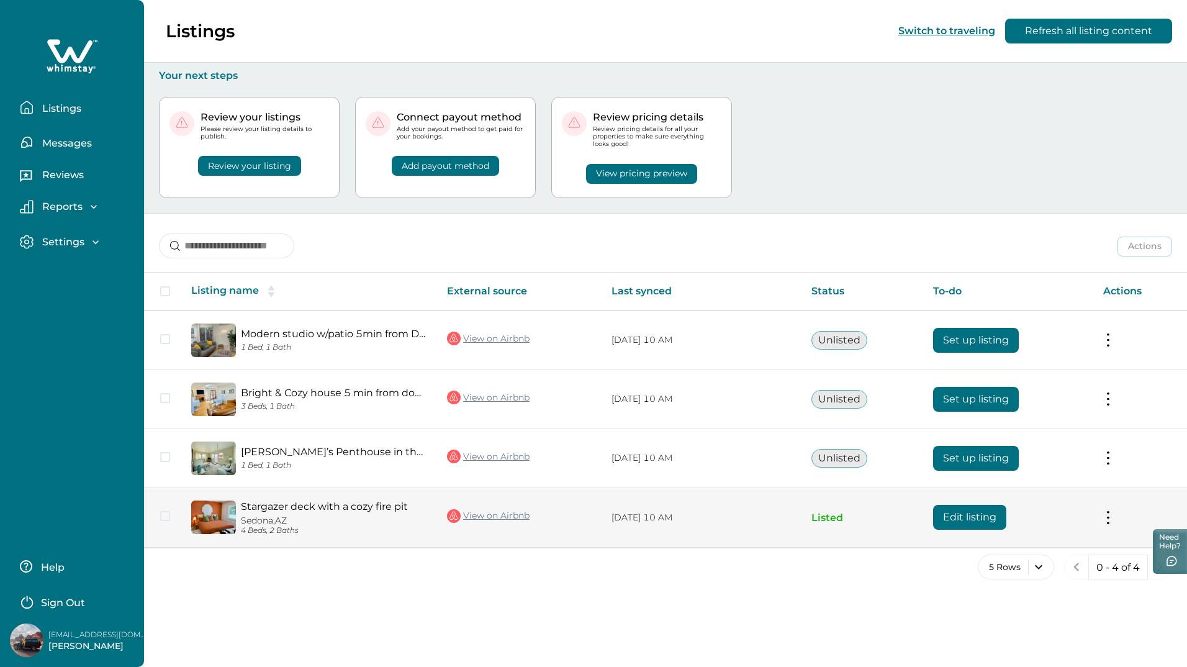
click at [1102, 511] on td "Actions View listing on Whimstay Unlist listing View listing details" at bounding box center [1141, 518] width 94 height 60
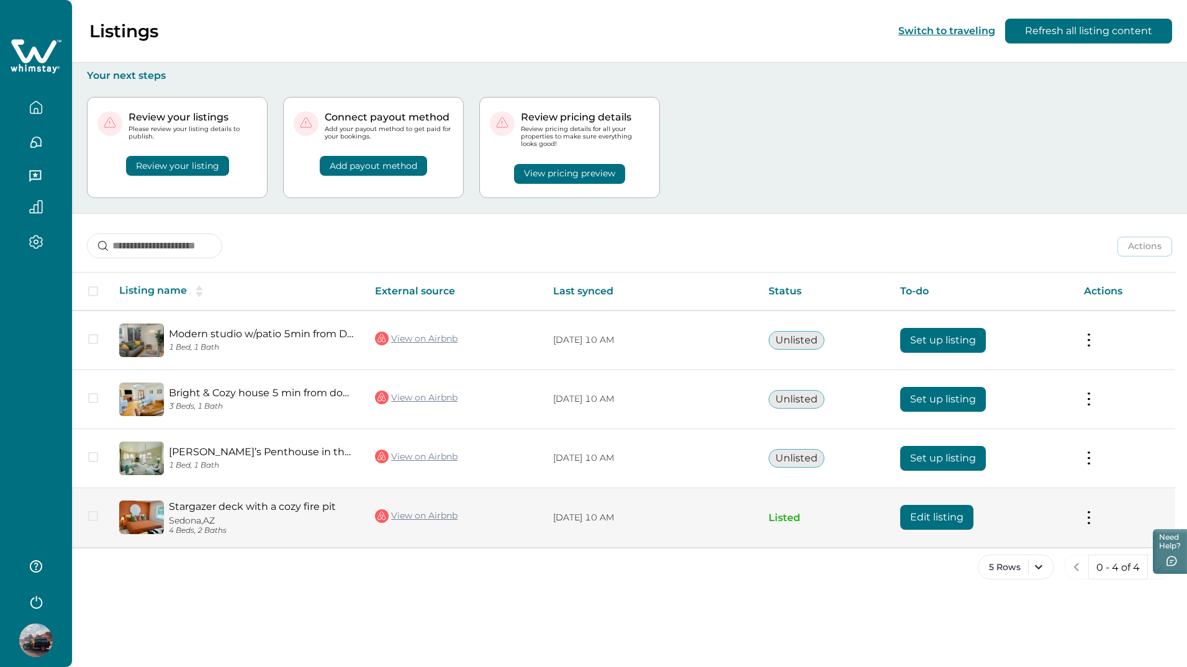
click at [1097, 517] on td "Actions View listing on Whimstay Unlist listing View listing details" at bounding box center [1124, 518] width 101 height 60
click at [1090, 521] on button at bounding box center [1089, 517] width 10 height 13
click at [1036, 576] on button "View listing on Whimstay" at bounding box center [1017, 574] width 142 height 23
click at [942, 527] on button "Edit listing" at bounding box center [937, 517] width 73 height 25
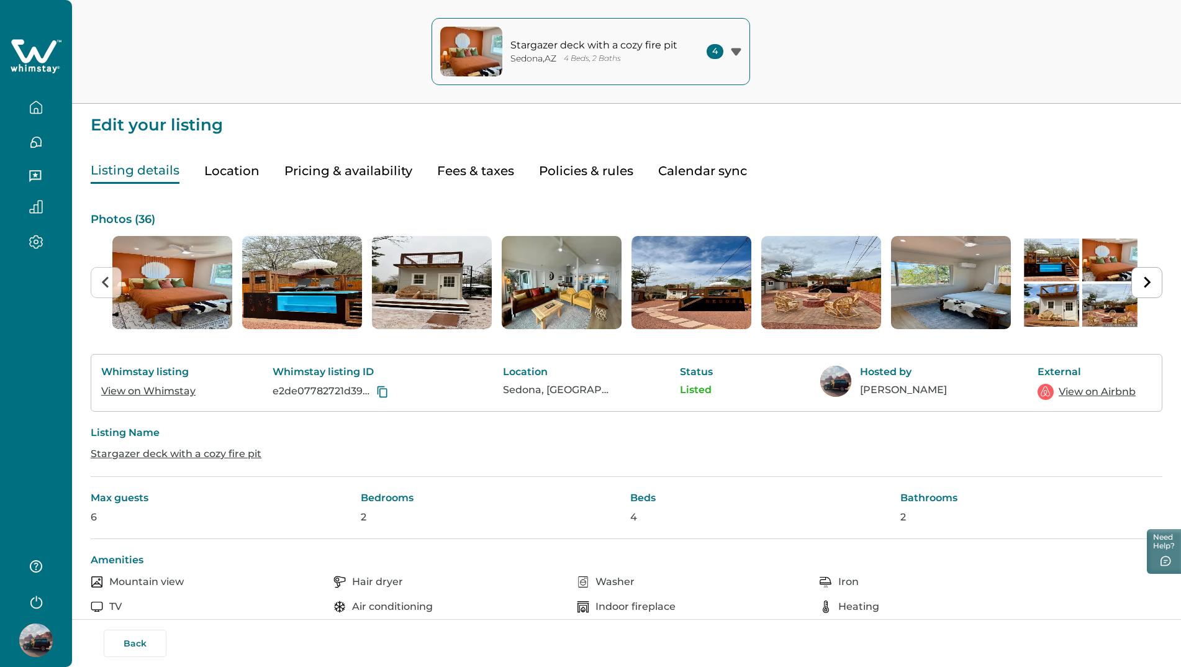
click at [425, 293] on img "3 of 36" at bounding box center [432, 282] width 120 height 93
click at [423, 293] on img "3 of 36" at bounding box center [432, 282] width 120 height 93
click at [479, 288] on img "3 of 36" at bounding box center [432, 282] width 120 height 93
click at [466, 276] on img "3 of 36" at bounding box center [432, 282] width 120 height 93
click at [342, 171] on button "Pricing & availability" at bounding box center [348, 170] width 128 height 25
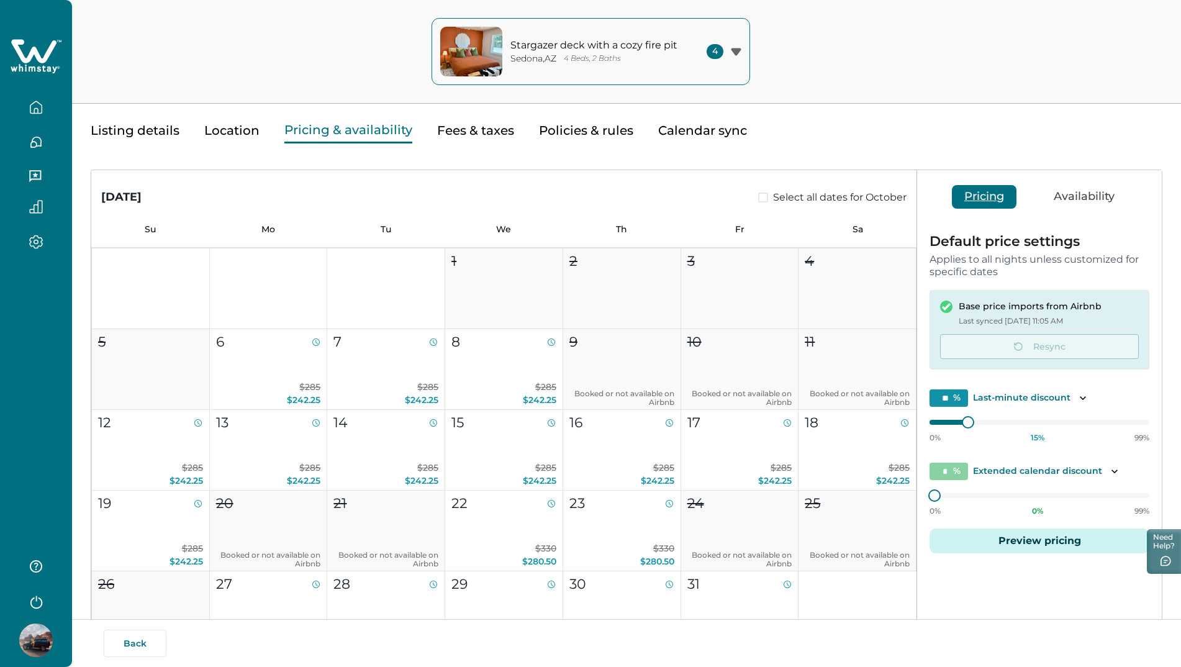
scroll to position [62, 0]
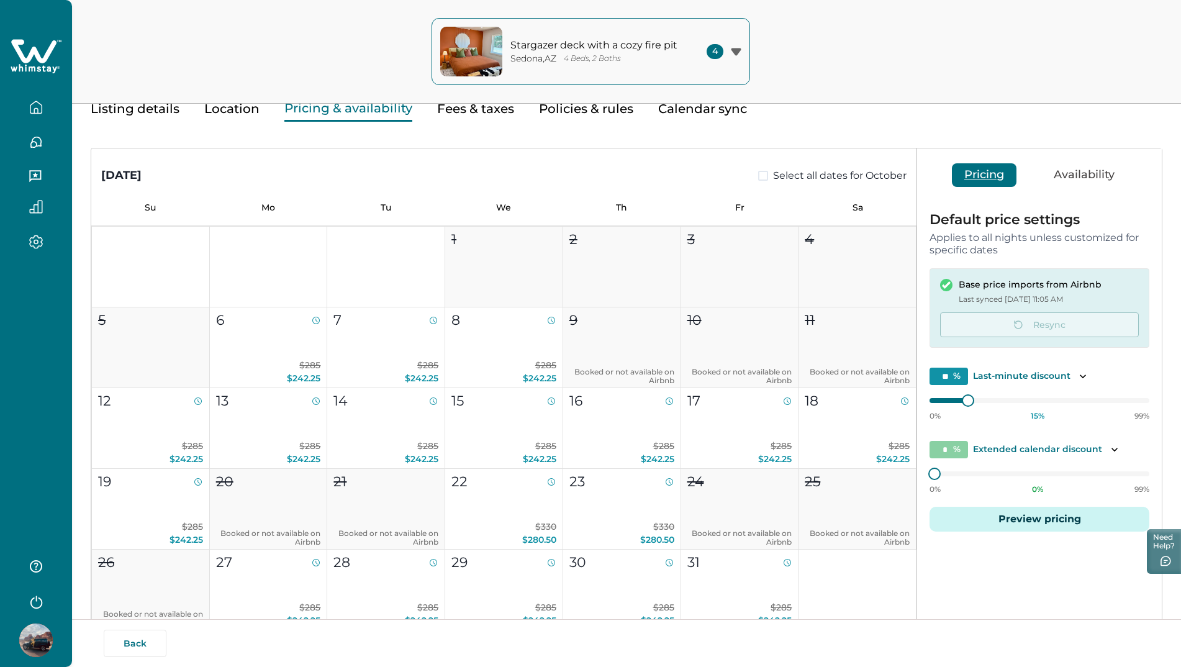
click at [1066, 176] on button "Availability" at bounding box center [1084, 175] width 86 height 24
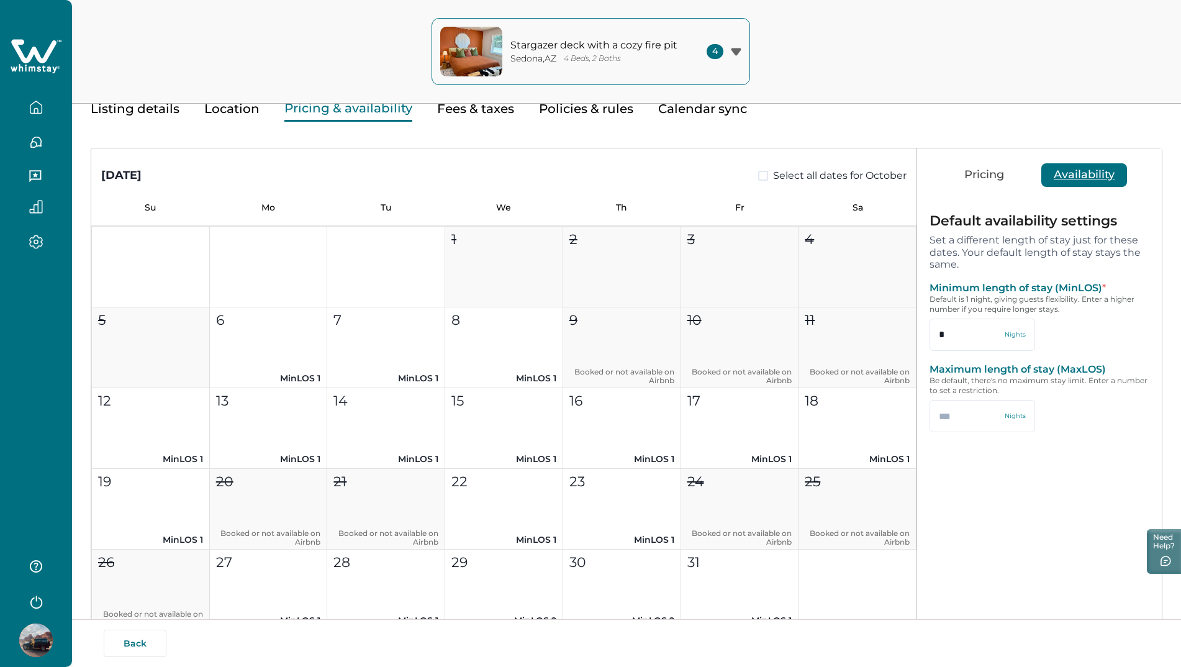
click at [463, 106] on button "Fees & taxes" at bounding box center [475, 108] width 77 height 25
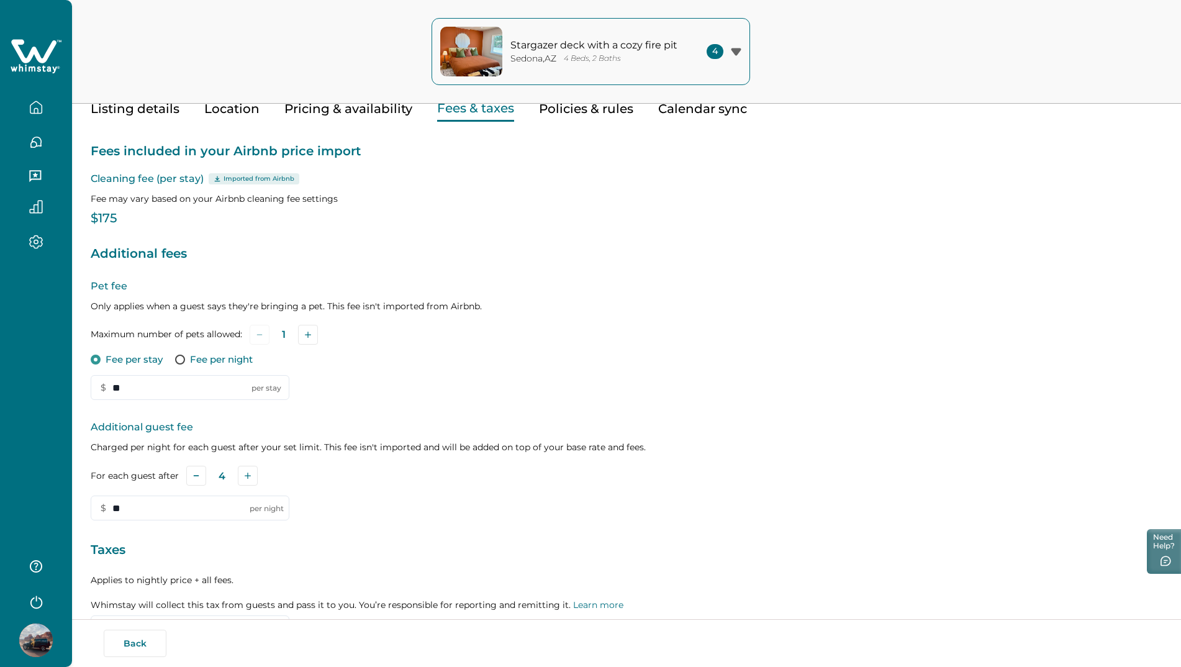
click at [580, 114] on button "Policies & rules" at bounding box center [586, 108] width 94 height 25
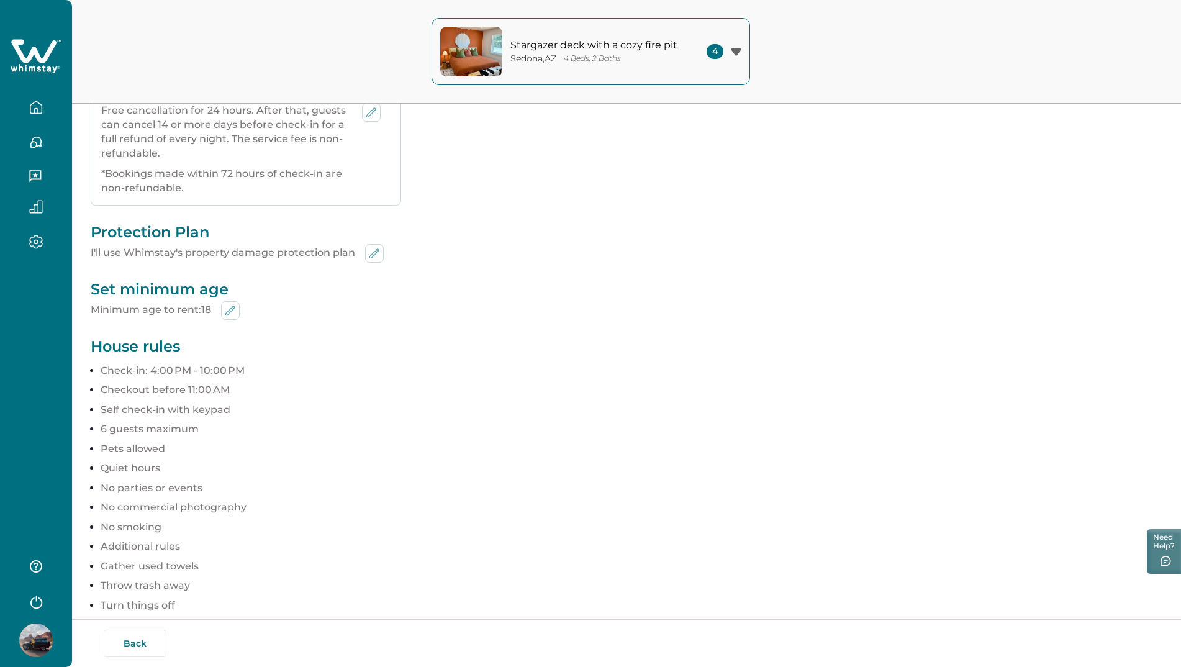
scroll to position [483, 0]
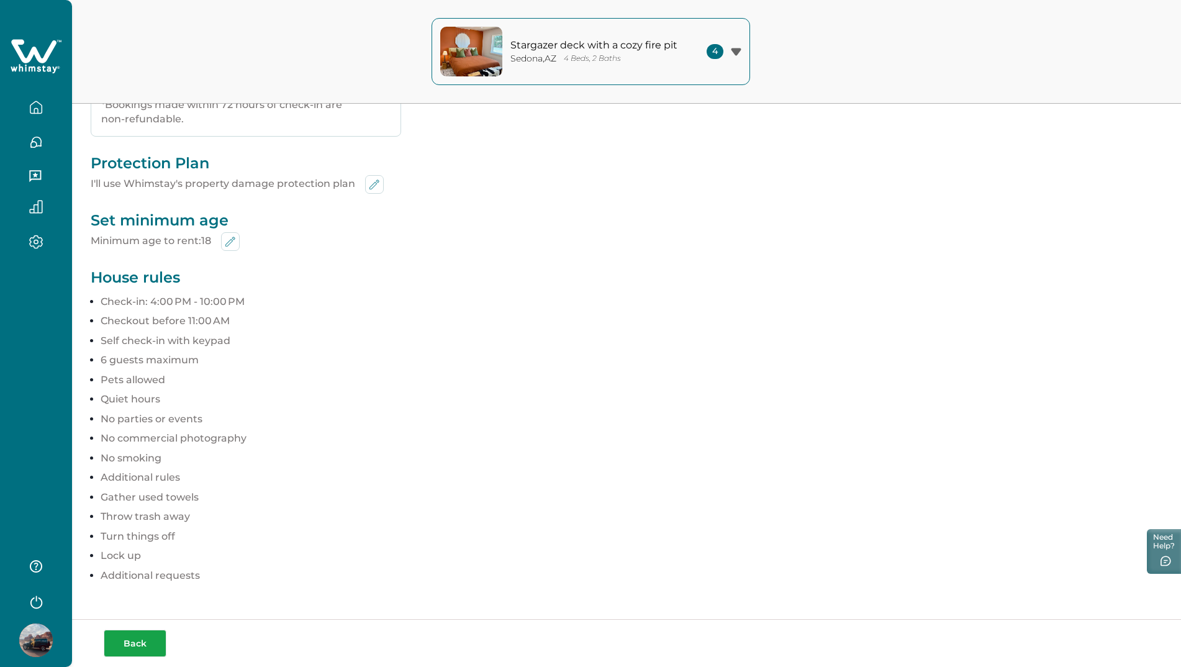
click at [125, 646] on button "Back" at bounding box center [135, 643] width 63 height 27
